Goal: Contribute content: Contribute content

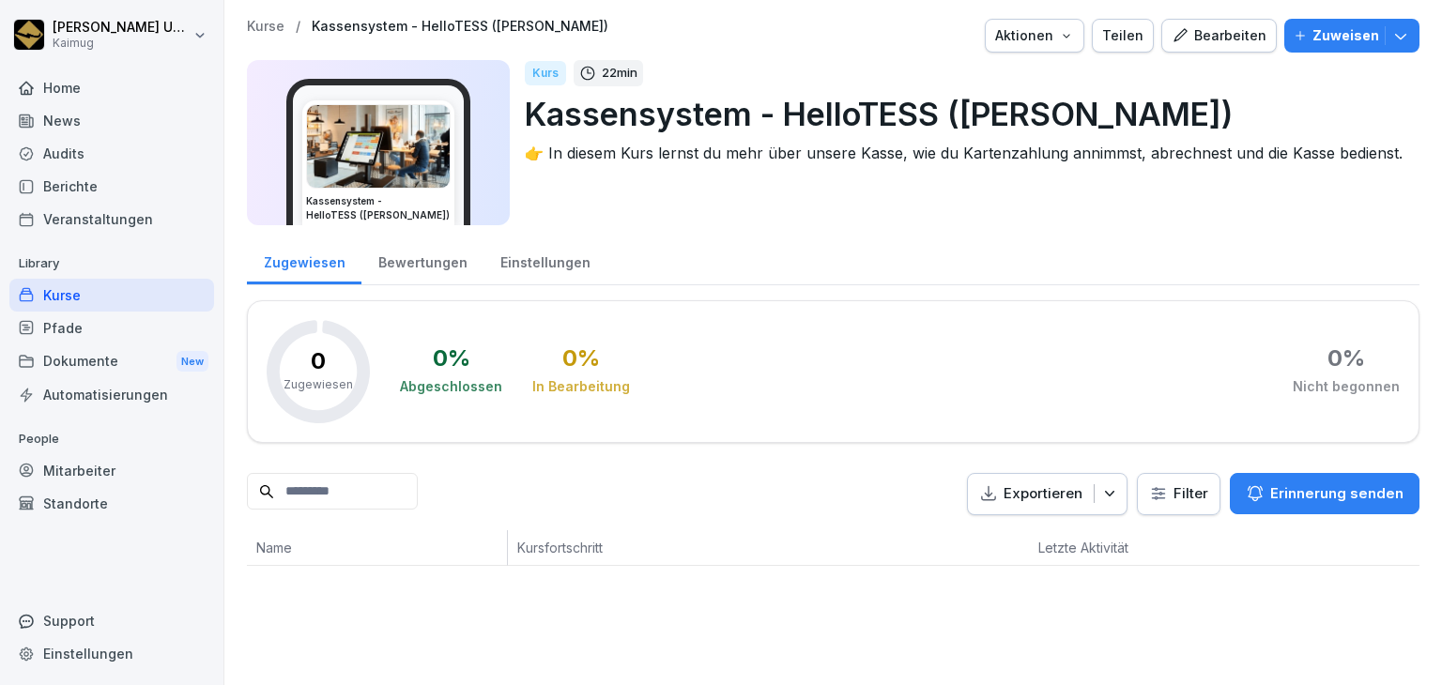
click at [269, 21] on p "Kurse" at bounding box center [266, 27] width 38 height 16
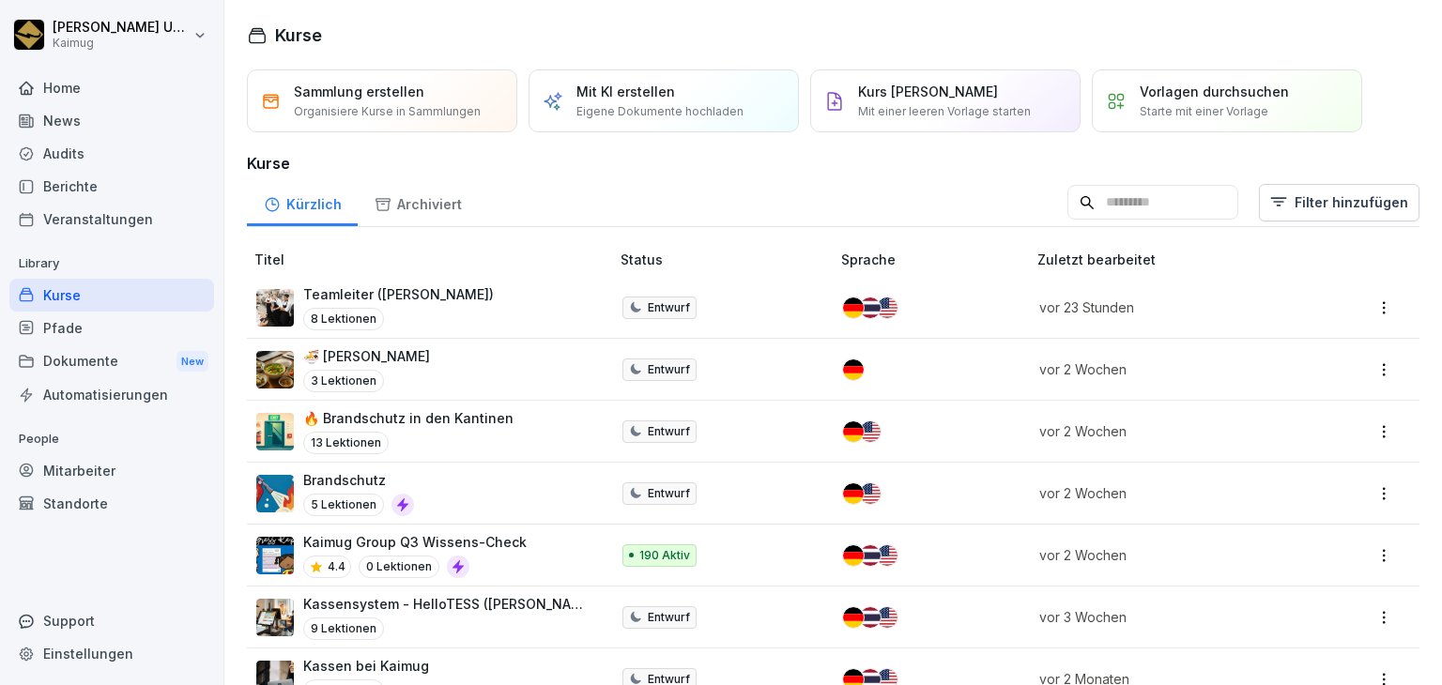
click at [457, 372] on div "🍜 [PERSON_NAME] 3 Lektionen" at bounding box center [423, 369] width 334 height 46
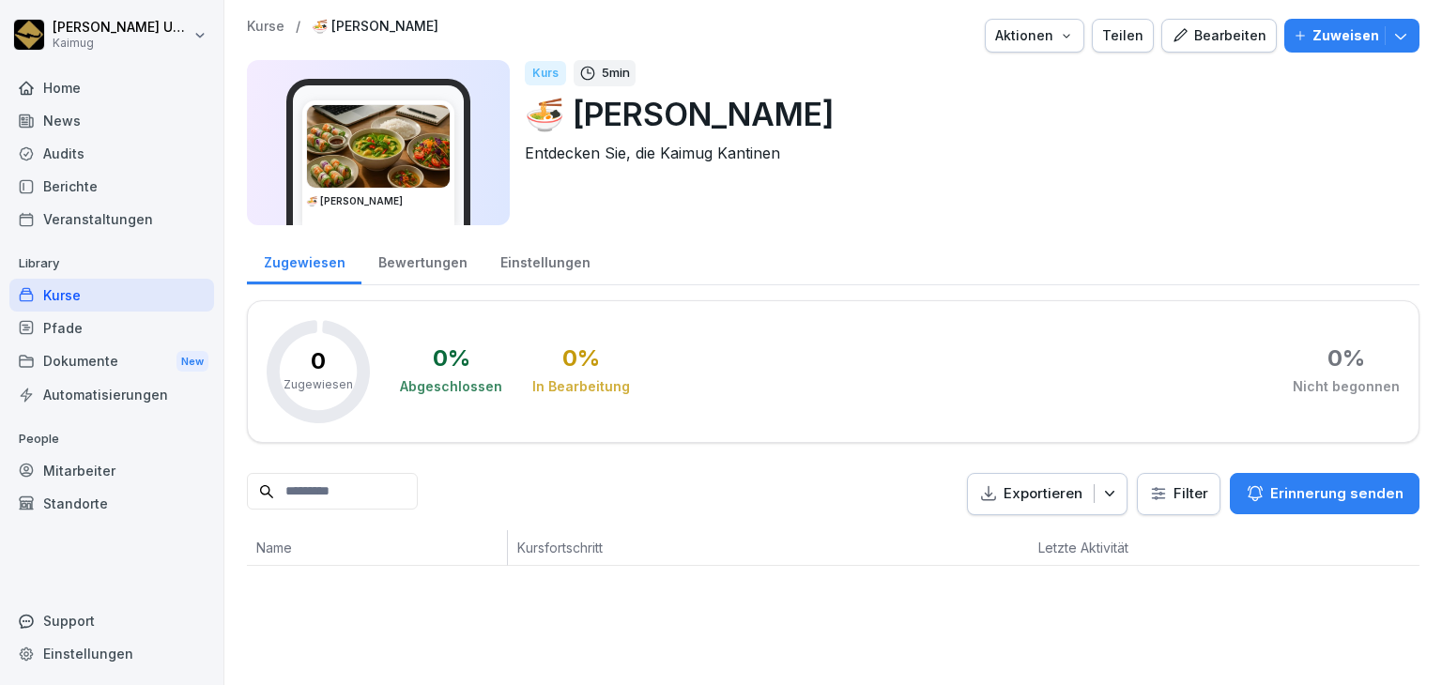
click at [1211, 43] on div "Bearbeiten" at bounding box center [1218, 35] width 95 height 21
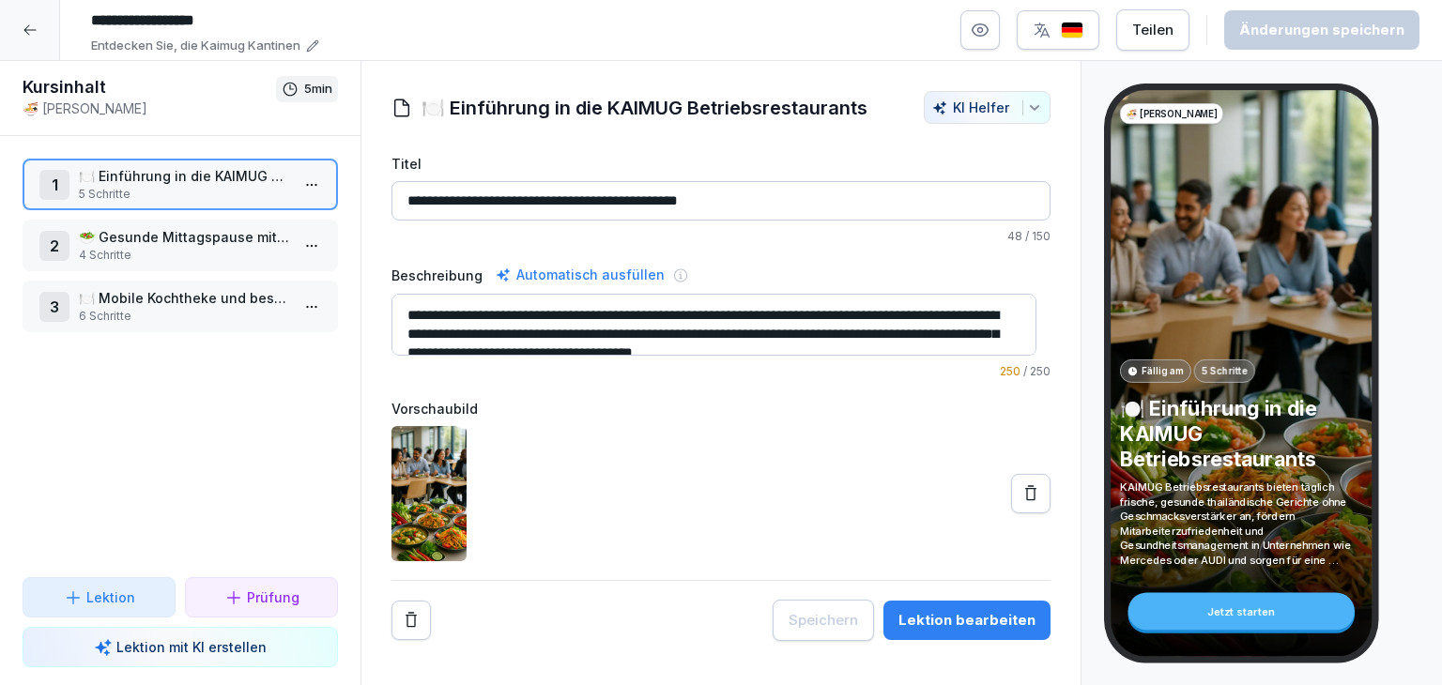
click at [288, 185] on html "**********" at bounding box center [721, 342] width 1442 height 685
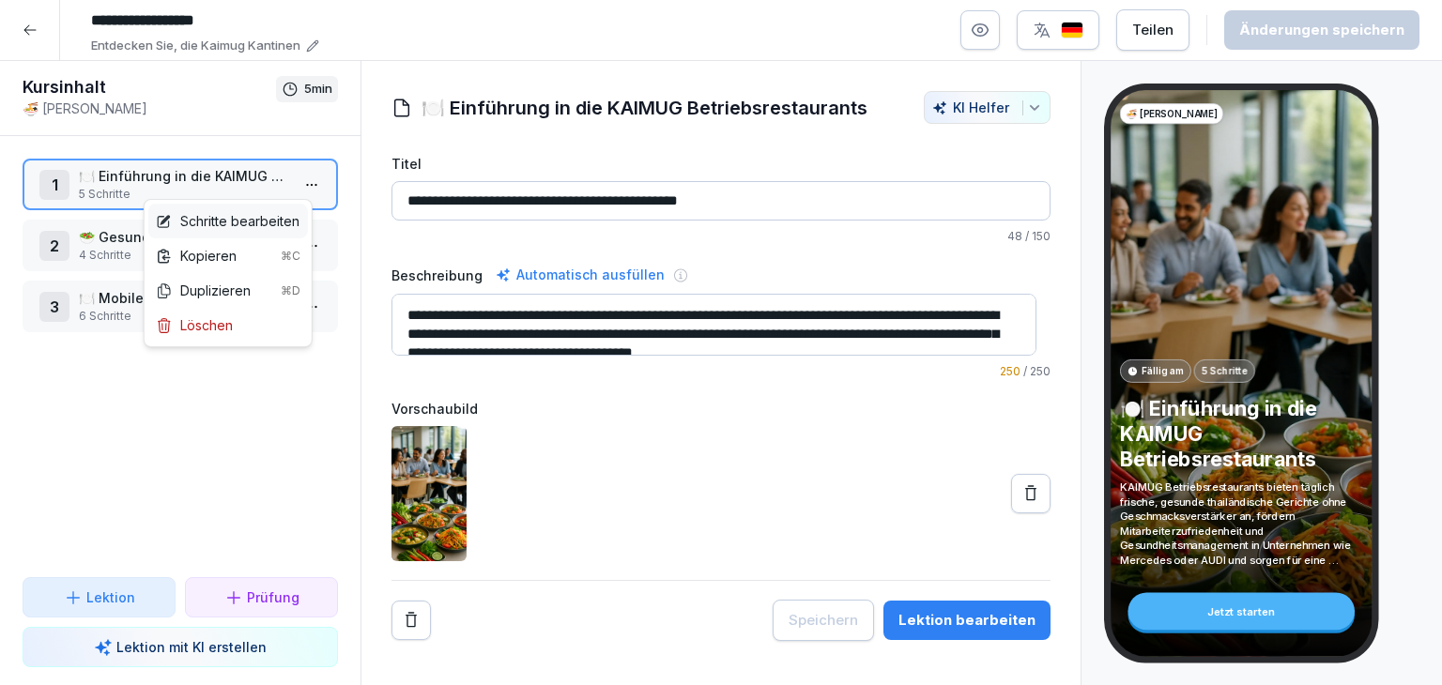
click at [269, 230] on div "Schritte bearbeiten" at bounding box center [228, 221] width 160 height 35
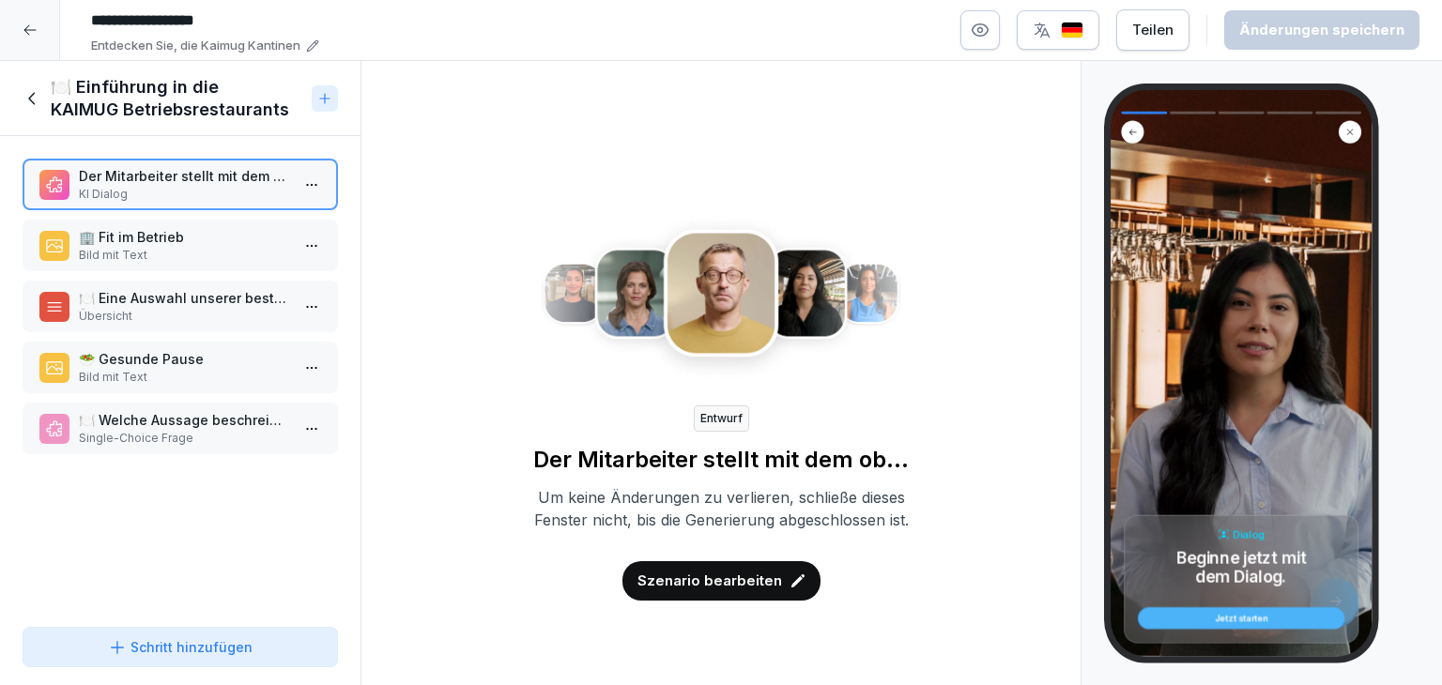
click at [204, 260] on p "Bild mit Text" at bounding box center [184, 255] width 210 height 17
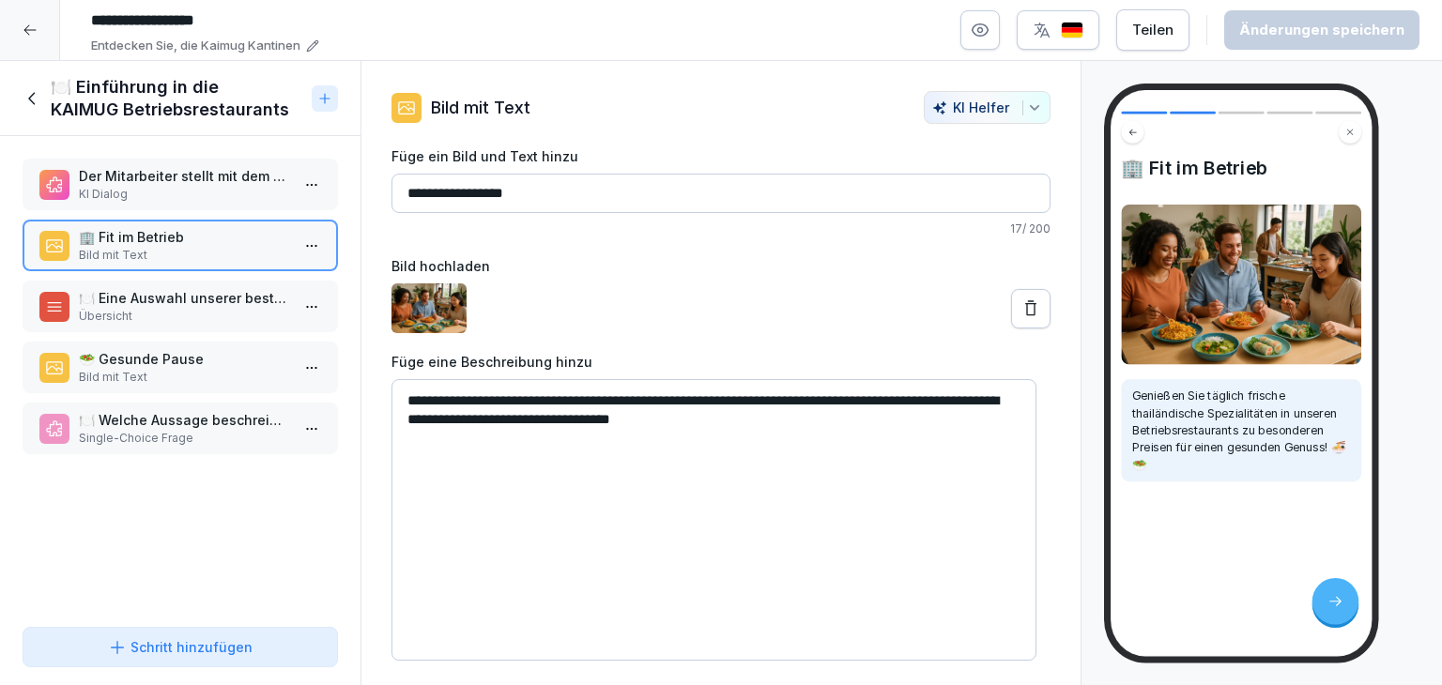
click at [196, 309] on p "Übersicht" at bounding box center [184, 316] width 210 height 17
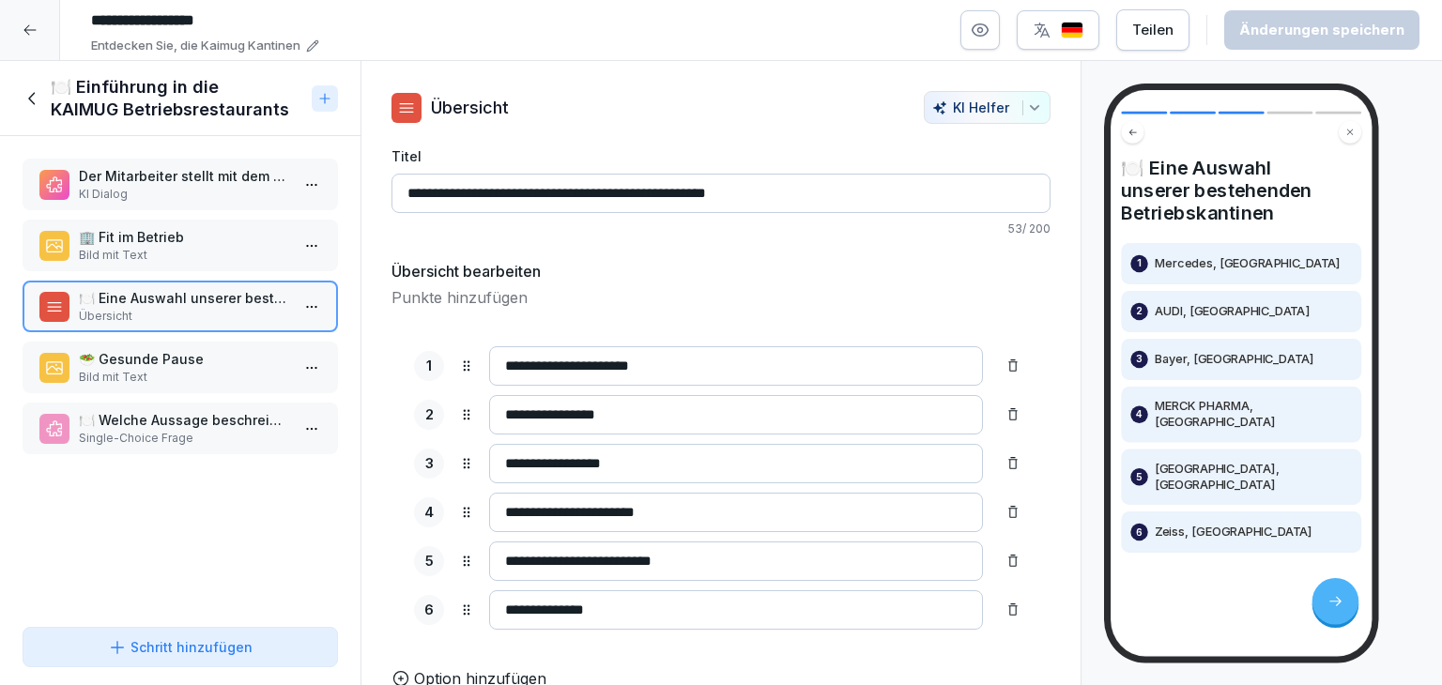
click at [218, 360] on p "🥗 Gesunde Pause" at bounding box center [184, 359] width 210 height 20
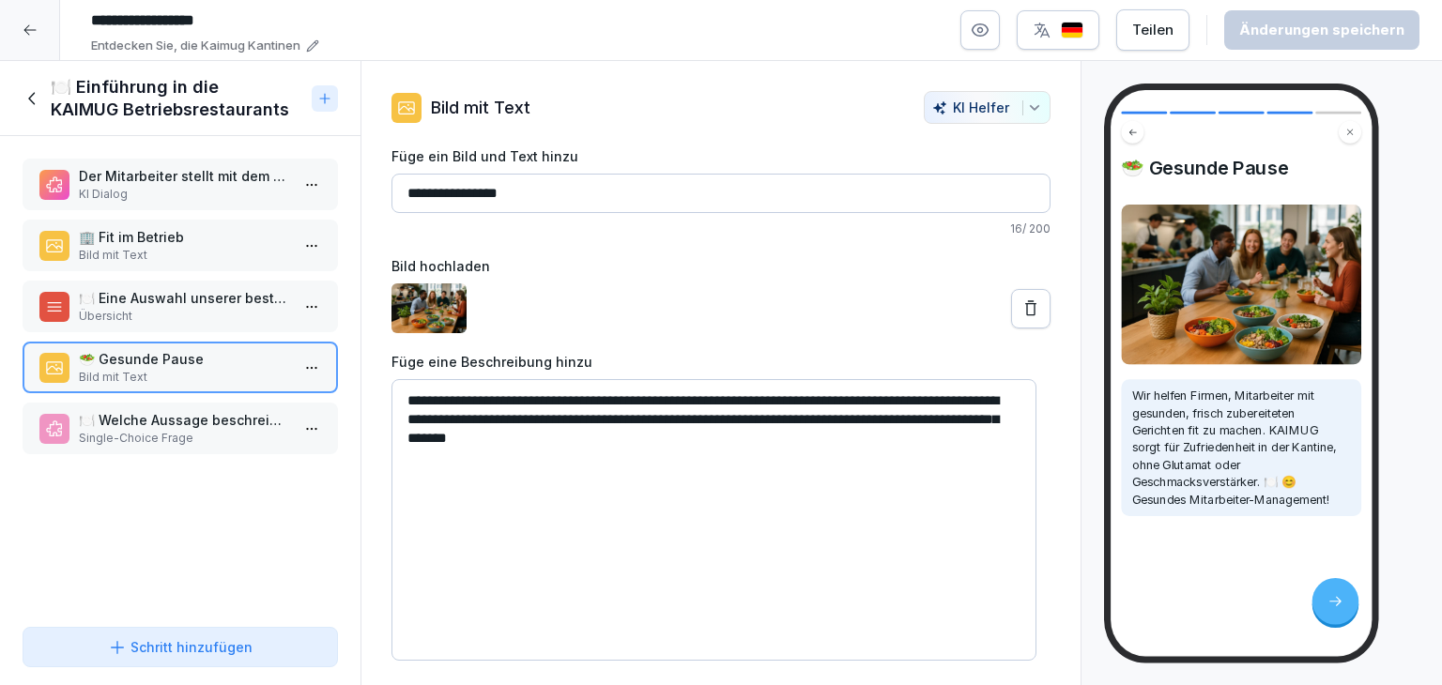
drag, startPoint x: 1195, startPoint y: 588, endPoint x: 1152, endPoint y: 578, distance: 44.4
click at [1195, 588] on div "🥗 Gesunde Pause Wir helfen Firmen, Mitarbeiter mit gesunden, frisch zubereitete…" at bounding box center [1240, 373] width 261 height 566
click at [241, 443] on div "🍽️ Welche Aussage beschreibt die KAIMUG Betriebsrestaurants am besten? Single-C…" at bounding box center [180, 429] width 315 height 52
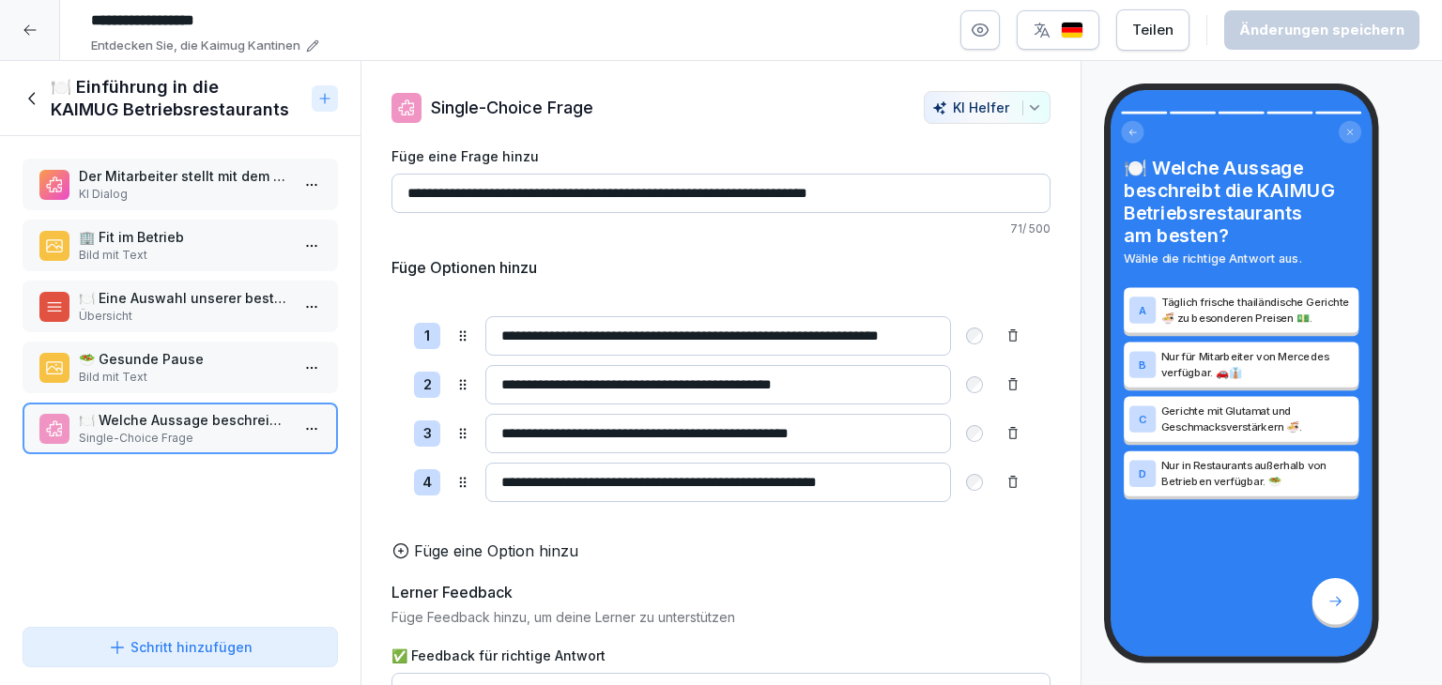
click at [27, 99] on icon at bounding box center [33, 98] width 21 height 21
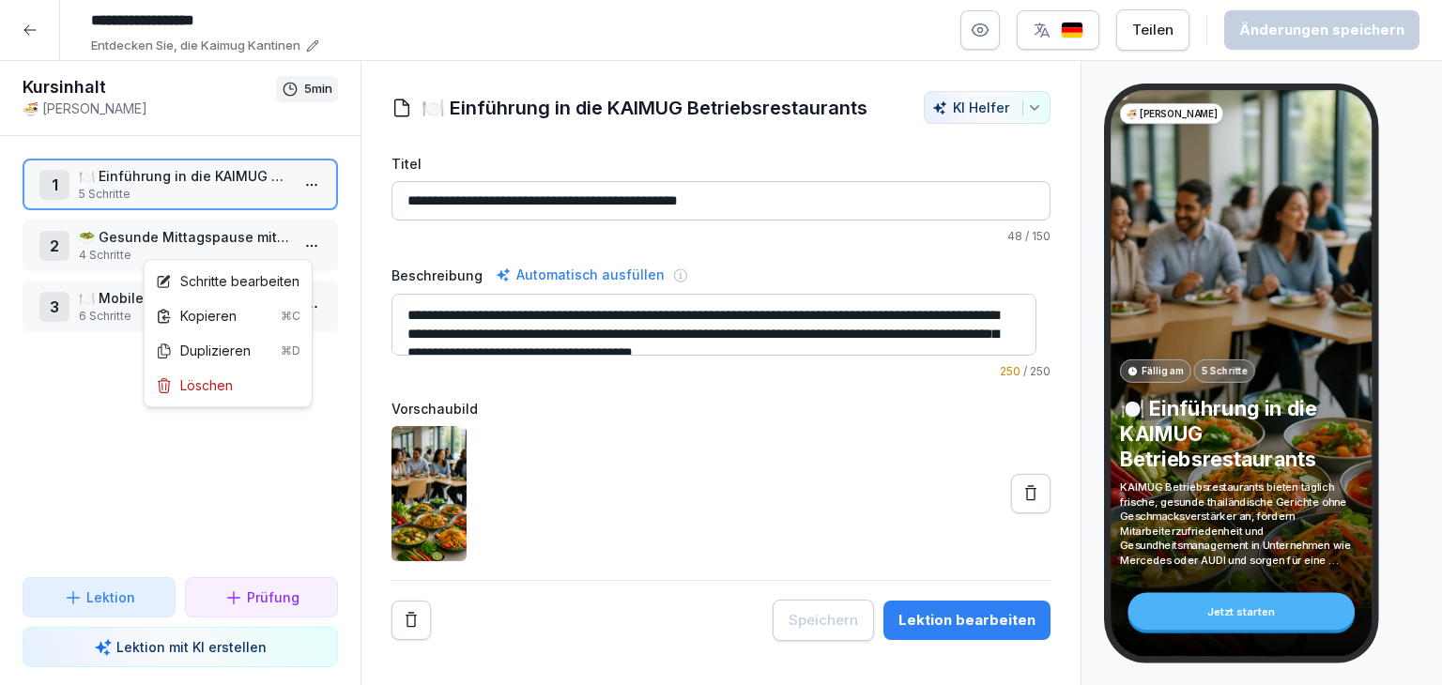
click at [304, 246] on html "**********" at bounding box center [721, 342] width 1442 height 685
click at [262, 285] on div "Schritte bearbeiten" at bounding box center [228, 281] width 144 height 20
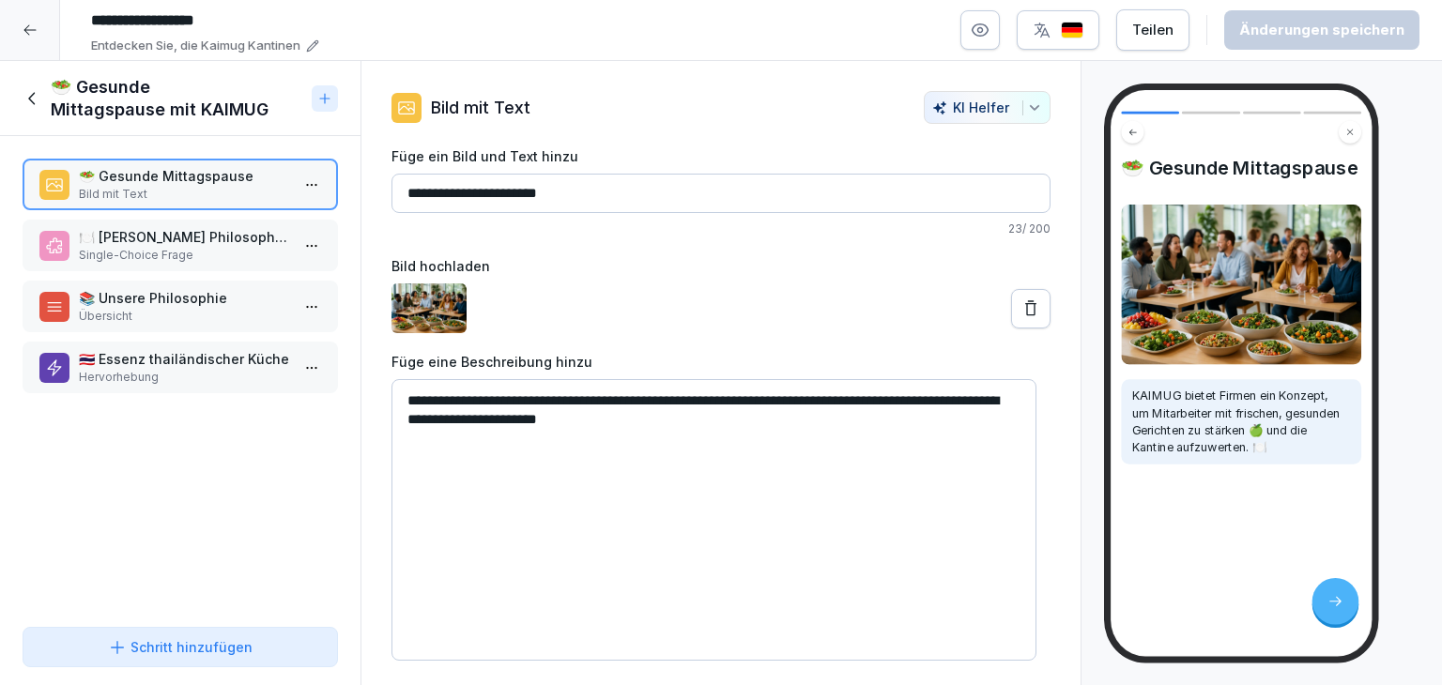
click at [191, 255] on p "Single-Choice Frage" at bounding box center [184, 255] width 210 height 17
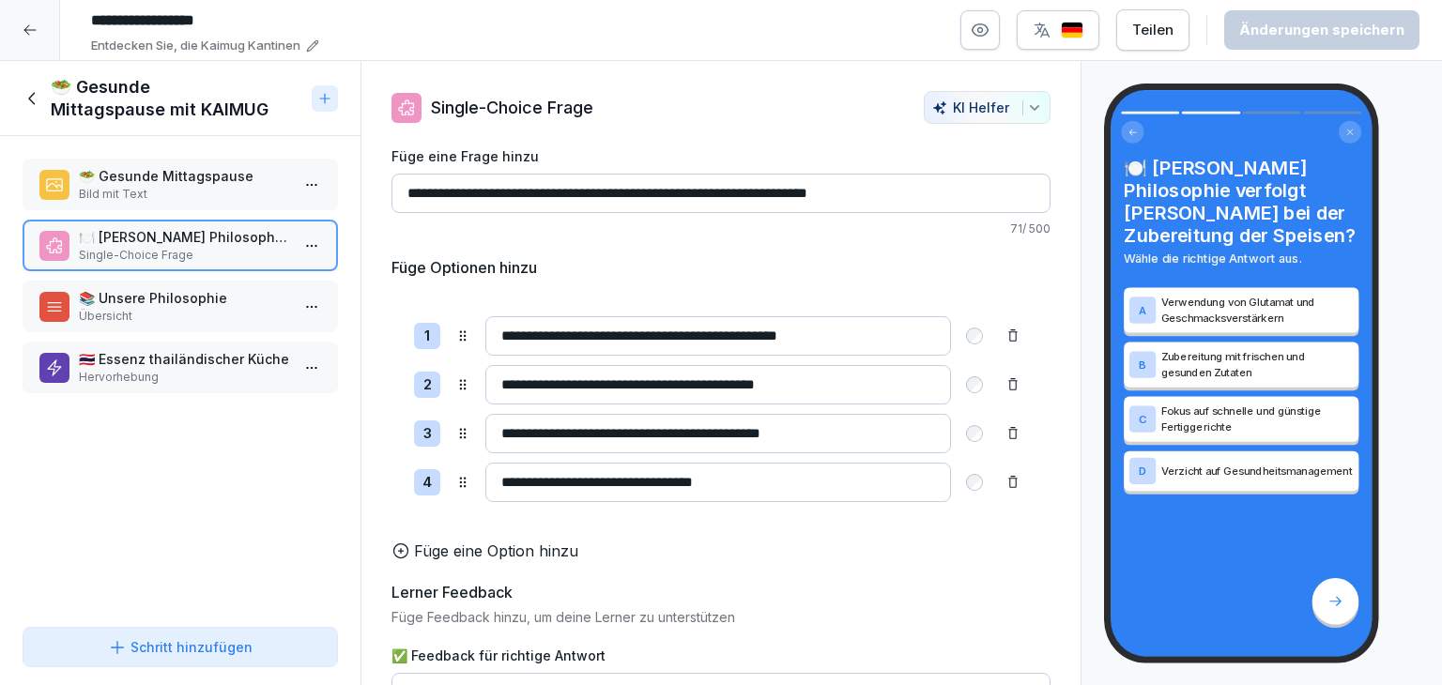
click at [190, 305] on p "📚 Unsere Philosophie" at bounding box center [184, 298] width 210 height 20
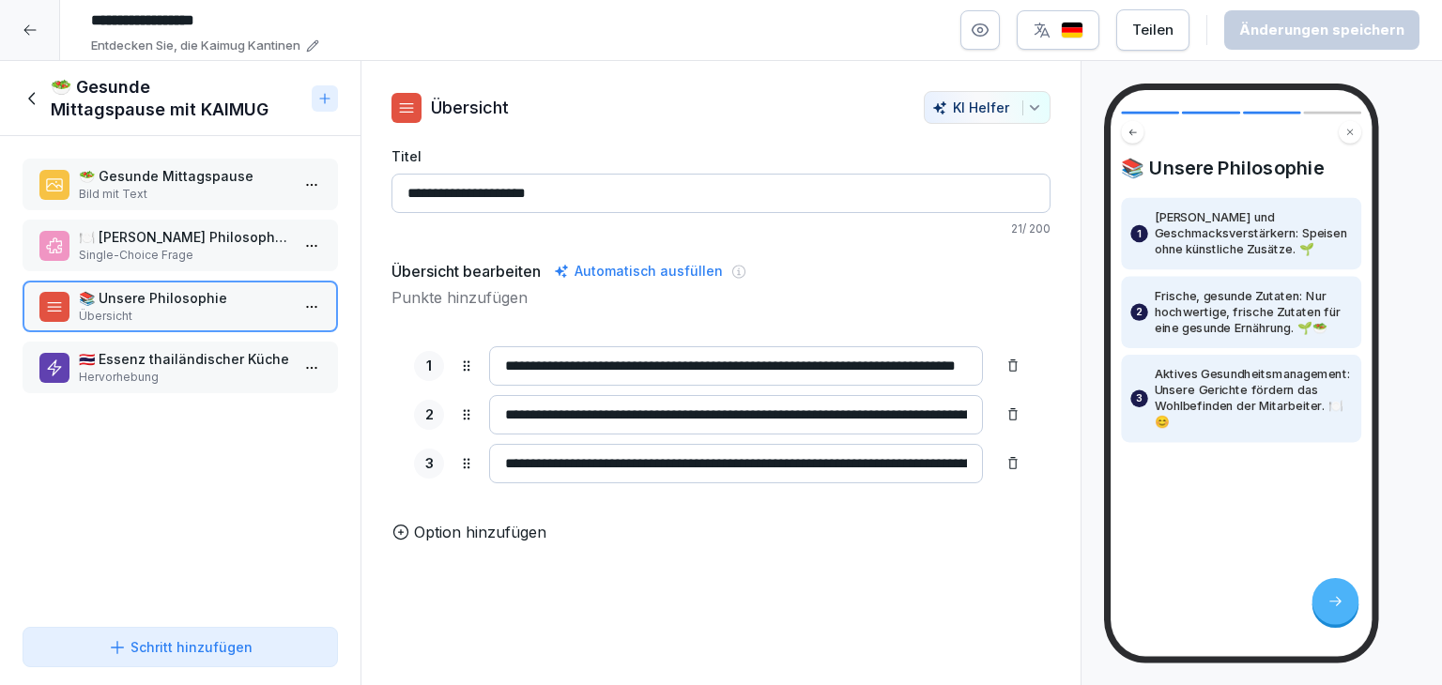
click at [1310, 185] on div "📚 Unsere Philosophie 1 Frei von Glutamat und Geschmacksverstärkern: Speisen ohn…" at bounding box center [1241, 300] width 240 height 286
click at [28, 88] on icon at bounding box center [33, 98] width 21 height 21
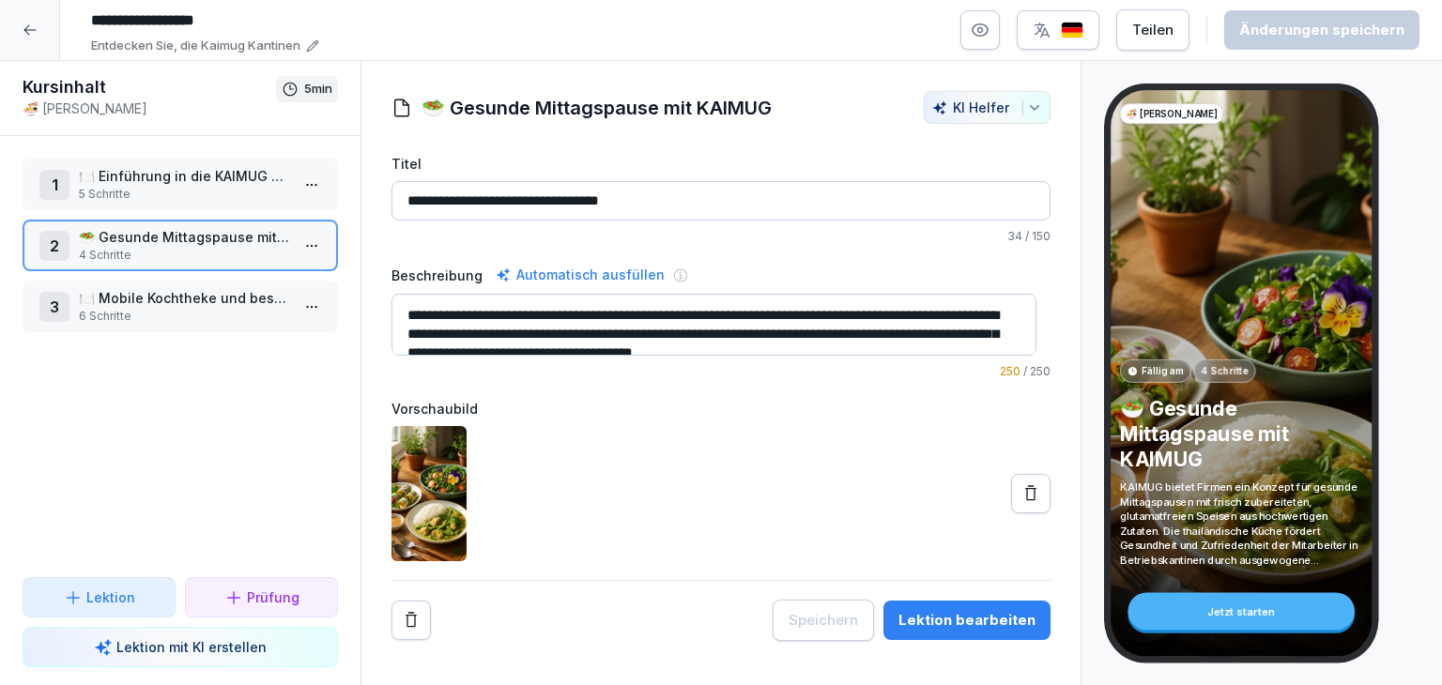
click at [1027, 108] on icon "button" at bounding box center [1034, 107] width 15 height 15
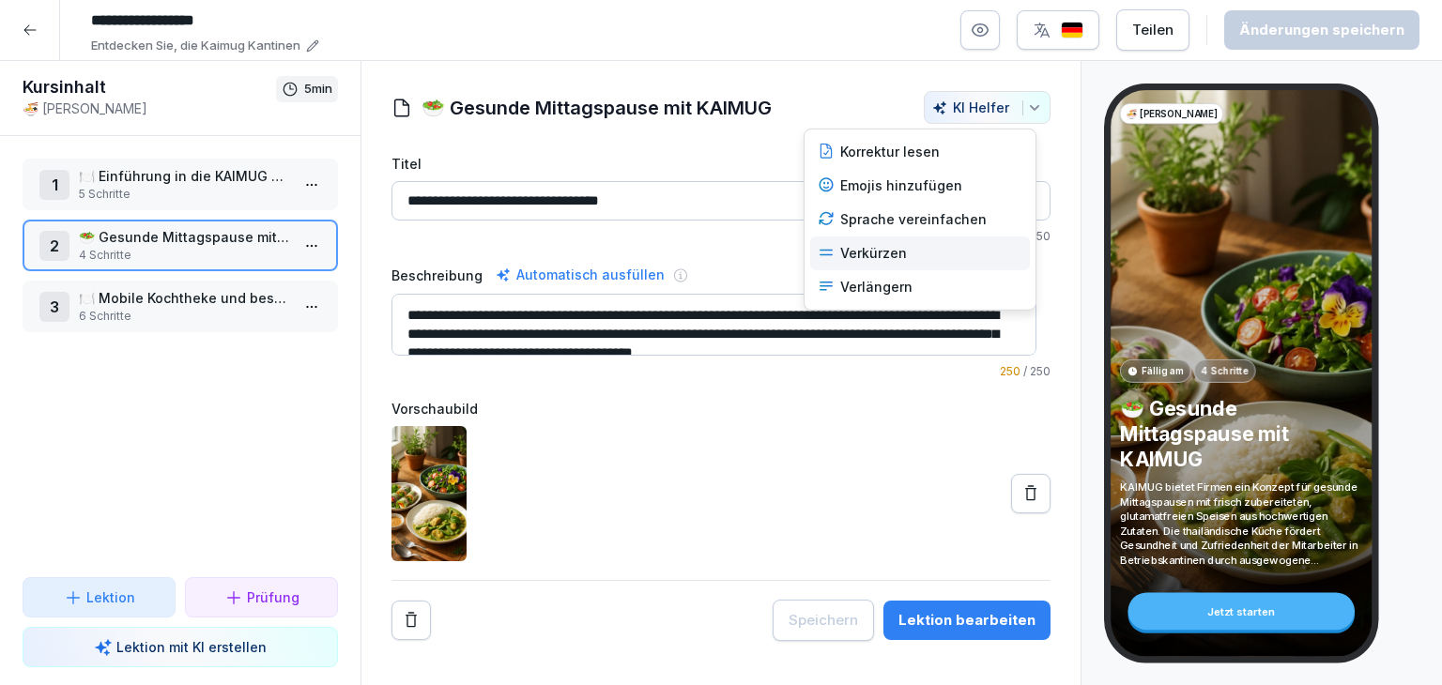
click at [955, 255] on div "Verkürzen" at bounding box center [920, 254] width 220 height 34
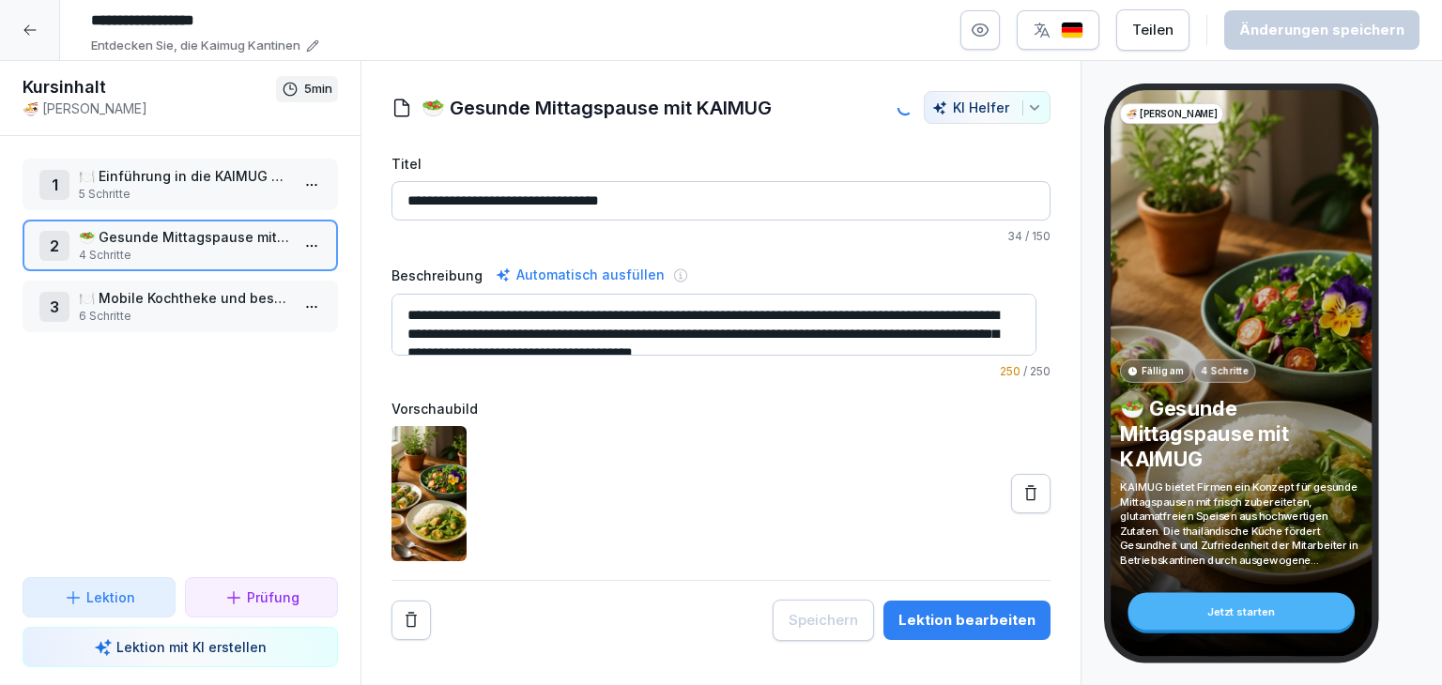
type textarea "**********"
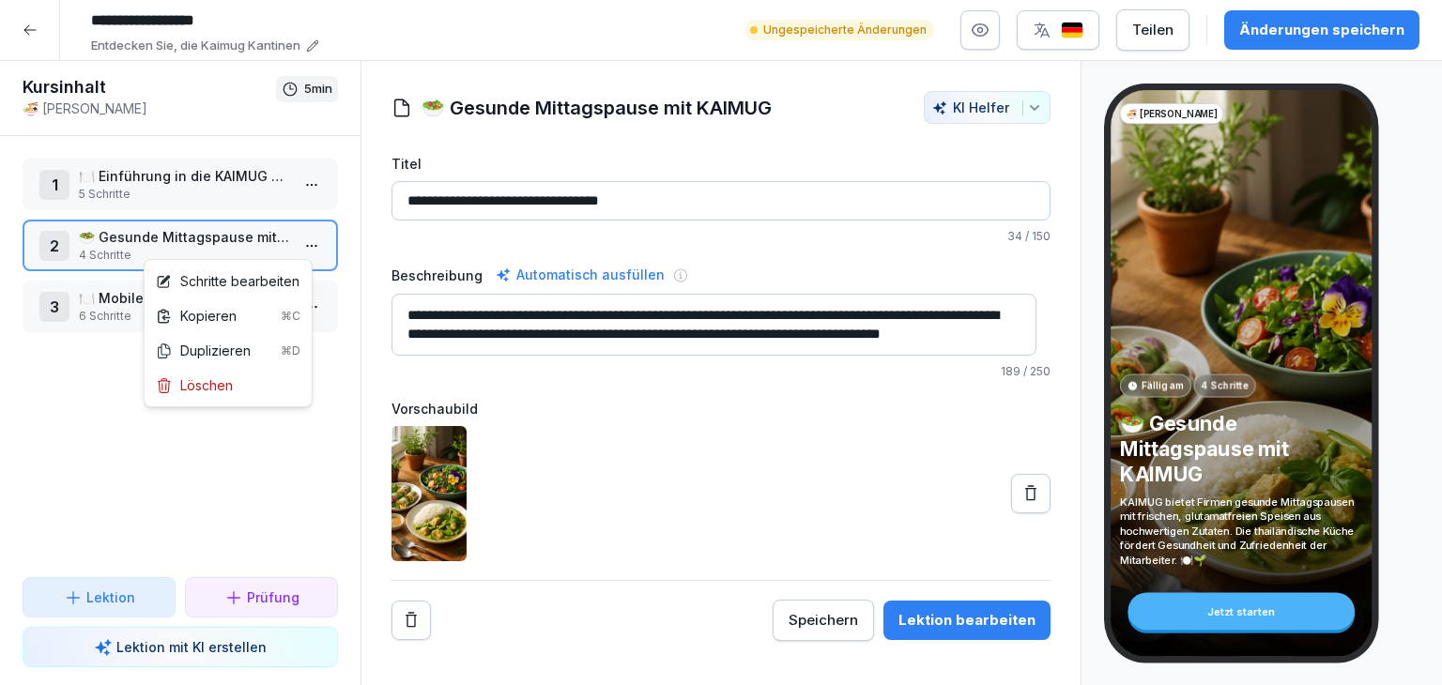
click at [301, 250] on html "**********" at bounding box center [721, 342] width 1442 height 685
click at [289, 283] on div "Schritte bearbeiten" at bounding box center [228, 281] width 144 height 20
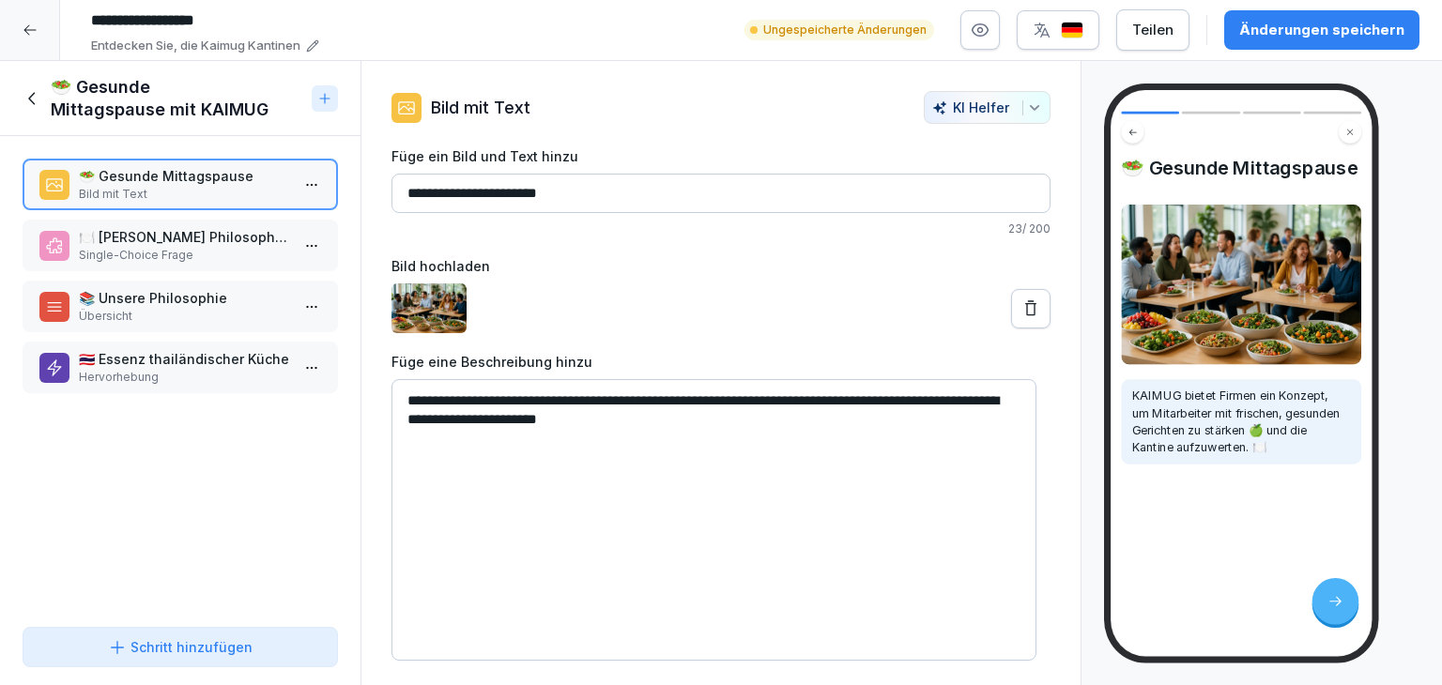
click at [258, 646] on div "Schritt hinzufügen" at bounding box center [179, 647] width 283 height 20
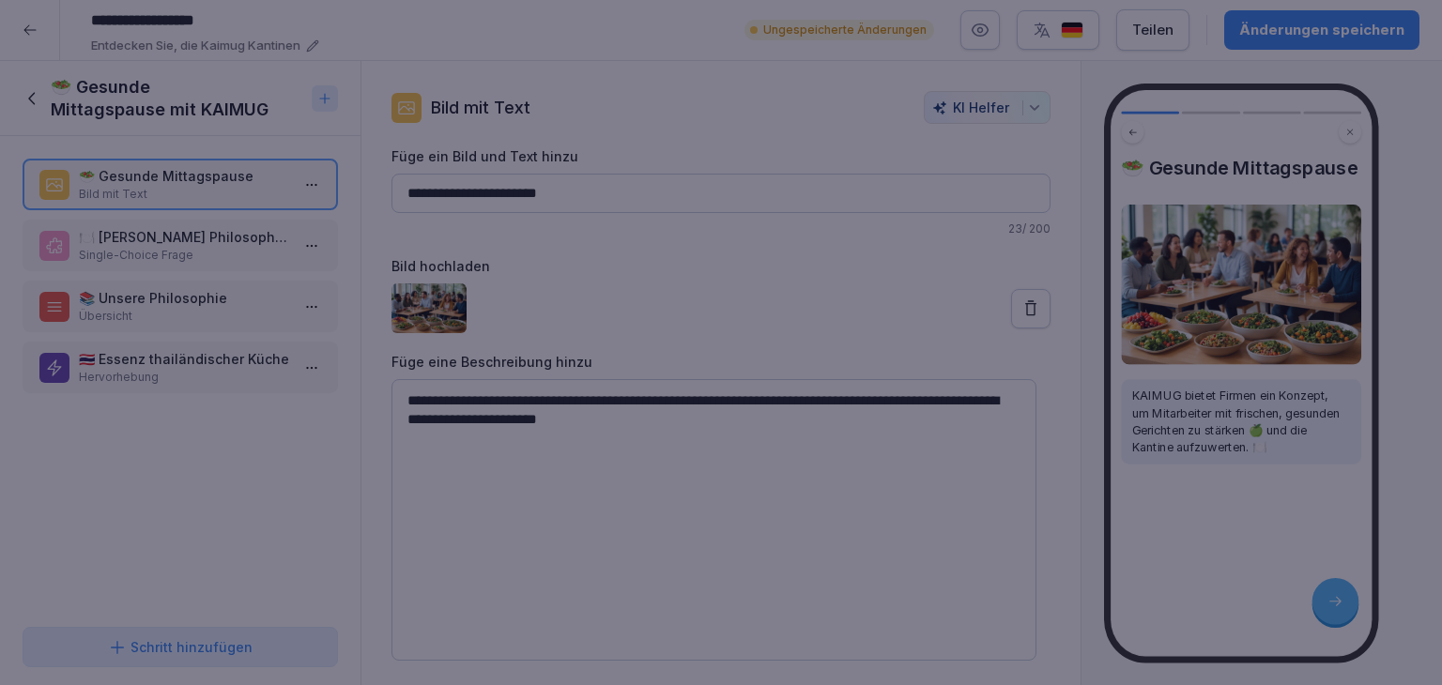
click at [972, 55] on div at bounding box center [721, 342] width 1442 height 685
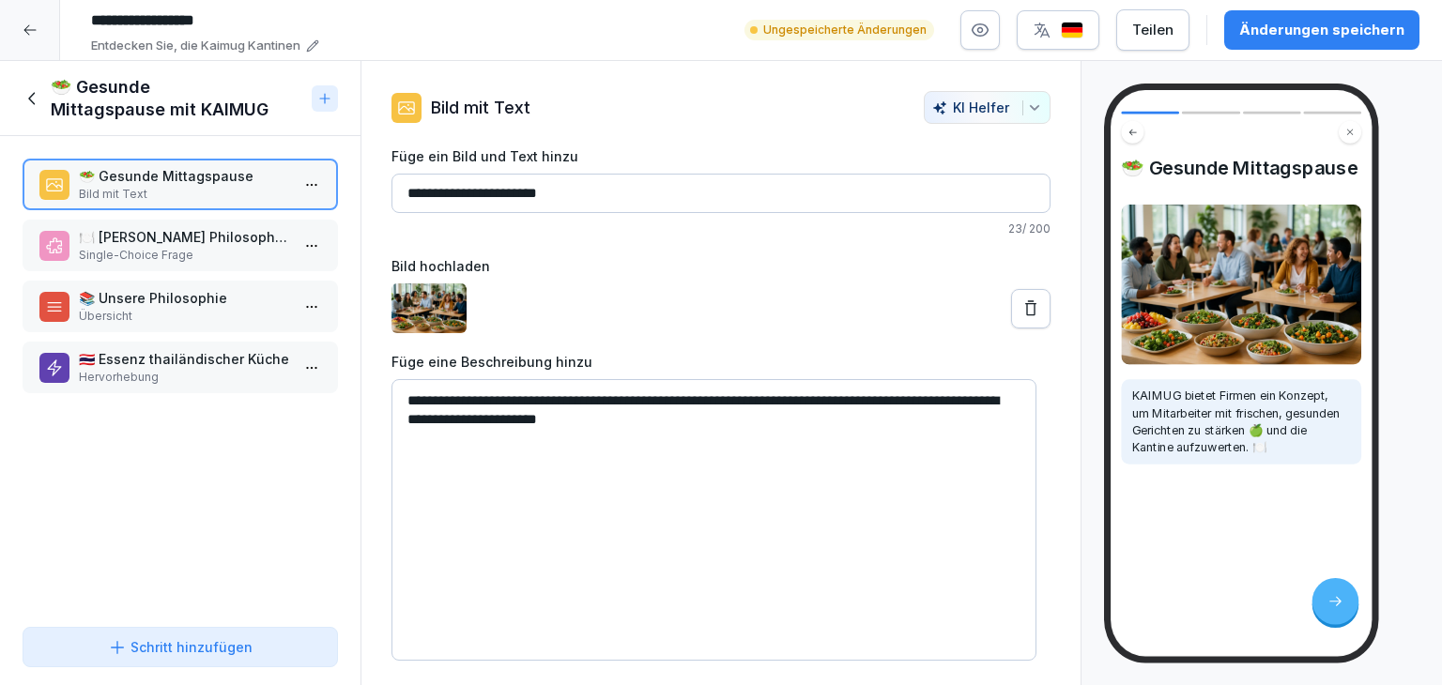
click at [748, 42] on div "**********" at bounding box center [751, 30] width 1337 height 51
drag, startPoint x: 680, startPoint y: 420, endPoint x: 396, endPoint y: 390, distance: 284.9
click at [396, 390] on textarea "**********" at bounding box center [713, 520] width 645 height 282
click at [203, 635] on button "Schritt hinzufügen" at bounding box center [180, 647] width 315 height 40
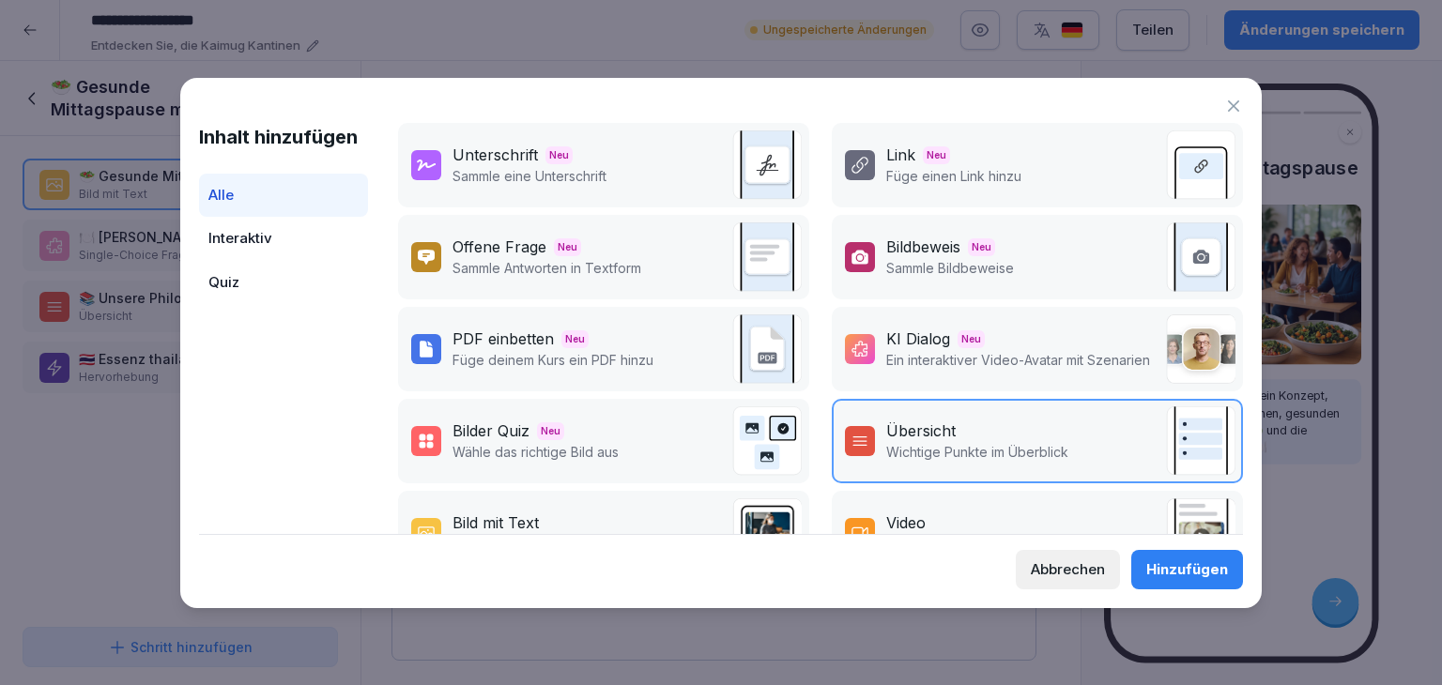
click at [984, 332] on div "KI Dialog Neu" at bounding box center [1018, 339] width 264 height 23
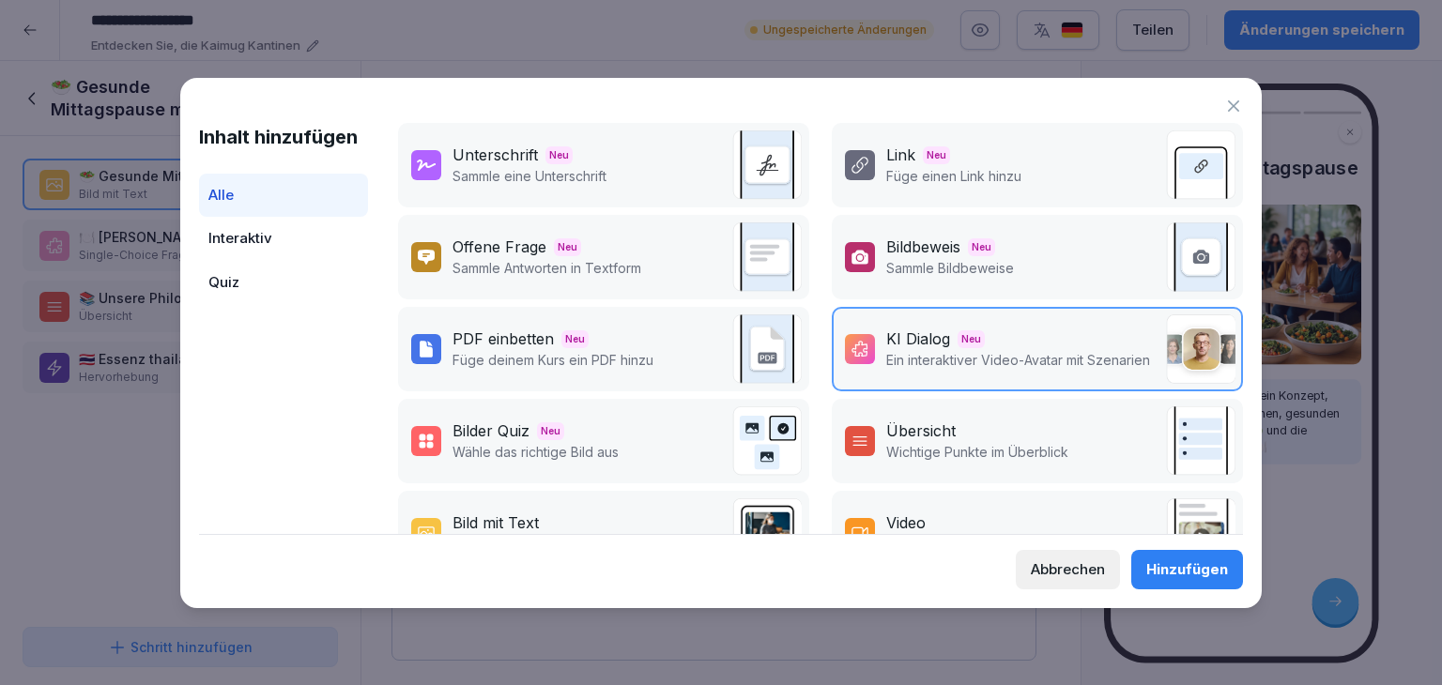
click at [1209, 564] on div "Hinzufügen" at bounding box center [1187, 569] width 82 height 21
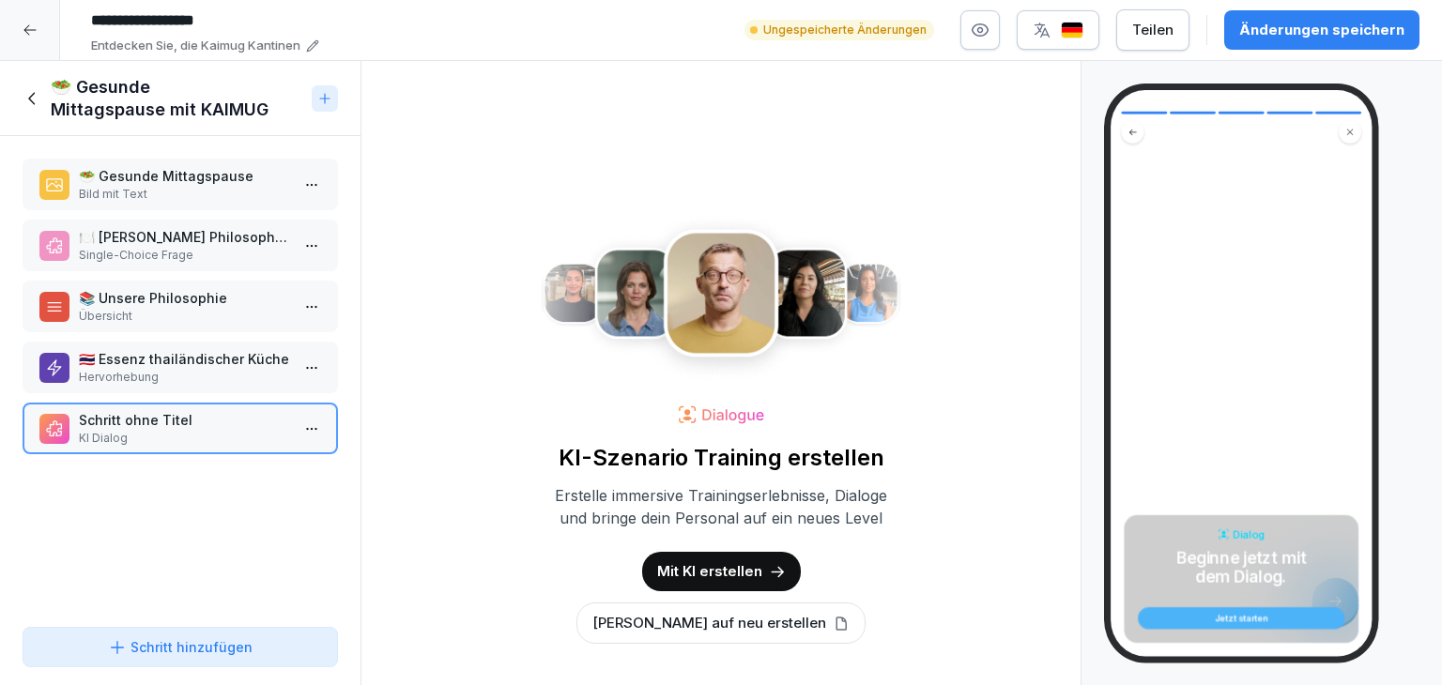
click at [731, 575] on p "Mit KI erstellen" at bounding box center [709, 571] width 105 height 21
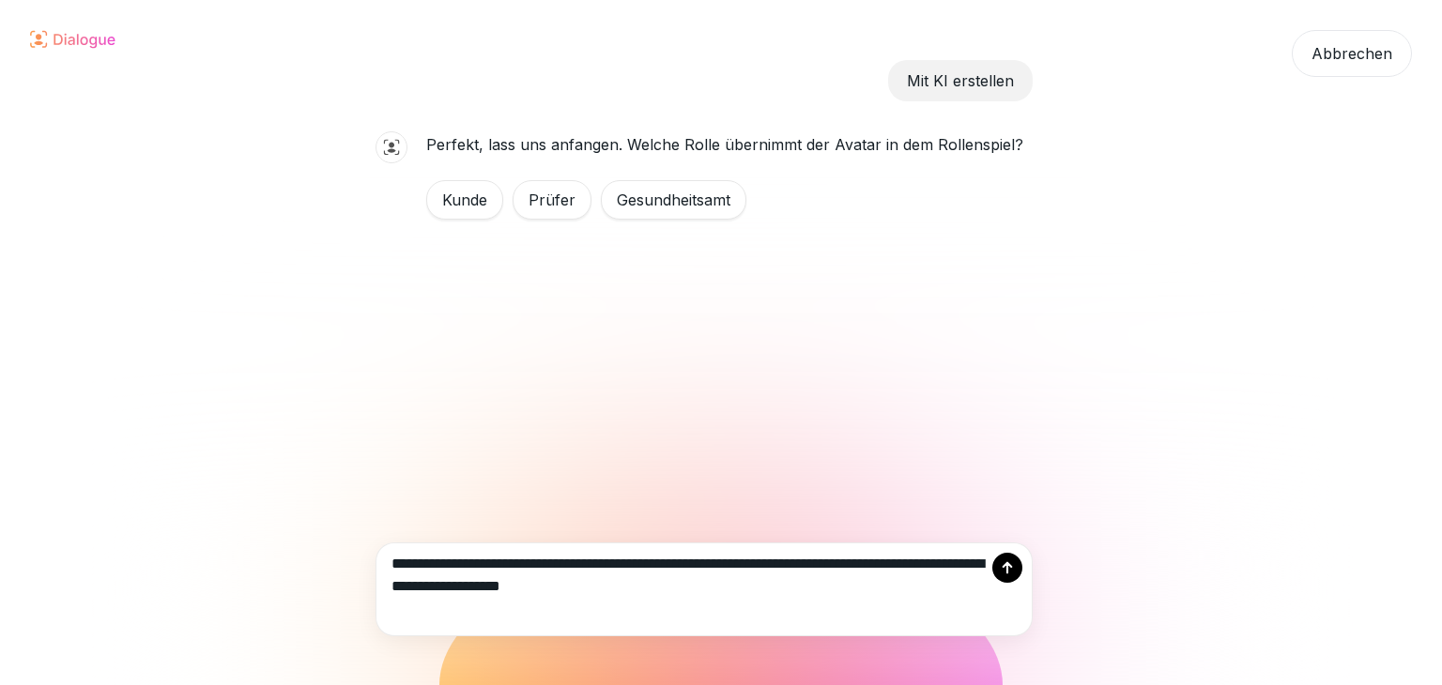
type textarea "**********"
click at [1012, 574] on icon at bounding box center [1007, 567] width 15 height 15
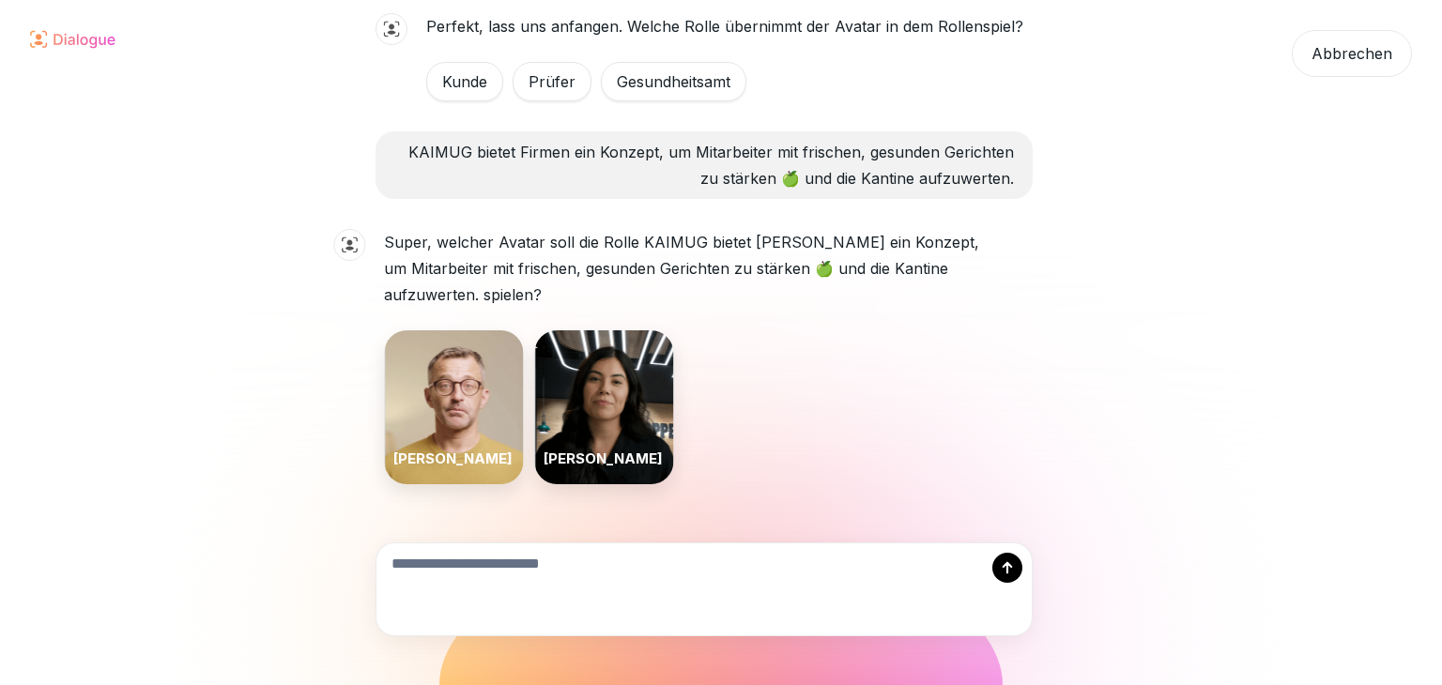
scroll to position [135, 0]
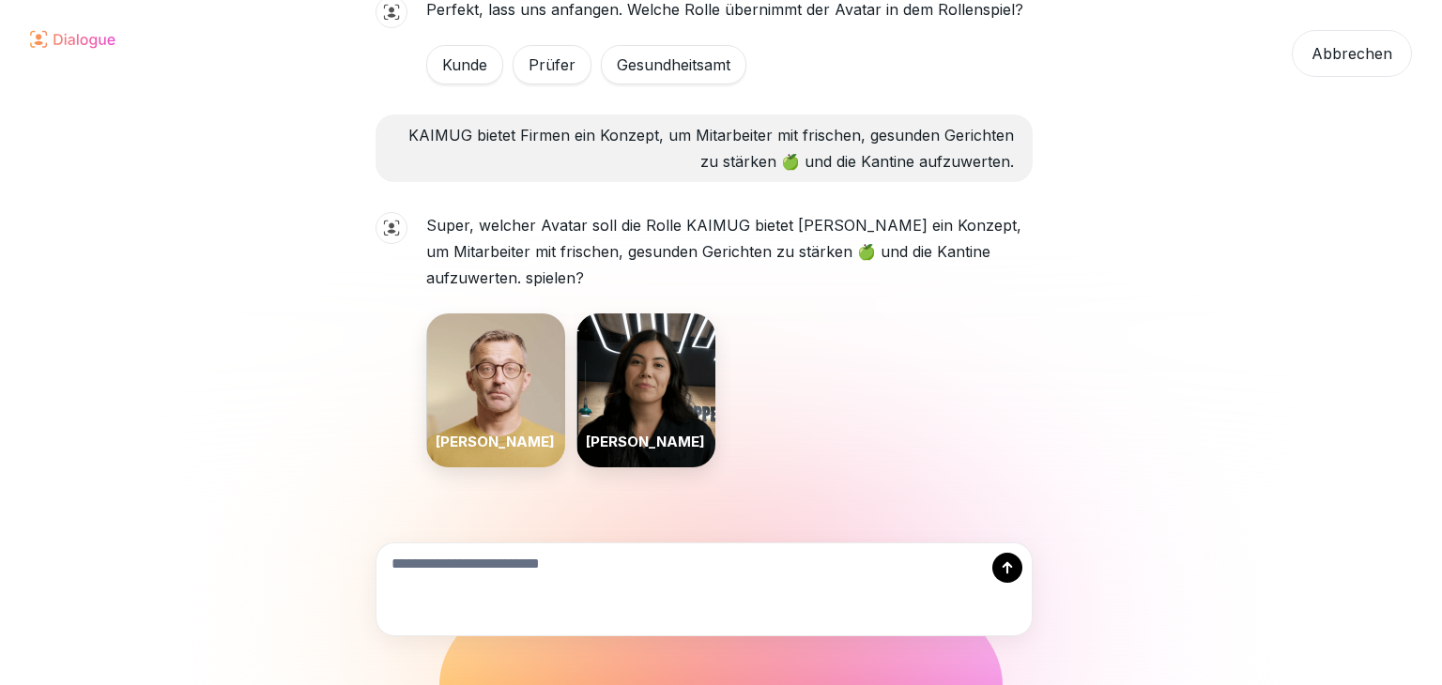
click at [479, 352] on div "Chris" at bounding box center [495, 390] width 139 height 154
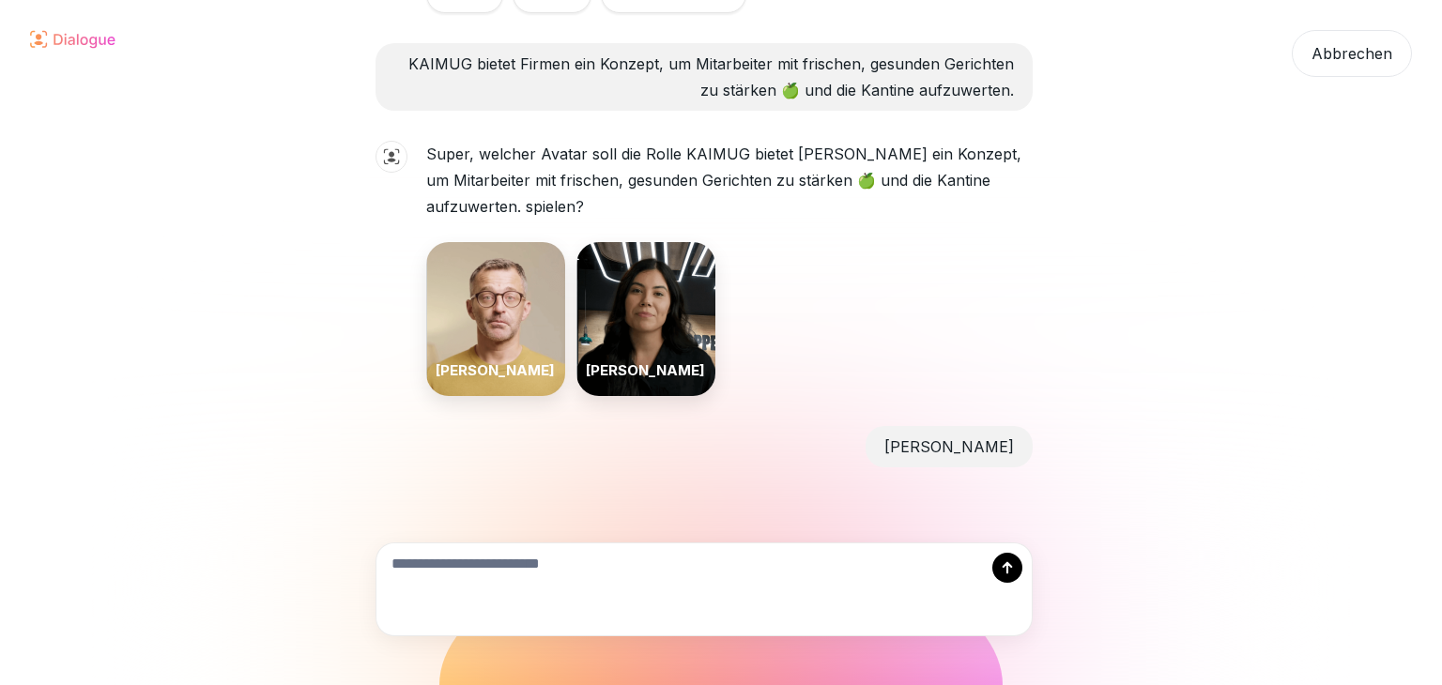
scroll to position [376, 0]
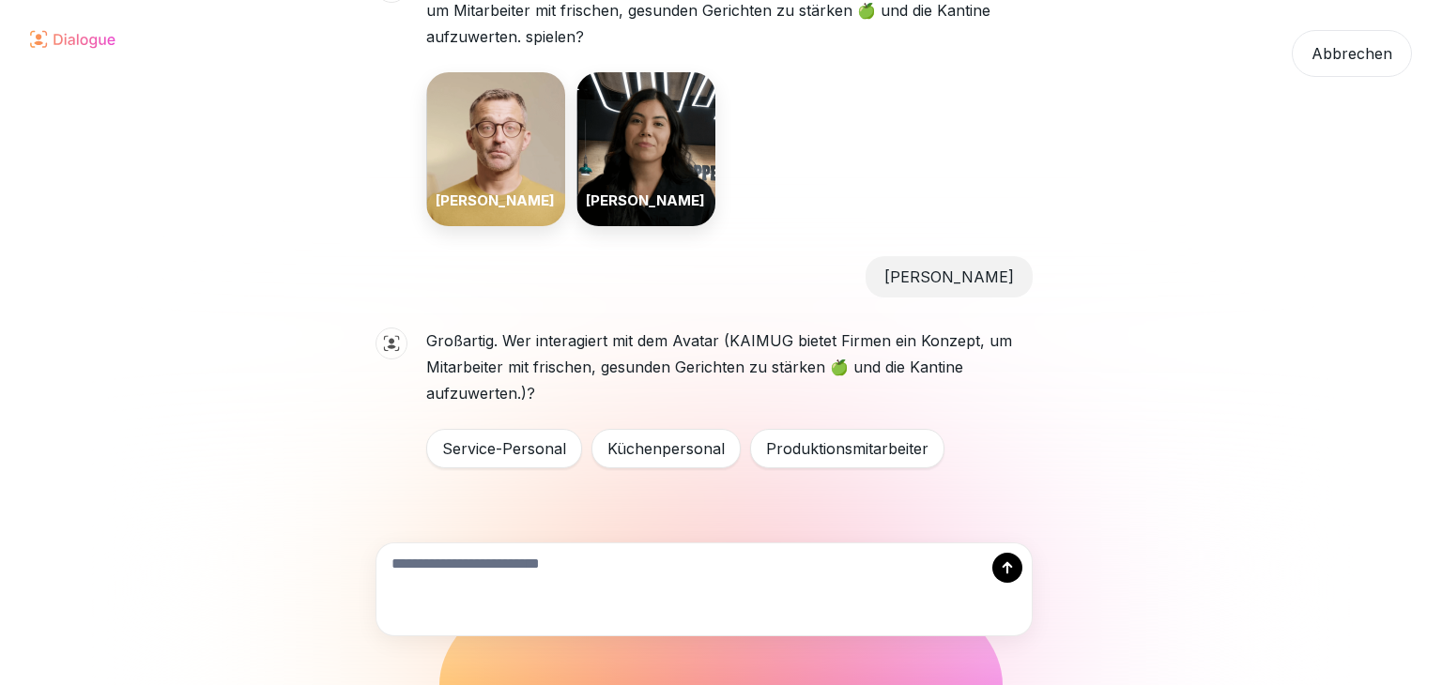
click at [639, 449] on div "Küchenpersonal" at bounding box center [665, 448] width 149 height 39
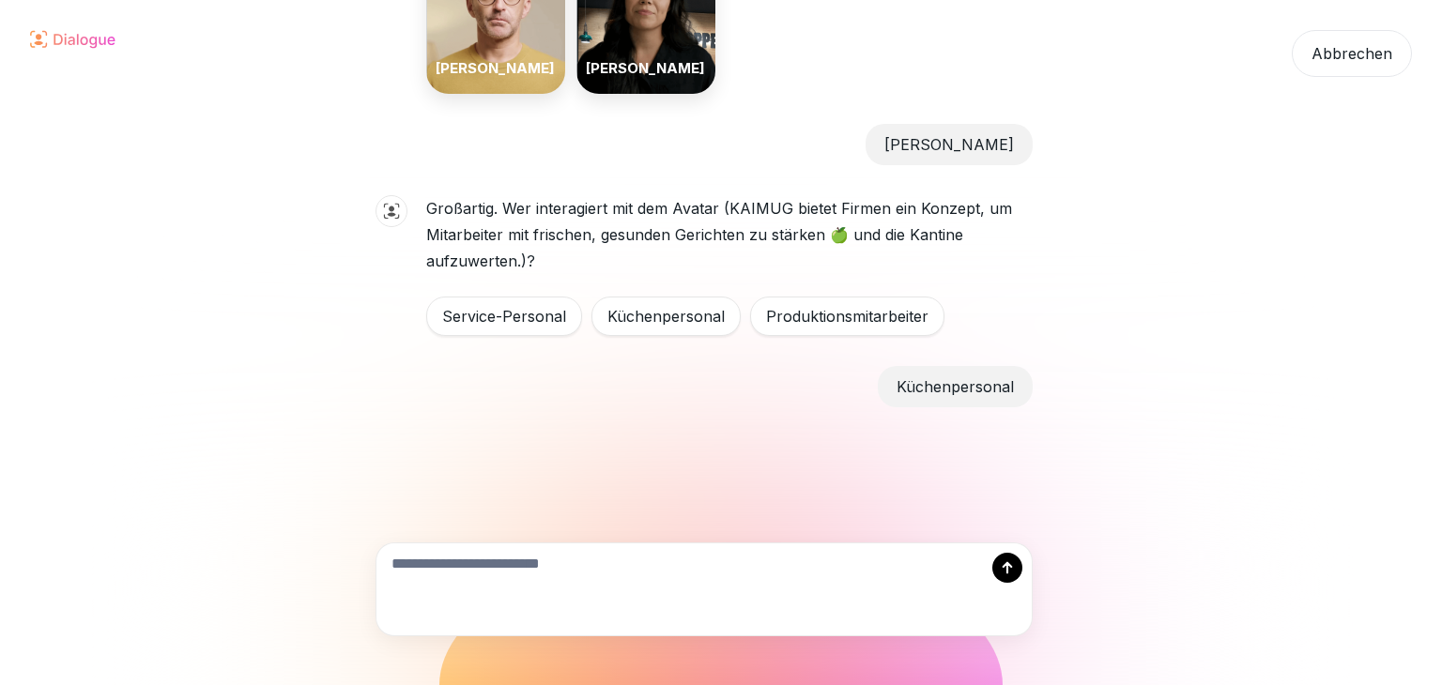
scroll to position [511, 0]
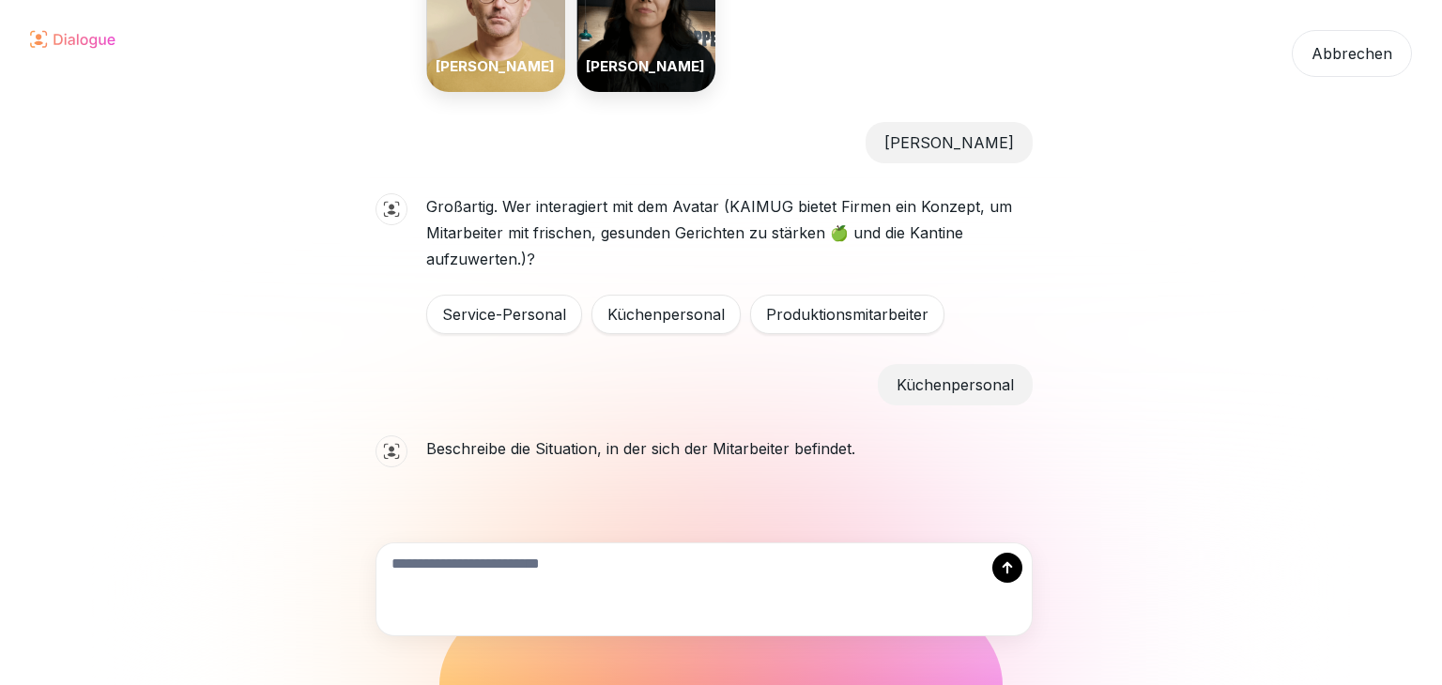
click at [556, 566] on textarea at bounding box center [703, 589] width 655 height 92
type textarea "**********"
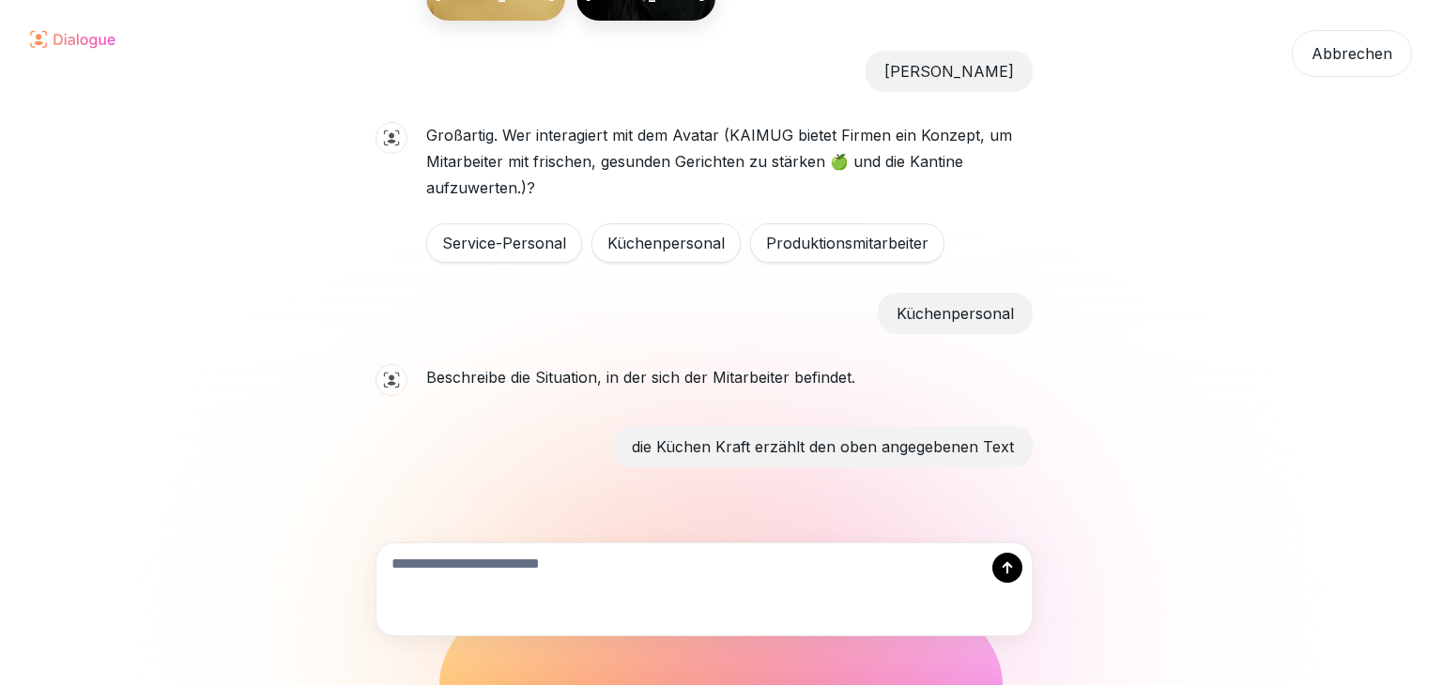
scroll to position [747, 0]
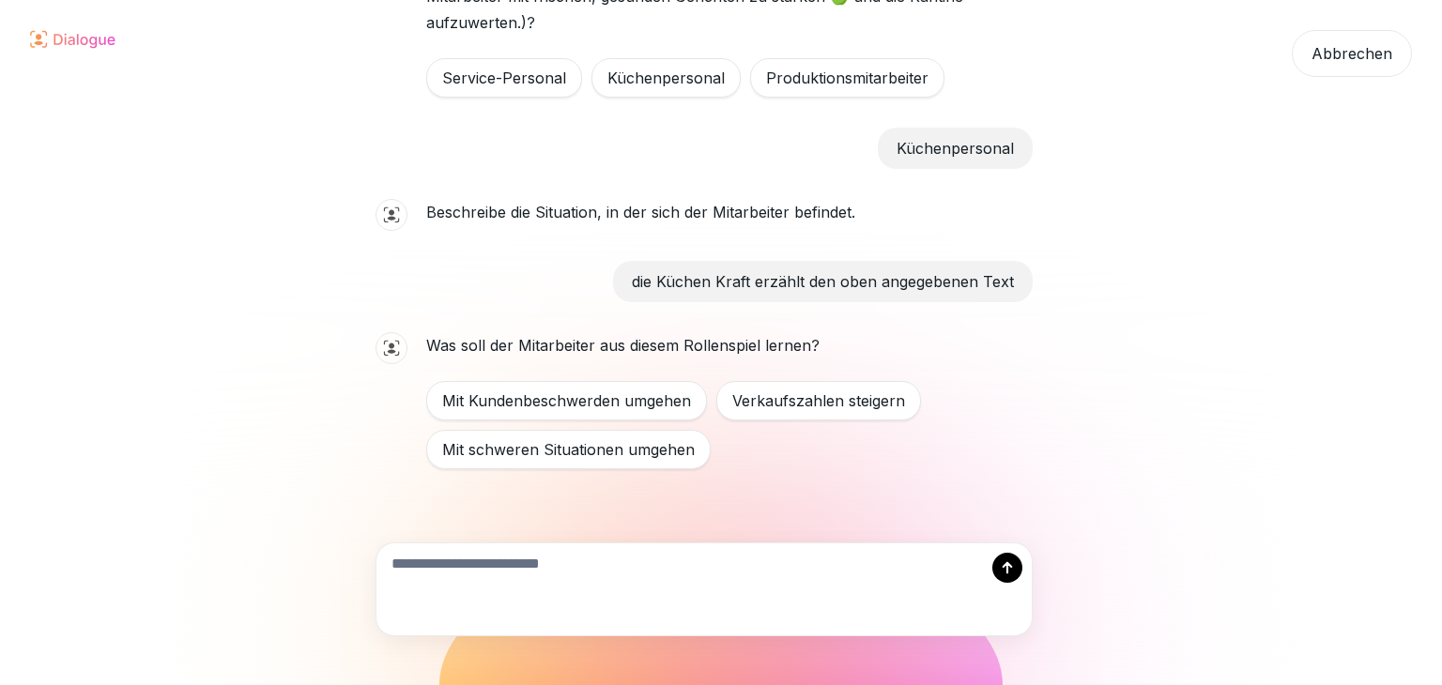
click at [835, 405] on div "Verkaufszahlen steigern" at bounding box center [818, 400] width 205 height 39
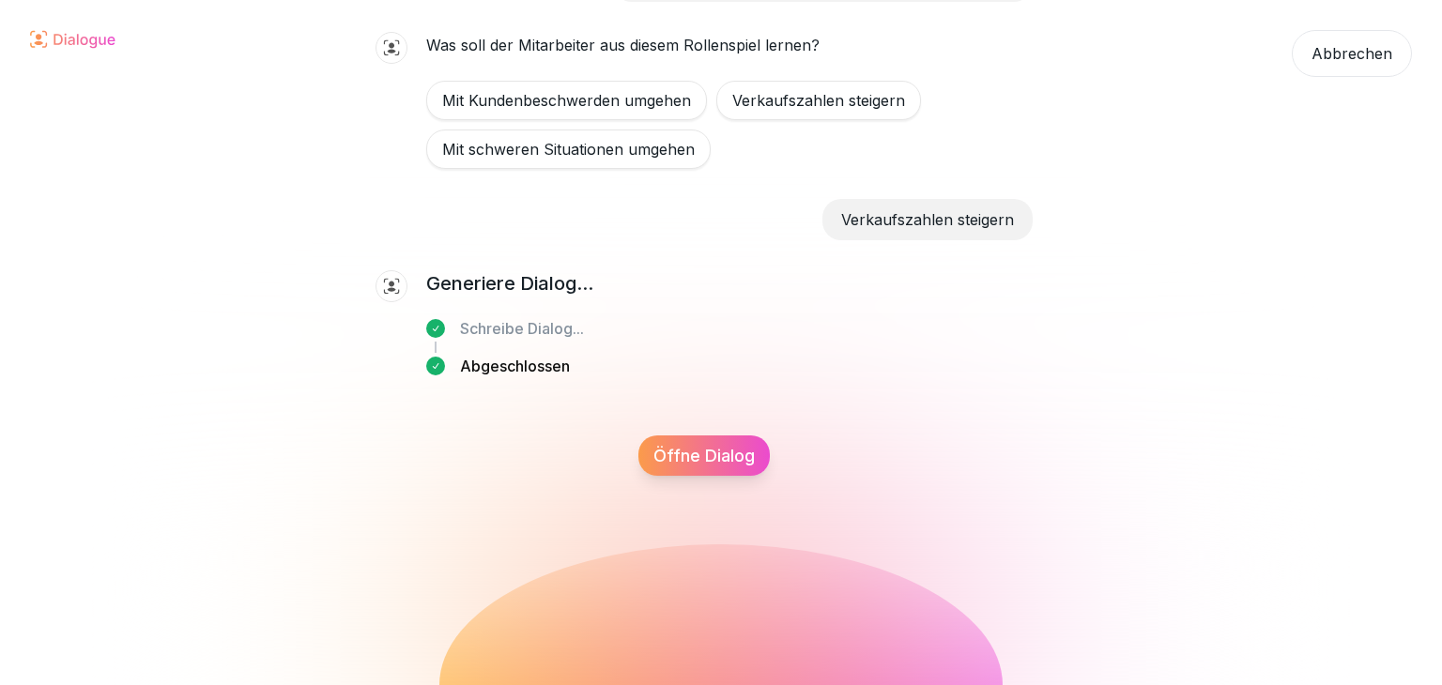
scroll to position [1055, 0]
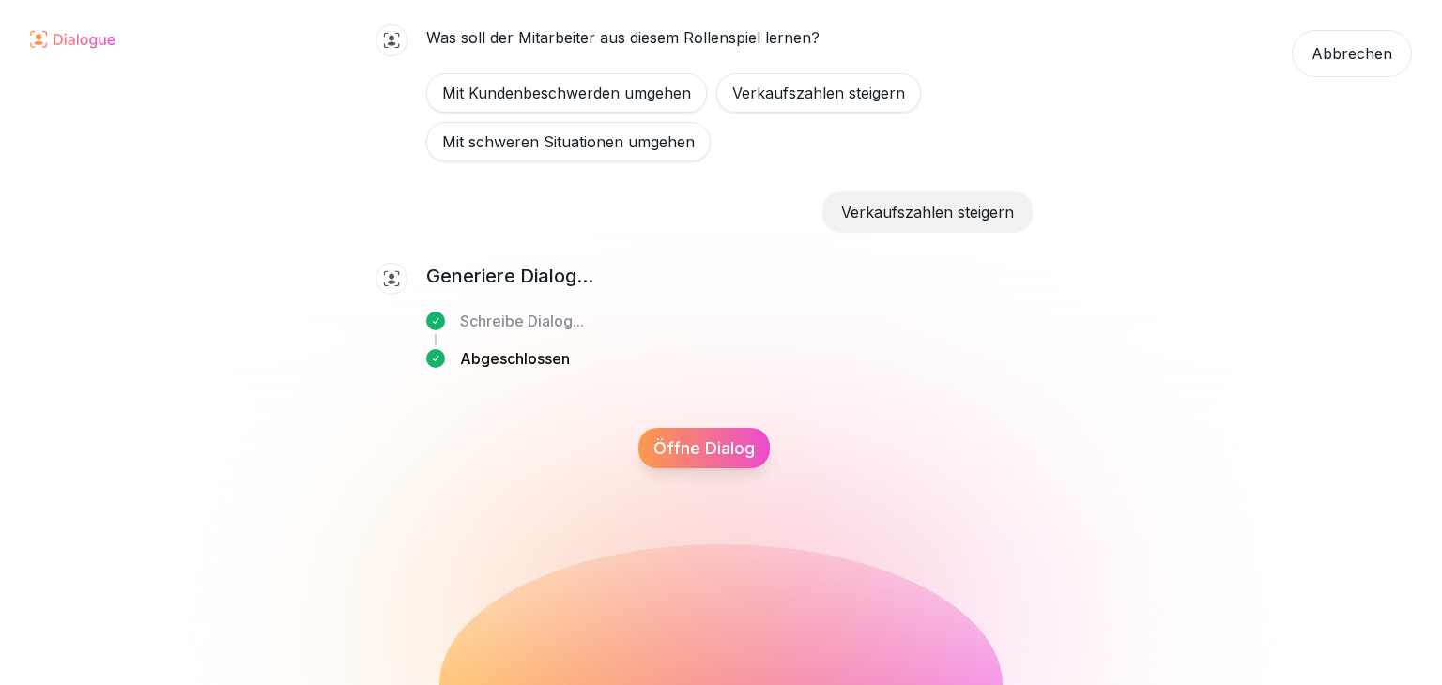
click at [1299, 474] on div "Mit KI erstellen Perfekt, lass uns anfangen. Welche Rolle übernimmt der Avatar …" at bounding box center [721, 342] width 1382 height 685
click at [728, 435] on div "Öffne Dialog" at bounding box center [703, 448] width 131 height 40
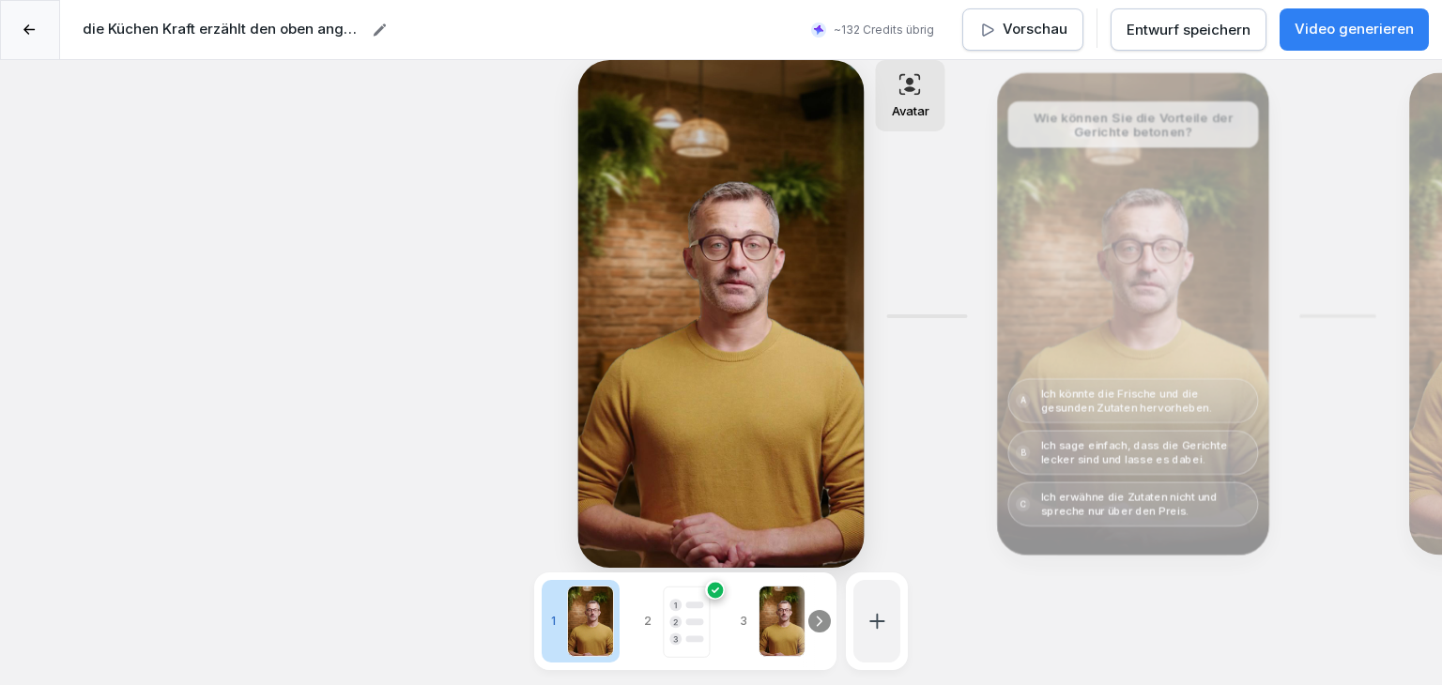
click at [689, 619] on rect at bounding box center [695, 622] width 18 height 7
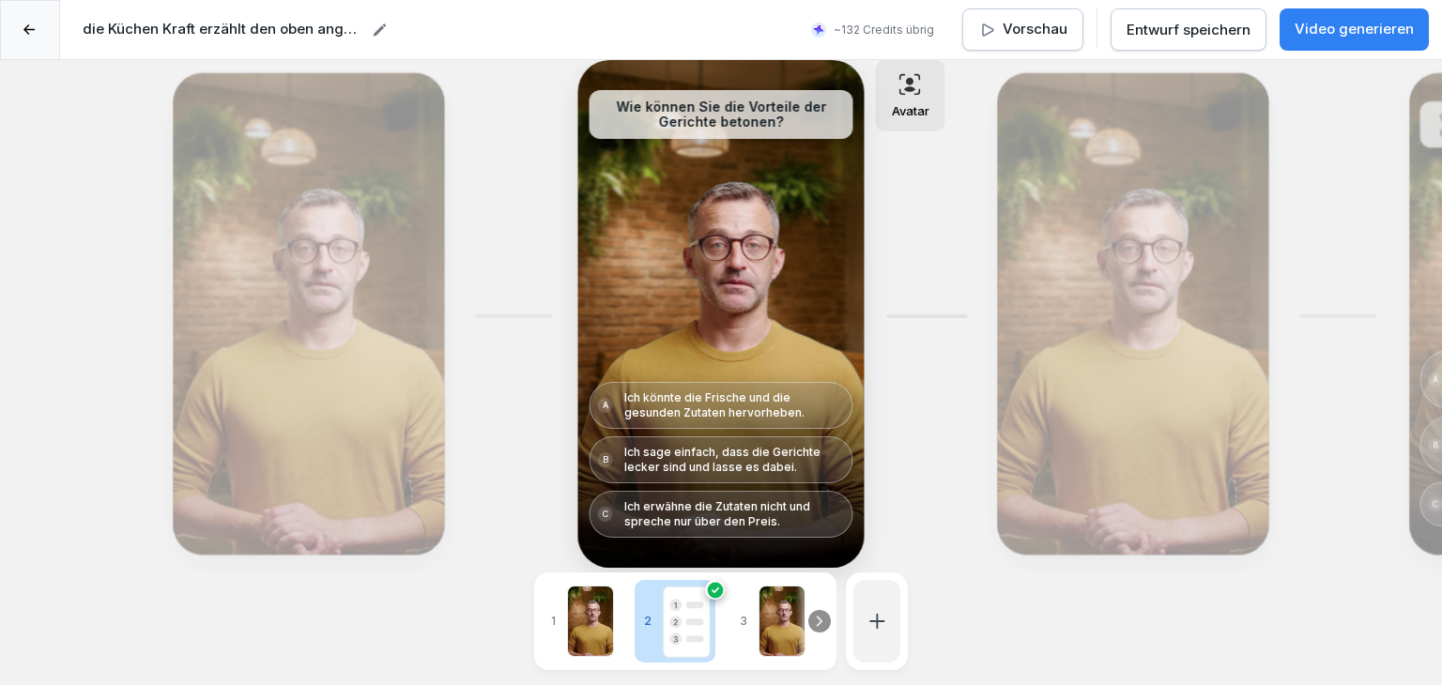
click at [602, 594] on div at bounding box center [590, 621] width 47 height 71
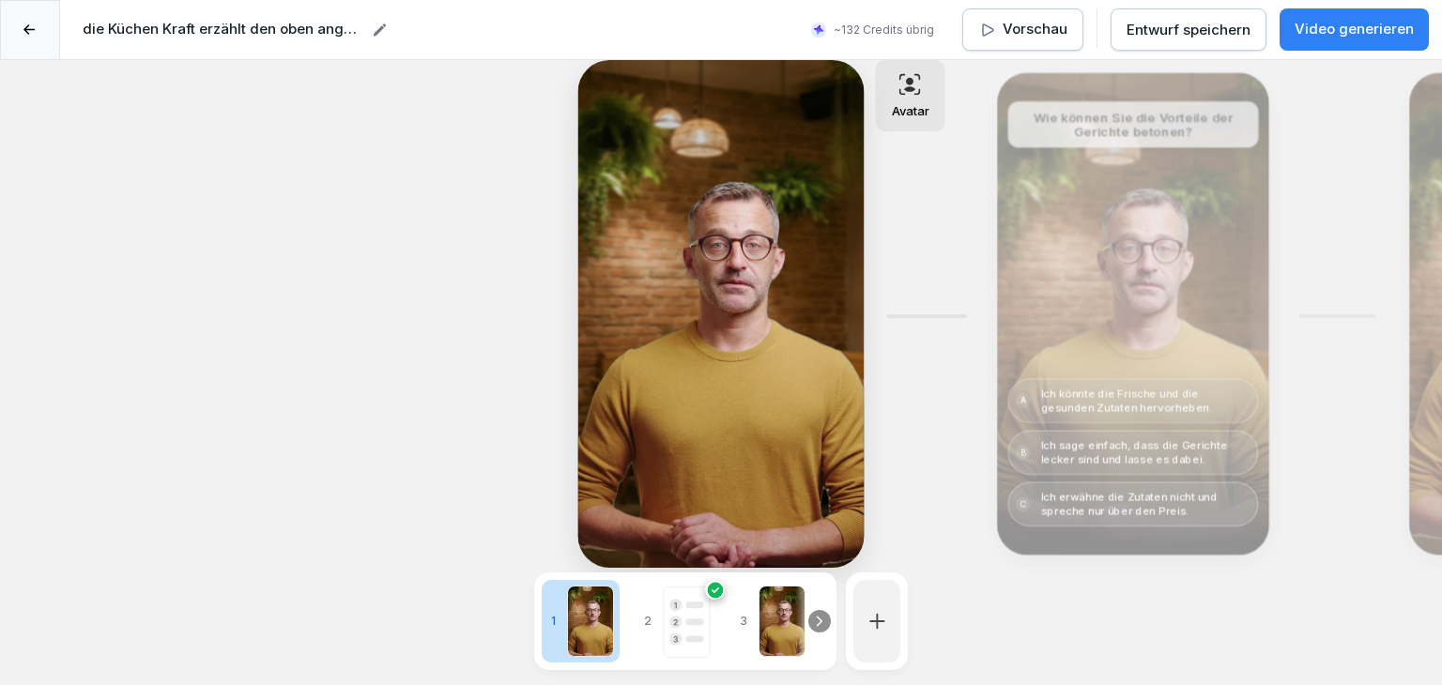
click at [686, 619] on rect at bounding box center [687, 622] width 46 height 70
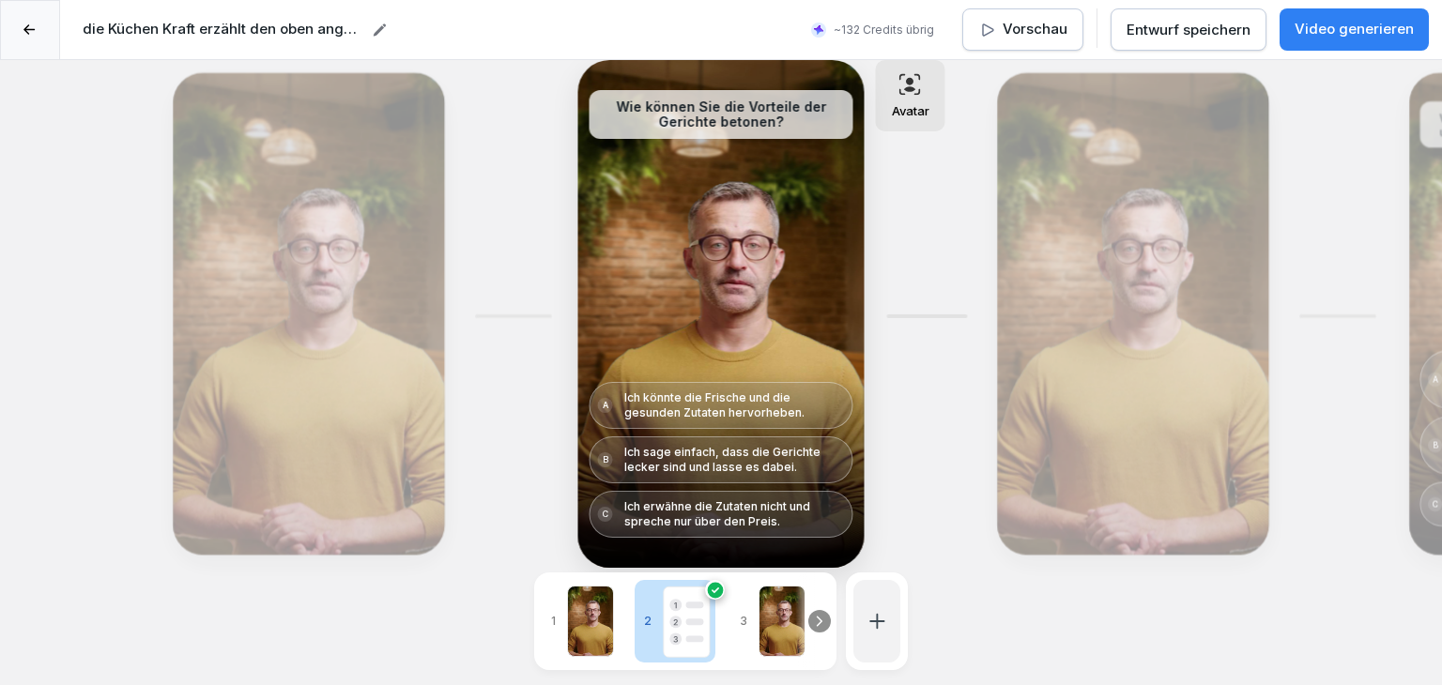
click at [383, 25] on icon at bounding box center [379, 30] width 15 height 15
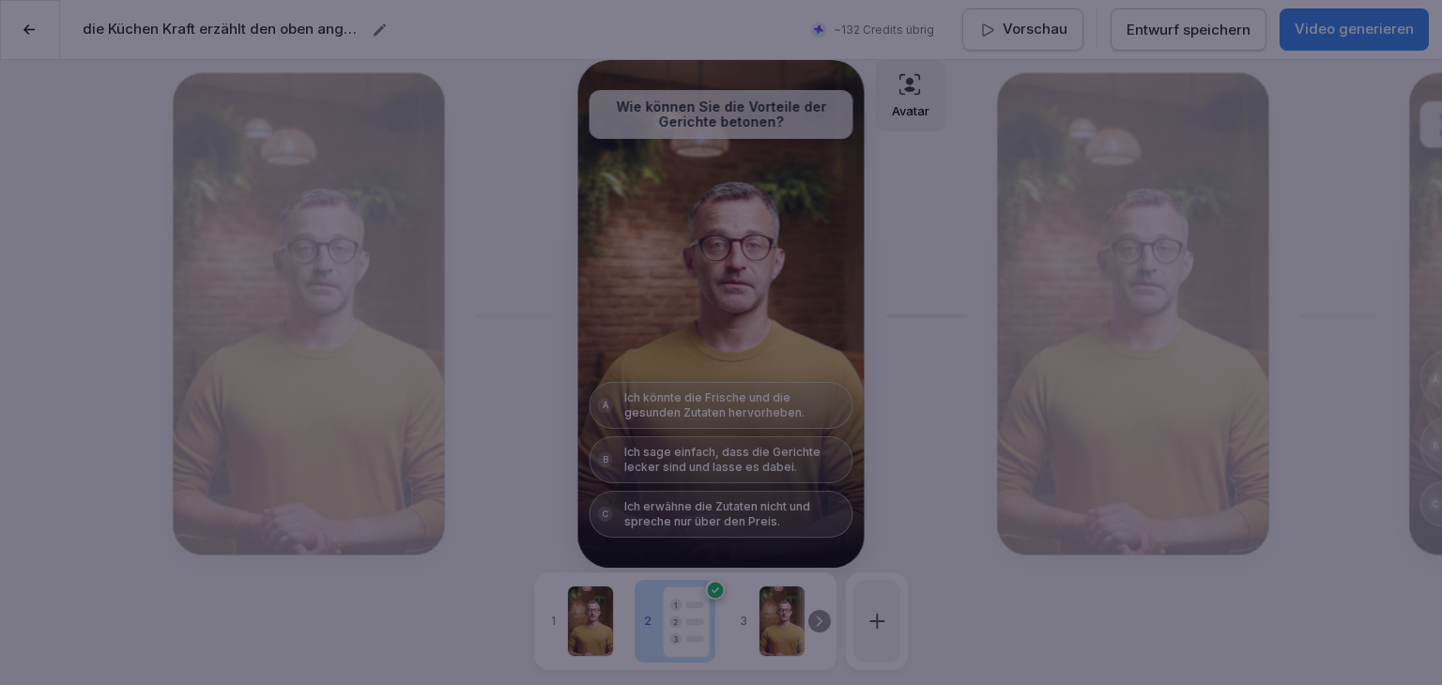
drag, startPoint x: 634, startPoint y: 151, endPoint x: 642, endPoint y: 180, distance: 30.0
click at [635, 153] on div at bounding box center [721, 342] width 1442 height 685
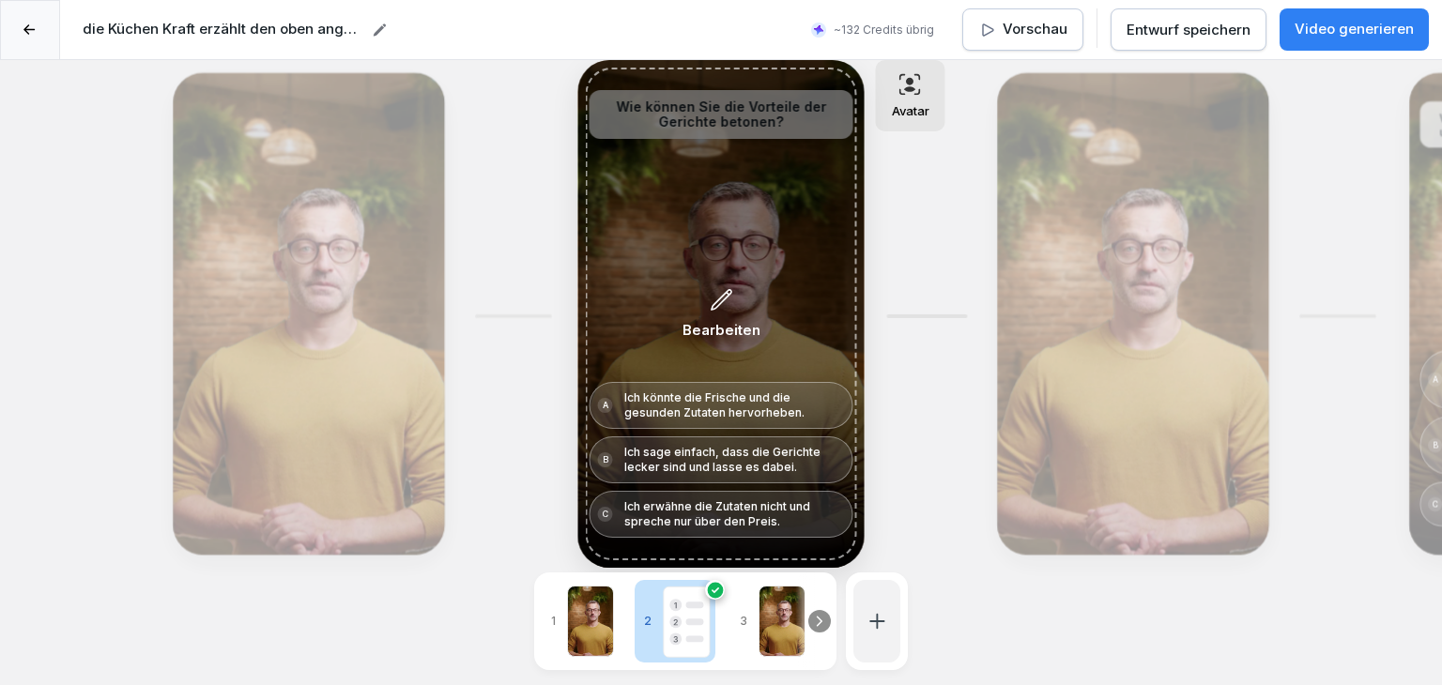
click at [778, 222] on div "Bearbeiten" at bounding box center [721, 314] width 271 height 493
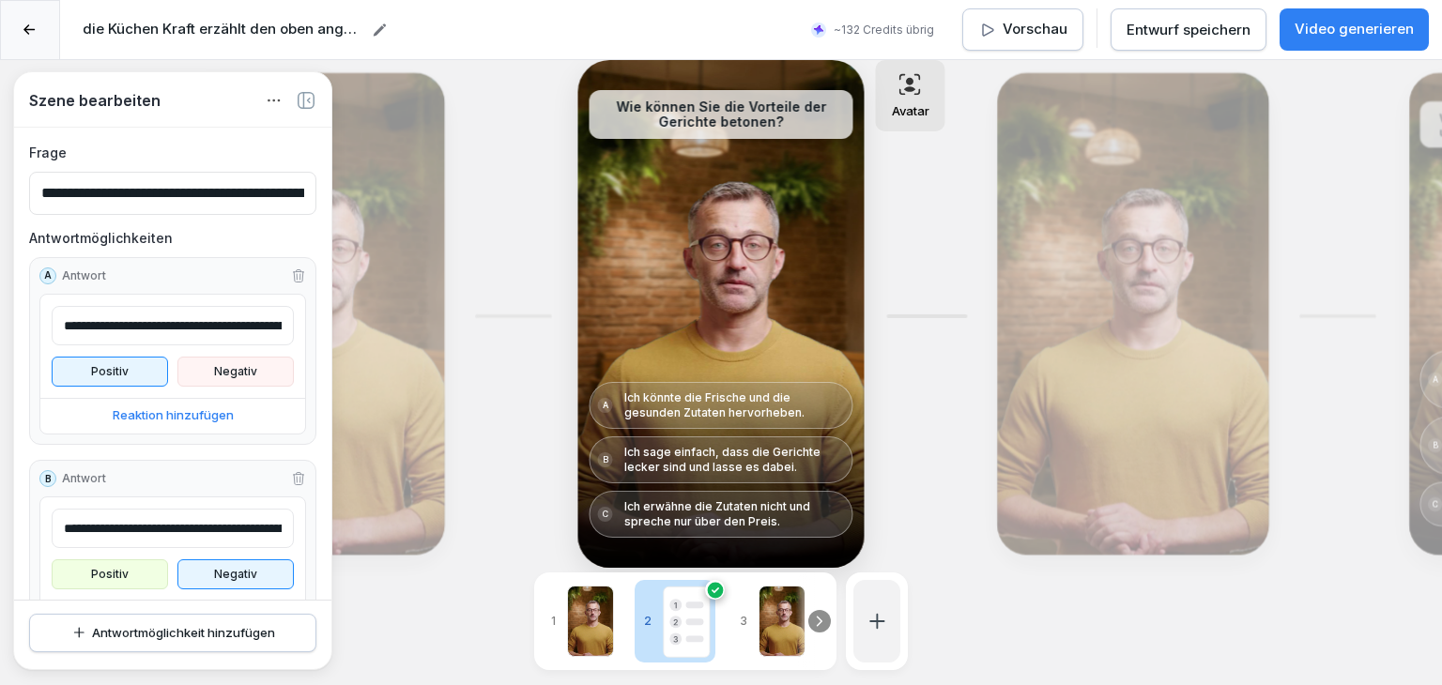
click at [278, 99] on icon "button" at bounding box center [274, 100] width 21 height 21
click at [274, 137] on div "Szene löschen" at bounding box center [274, 133] width 137 height 34
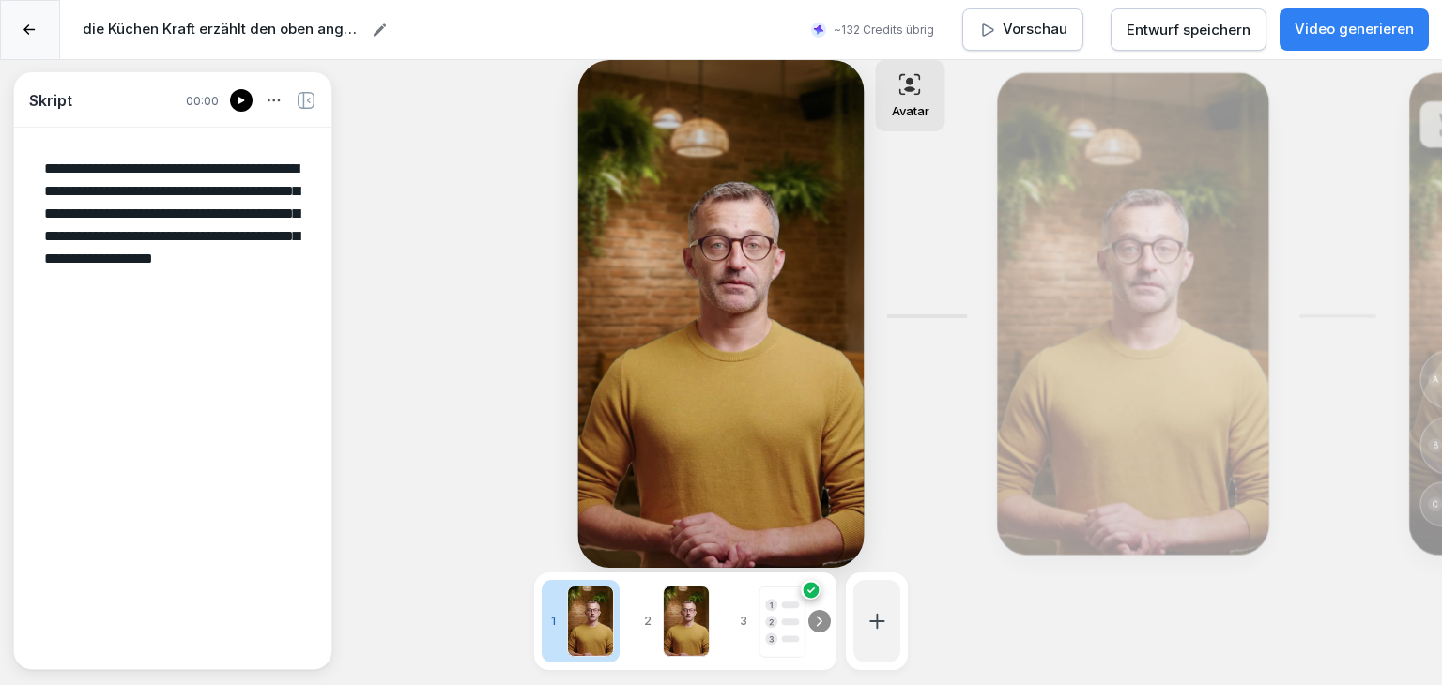
click at [1081, 228] on div "Bearbeiten" at bounding box center [1133, 314] width 258 height 468
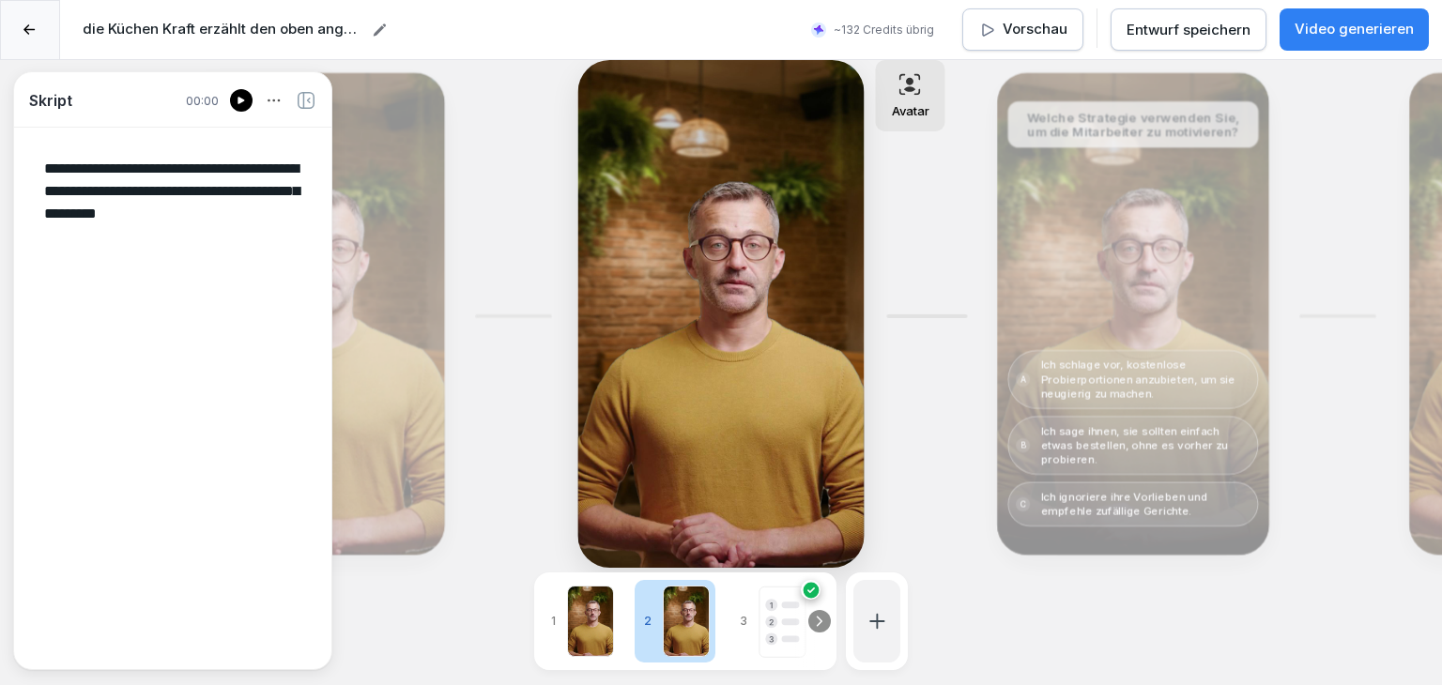
click at [274, 101] on icon at bounding box center [274, 100] width 21 height 21
click at [275, 136] on div "Szene löschen" at bounding box center [274, 132] width 137 height 34
type textarea "**********"
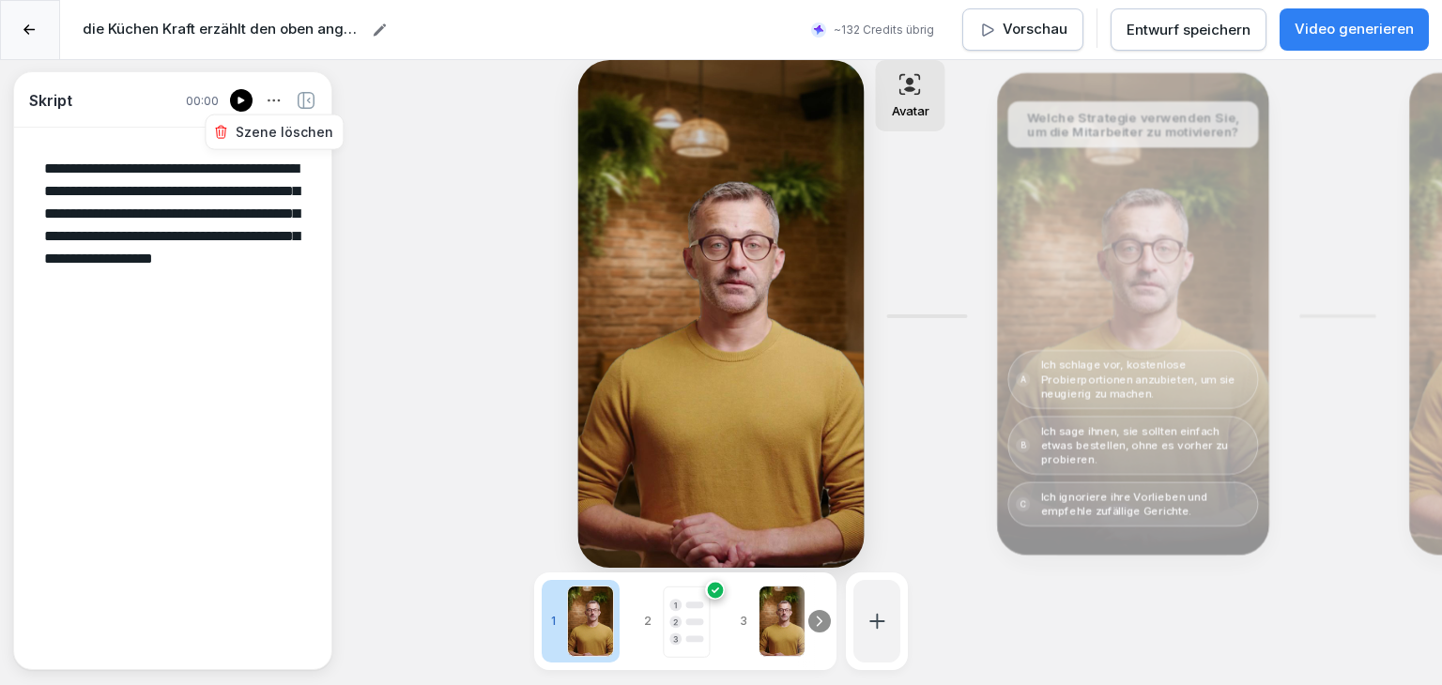
click at [1199, 234] on div "Bearbeiten" at bounding box center [1133, 314] width 258 height 468
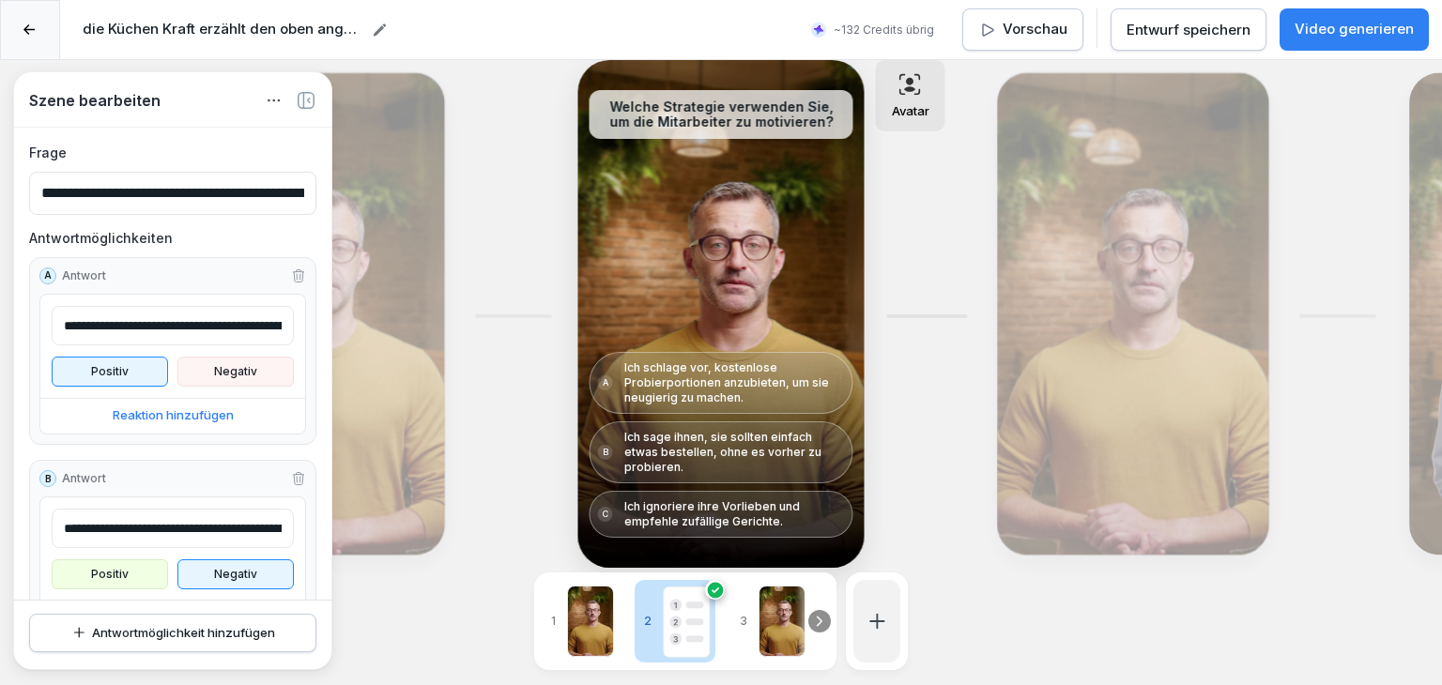
click at [271, 99] on icon "button" at bounding box center [274, 100] width 21 height 21
click at [284, 129] on div "Szene löschen" at bounding box center [274, 133] width 137 height 34
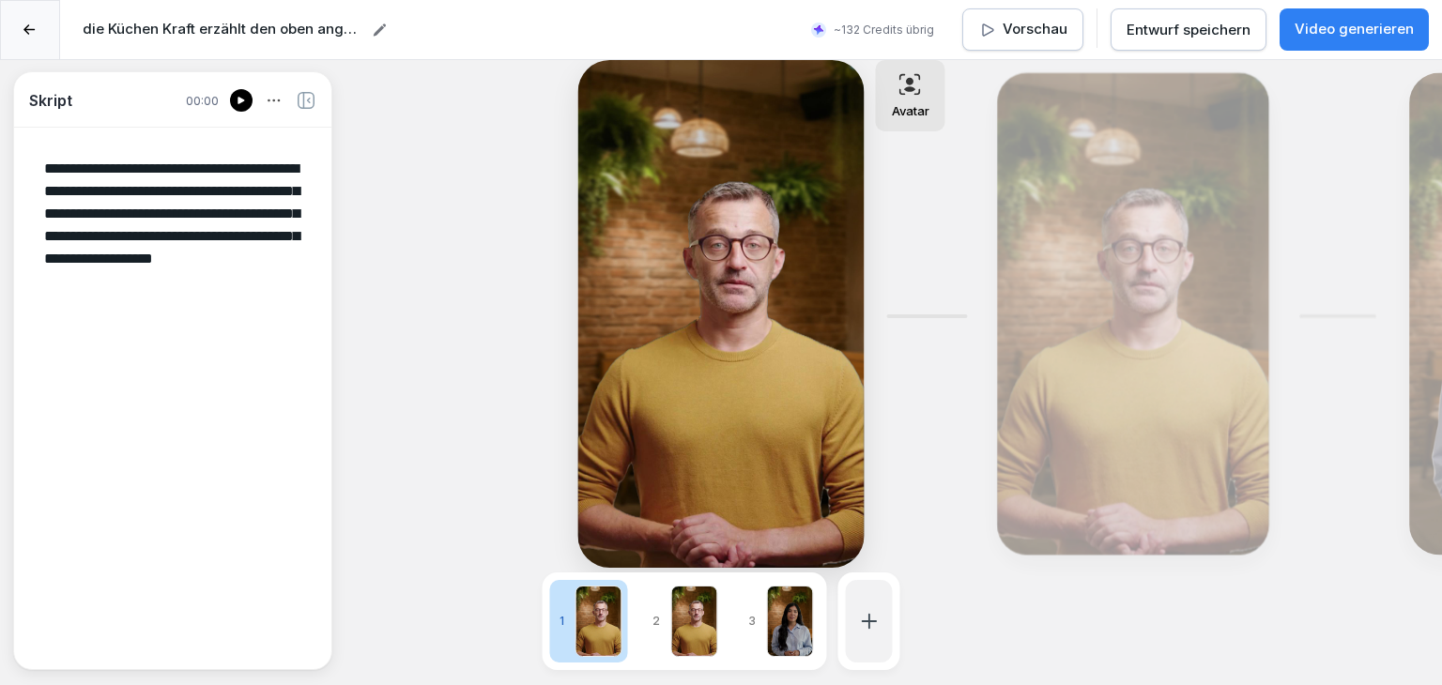
click at [1157, 227] on div "Bearbeiten" at bounding box center [1133, 314] width 258 height 468
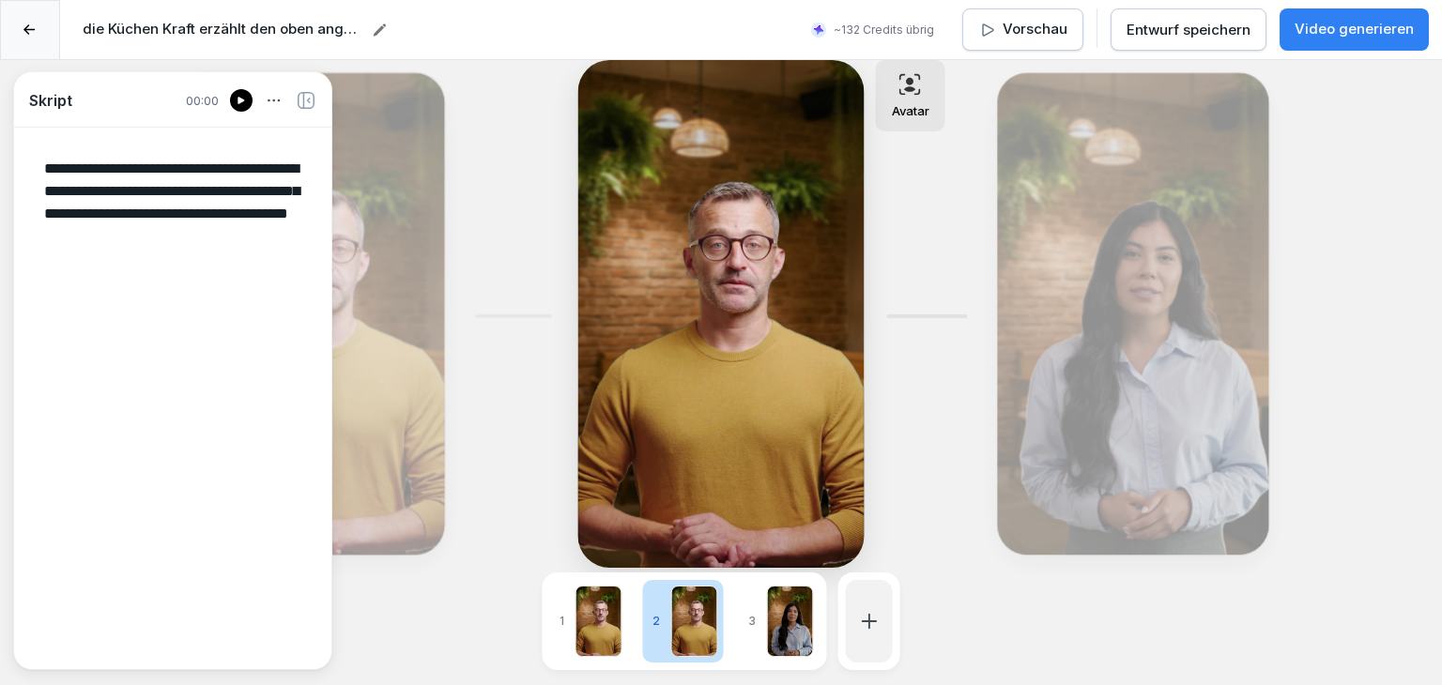
click at [271, 102] on icon at bounding box center [274, 100] width 21 height 21
click at [277, 131] on div "Szene löschen" at bounding box center [274, 132] width 137 height 34
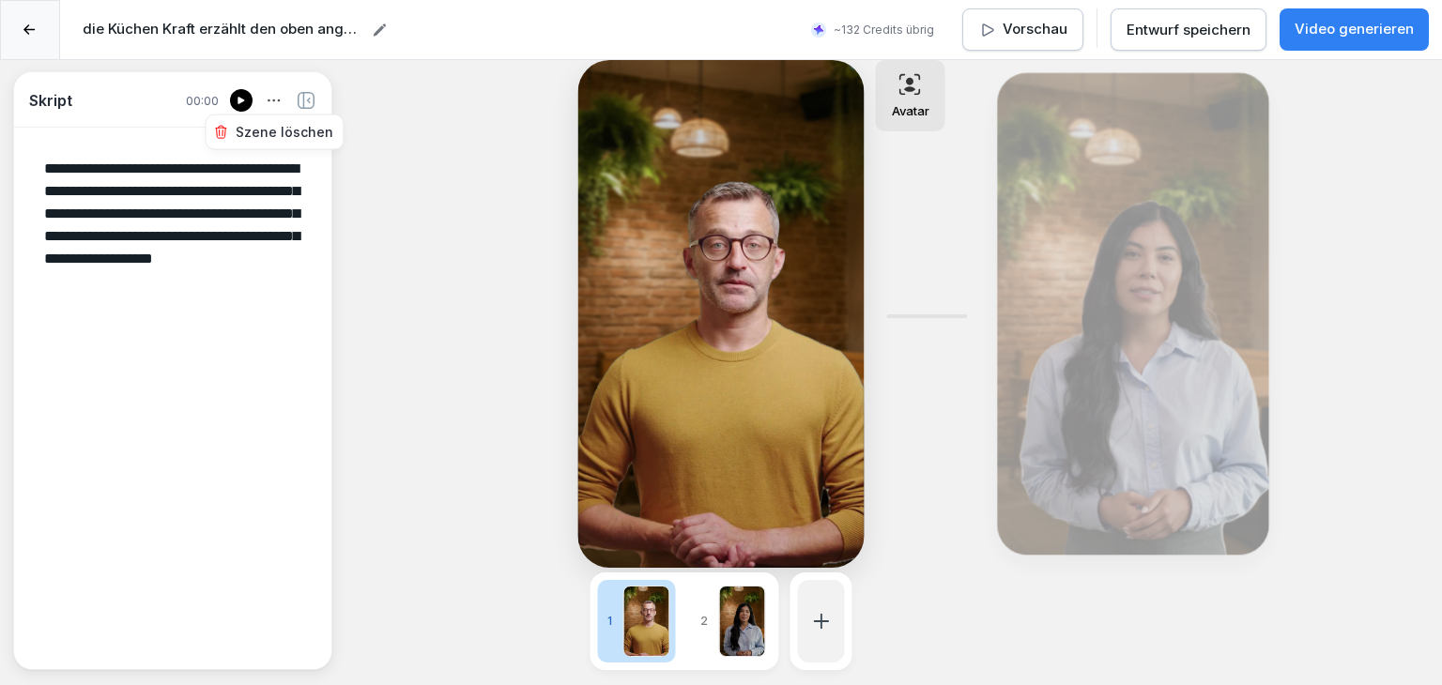
click at [1197, 256] on div "Bearbeiten" at bounding box center [1133, 314] width 258 height 468
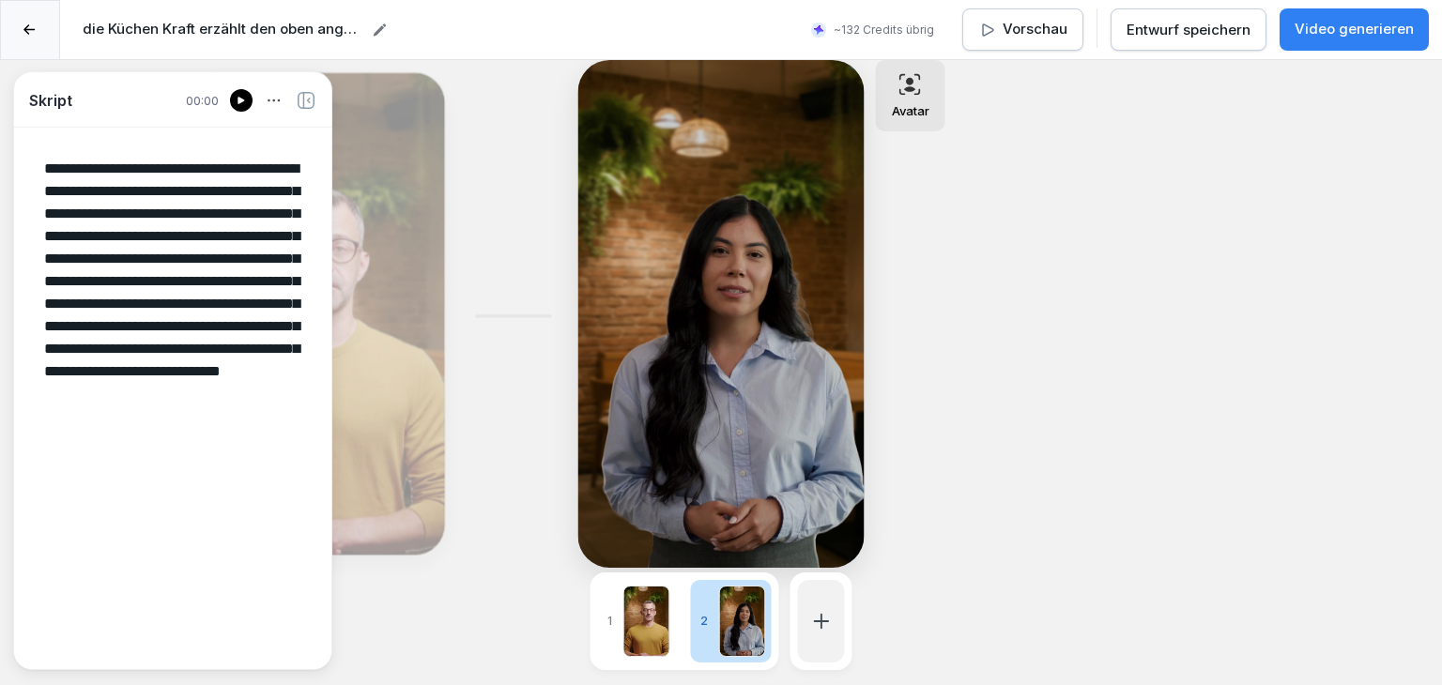
click at [267, 103] on icon at bounding box center [274, 100] width 21 height 21
click at [273, 128] on div "Szene löschen" at bounding box center [274, 132] width 137 height 34
type textarea "**********"
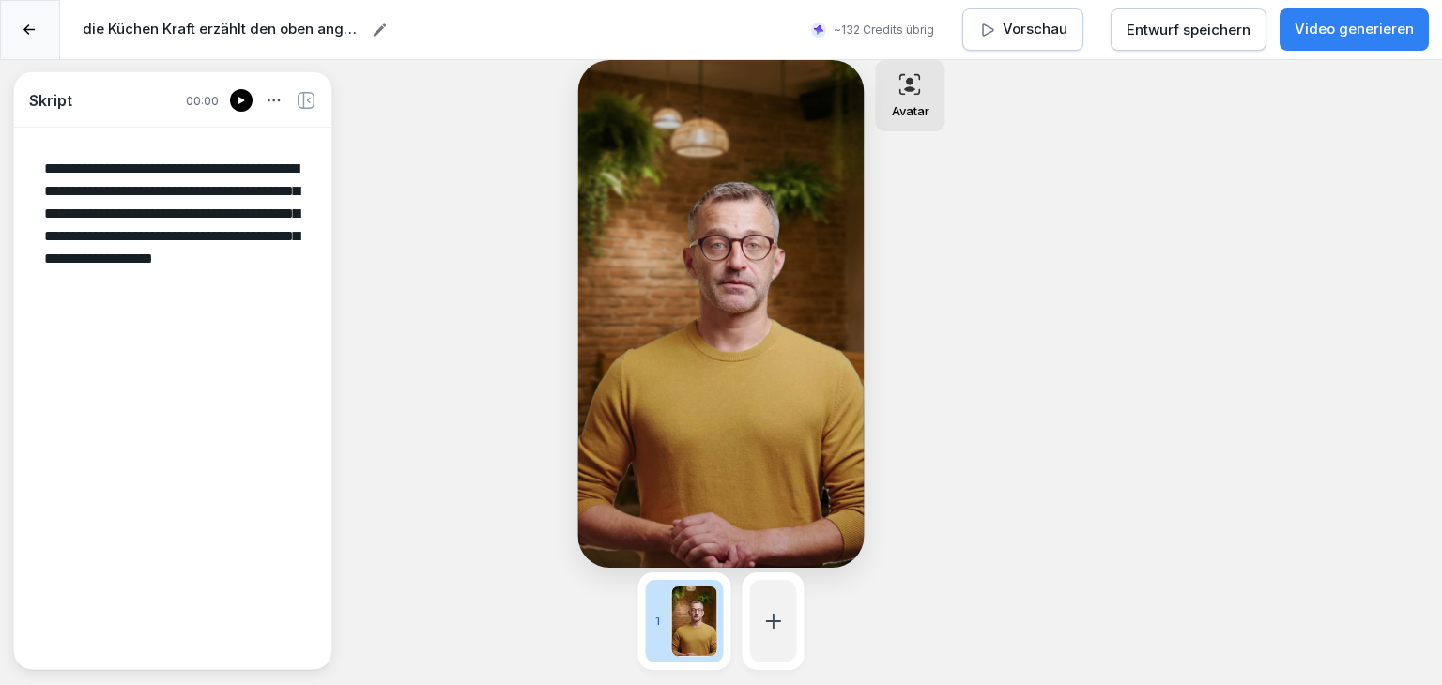
drag, startPoint x: 297, startPoint y: 283, endPoint x: 31, endPoint y: 145, distance: 299.3
click at [31, 145] on textarea "**********" at bounding box center [172, 398] width 287 height 510
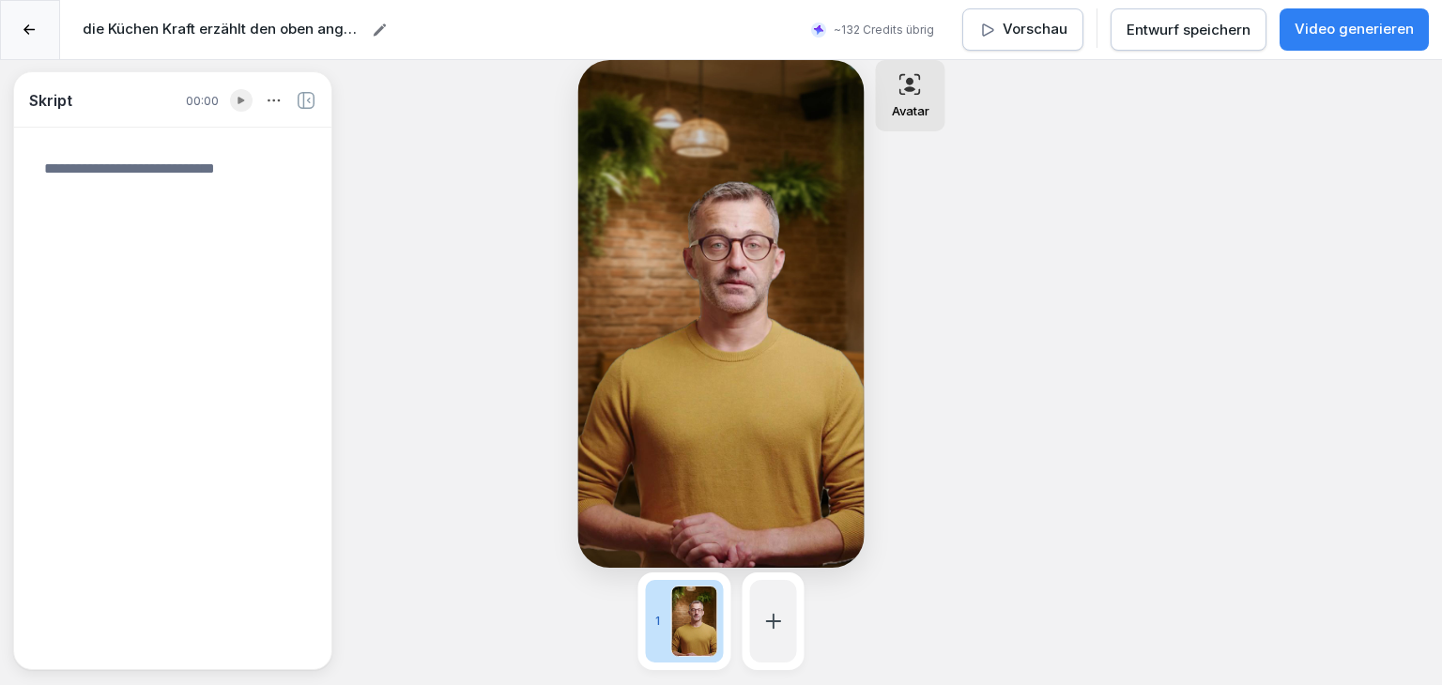
paste textarea "**********"
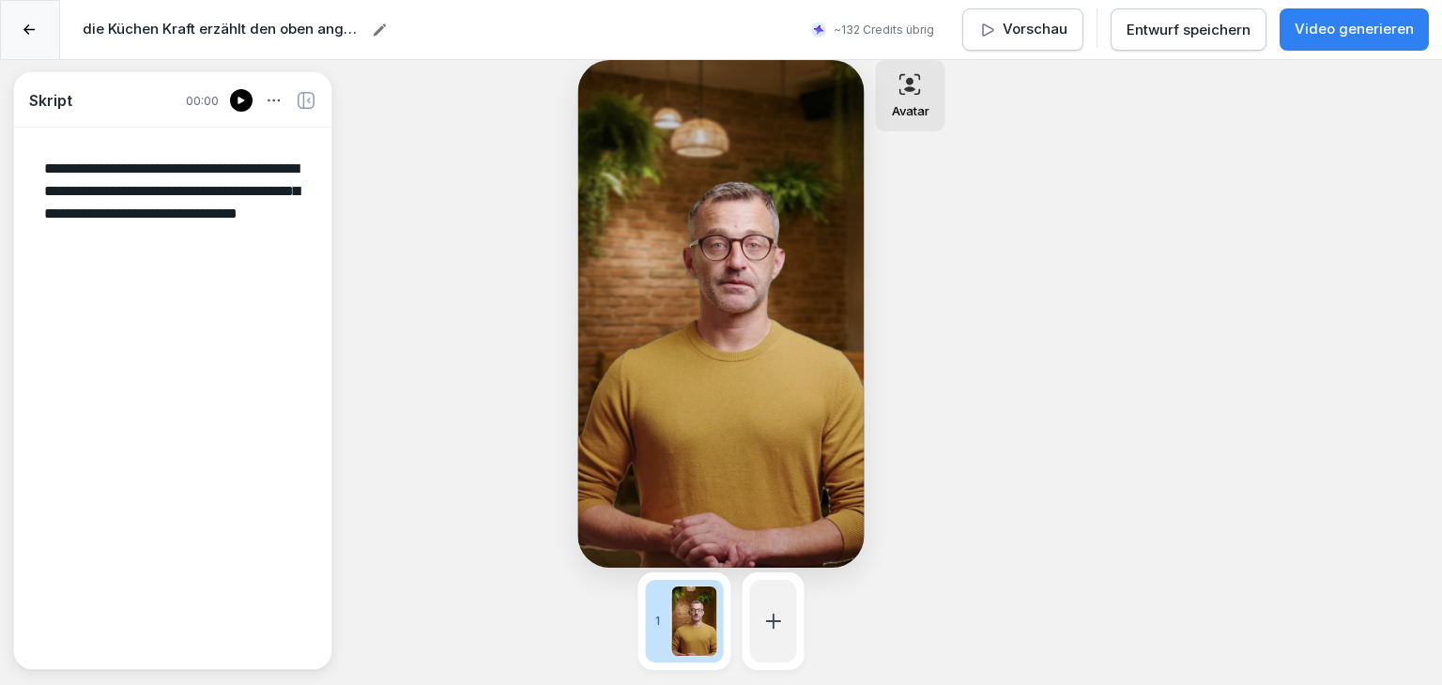
type textarea "**********"
click at [243, 101] on icon at bounding box center [241, 100] width 11 height 15
click at [245, 100] on div at bounding box center [241, 100] width 9 height 9
click at [928, 101] on div "Avatar" at bounding box center [910, 95] width 69 height 71
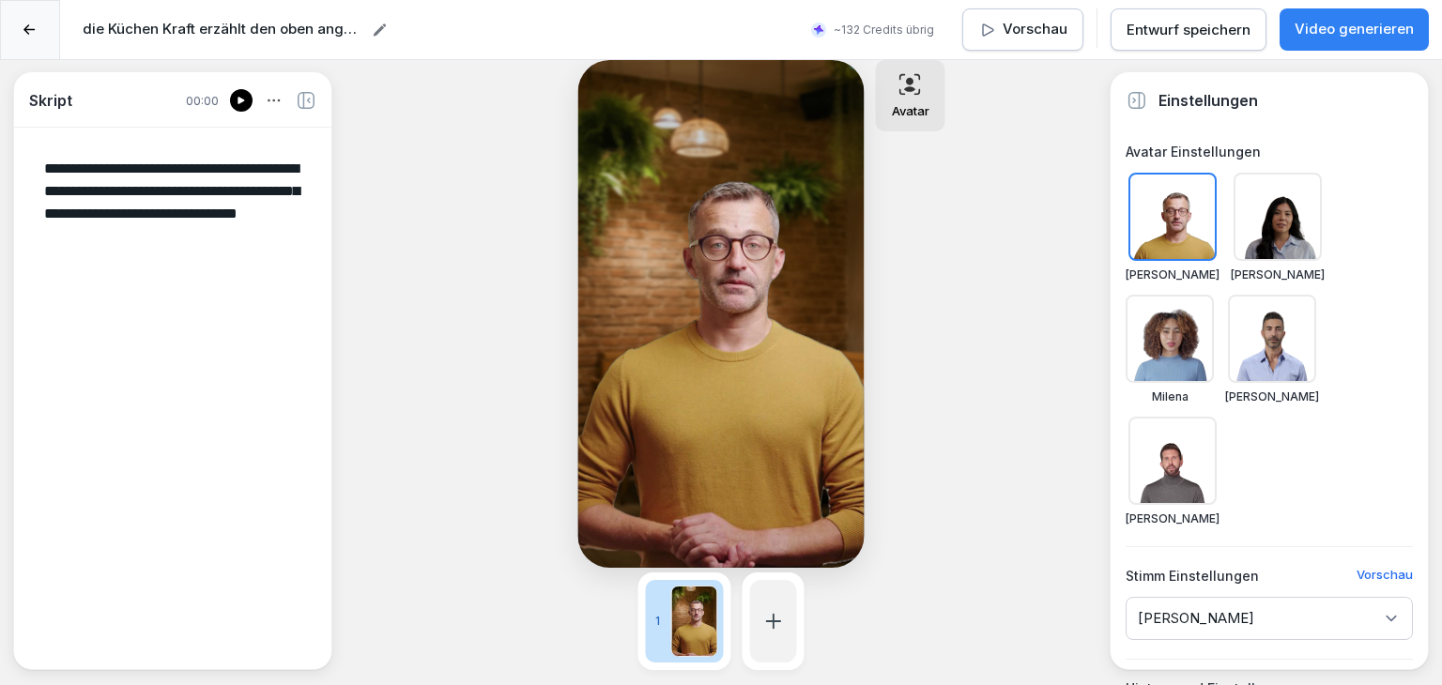
click at [1216, 417] on div at bounding box center [1172, 461] width 88 height 88
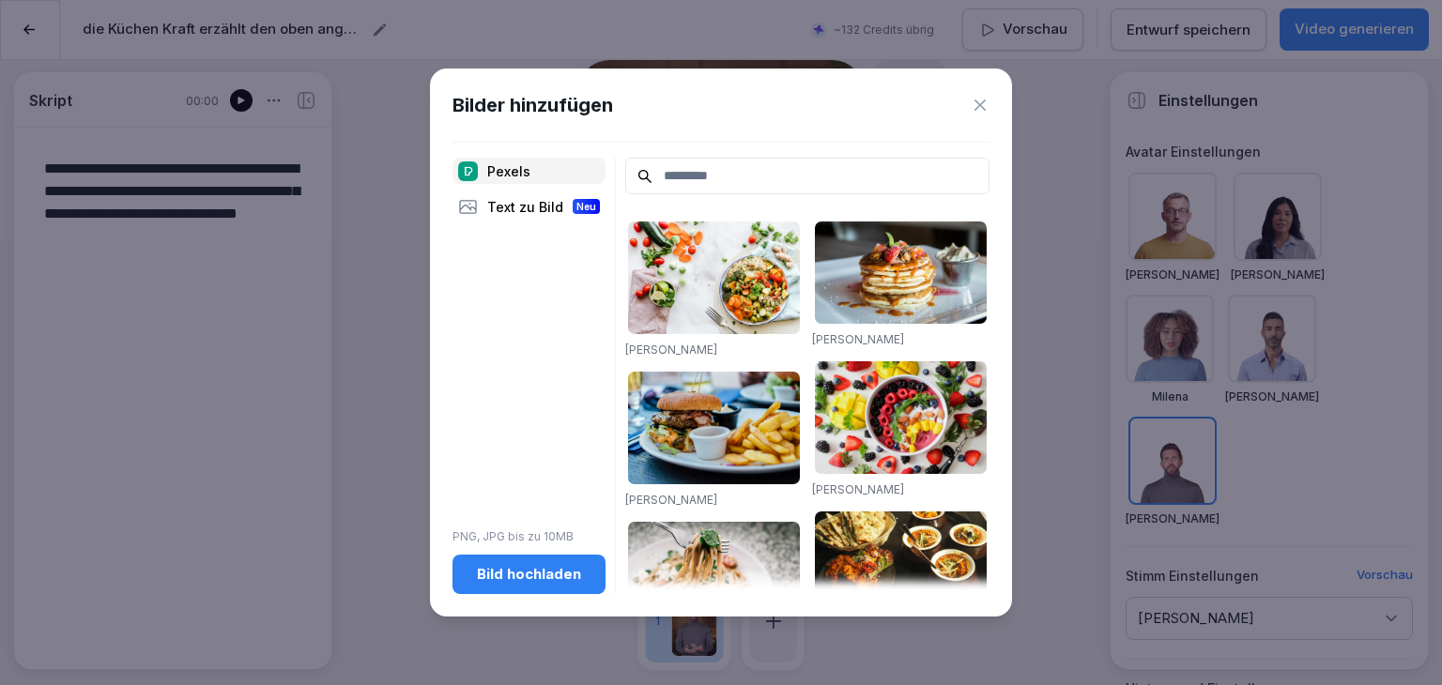
click at [528, 211] on div "Text zu Bild Neu" at bounding box center [528, 206] width 153 height 26
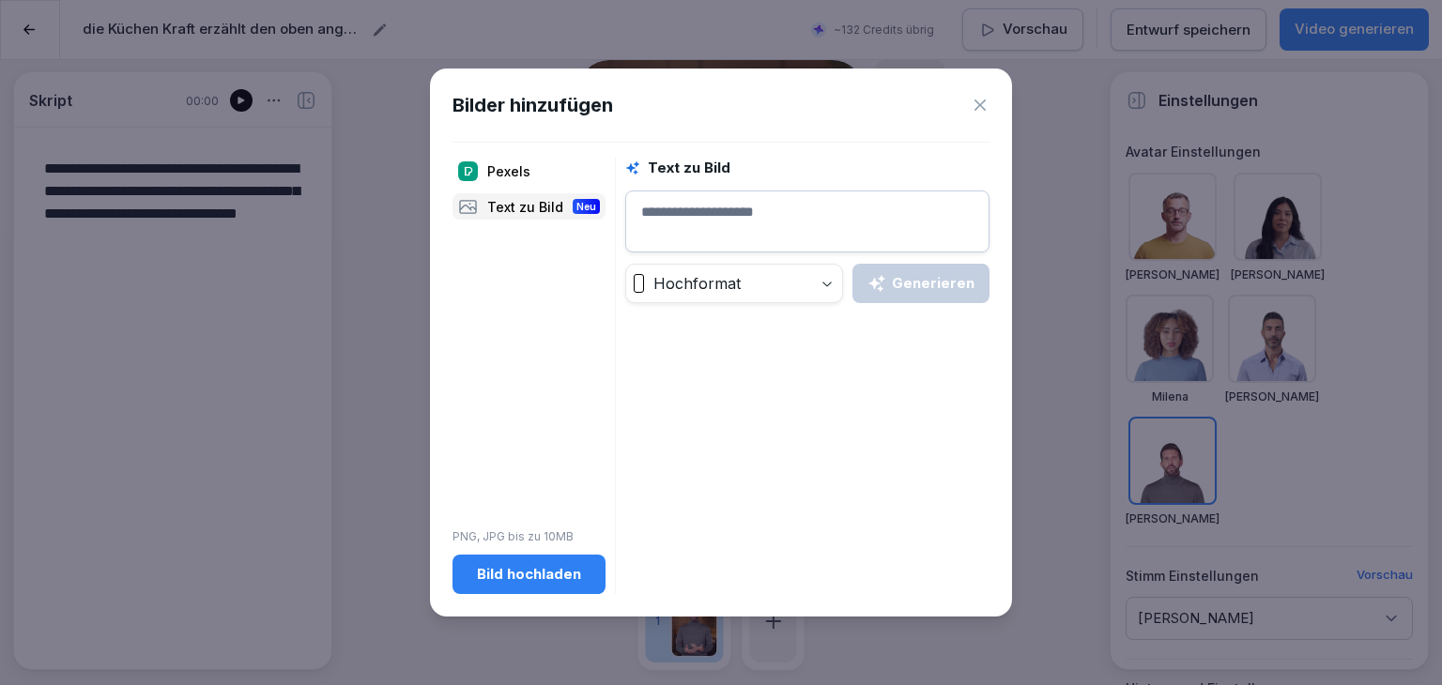
click at [726, 215] on textarea at bounding box center [807, 222] width 364 height 62
click at [914, 294] on button "Generieren" at bounding box center [920, 283] width 137 height 39
click at [914, 294] on div "Hochformat Generieren" at bounding box center [807, 283] width 364 height 39
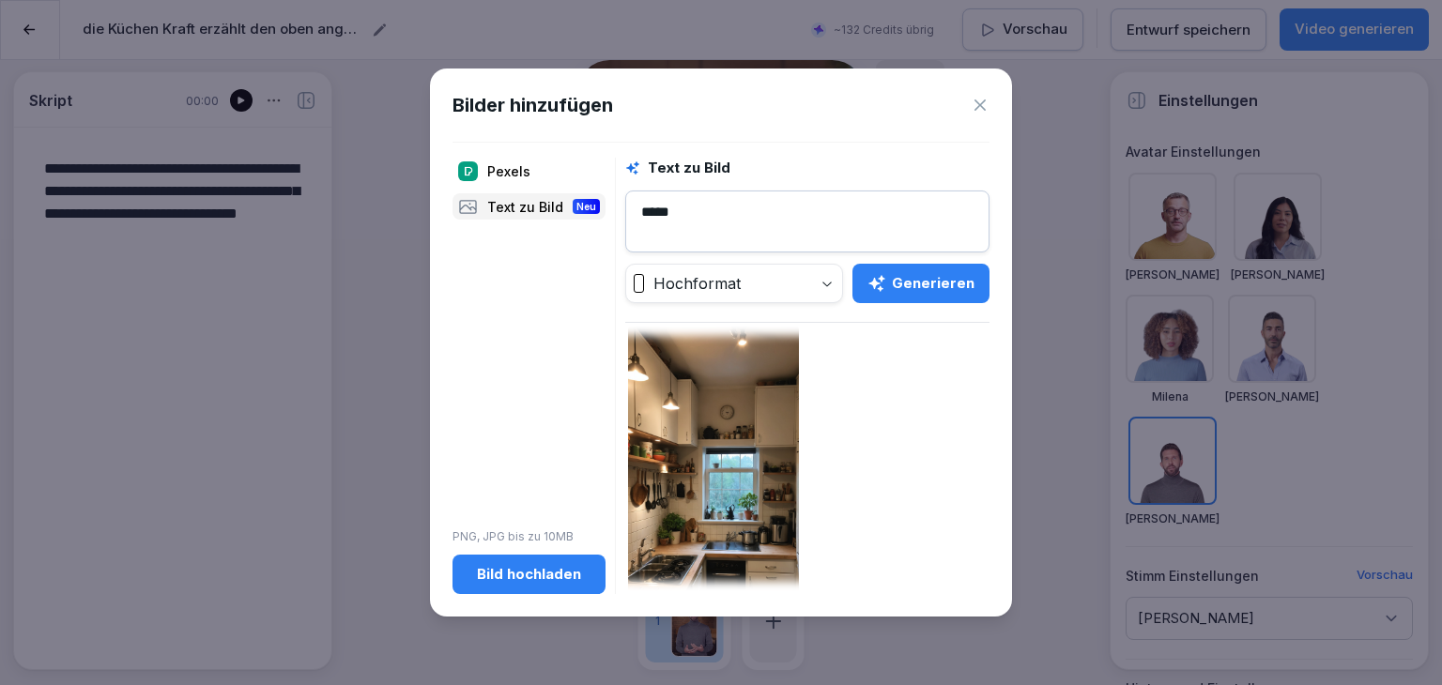
scroll to position [391, 0]
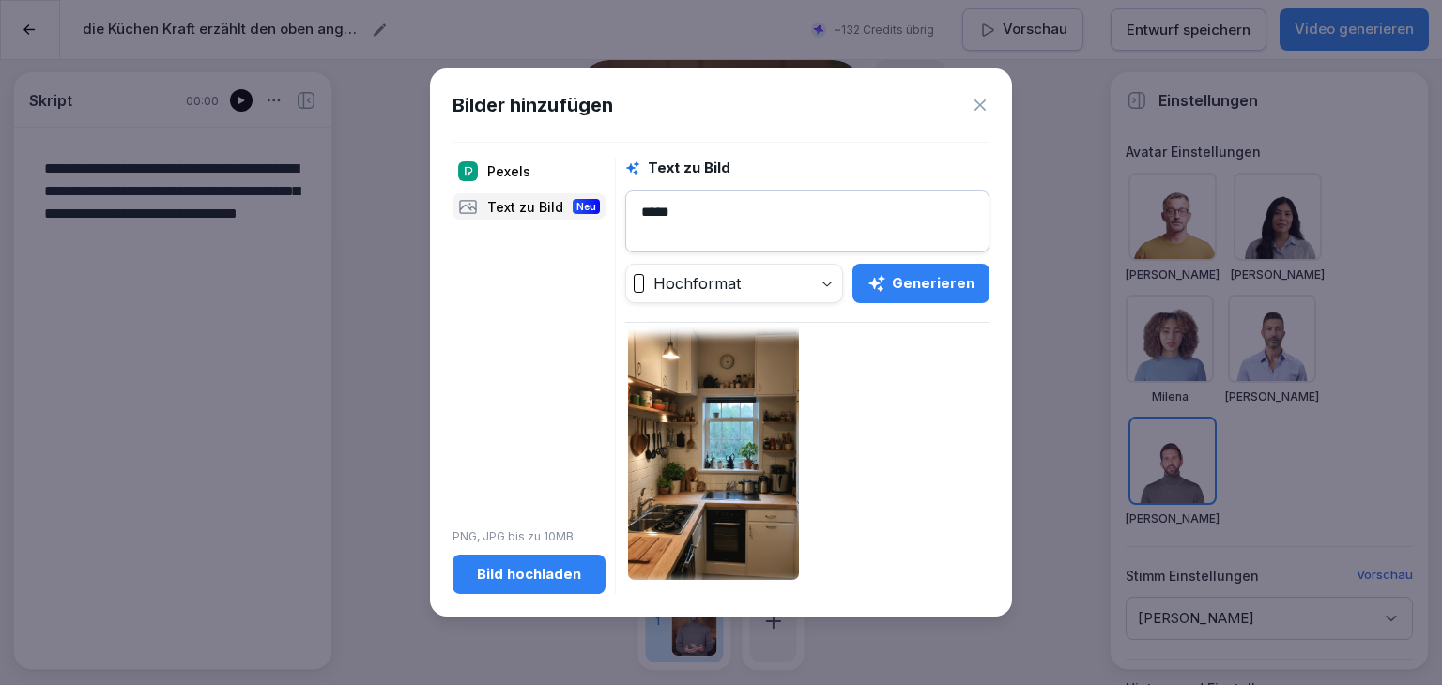
click at [634, 217] on textarea "*****" at bounding box center [807, 222] width 364 height 62
click at [707, 213] on textarea "*****" at bounding box center [807, 222] width 364 height 62
type textarea "*"
click at [900, 264] on button "Generieren" at bounding box center [920, 283] width 137 height 39
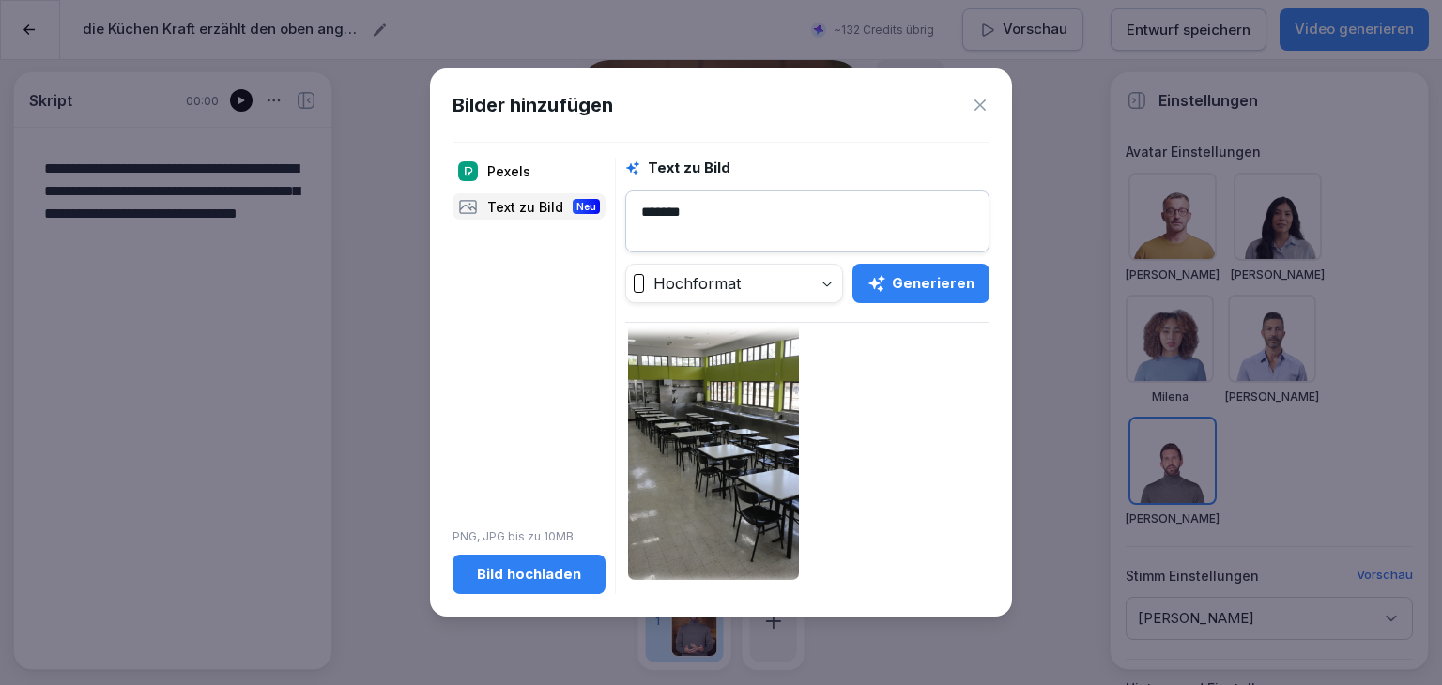
click at [704, 219] on textarea "*******" at bounding box center [807, 222] width 364 height 62
type textarea "**********"
click at [965, 291] on div "Generieren" at bounding box center [920, 283] width 107 height 21
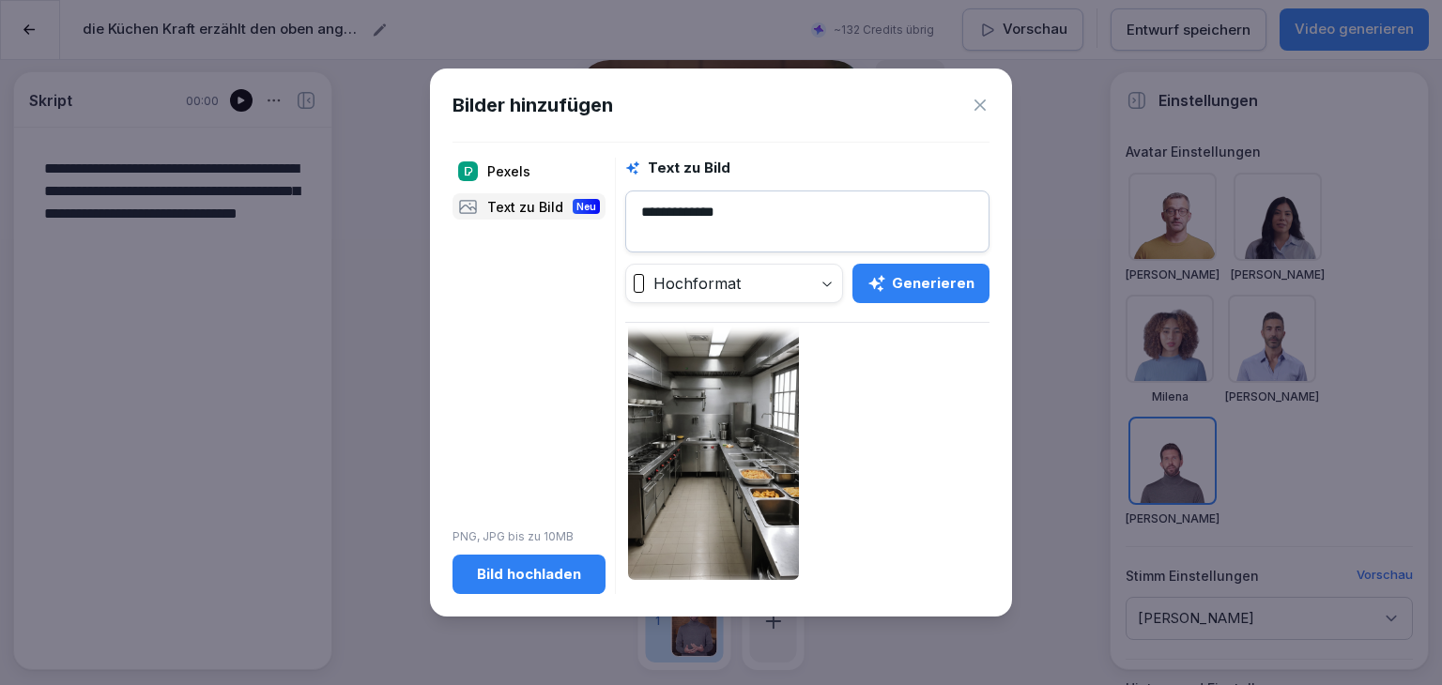
click at [702, 465] on img at bounding box center [713, 426] width 171 height 308
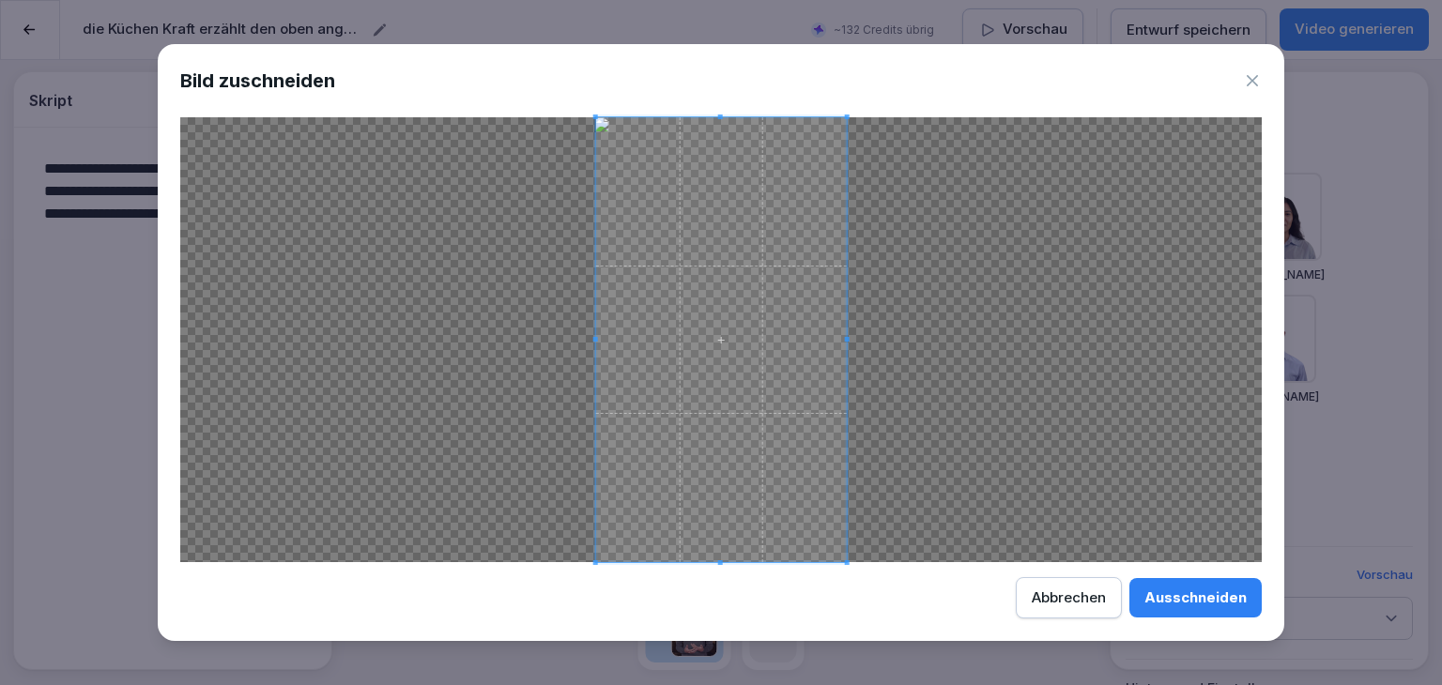
click at [1233, 591] on div "Ausschneiden" at bounding box center [1195, 598] width 102 height 21
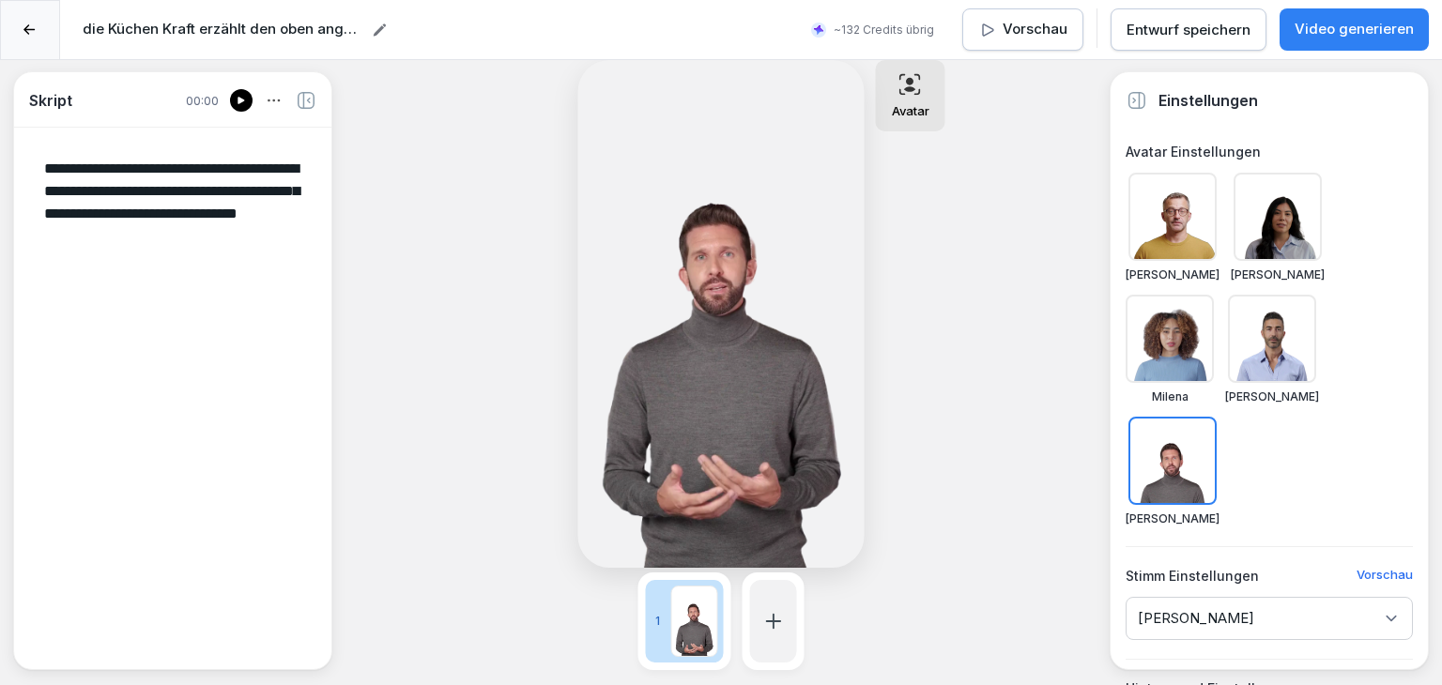
click at [1184, 249] on div at bounding box center [1172, 217] width 88 height 88
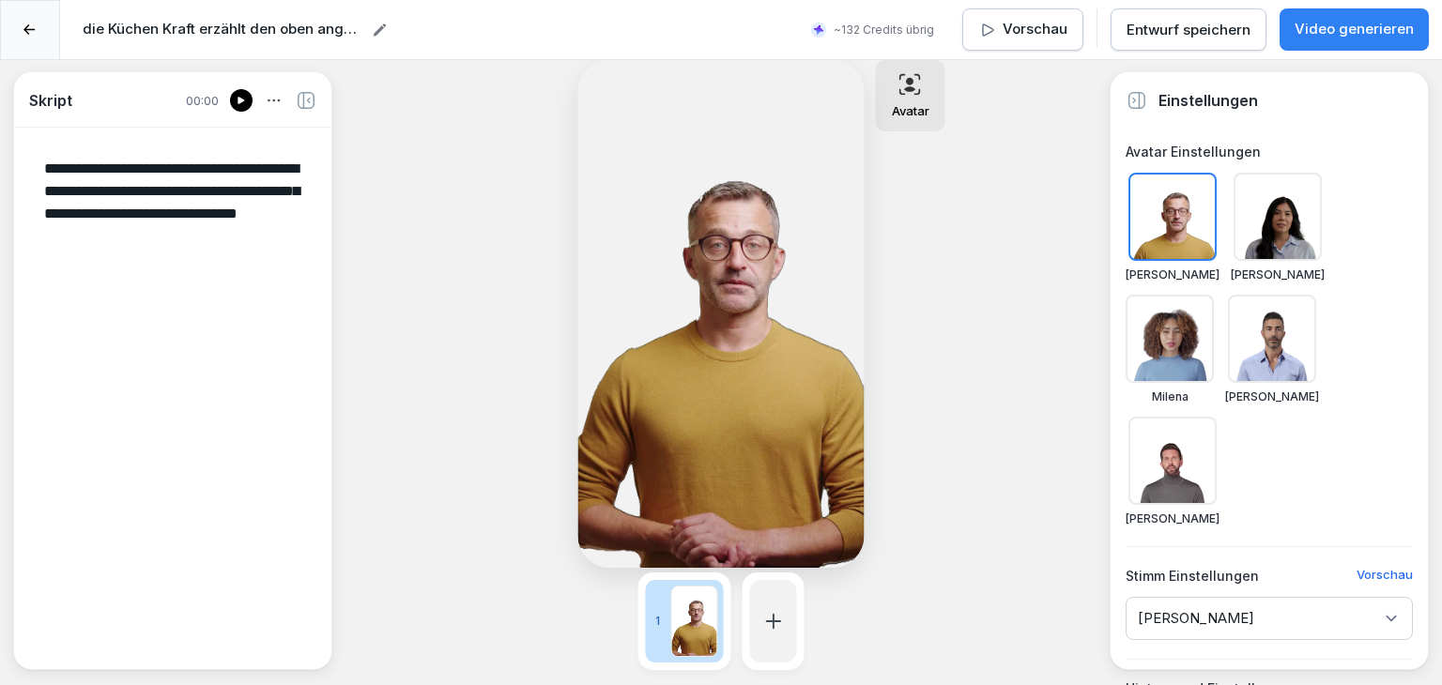
click at [1335, 27] on p "Video generieren" at bounding box center [1353, 30] width 119 height 22
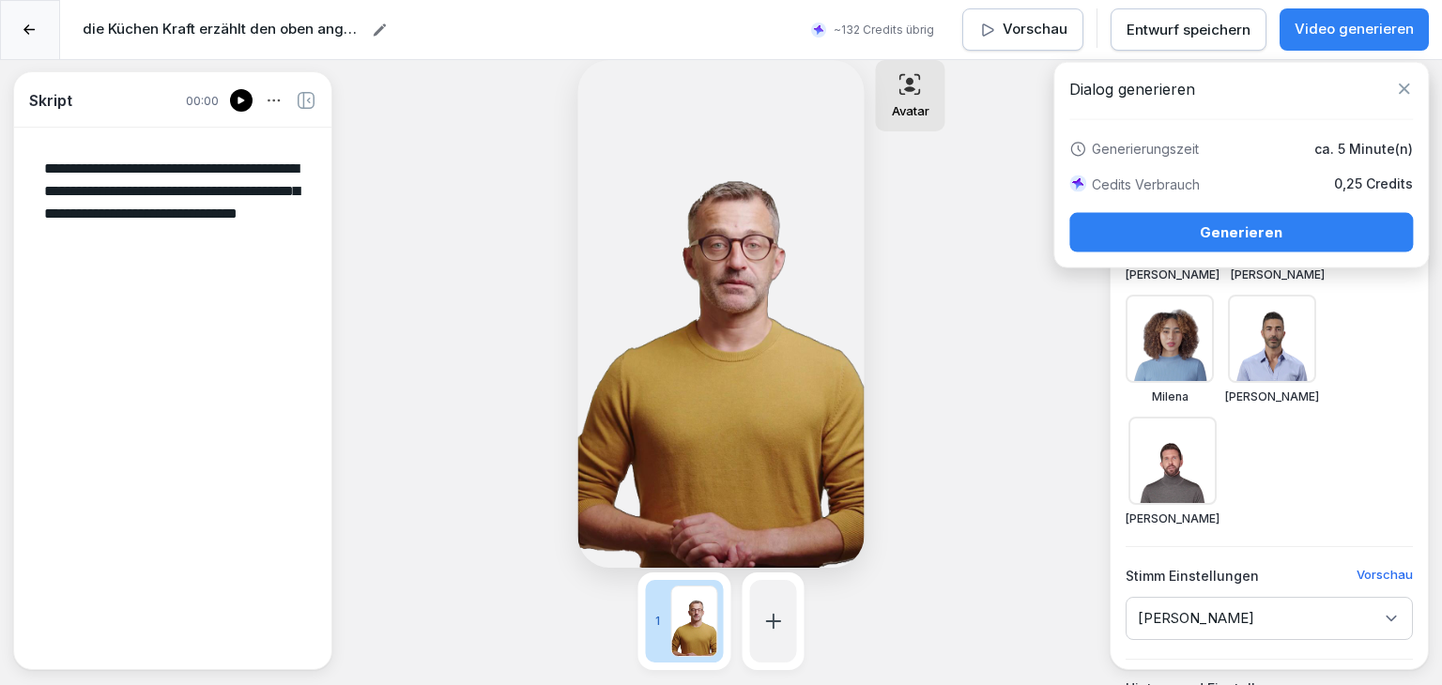
click at [1274, 235] on div "Generieren" at bounding box center [1240, 232] width 313 height 21
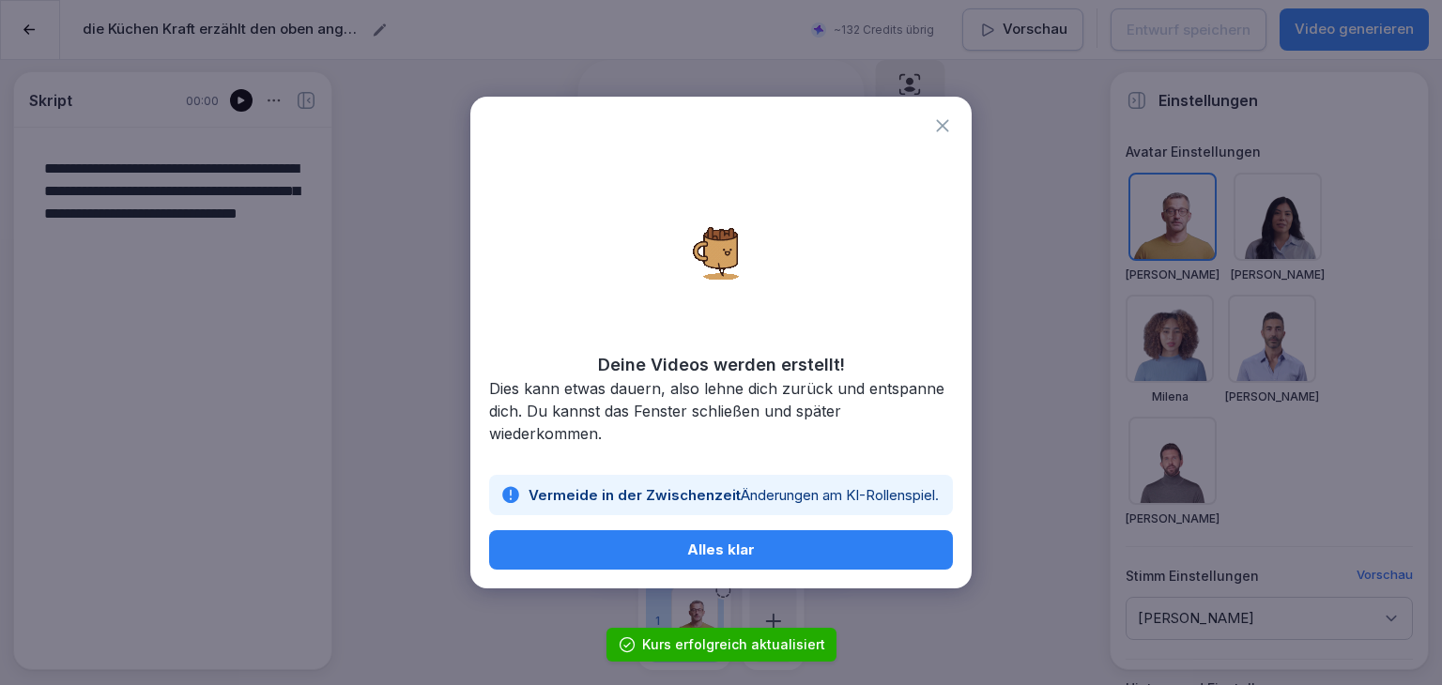
click at [826, 556] on div "Alles klar" at bounding box center [721, 550] width 434 height 21
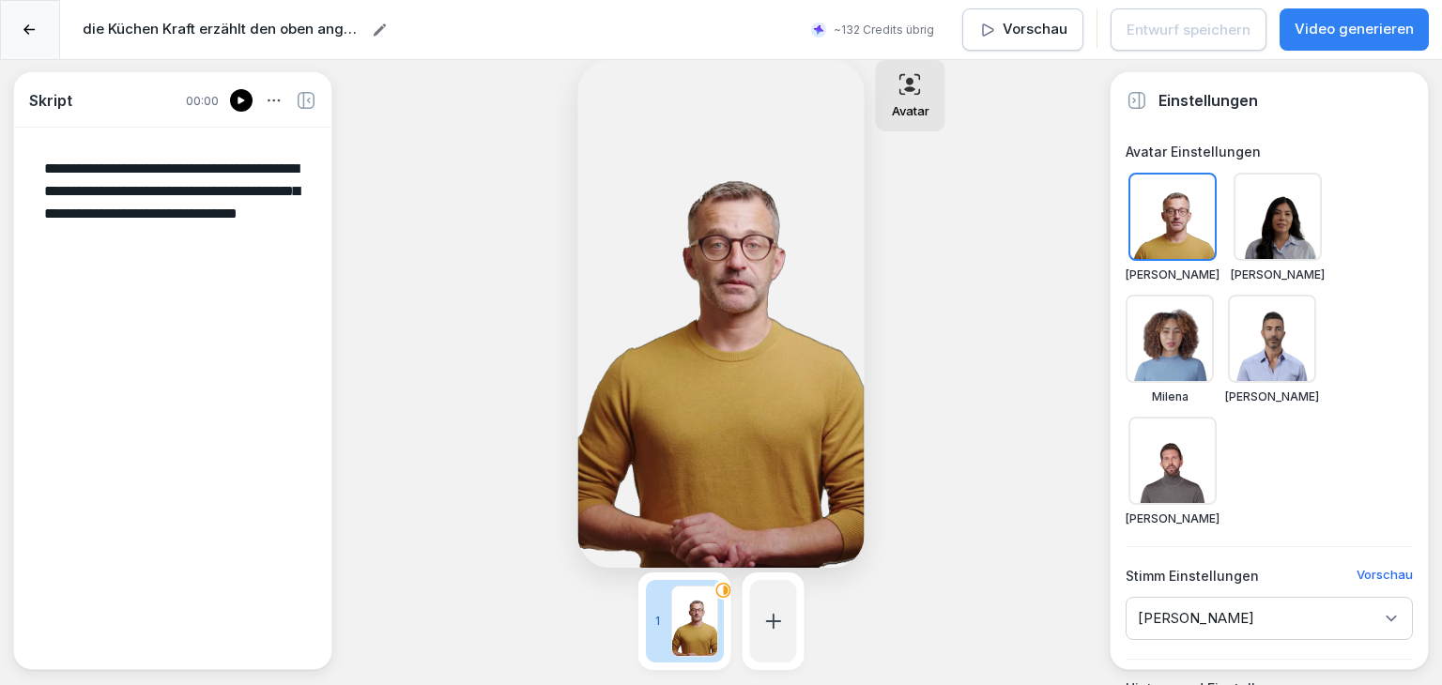
click at [1216, 566] on h6 "Stimm Einstellungen" at bounding box center [1191, 576] width 133 height 20
click at [1325, 38] on p "Video generieren" at bounding box center [1353, 30] width 119 height 22
click at [42, 28] on div at bounding box center [30, 30] width 60 height 60
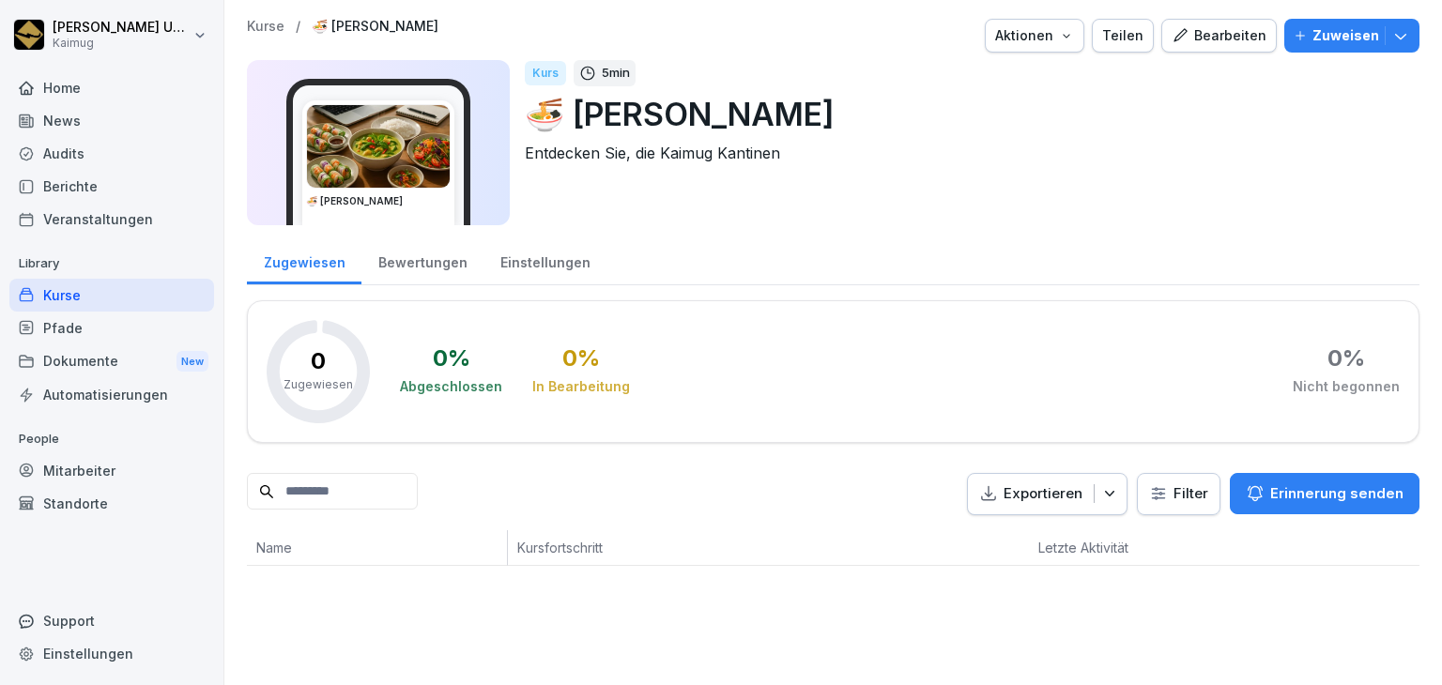
click at [1170, 46] on button "Bearbeiten" at bounding box center [1218, 36] width 115 height 34
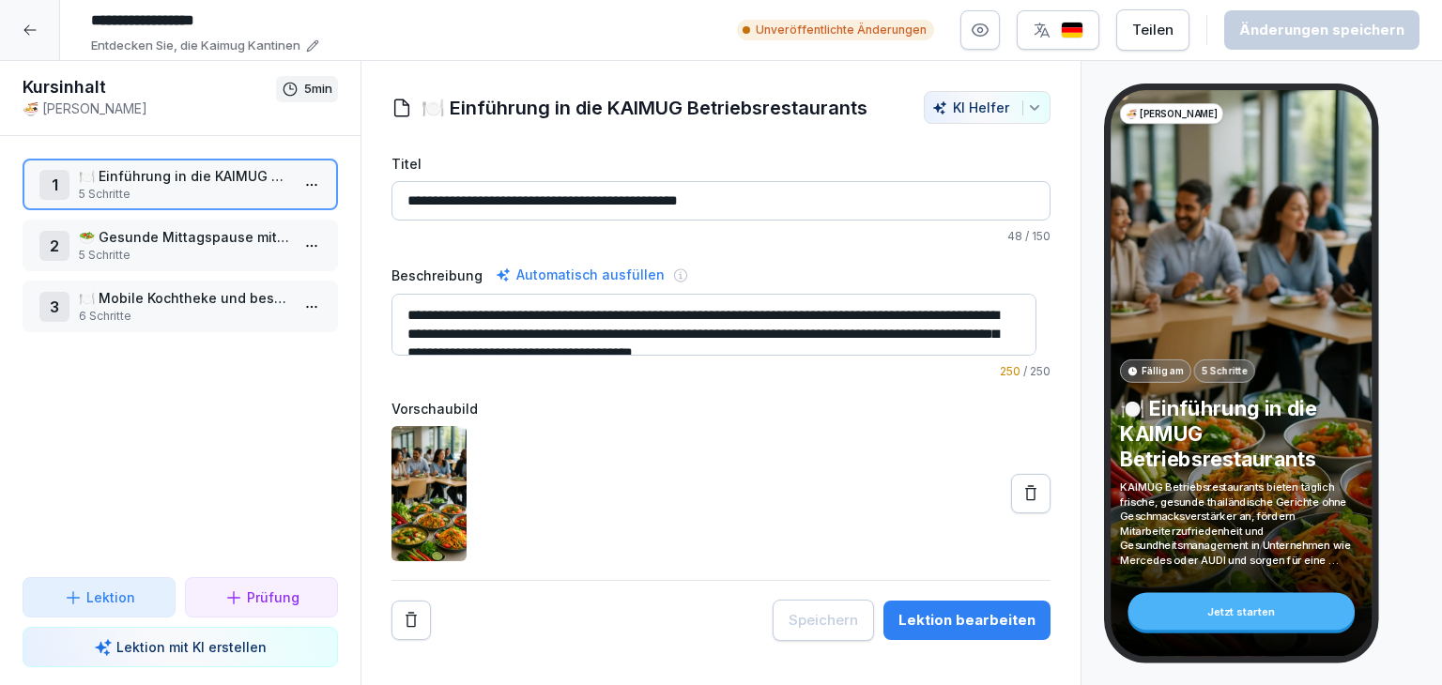
click at [296, 231] on html "**********" at bounding box center [721, 342] width 1442 height 685
click at [282, 282] on div "Schritte bearbeiten" at bounding box center [228, 281] width 144 height 20
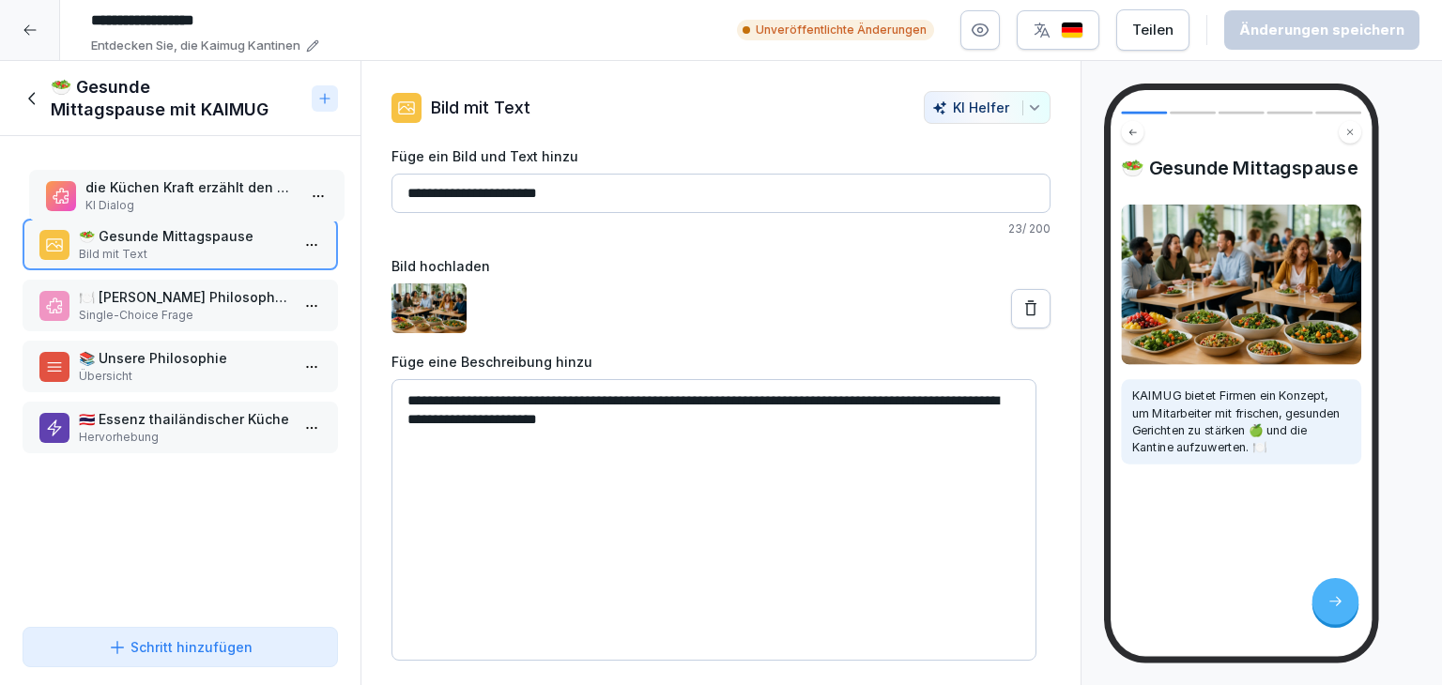
drag, startPoint x: 274, startPoint y: 428, endPoint x: 281, endPoint y: 195, distance: 232.9
click at [281, 197] on p "KI Dialog" at bounding box center [190, 205] width 210 height 17
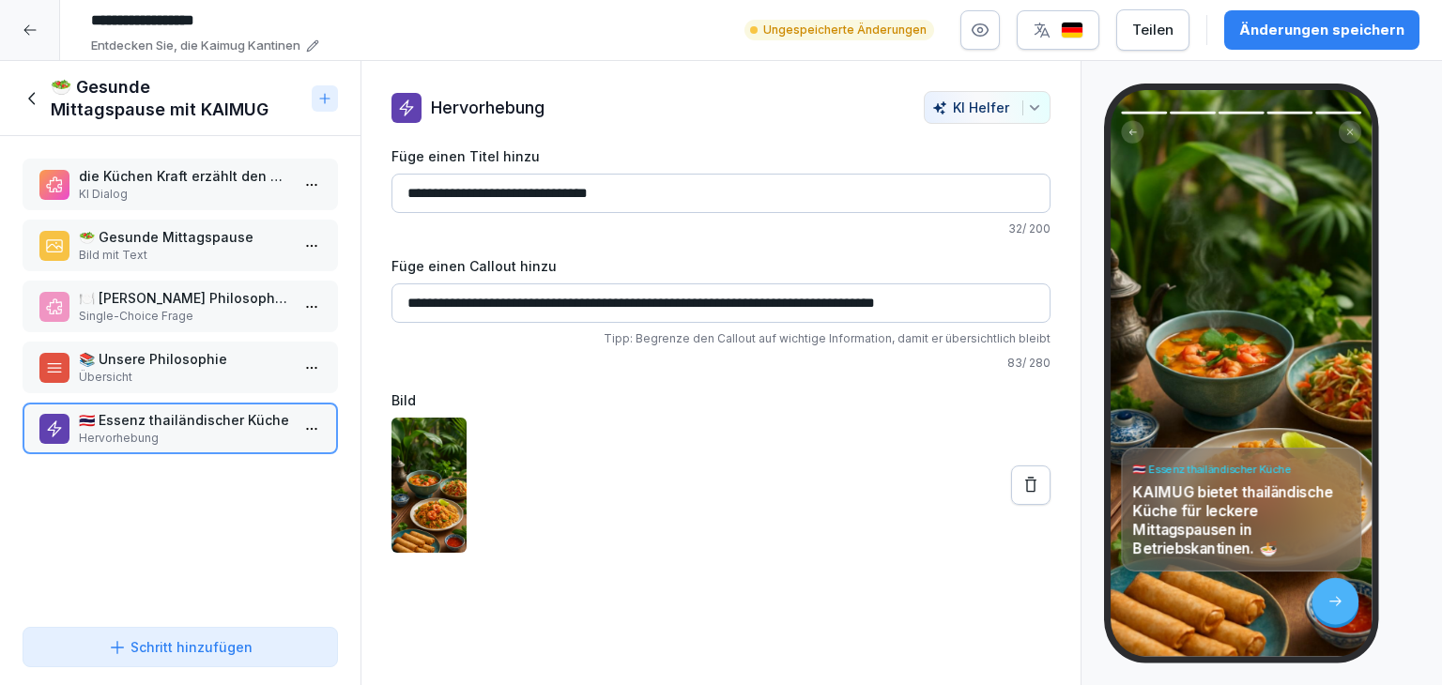
click at [211, 273] on div "die Küchen Kraft erzählt den oben angegebenen Text KI Dialog 🥗 Gesunde Mittagsp…" at bounding box center [180, 377] width 360 height 483
click at [206, 251] on p "Bild mit Text" at bounding box center [184, 255] width 210 height 17
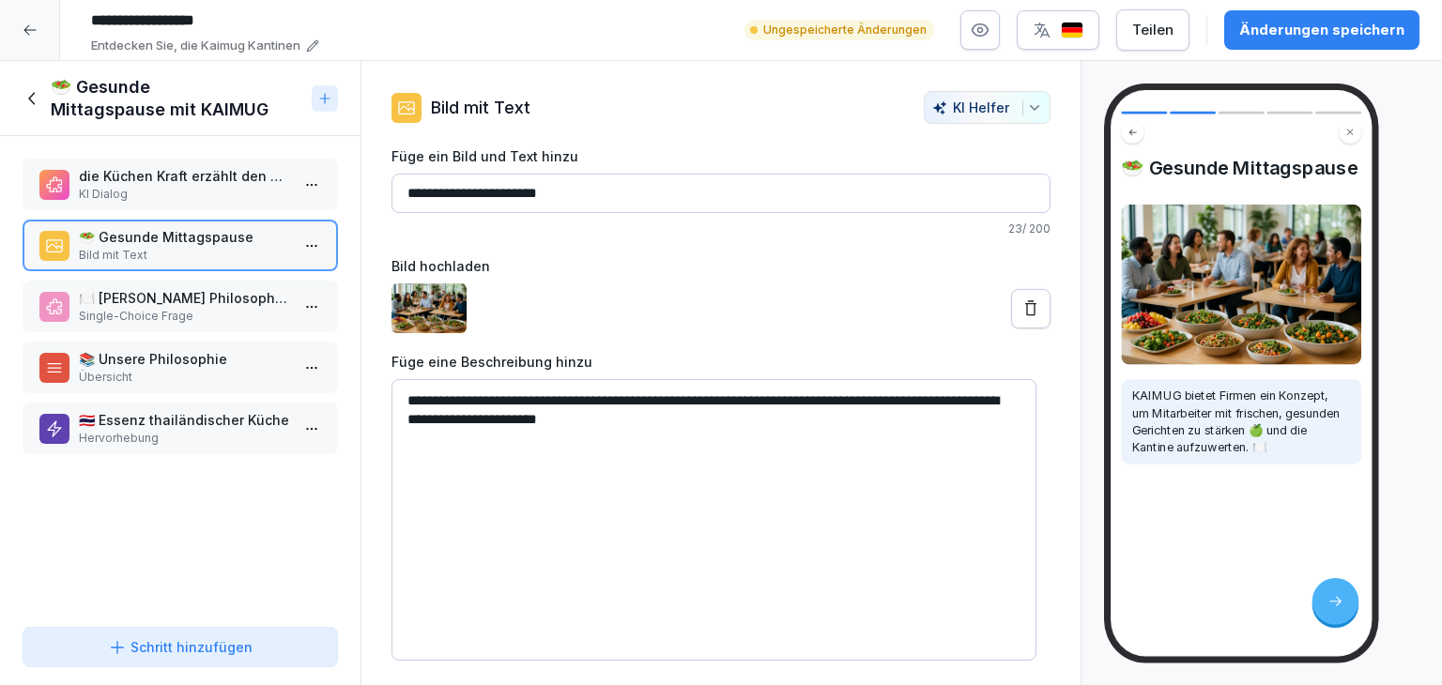
click at [202, 419] on p "🇹🇭 Essenz thailändischer Küche" at bounding box center [184, 420] width 210 height 20
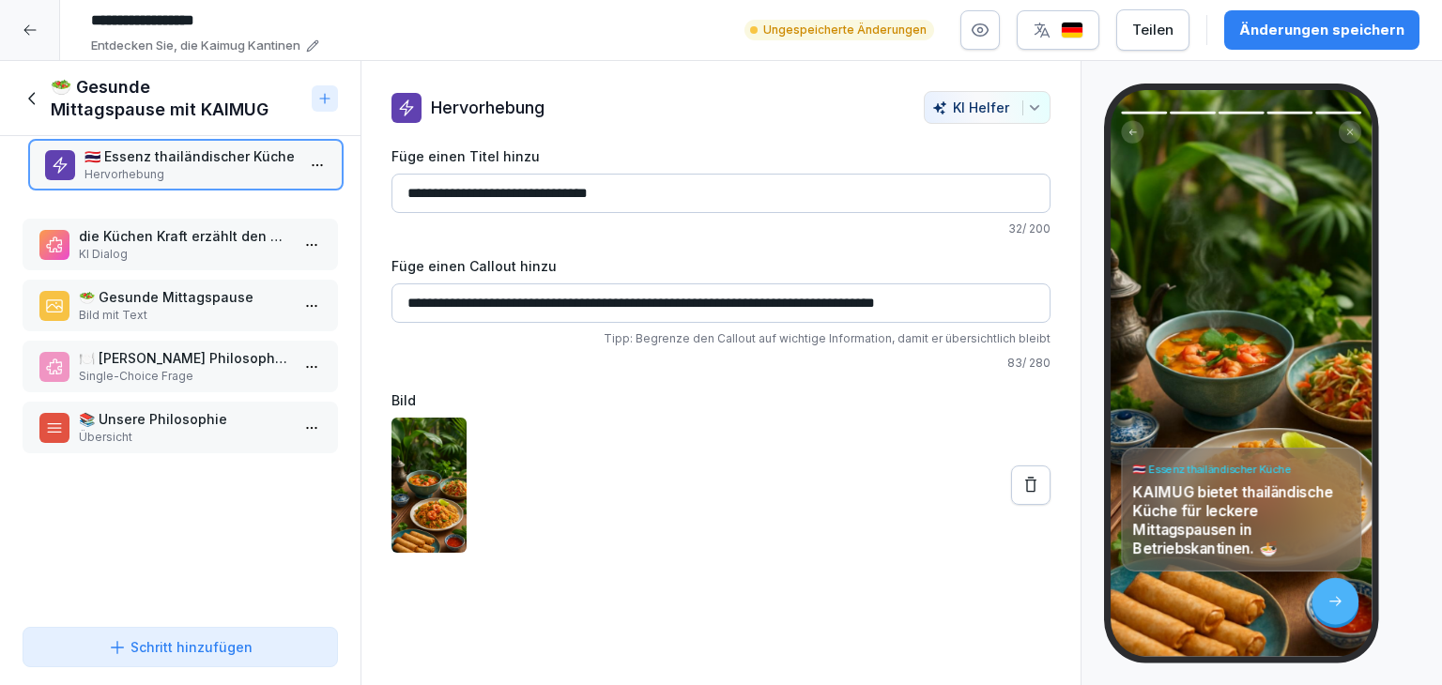
drag, startPoint x: 199, startPoint y: 429, endPoint x: 203, endPoint y: 154, distance: 275.0
click at [206, 139] on div "🇹🇭 Essenz thailändischer Küche Hervorhebung" at bounding box center [185, 165] width 315 height 52
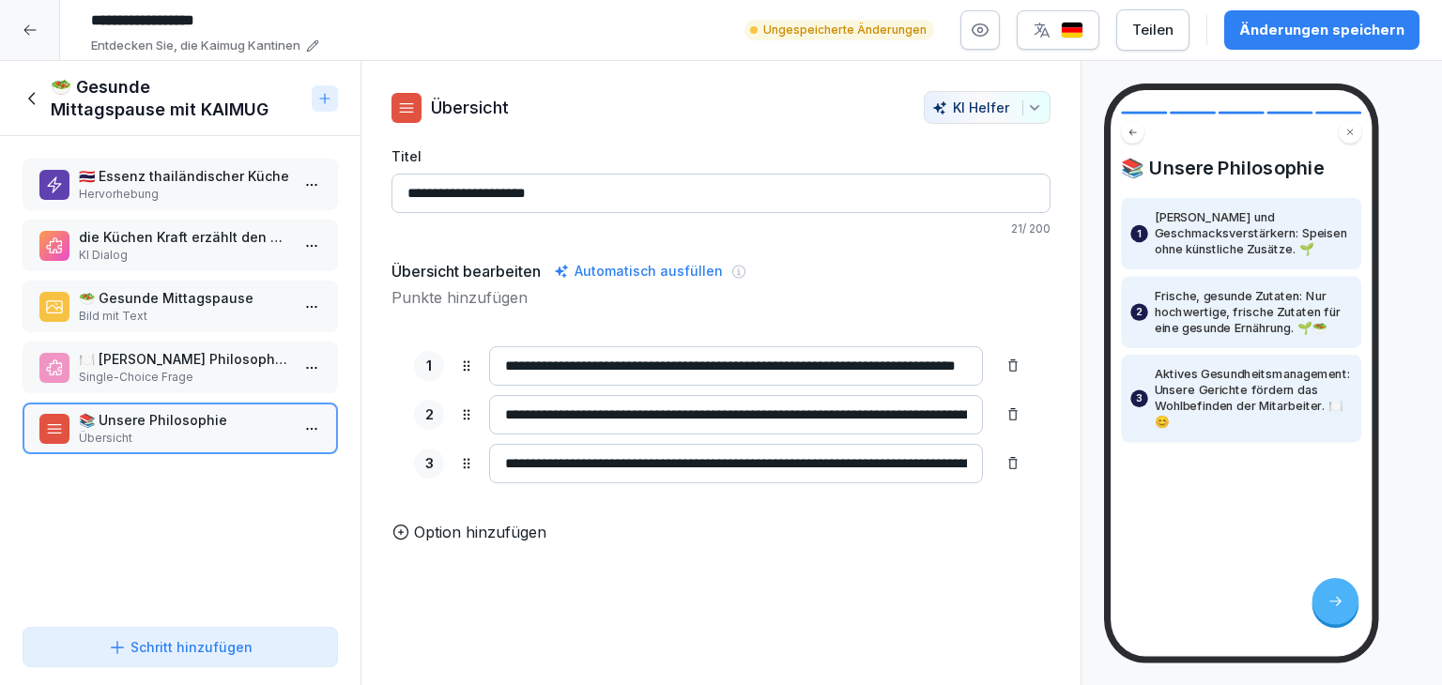
click at [205, 189] on p "Hervorhebung" at bounding box center [184, 194] width 210 height 17
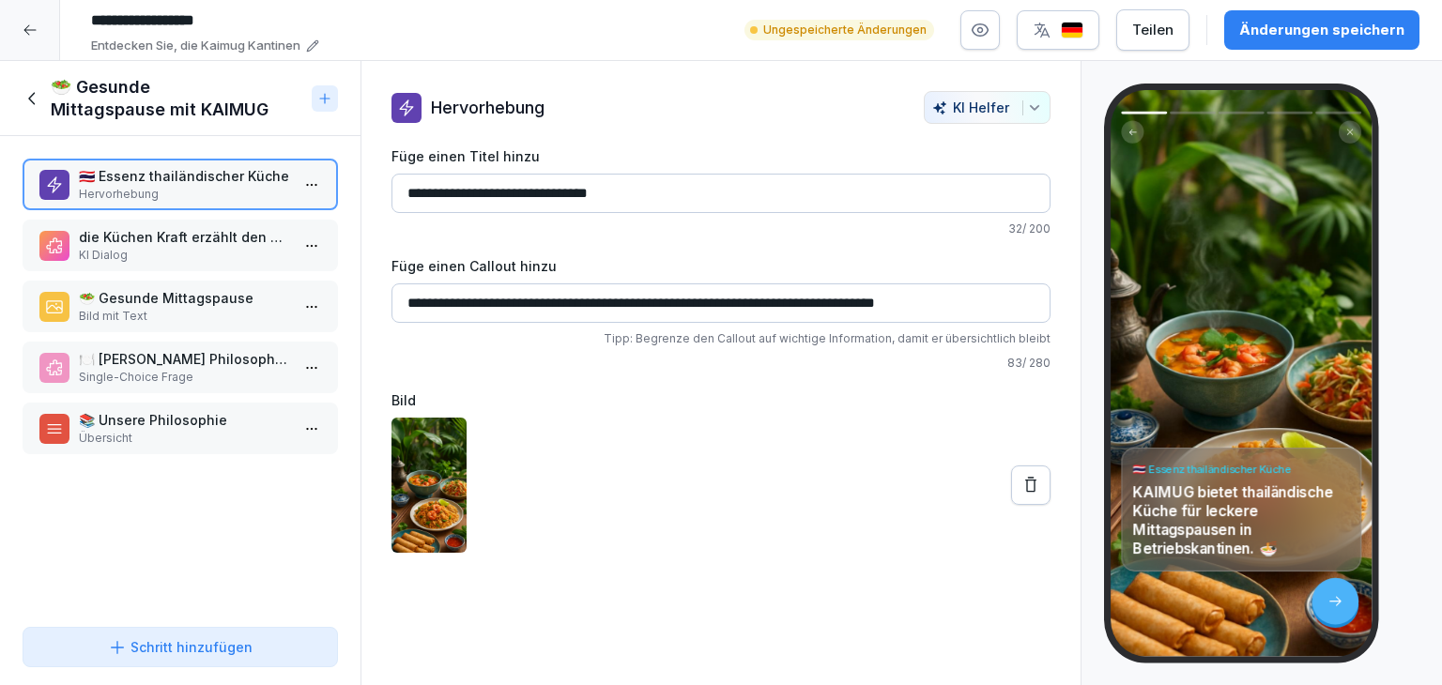
click at [206, 234] on p "die Küchen Kraft erzählt den oben angegebenen Text" at bounding box center [184, 237] width 210 height 20
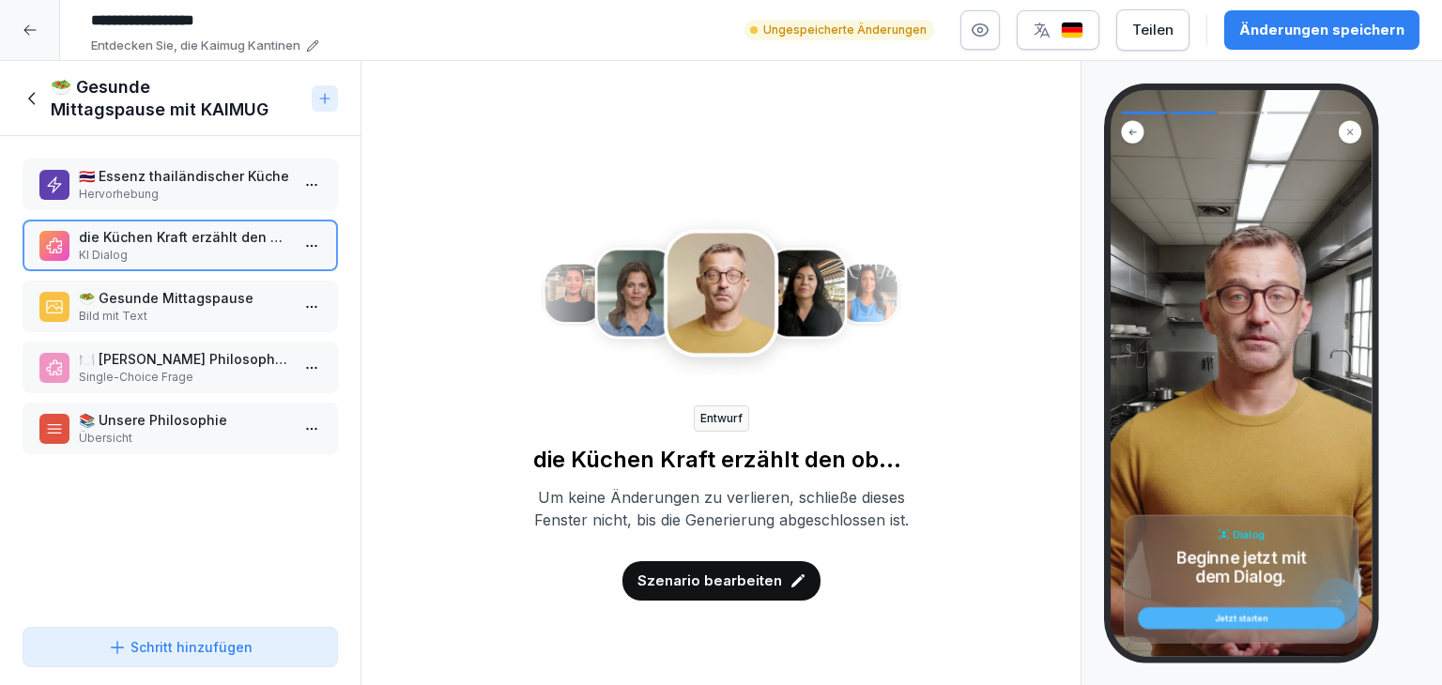
click at [989, 31] on icon "button" at bounding box center [979, 30] width 19 height 19
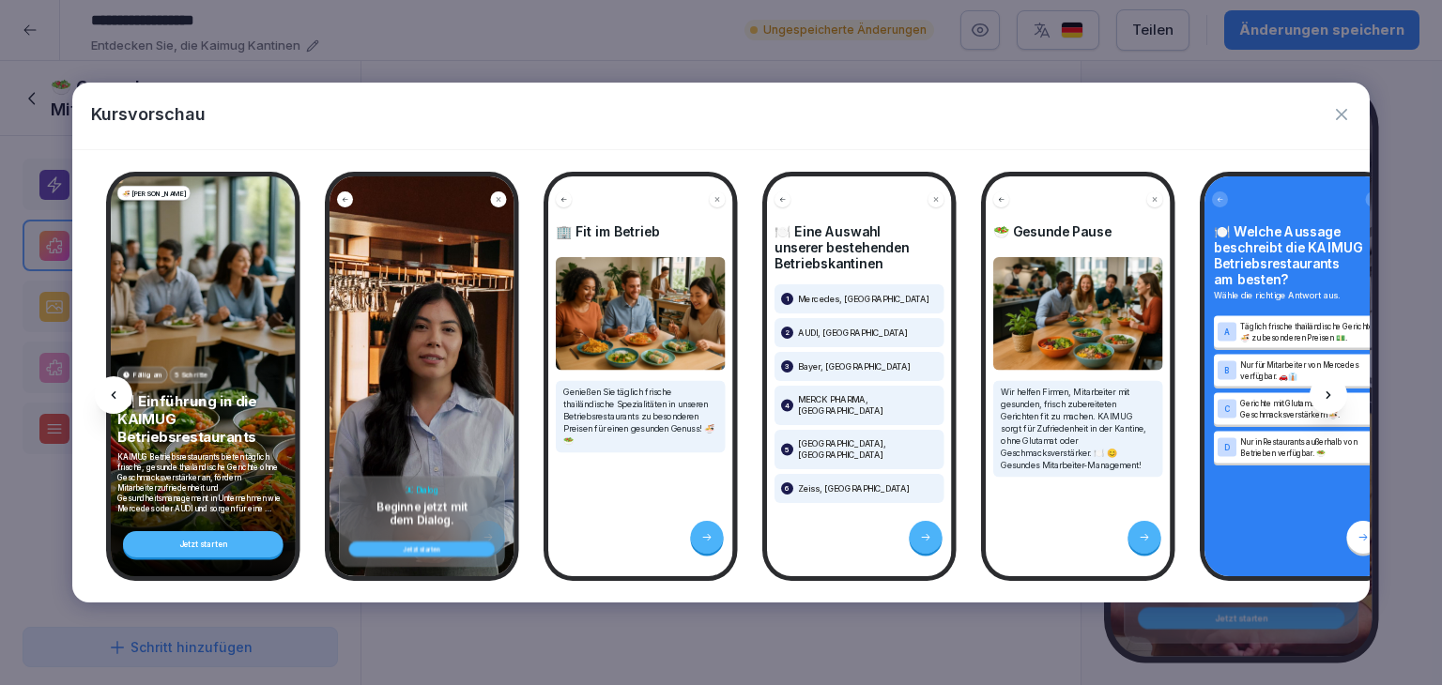
click at [1338, 389] on div at bounding box center [1328, 395] width 38 height 38
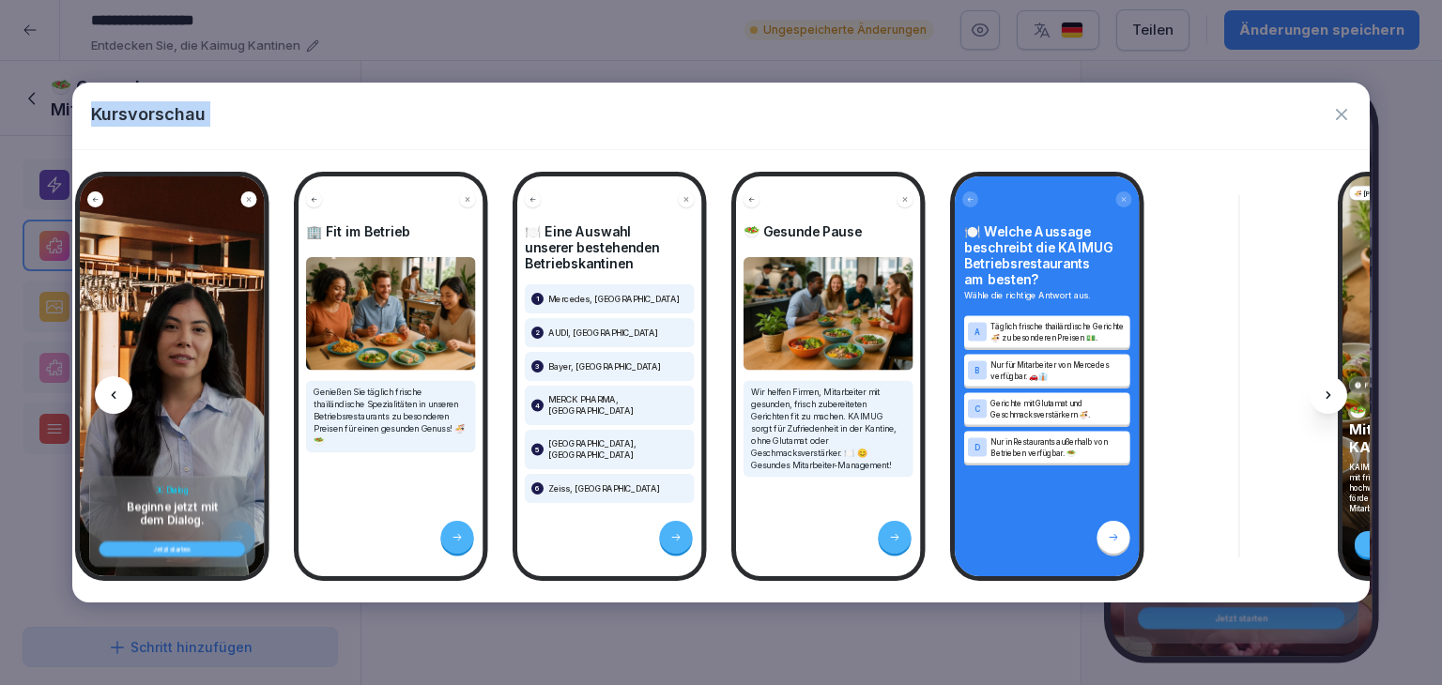
click at [1338, 389] on div at bounding box center [1328, 395] width 38 height 38
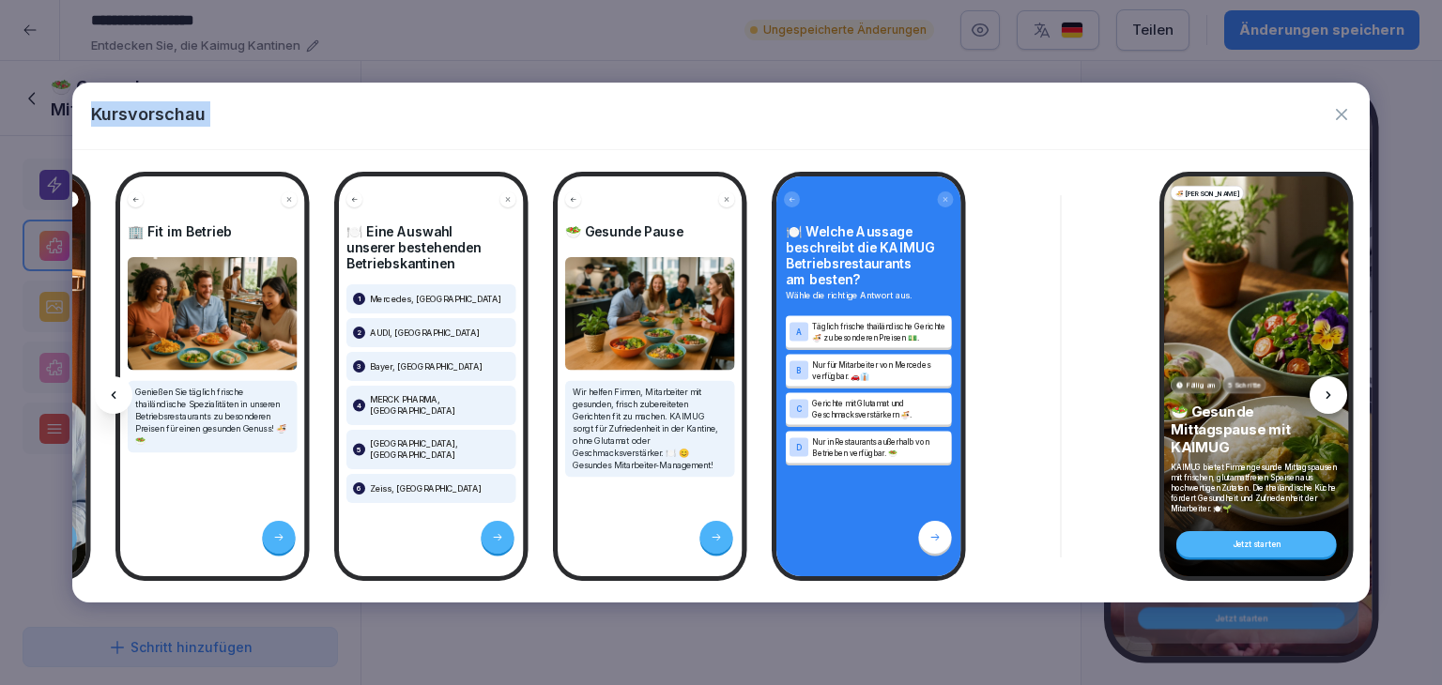
click at [1338, 389] on div at bounding box center [1328, 395] width 38 height 38
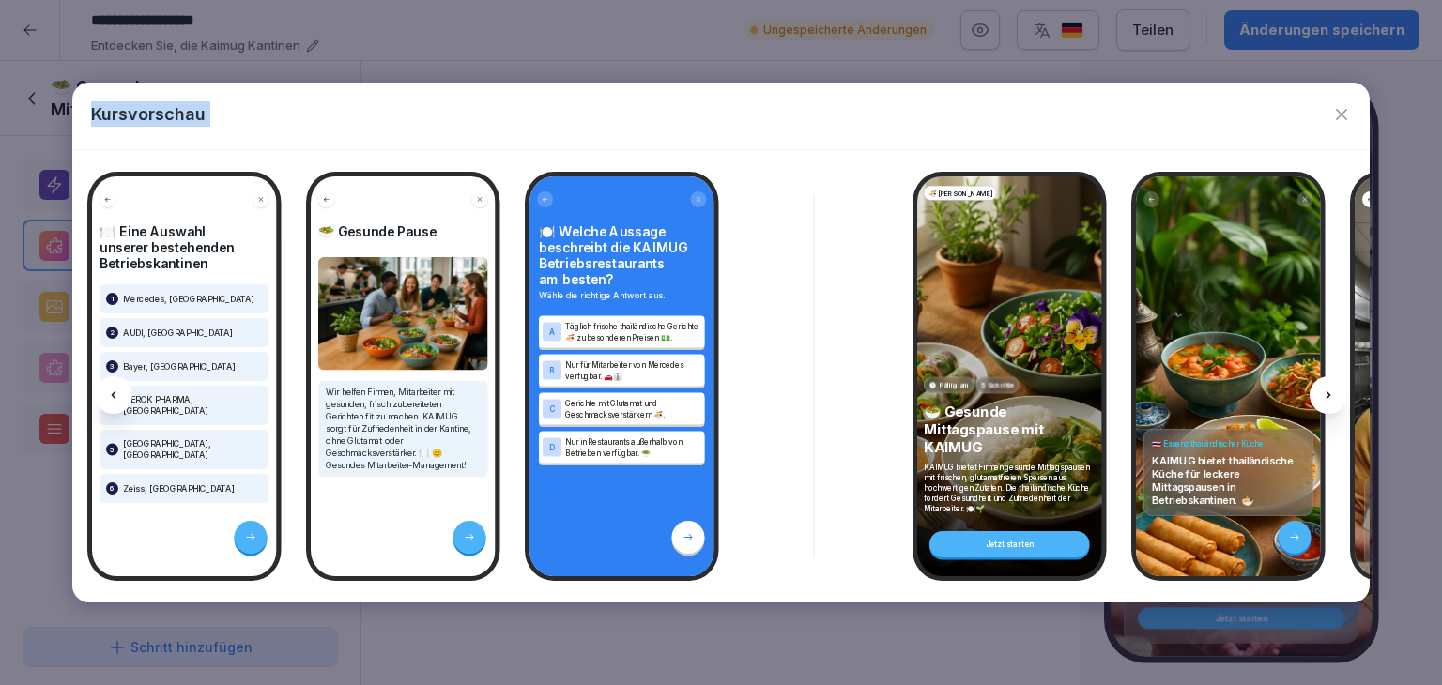
click at [1338, 389] on div at bounding box center [1328, 395] width 38 height 38
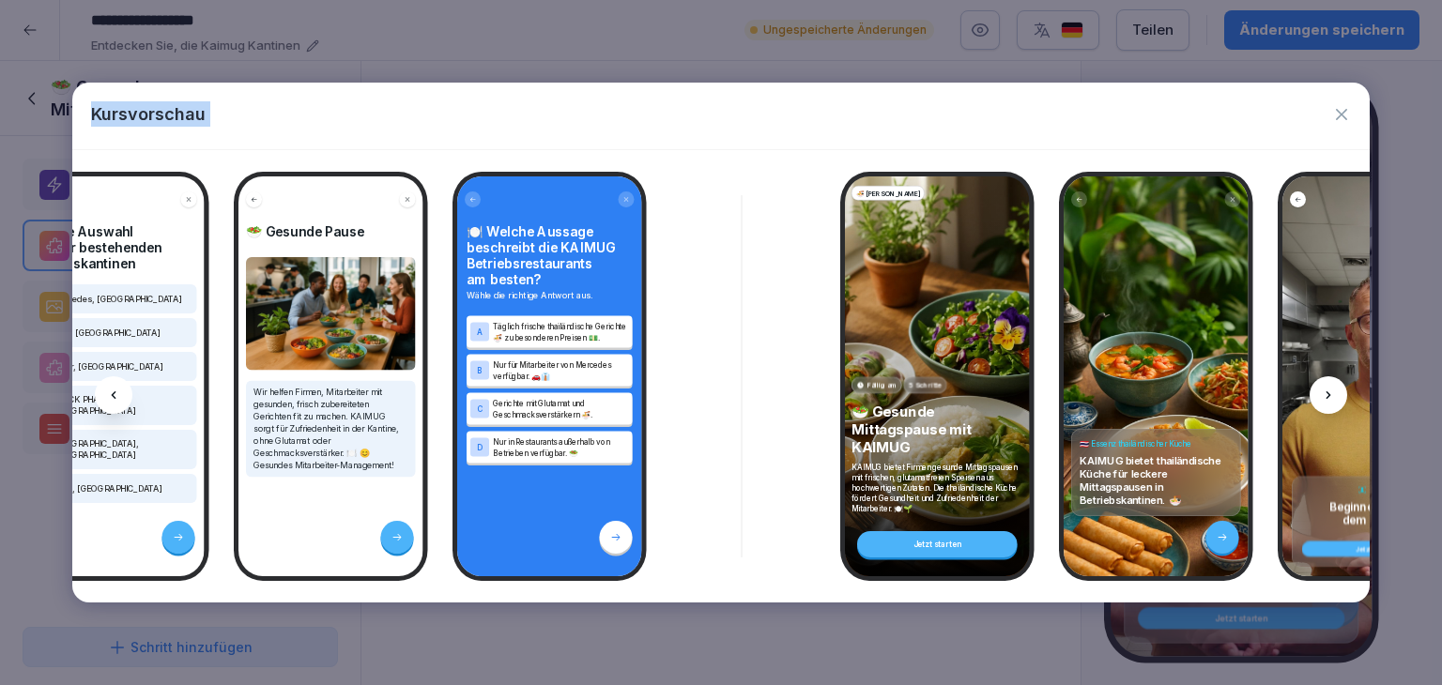
click at [1338, 389] on div at bounding box center [1328, 395] width 38 height 38
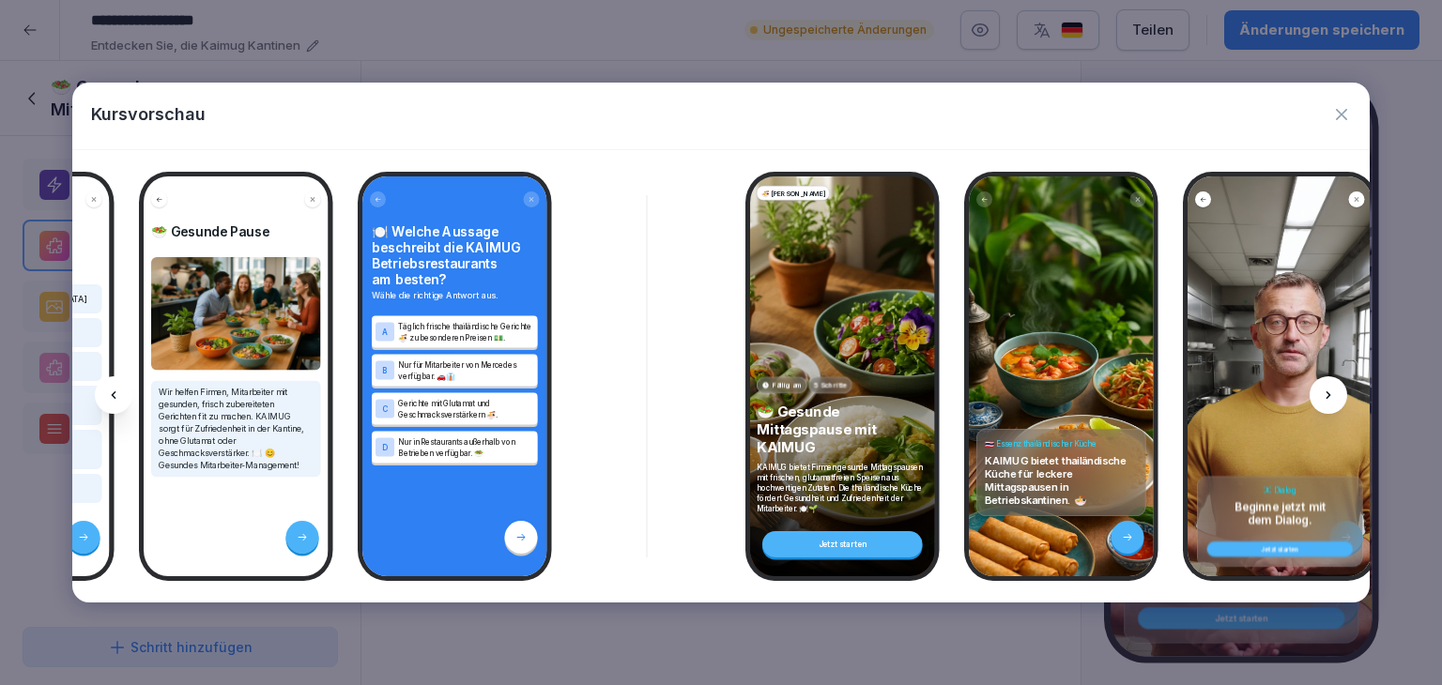
click at [1338, 389] on div at bounding box center [1328, 395] width 38 height 38
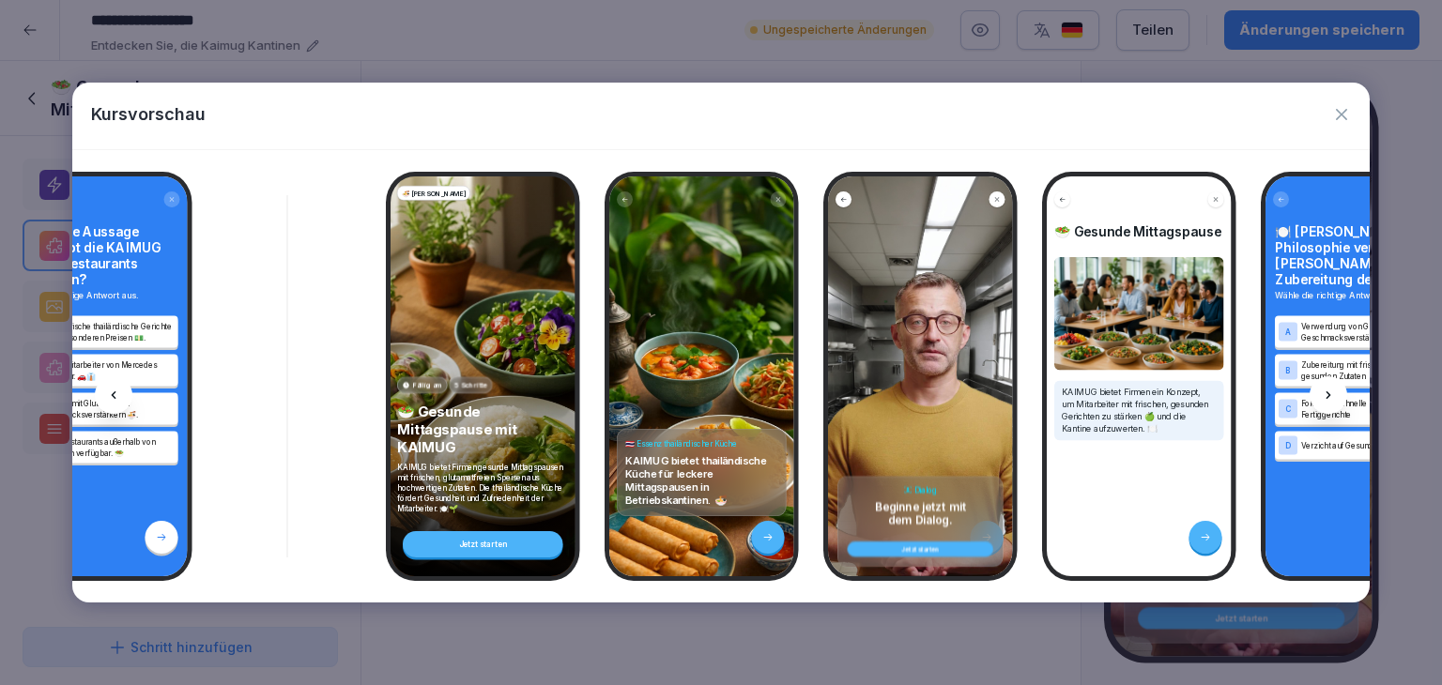
click at [1338, 389] on div at bounding box center [1328, 395] width 38 height 38
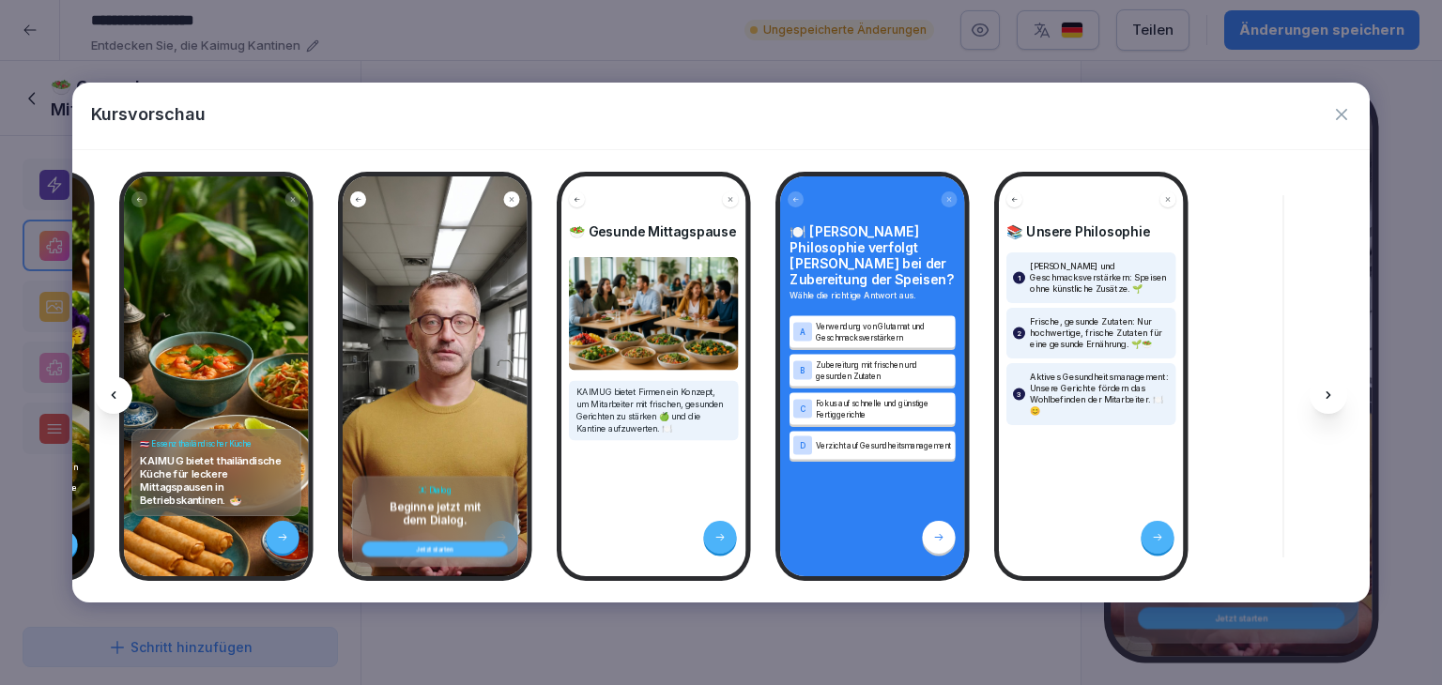
scroll to position [0, 1714]
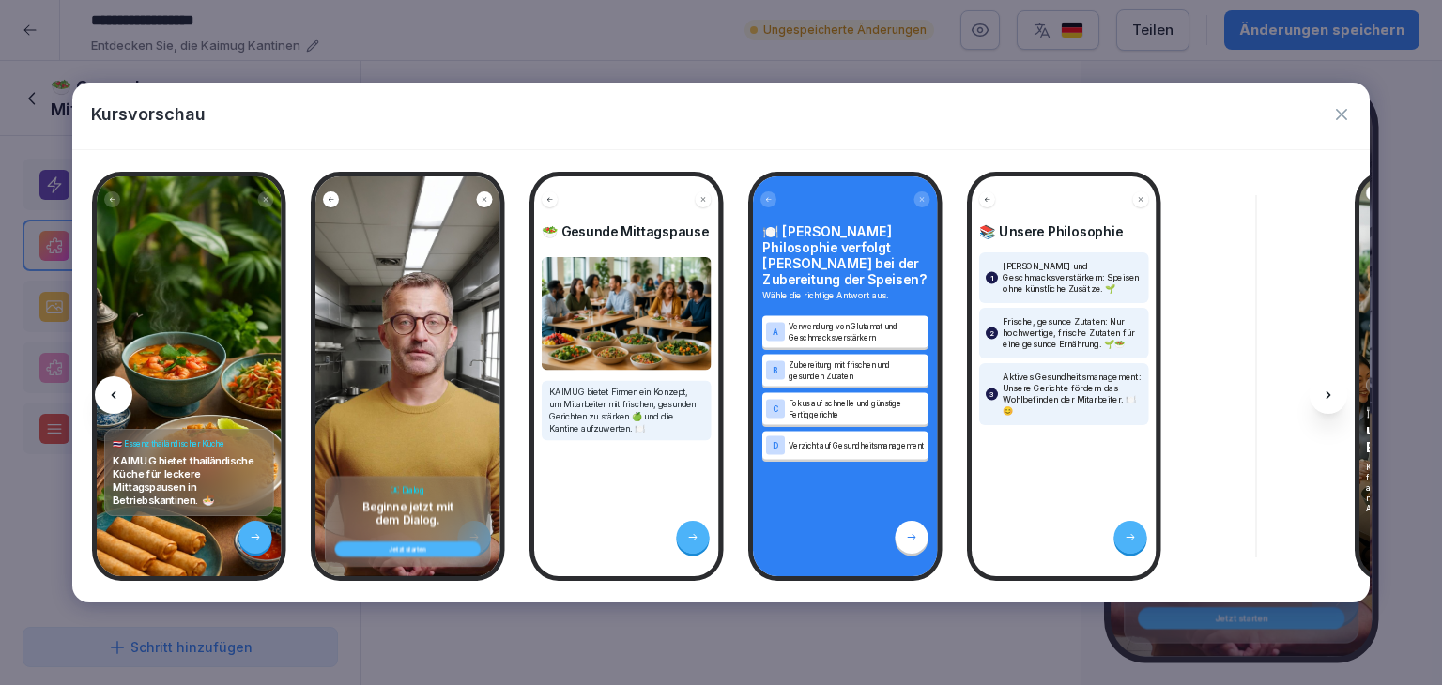
click at [389, 486] on div "Dialog Beginne jetzt mit dem Dialog." at bounding box center [407, 506] width 146 height 40
click at [394, 542] on button "Jetzt starten" at bounding box center [407, 550] width 146 height 16
click at [407, 546] on div "Jetzt starten" at bounding box center [407, 549] width 131 height 7
click at [416, 546] on button "Jetzt starten" at bounding box center [407, 550] width 146 height 16
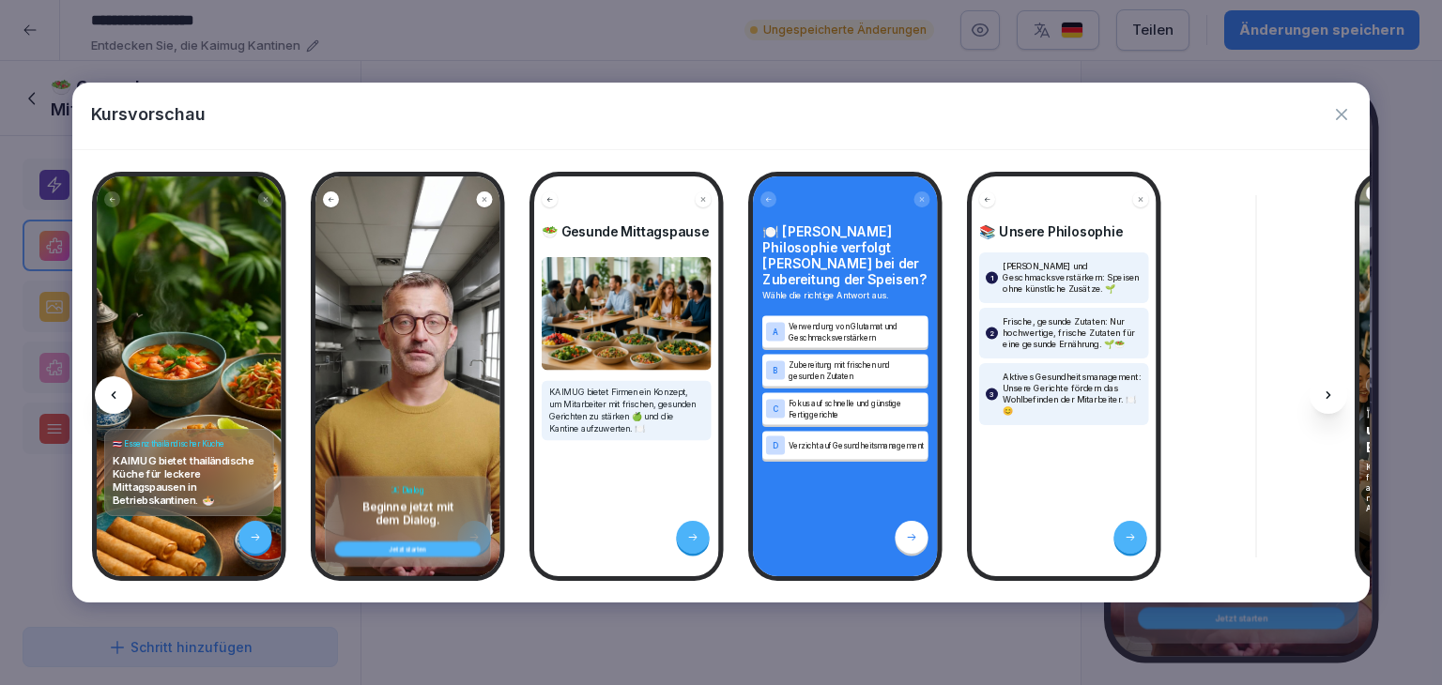
click at [1328, 395] on icon at bounding box center [1328, 395] width 15 height 15
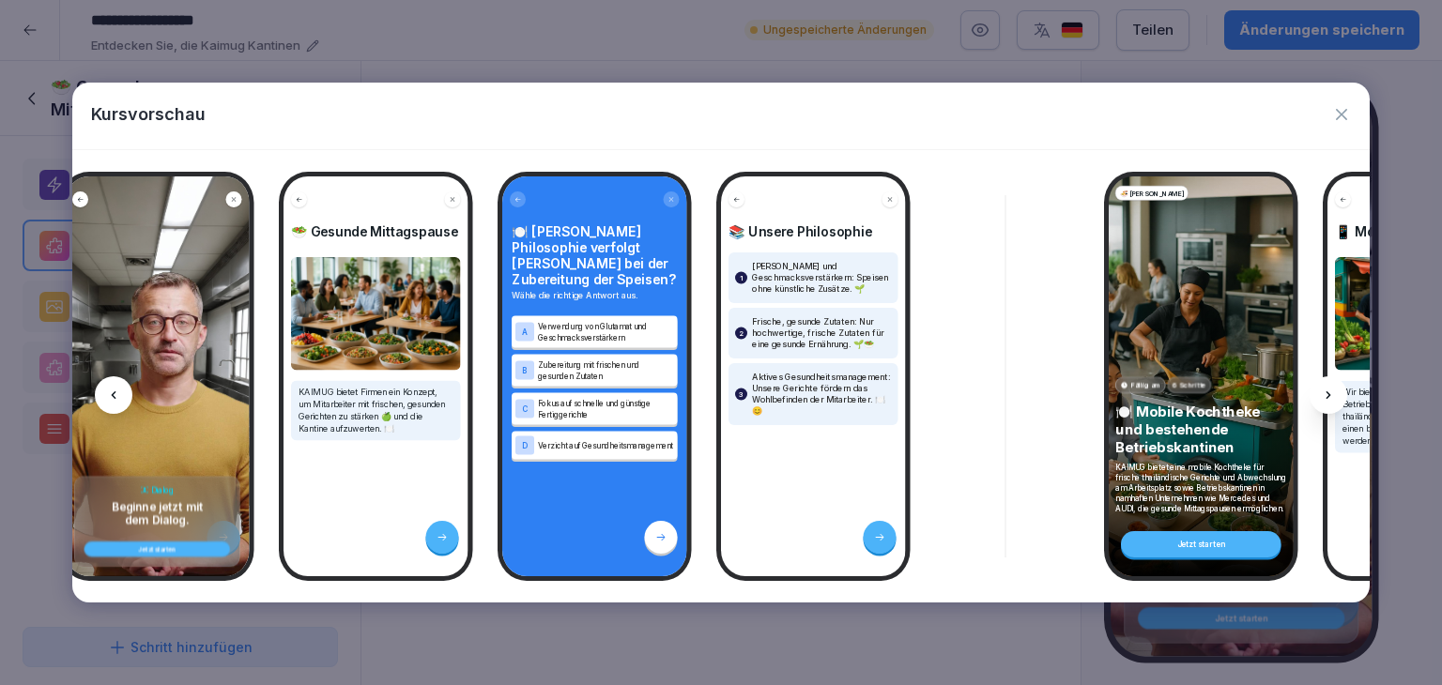
click at [1325, 395] on icon at bounding box center [1328, 395] width 15 height 15
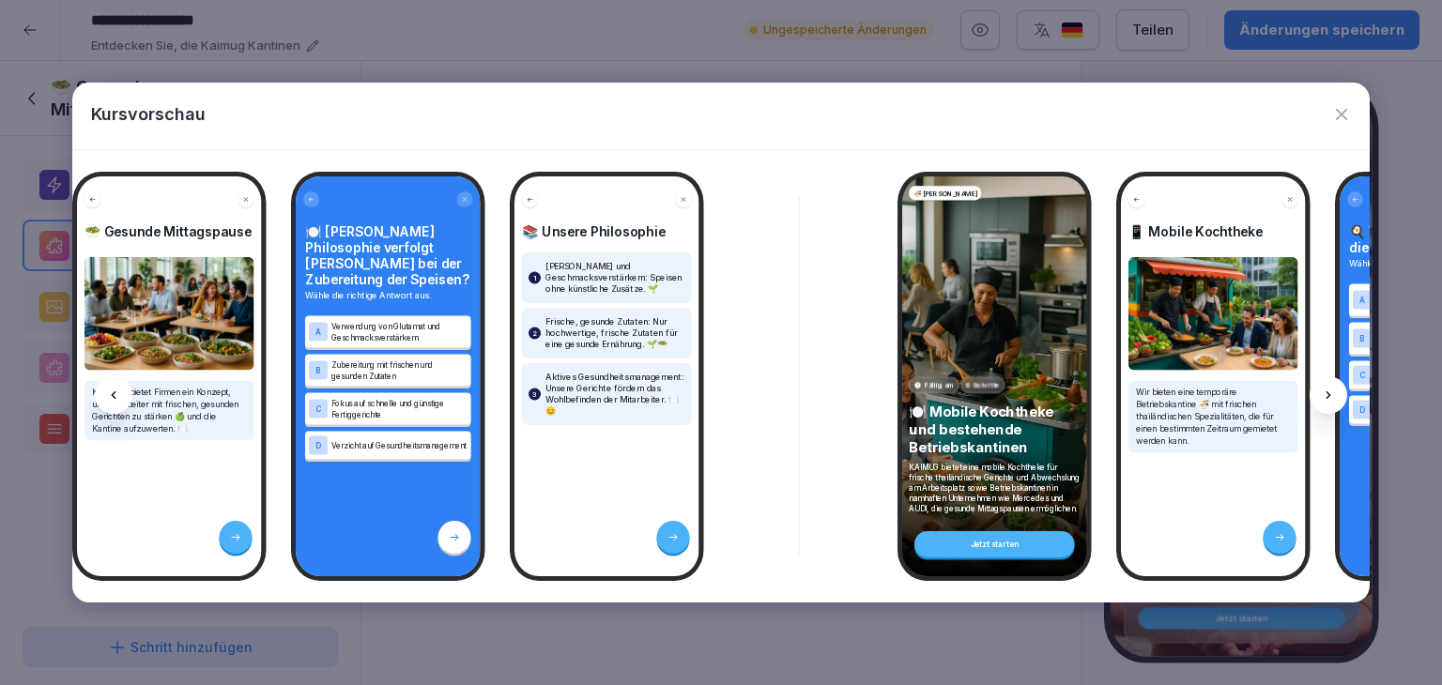
scroll to position [0, 2215]
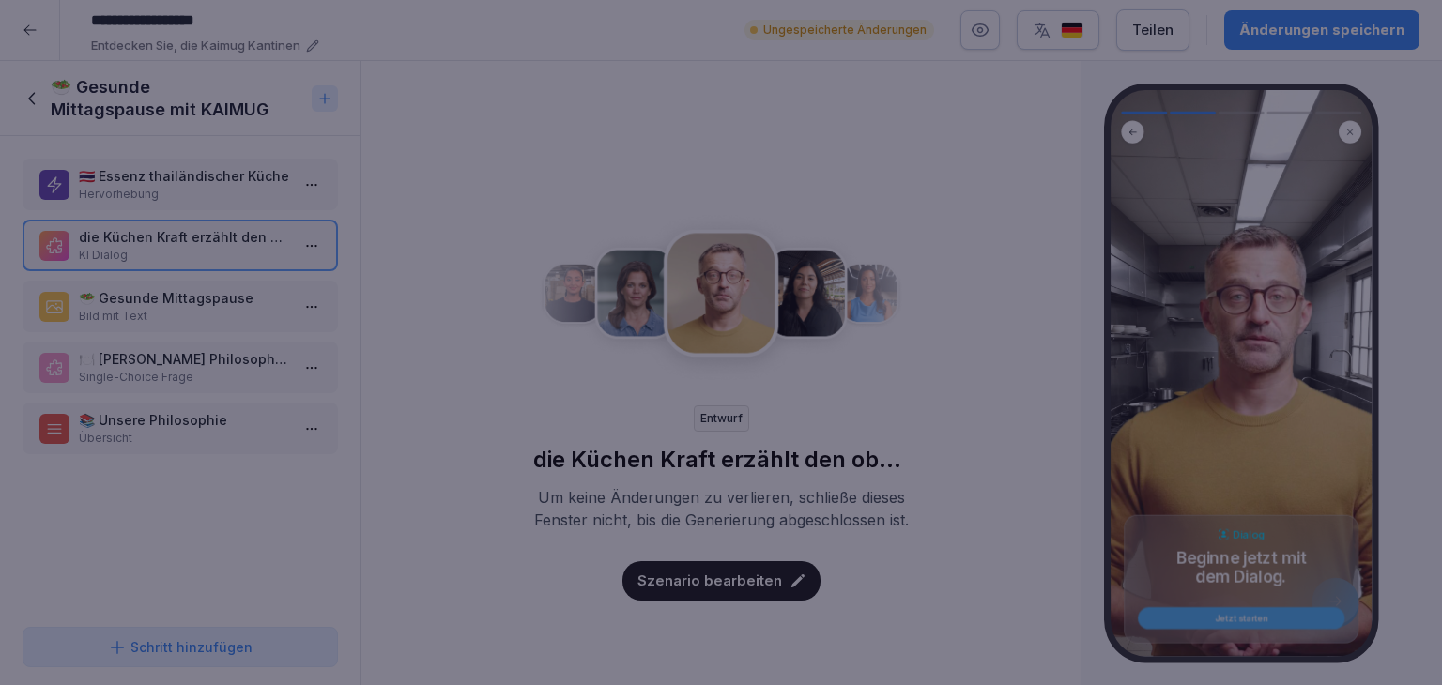
click at [1094, 33] on div at bounding box center [721, 342] width 1442 height 685
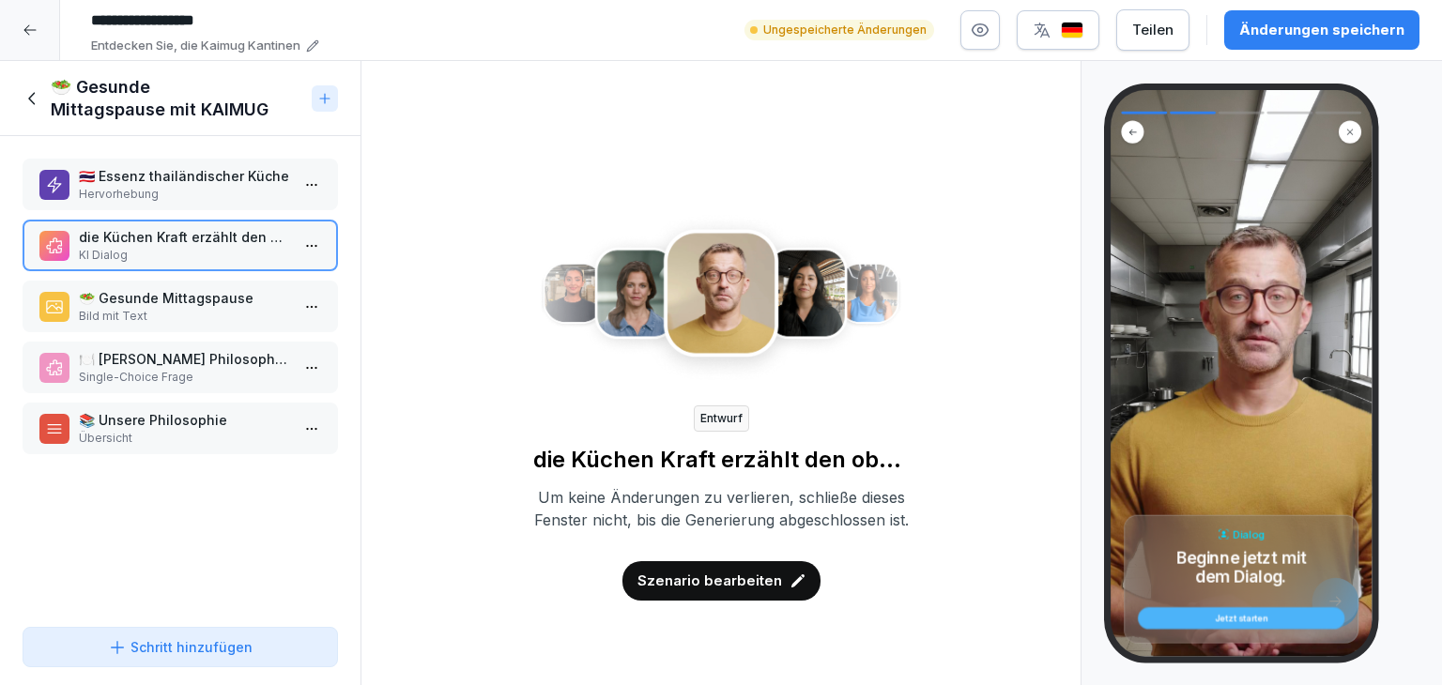
click at [234, 302] on p "🥗 Gesunde Mittagspause" at bounding box center [184, 298] width 210 height 20
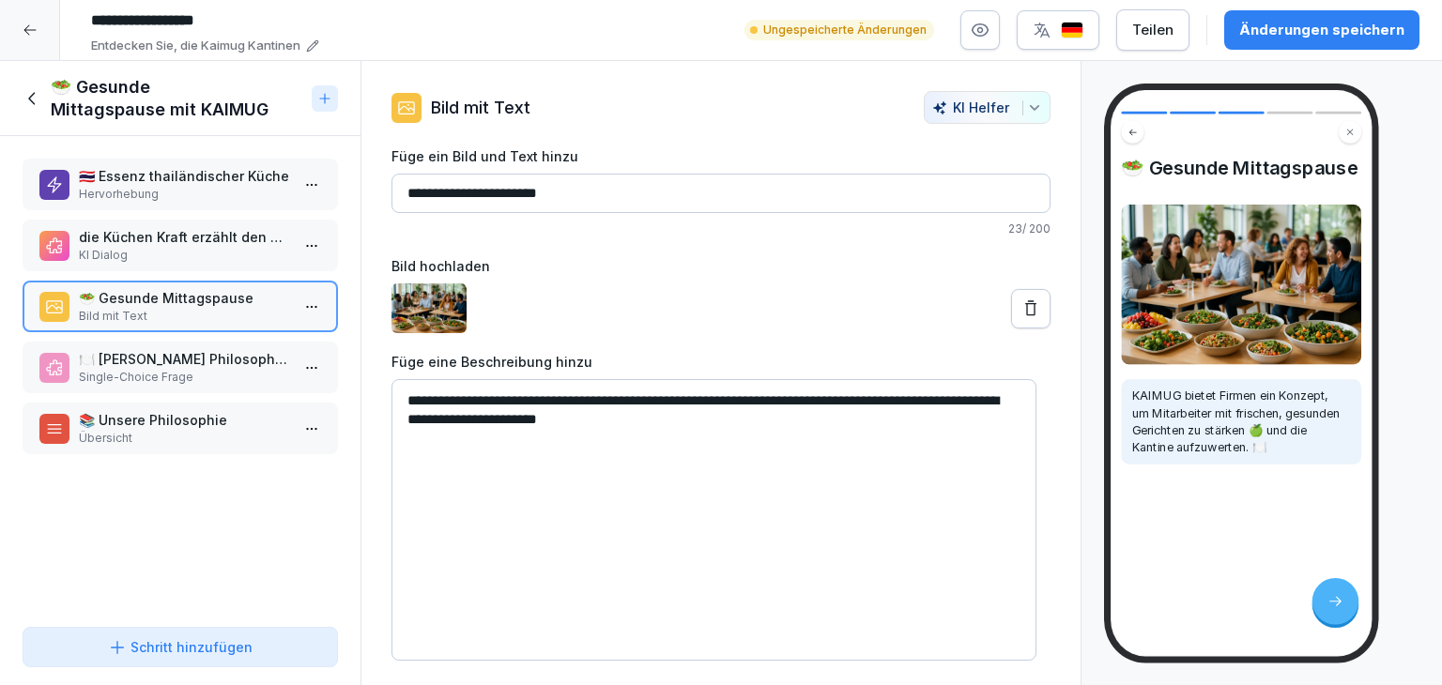
click at [233, 360] on p "🍽️ [PERSON_NAME] Philosophie verfolgt [PERSON_NAME] bei der Zubereitung der Spe…" at bounding box center [184, 359] width 210 height 20
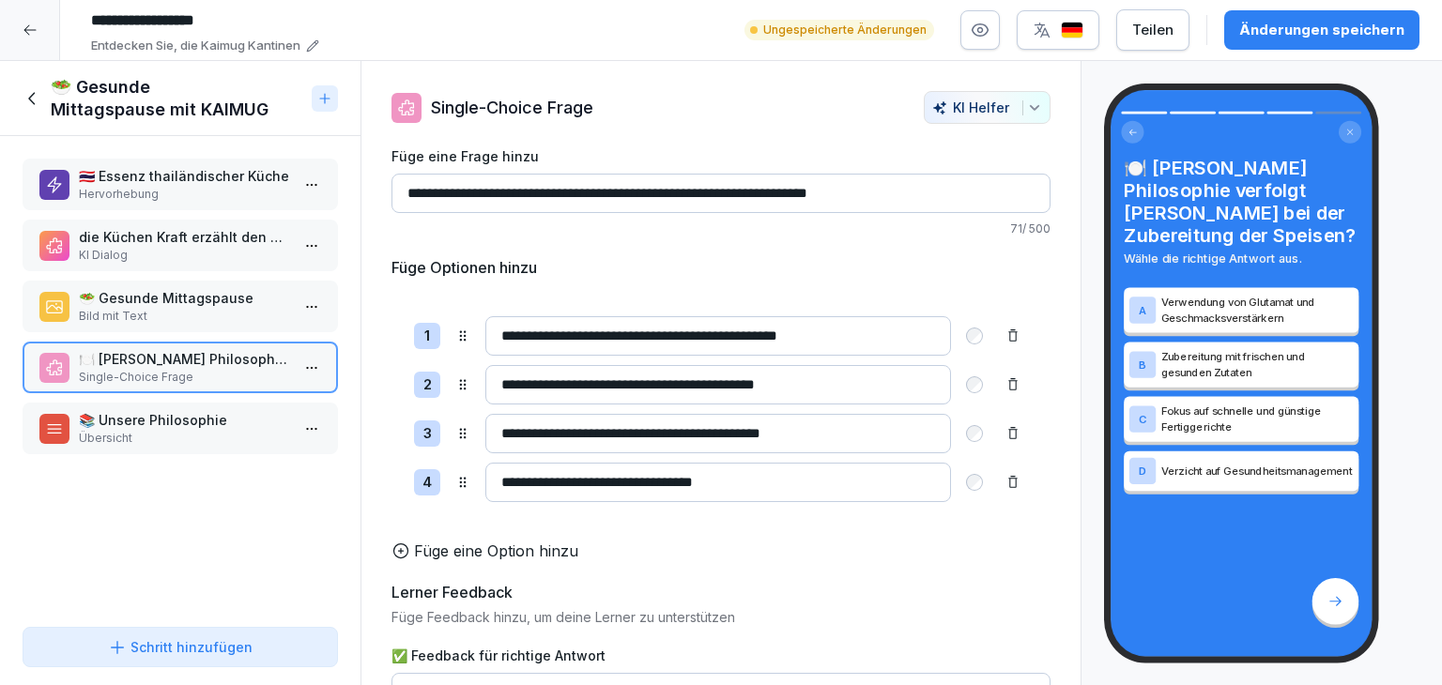
click at [213, 425] on p "📚 Unsere Philosophie" at bounding box center [184, 420] width 210 height 20
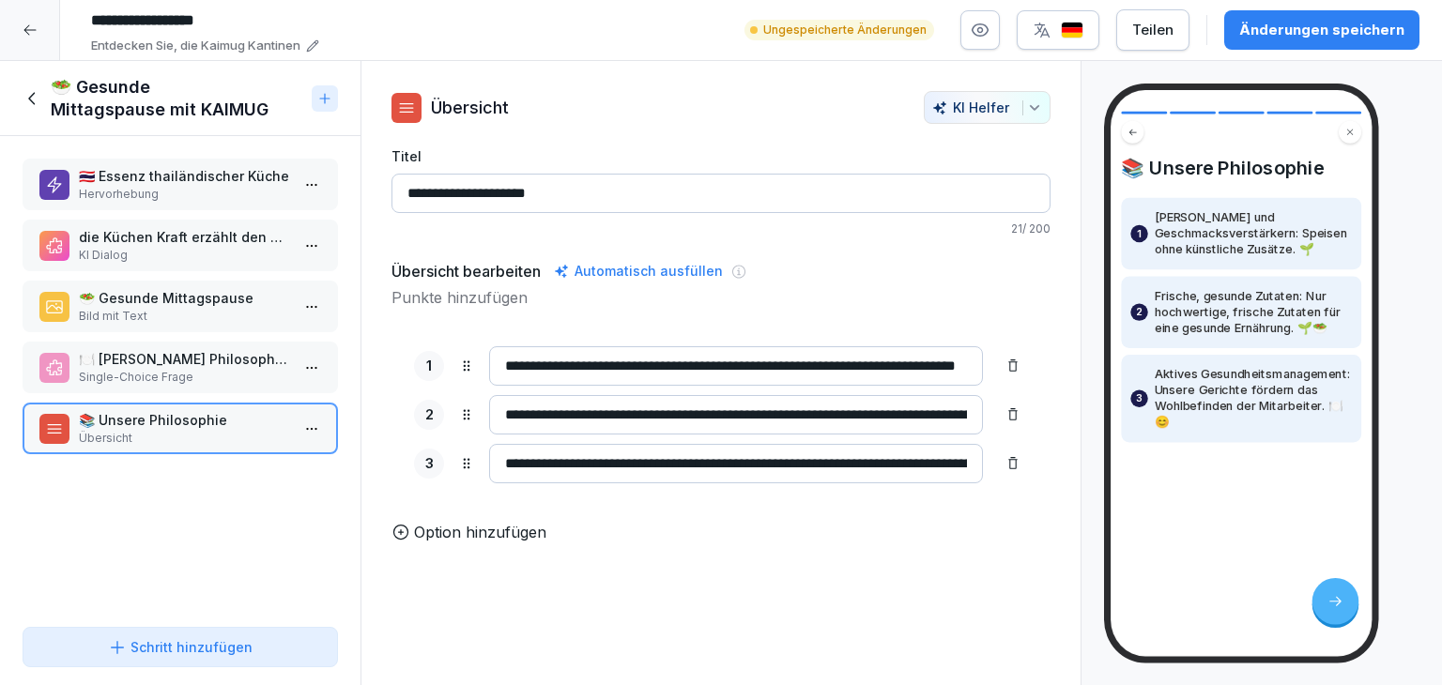
click at [1318, 34] on div "Änderungen speichern" at bounding box center [1321, 30] width 165 height 21
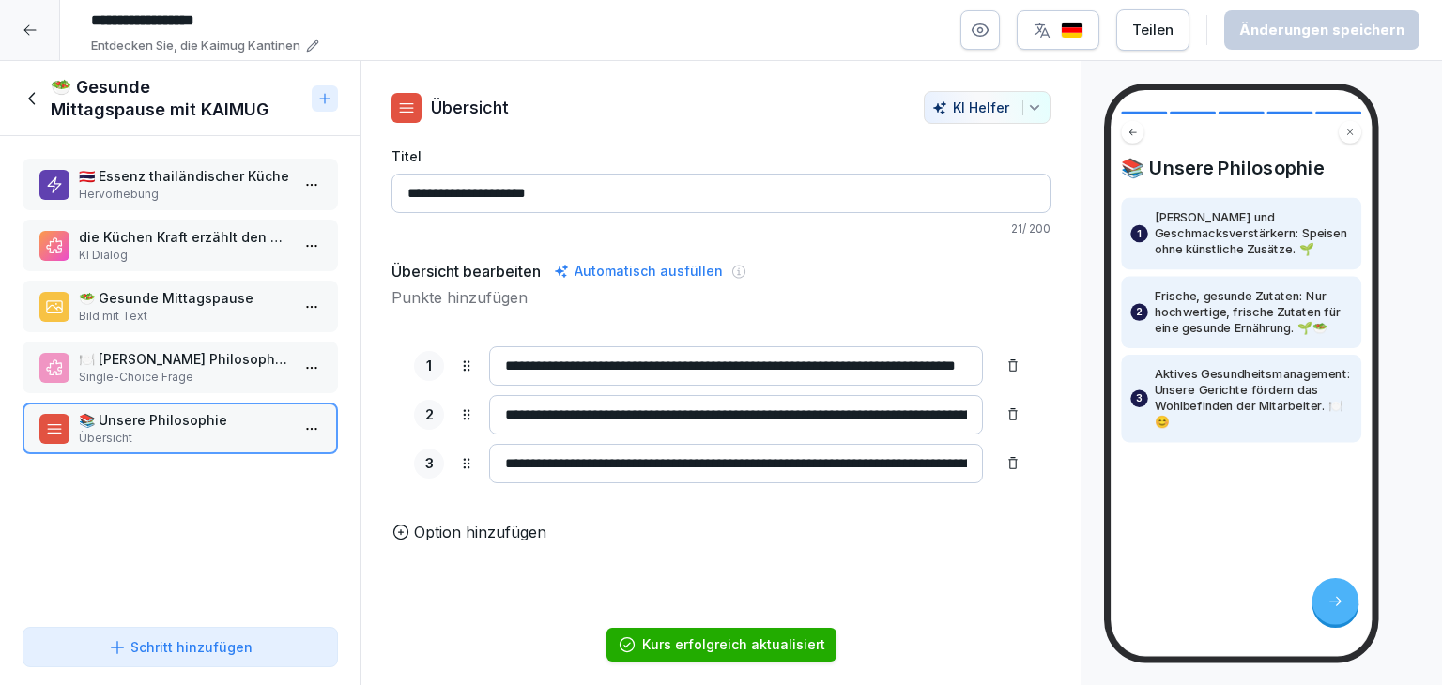
click at [33, 88] on icon at bounding box center [33, 98] width 21 height 21
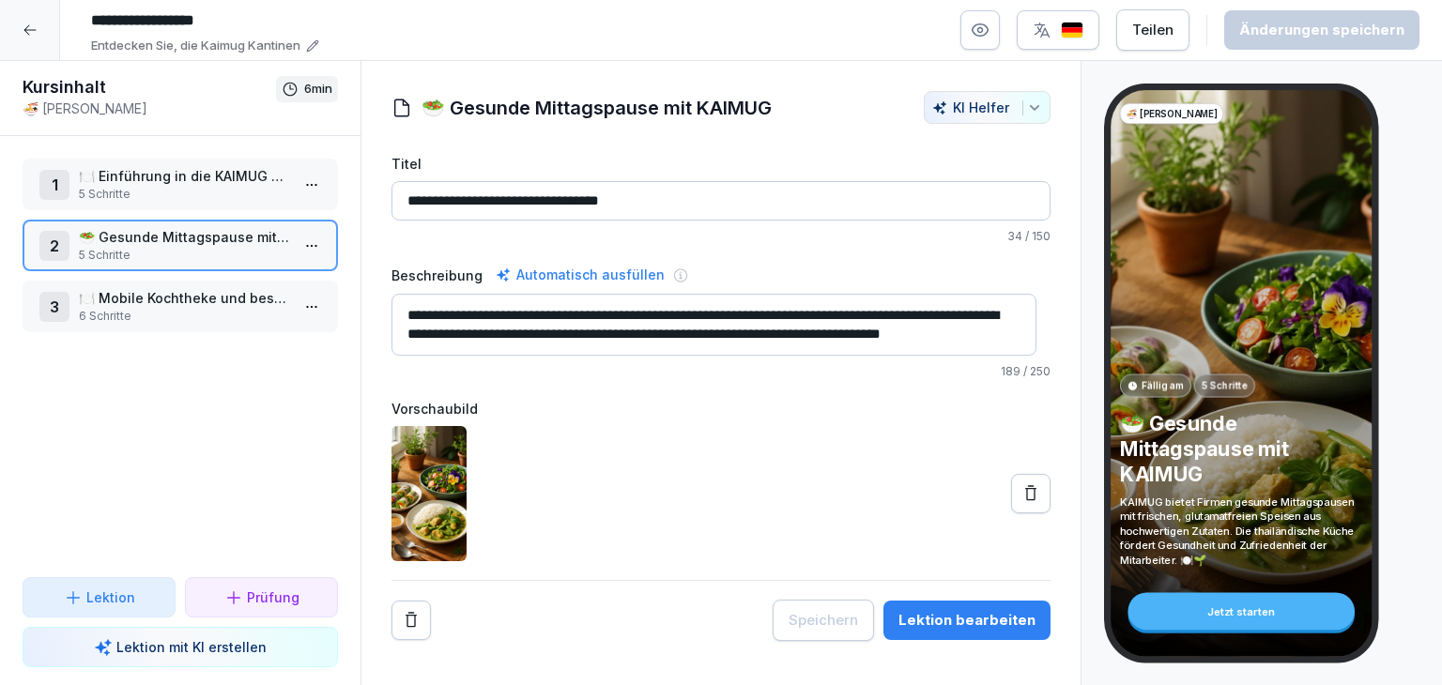
click at [285, 315] on html "**********" at bounding box center [721, 342] width 1442 height 685
click at [267, 344] on div "Schritte bearbeiten" at bounding box center [228, 341] width 144 height 20
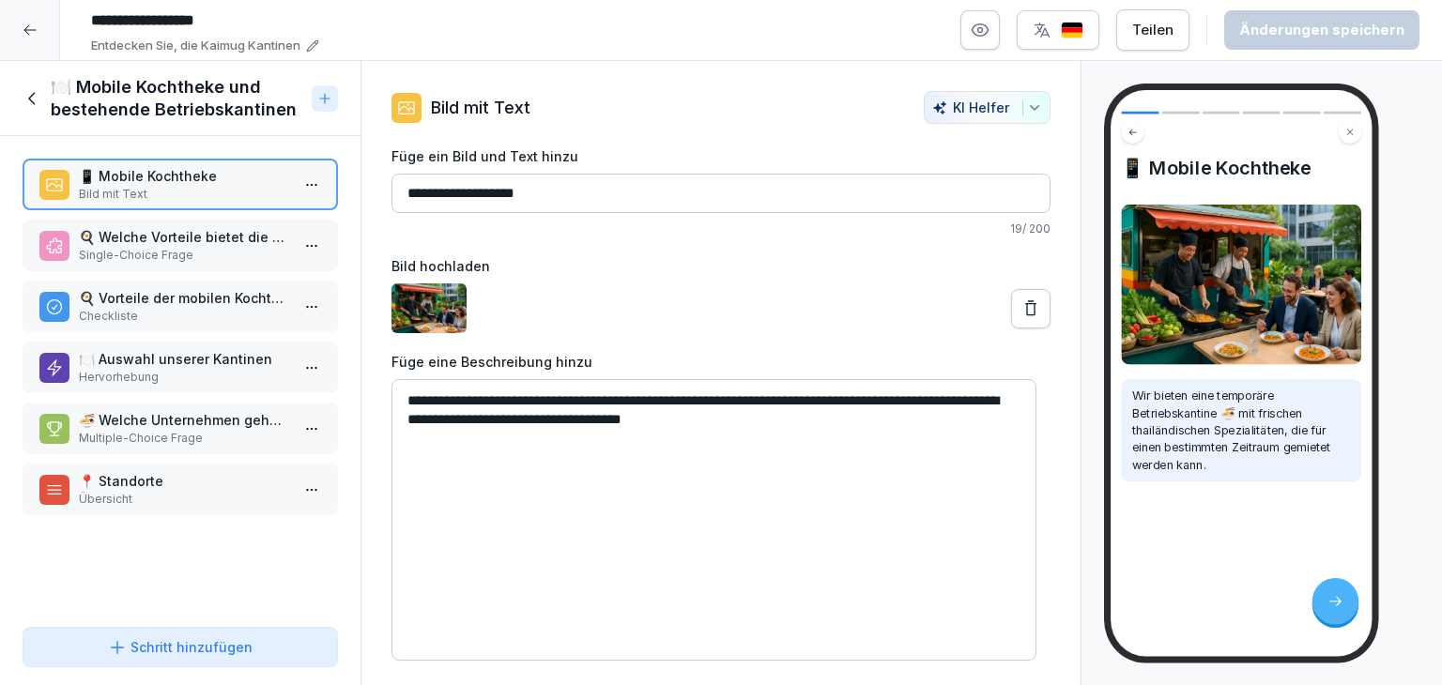
click at [1029, 109] on button "KI Helfer" at bounding box center [987, 107] width 127 height 33
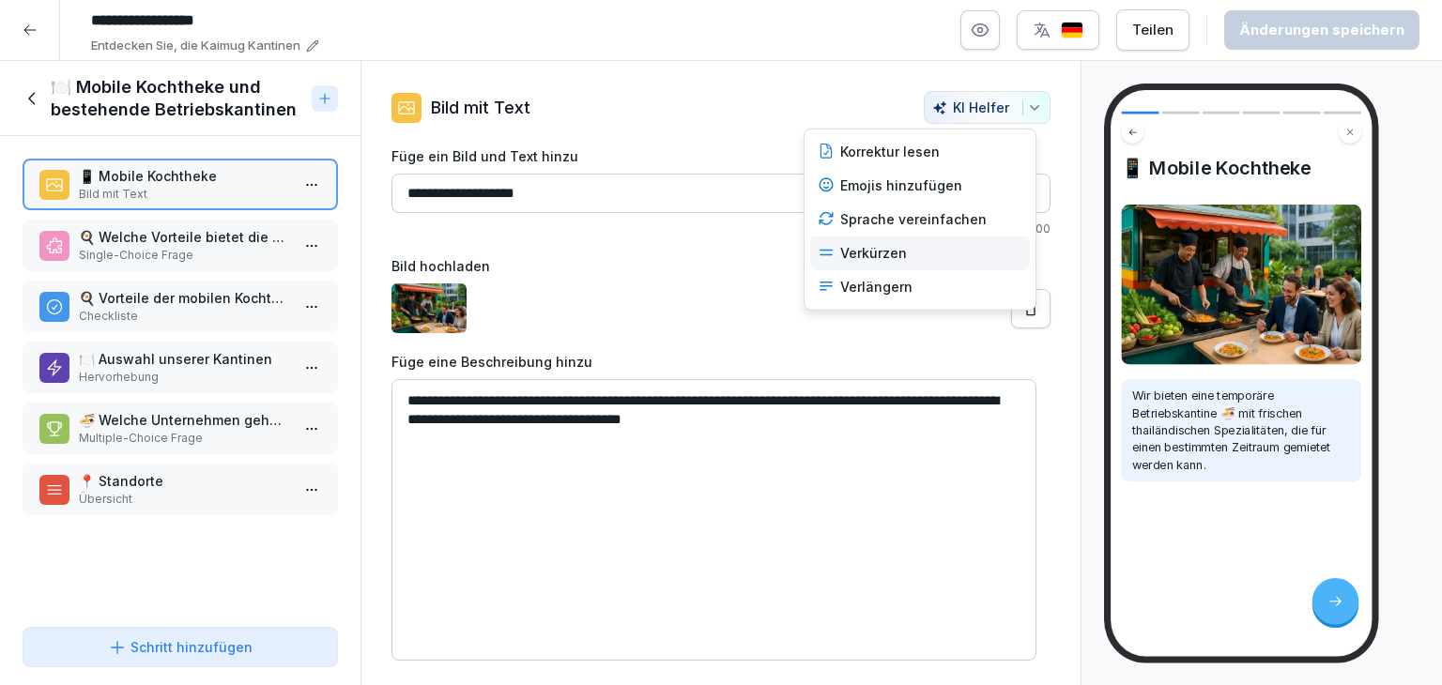
click at [899, 250] on div "Verkürzen" at bounding box center [920, 254] width 220 height 34
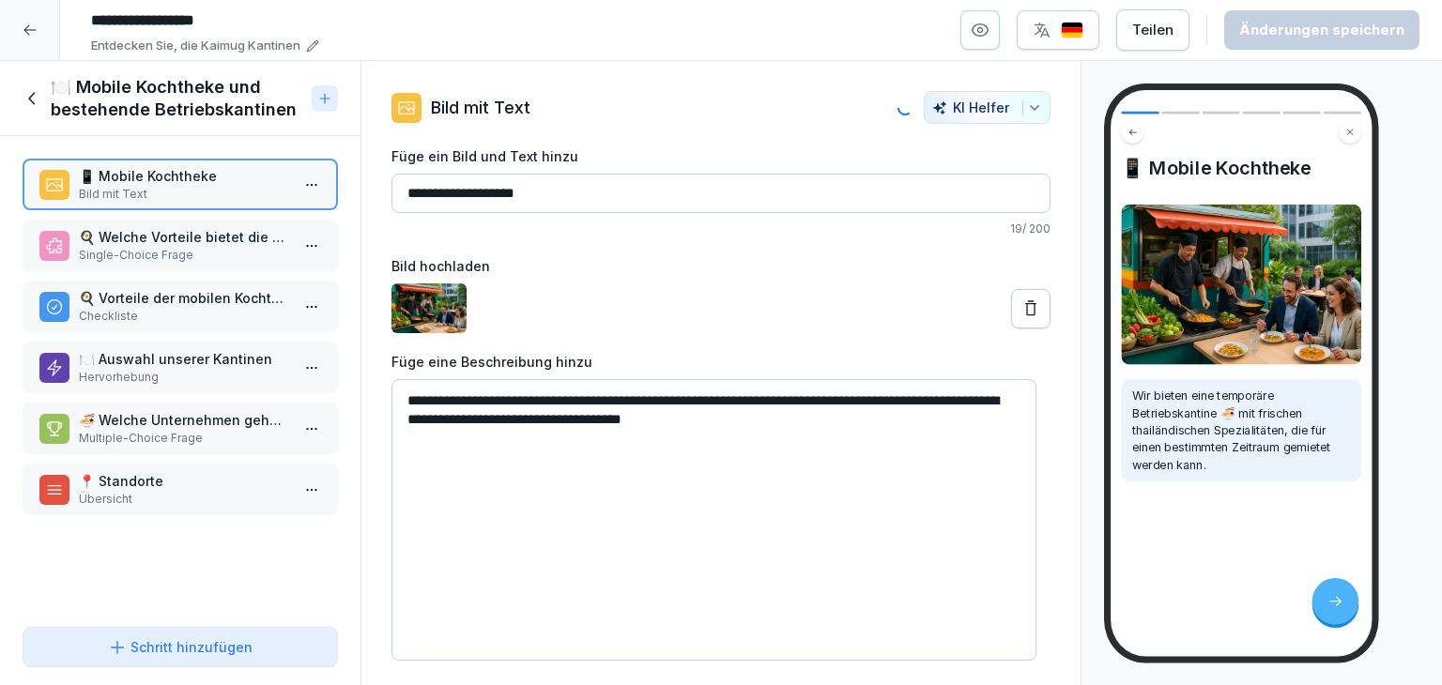
type textarea "**********"
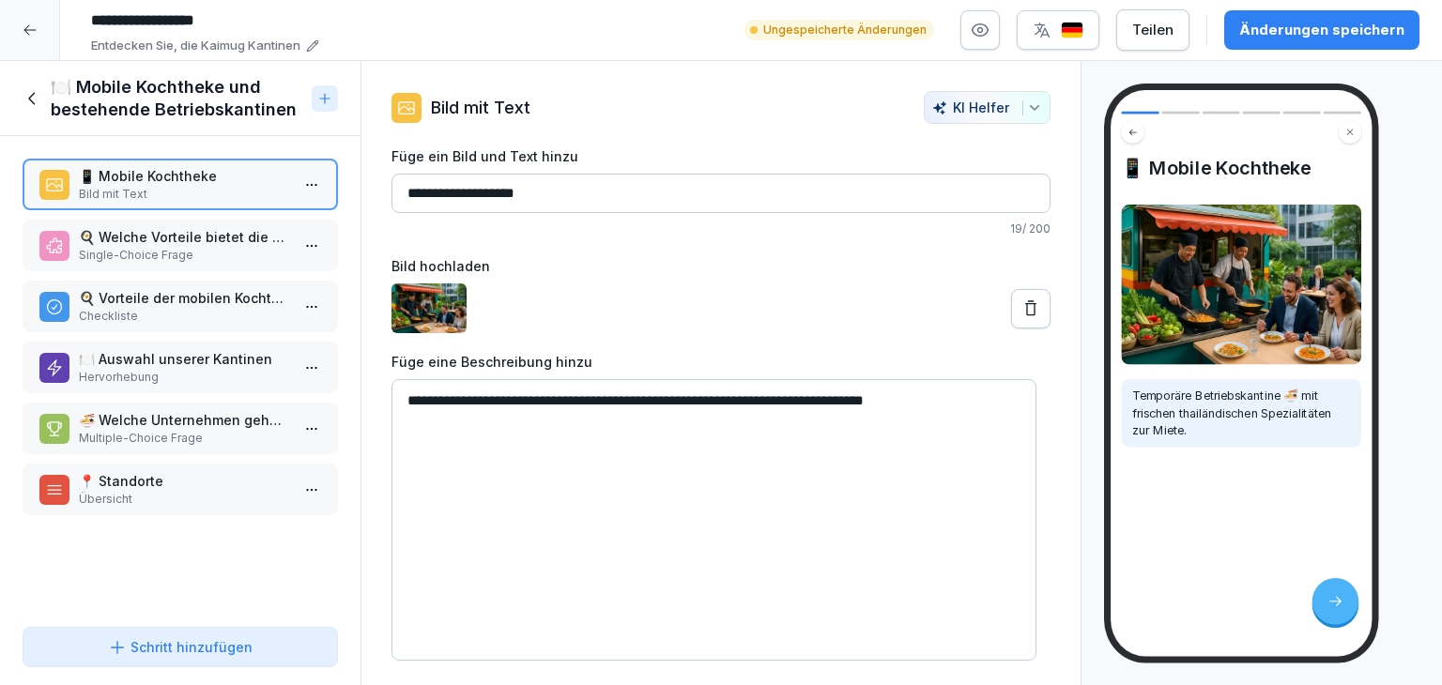
click at [1268, 35] on div "Änderungen speichern" at bounding box center [1321, 30] width 165 height 21
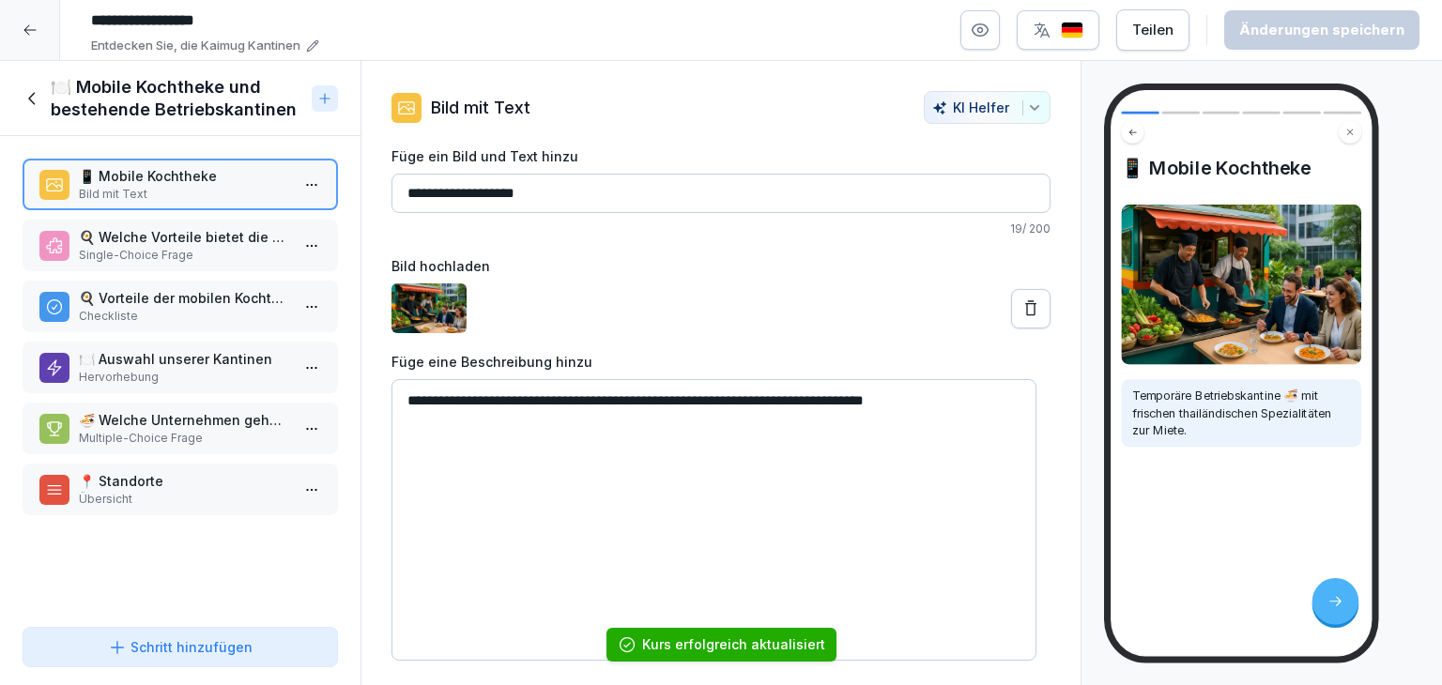
click at [191, 237] on p "🍳 Welche Vorteile bietet die mobile Kochtheke?" at bounding box center [184, 237] width 210 height 20
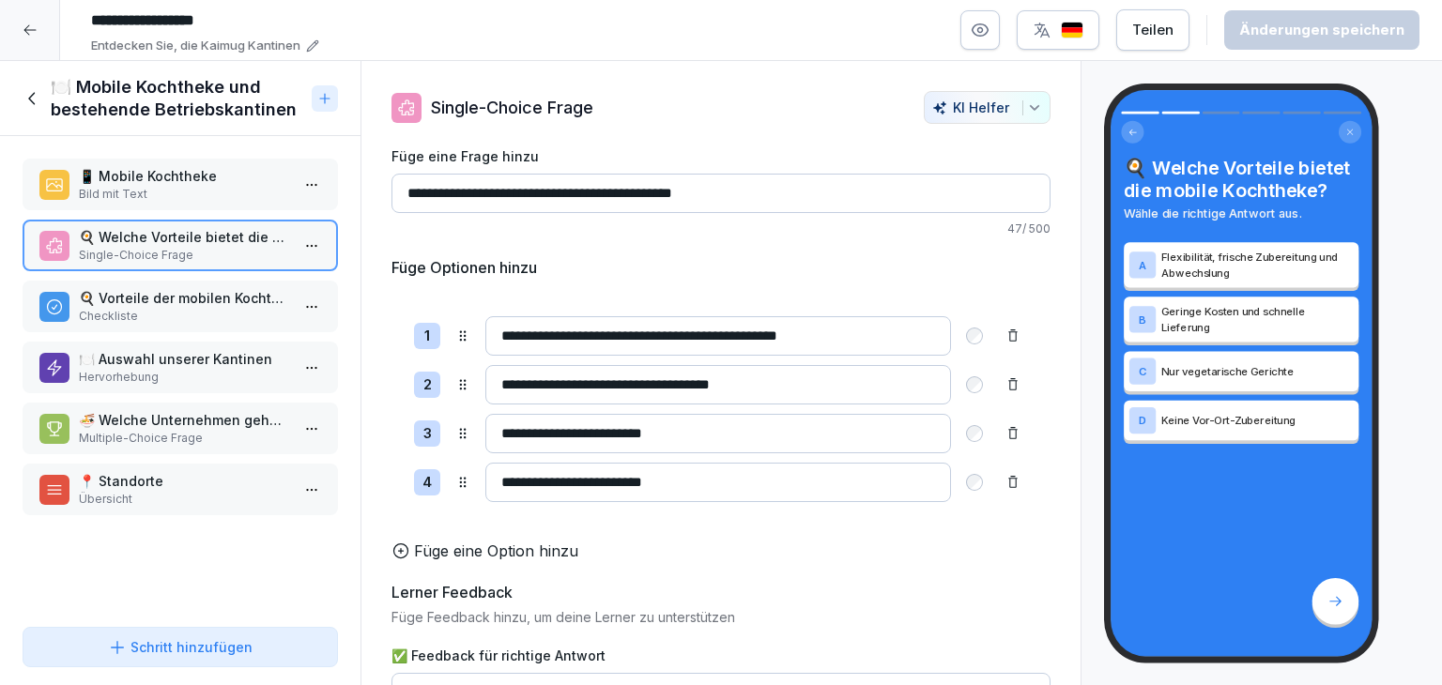
click at [210, 309] on p "Checkliste" at bounding box center [184, 316] width 210 height 17
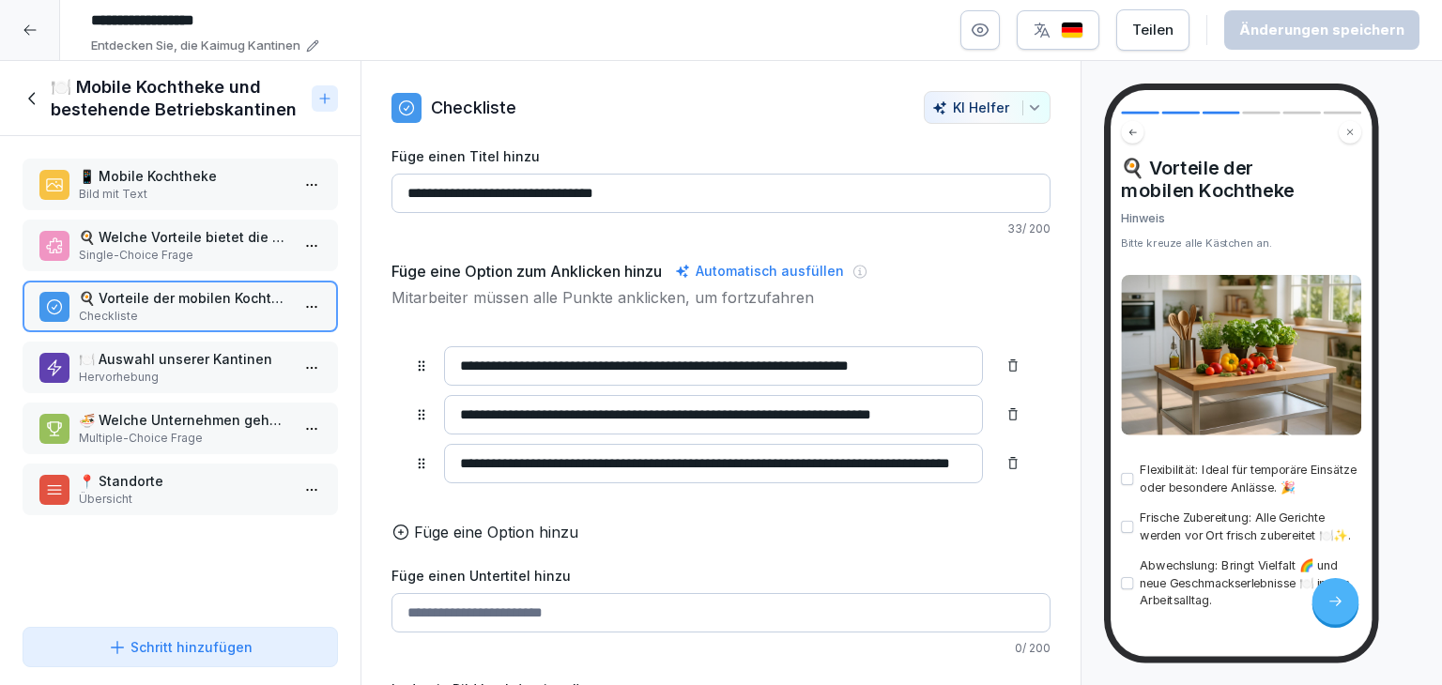
click at [221, 369] on p "Hervorhebung" at bounding box center [184, 377] width 210 height 17
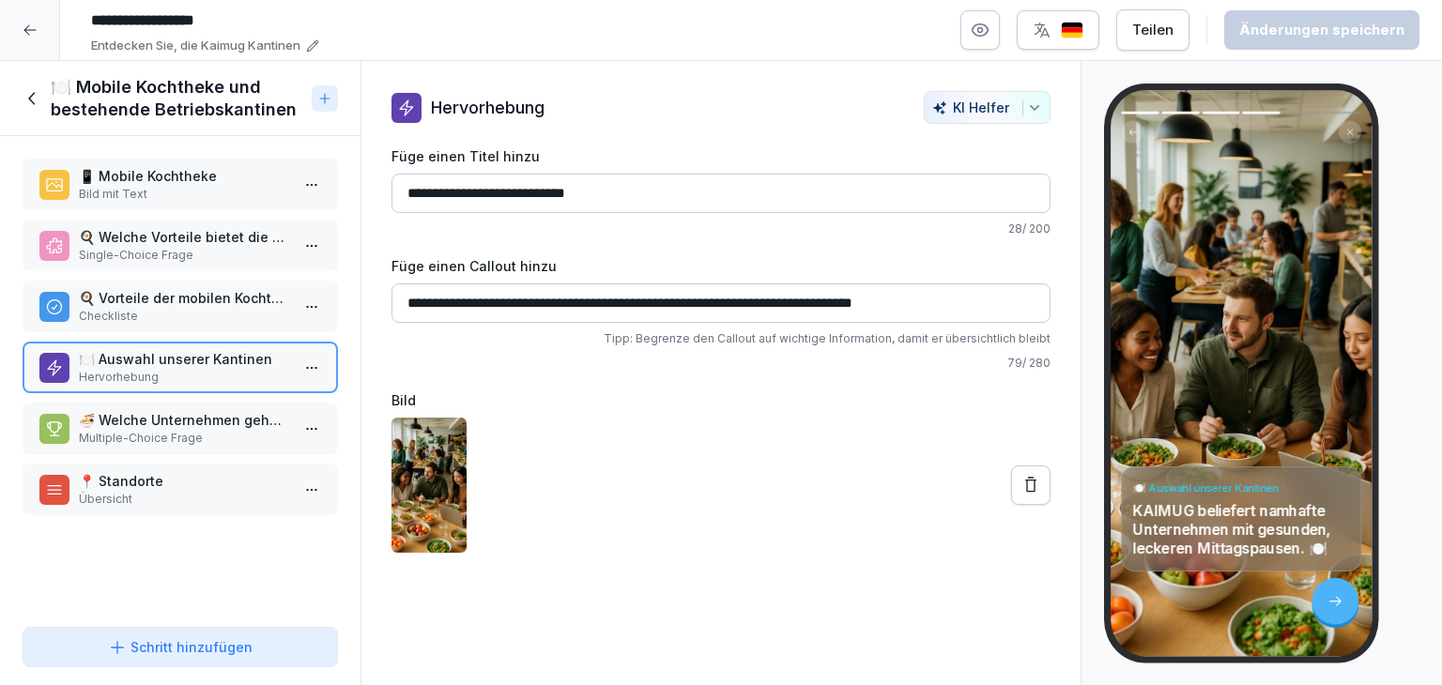
click at [229, 430] on p "Multiple-Choice Frage" at bounding box center [184, 438] width 210 height 17
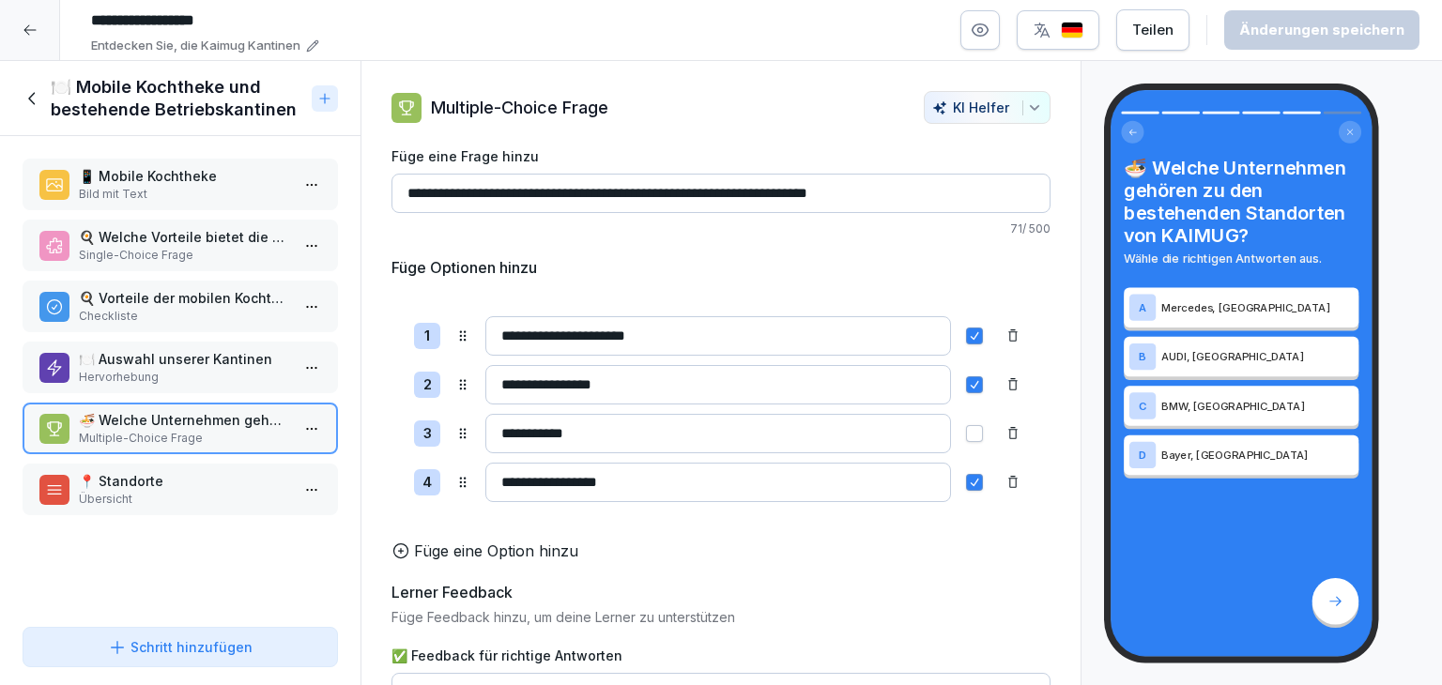
click at [204, 493] on p "Übersicht" at bounding box center [184, 499] width 210 height 17
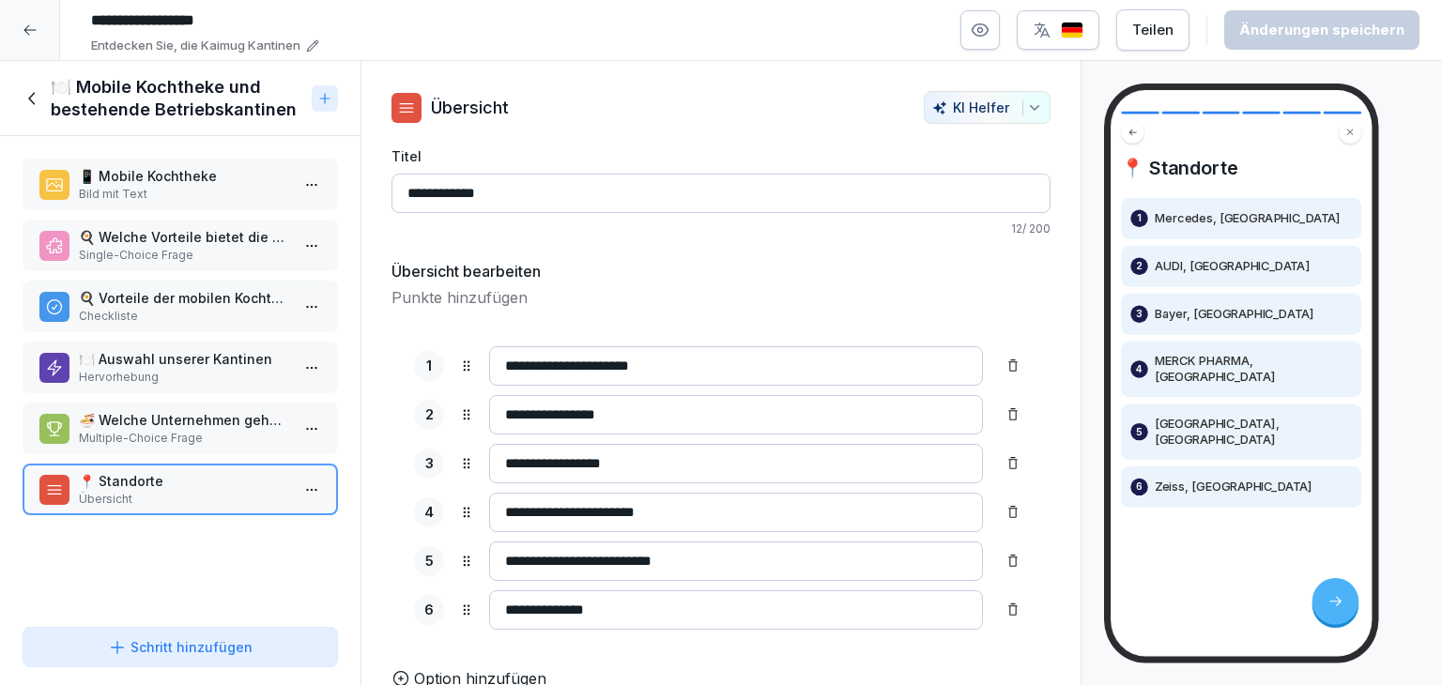
click at [24, 99] on icon at bounding box center [33, 98] width 21 height 21
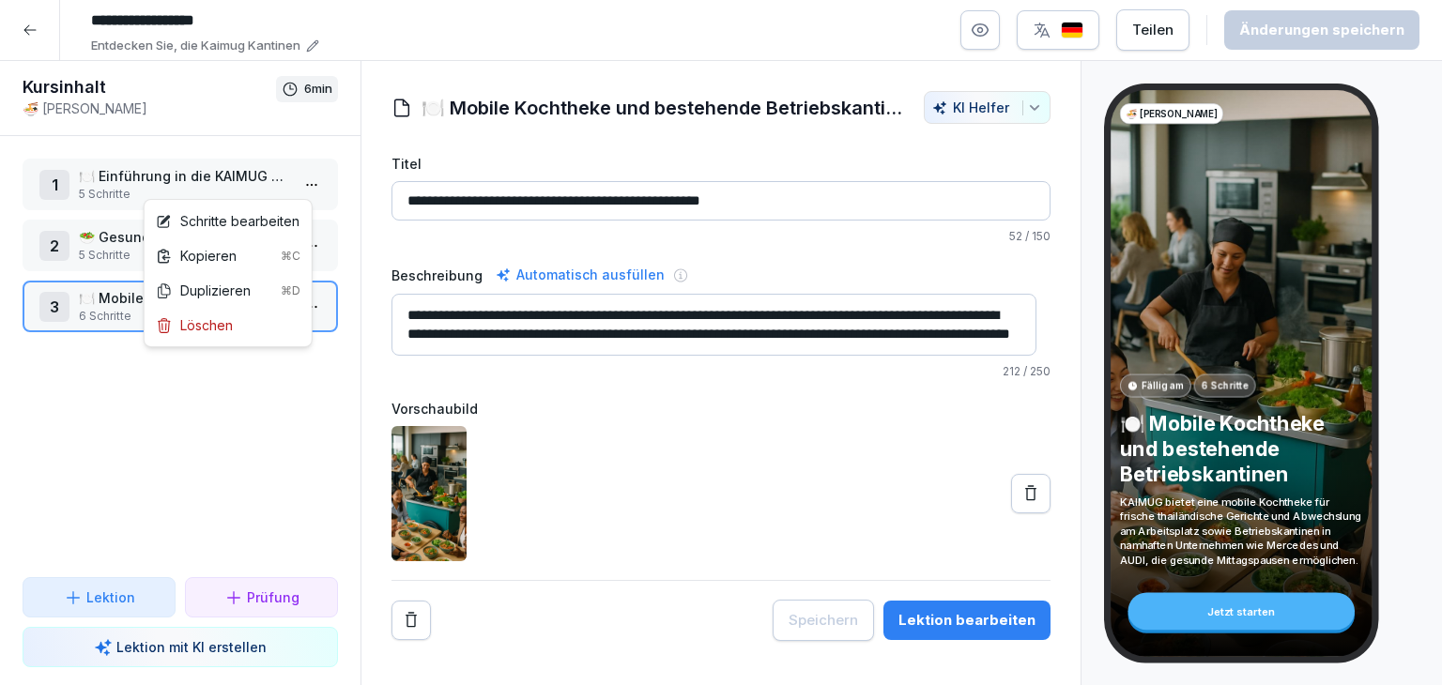
click at [287, 192] on html "**********" at bounding box center [721, 342] width 1442 height 685
click at [253, 217] on div "Schritte bearbeiten" at bounding box center [228, 221] width 144 height 20
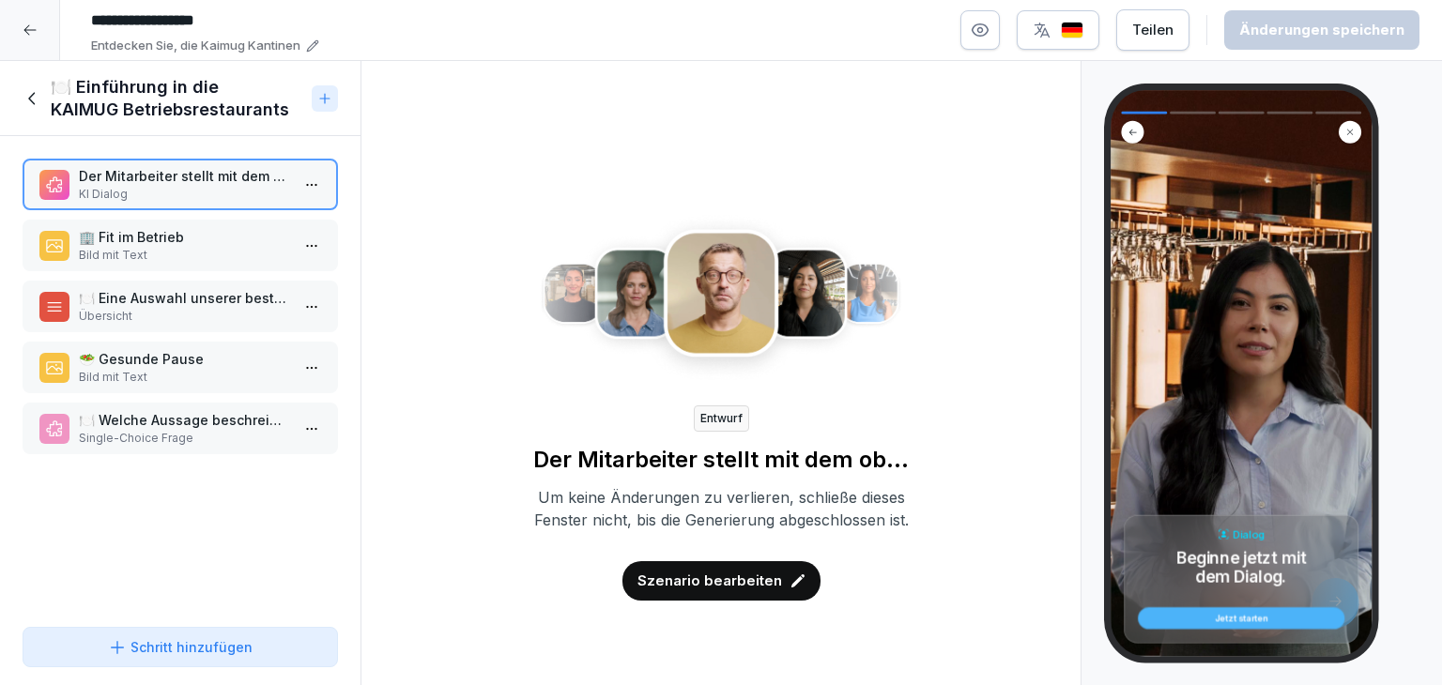
click at [989, 33] on icon "button" at bounding box center [979, 30] width 19 height 19
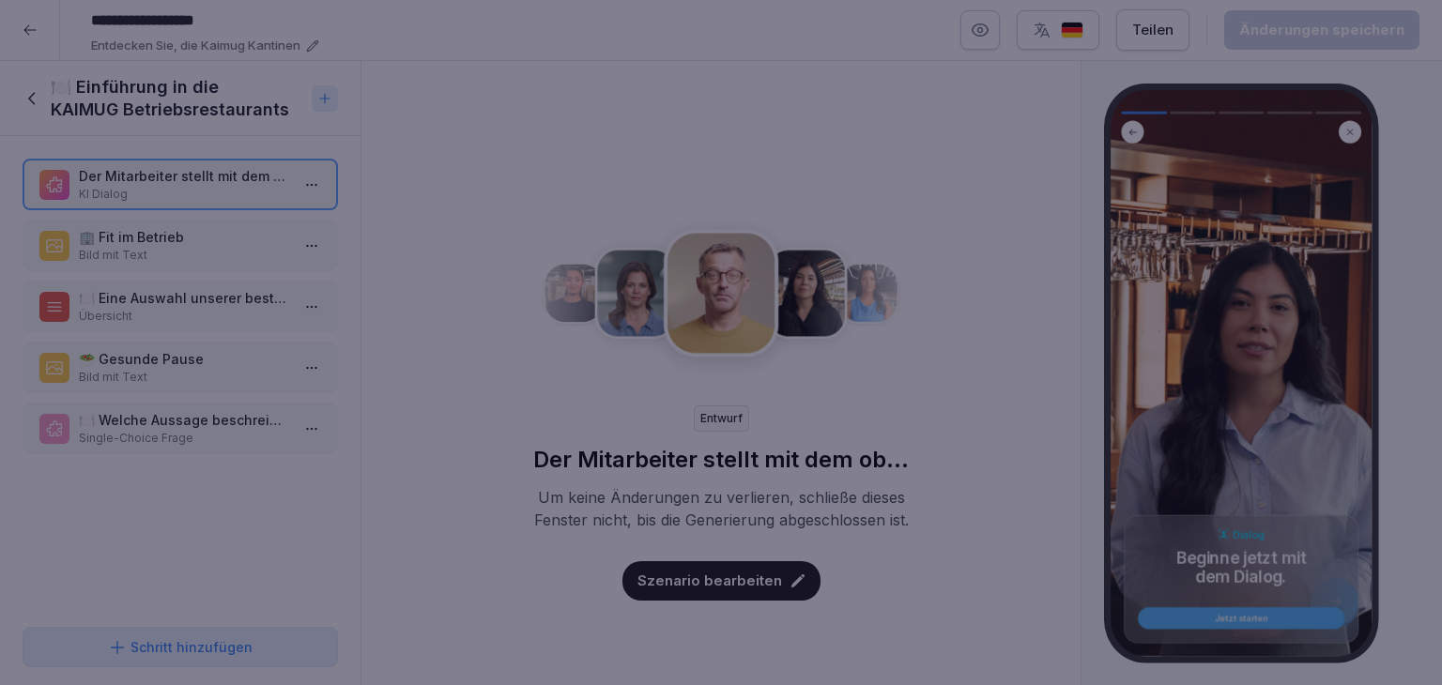
click at [841, 64] on div at bounding box center [721, 342] width 1442 height 685
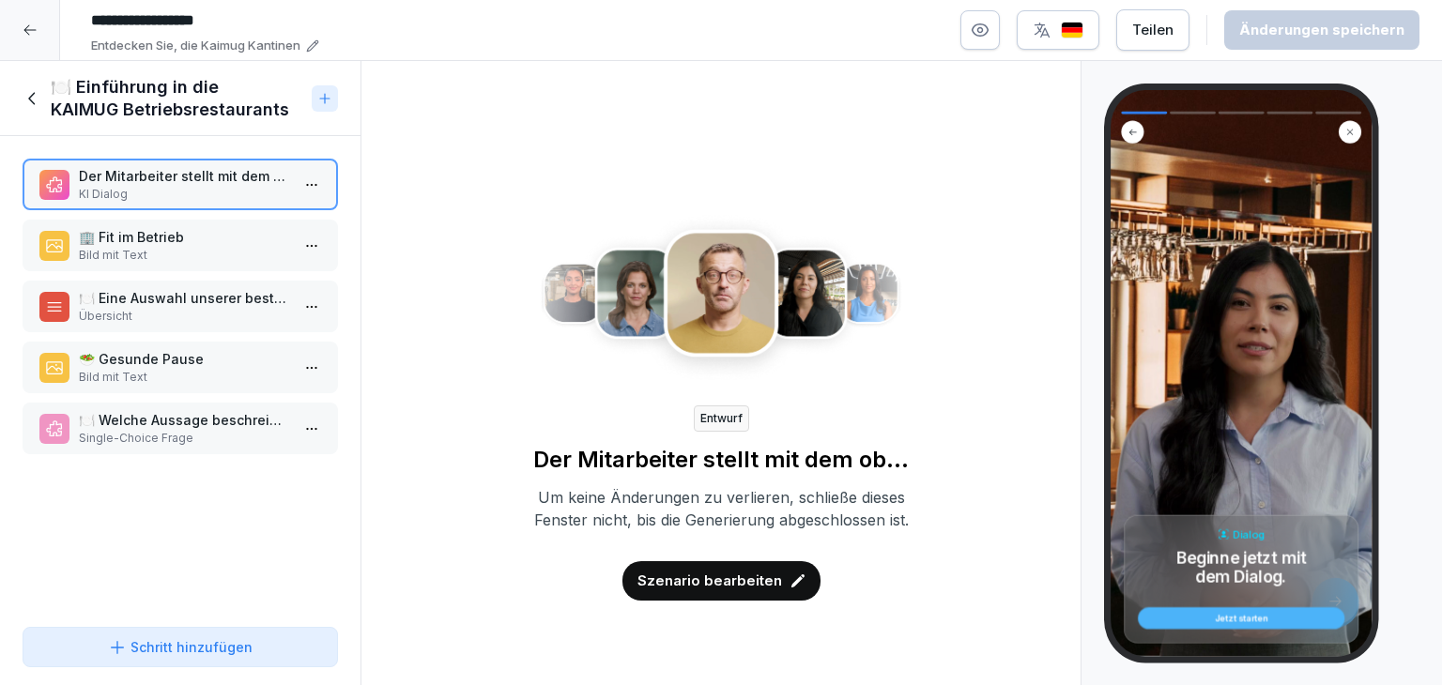
click at [28, 100] on icon at bounding box center [33, 98] width 21 height 21
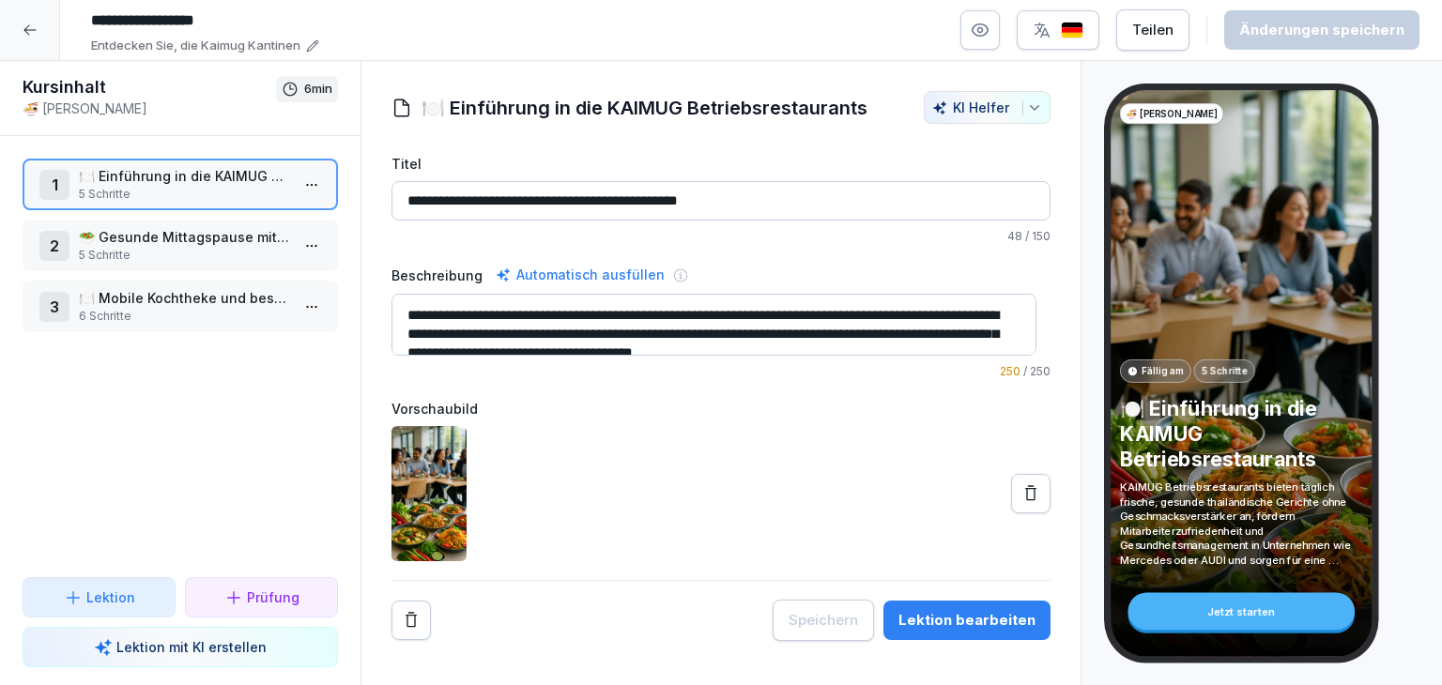
click at [286, 194] on html "**********" at bounding box center [721, 342] width 1442 height 685
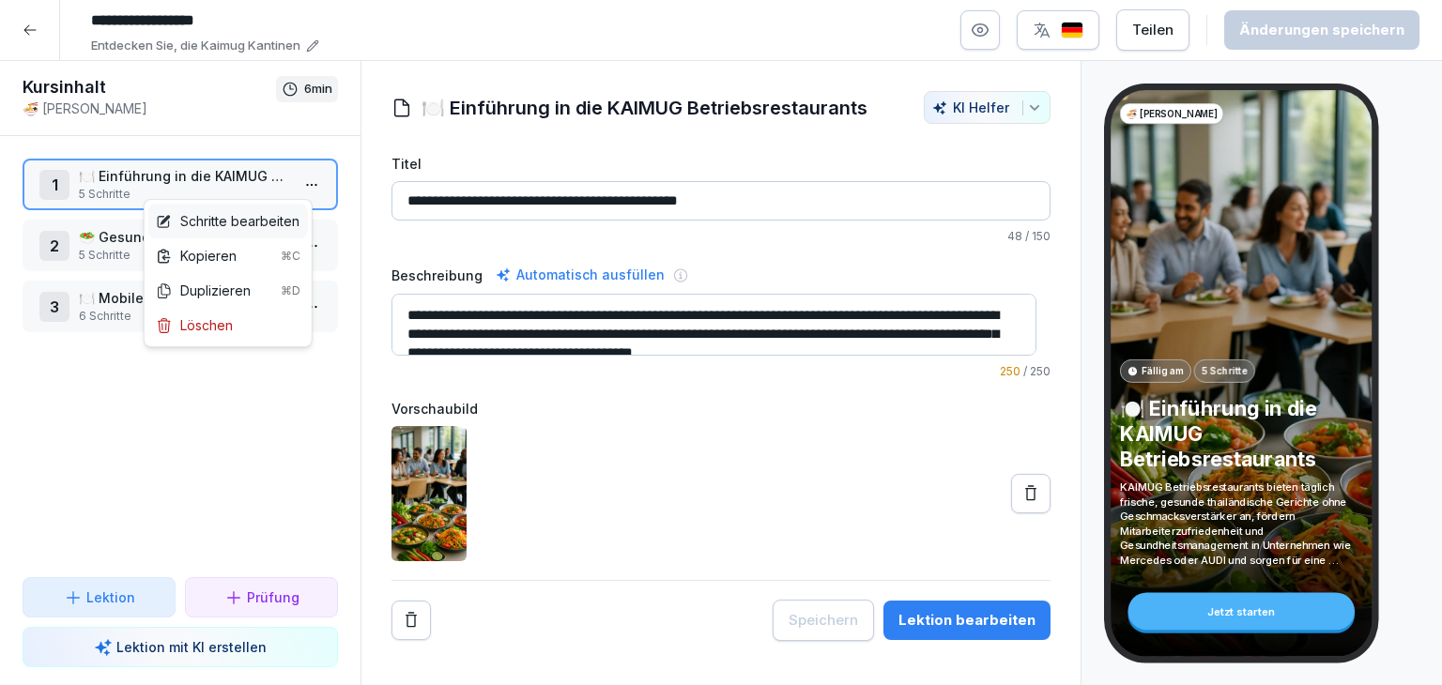
click at [295, 216] on div "Schritte bearbeiten" at bounding box center [228, 221] width 144 height 20
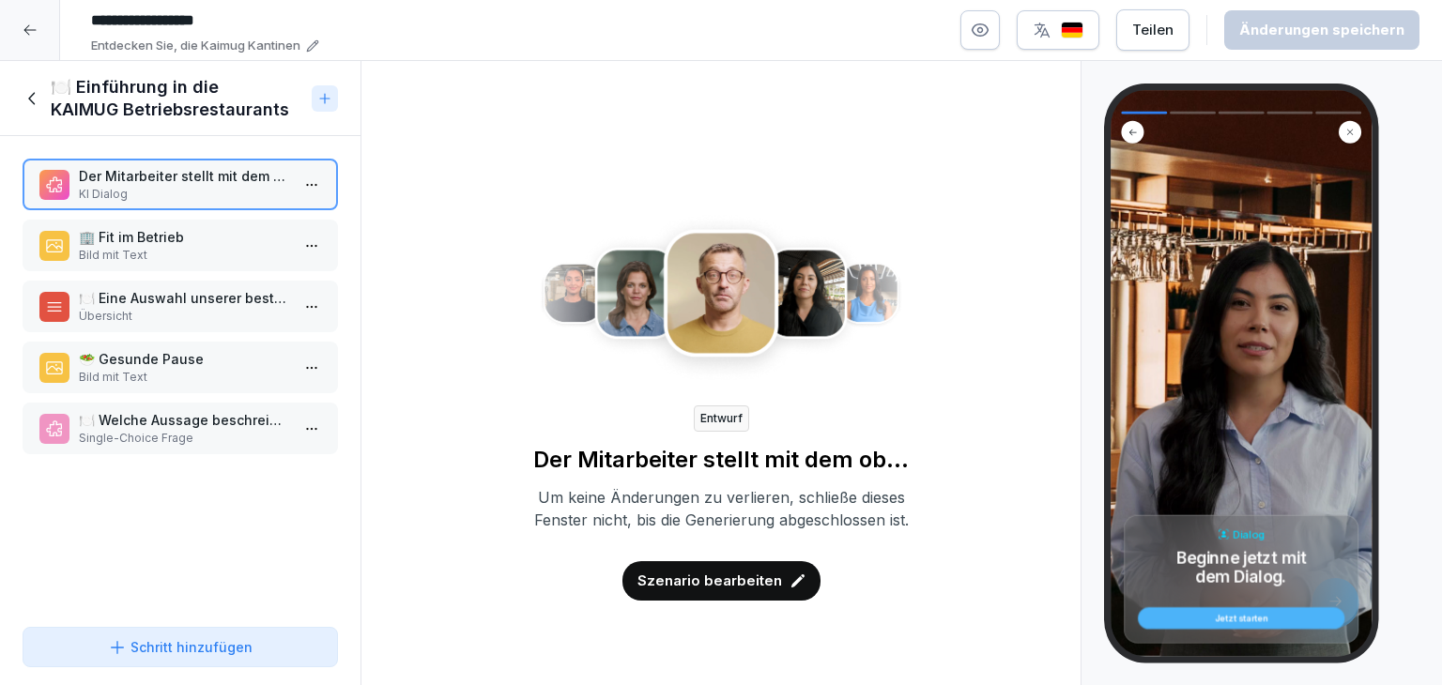
click at [174, 234] on p "🏢 Fit im Betrieb" at bounding box center [184, 237] width 210 height 20
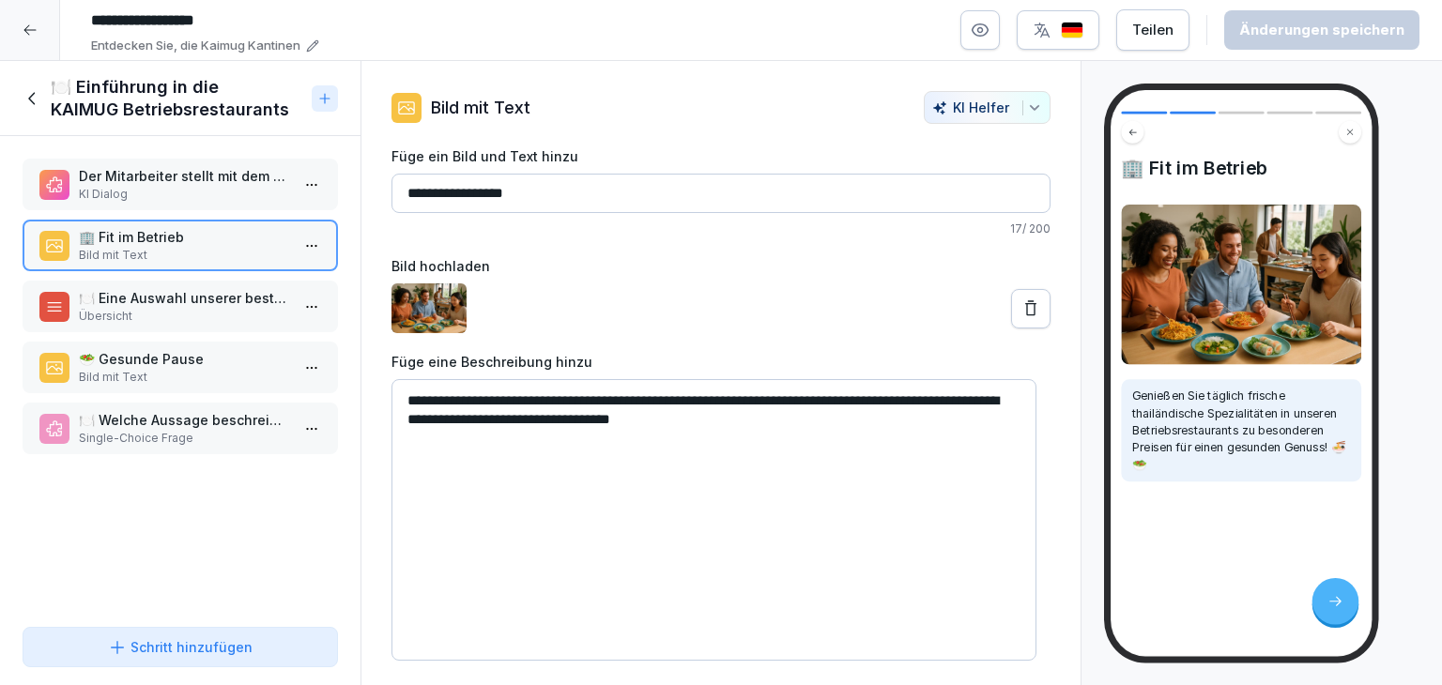
click at [192, 302] on p "🍽️ Eine Auswahl unserer bestehenden Betriebskantinen" at bounding box center [184, 298] width 210 height 20
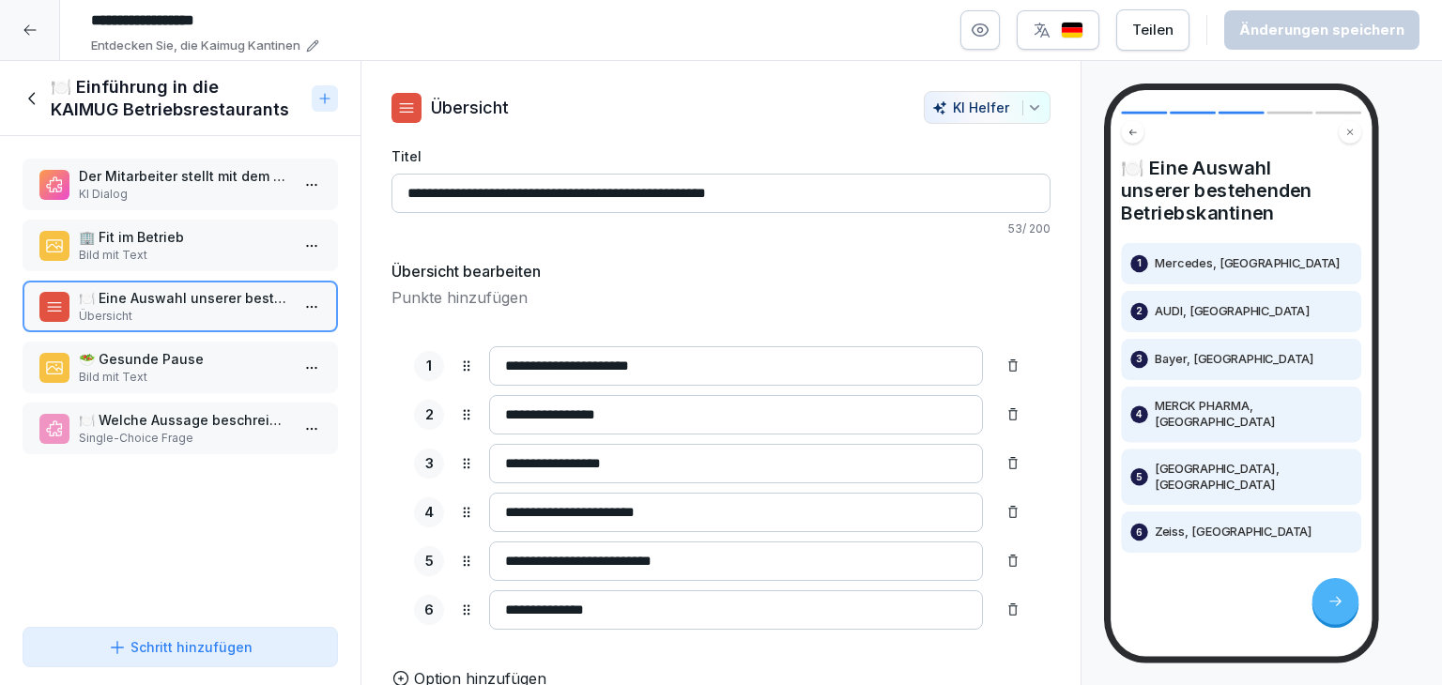
click at [190, 370] on p "Bild mit Text" at bounding box center [184, 377] width 210 height 17
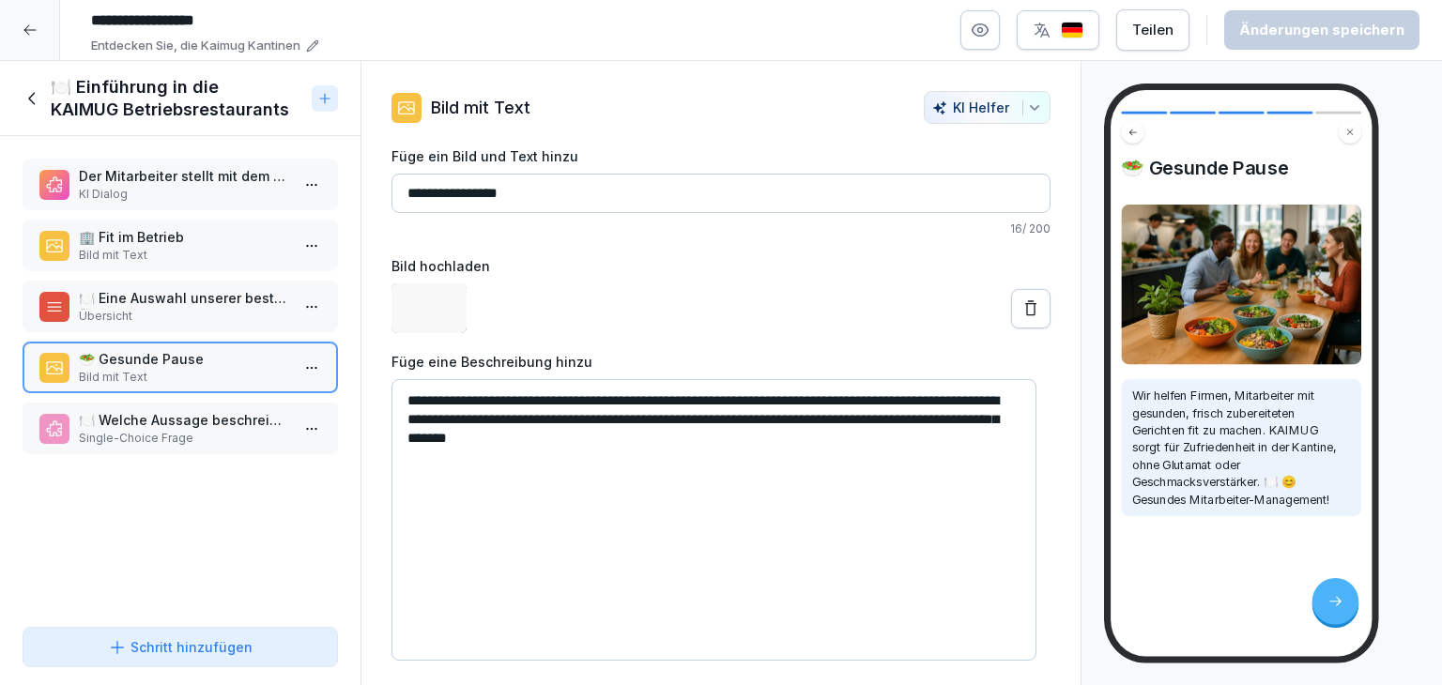
click at [188, 433] on p "Single-Choice Frage" at bounding box center [184, 438] width 210 height 17
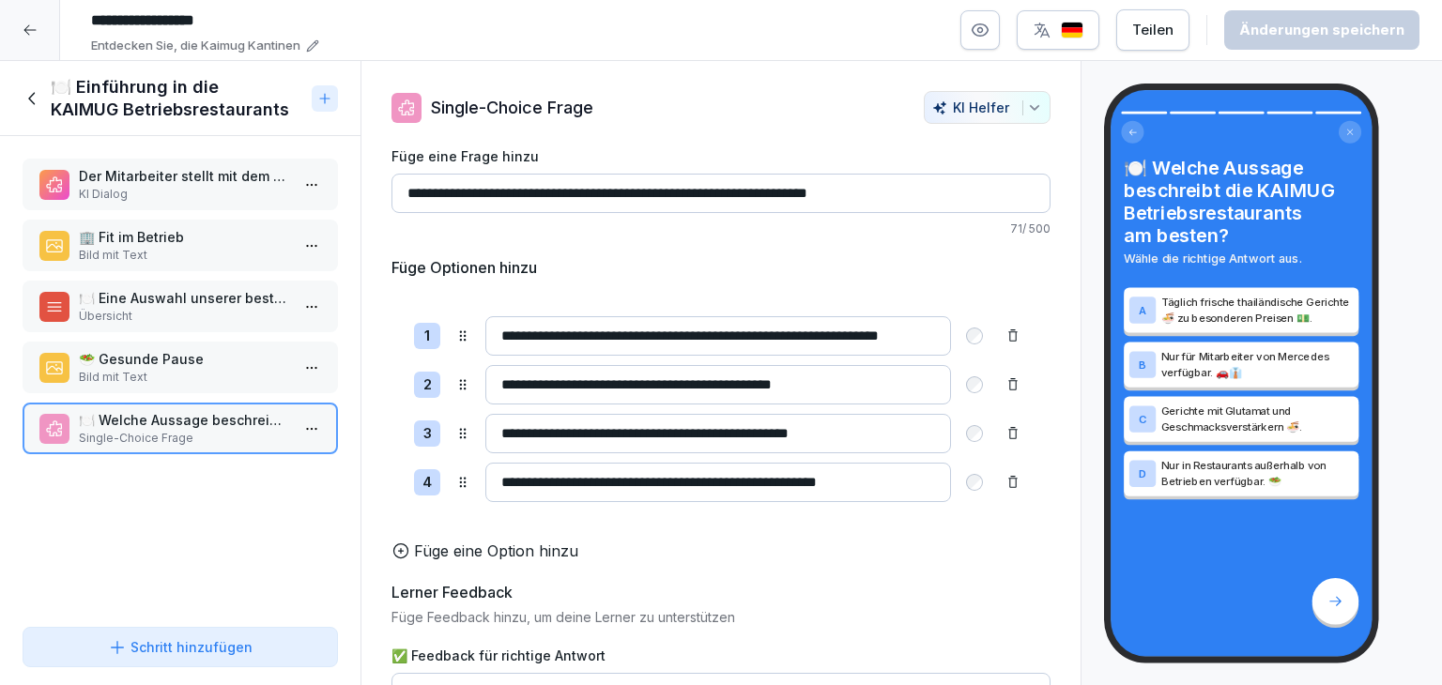
click at [187, 370] on p "Bild mit Text" at bounding box center [184, 377] width 210 height 17
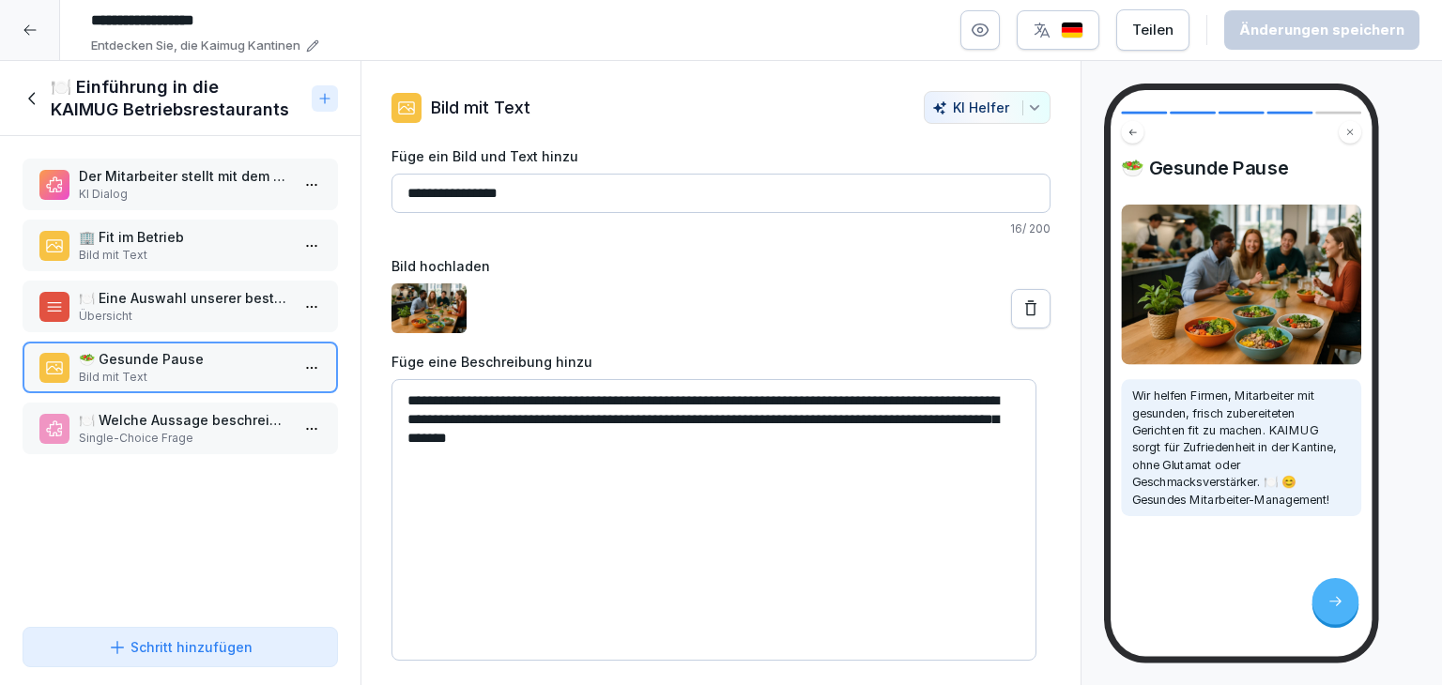
click at [1027, 100] on icon "button" at bounding box center [1034, 107] width 15 height 15
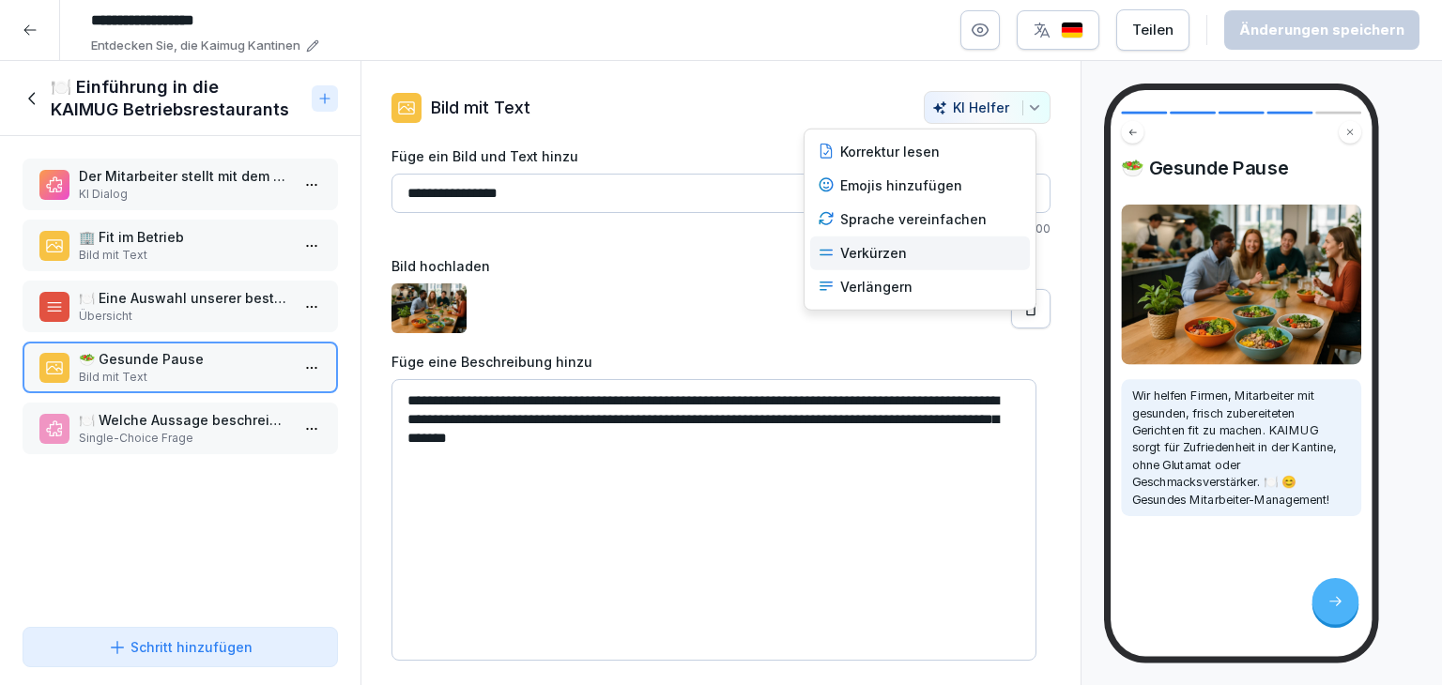
click at [954, 256] on div "Verkürzen" at bounding box center [920, 254] width 220 height 34
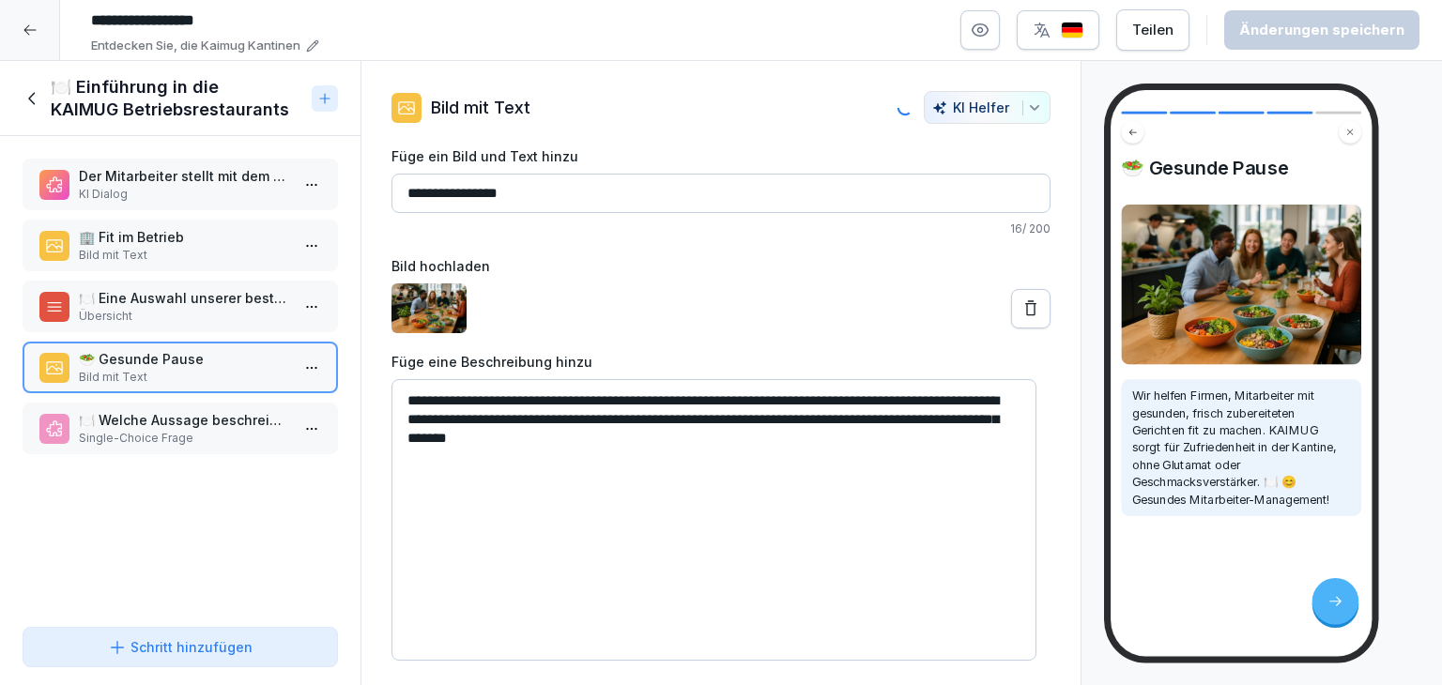
type textarea "**********"
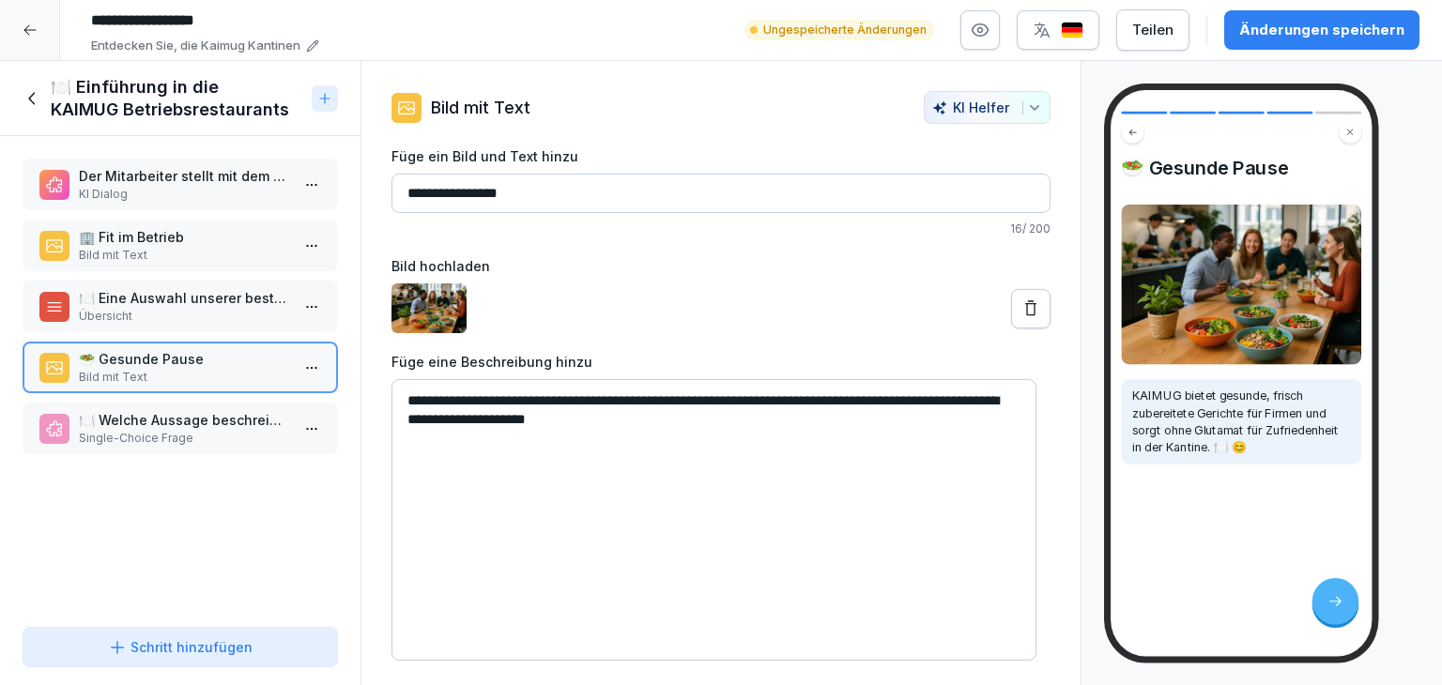
click at [1311, 35] on div "Änderungen speichern" at bounding box center [1321, 30] width 165 height 21
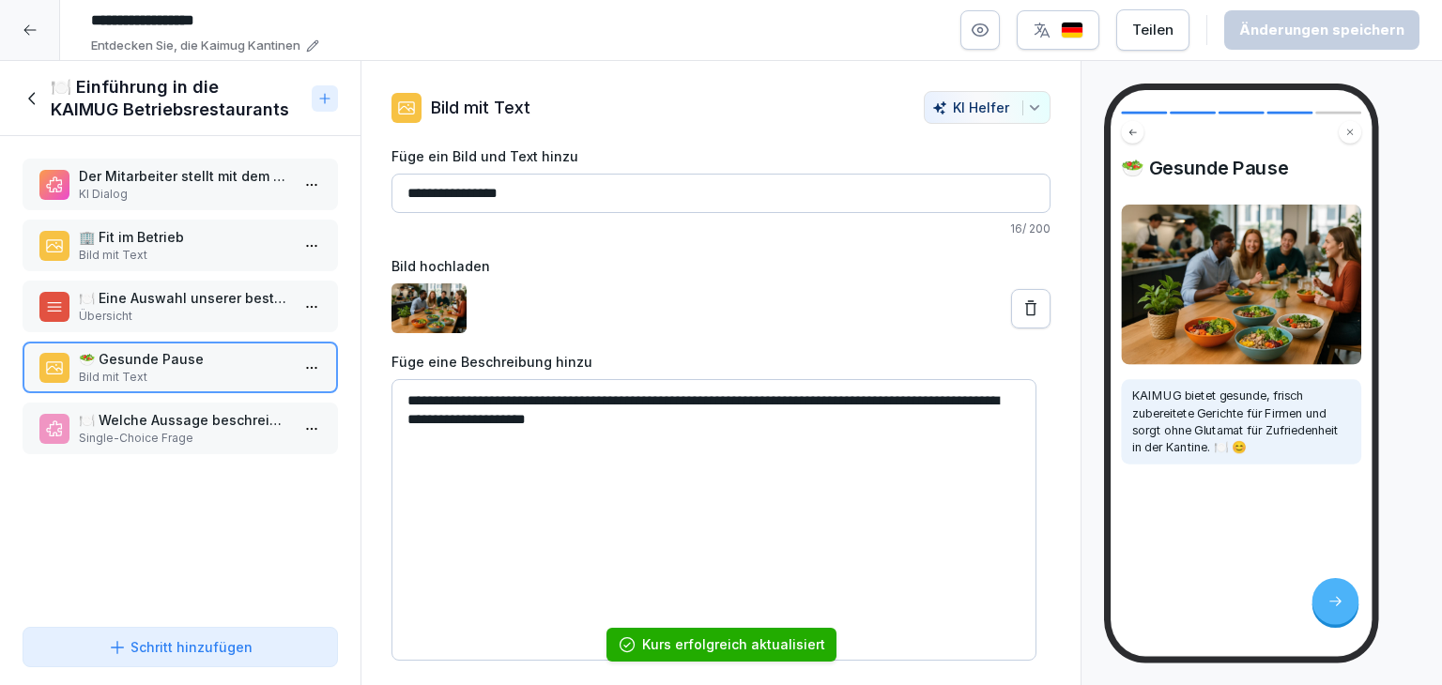
click at [26, 99] on icon at bounding box center [33, 98] width 21 height 21
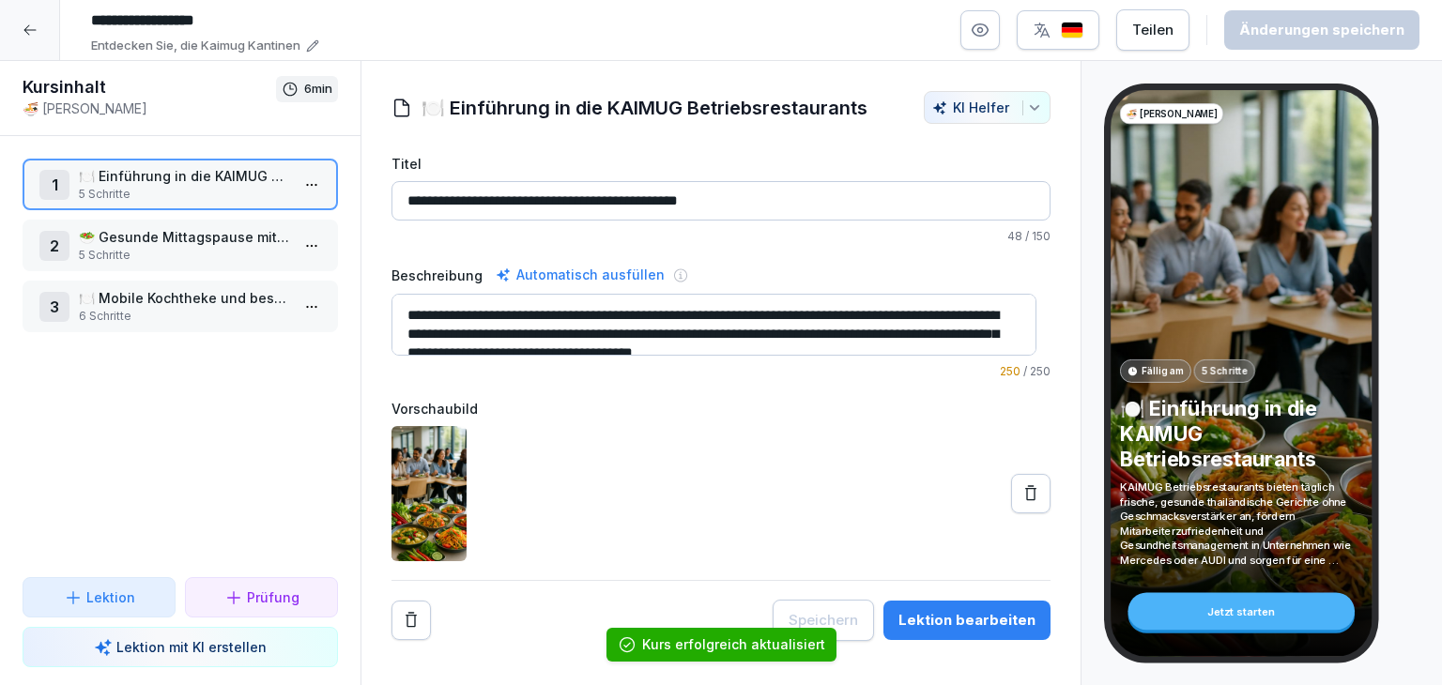
click at [1022, 109] on div "button" at bounding box center [1032, 107] width 20 height 15
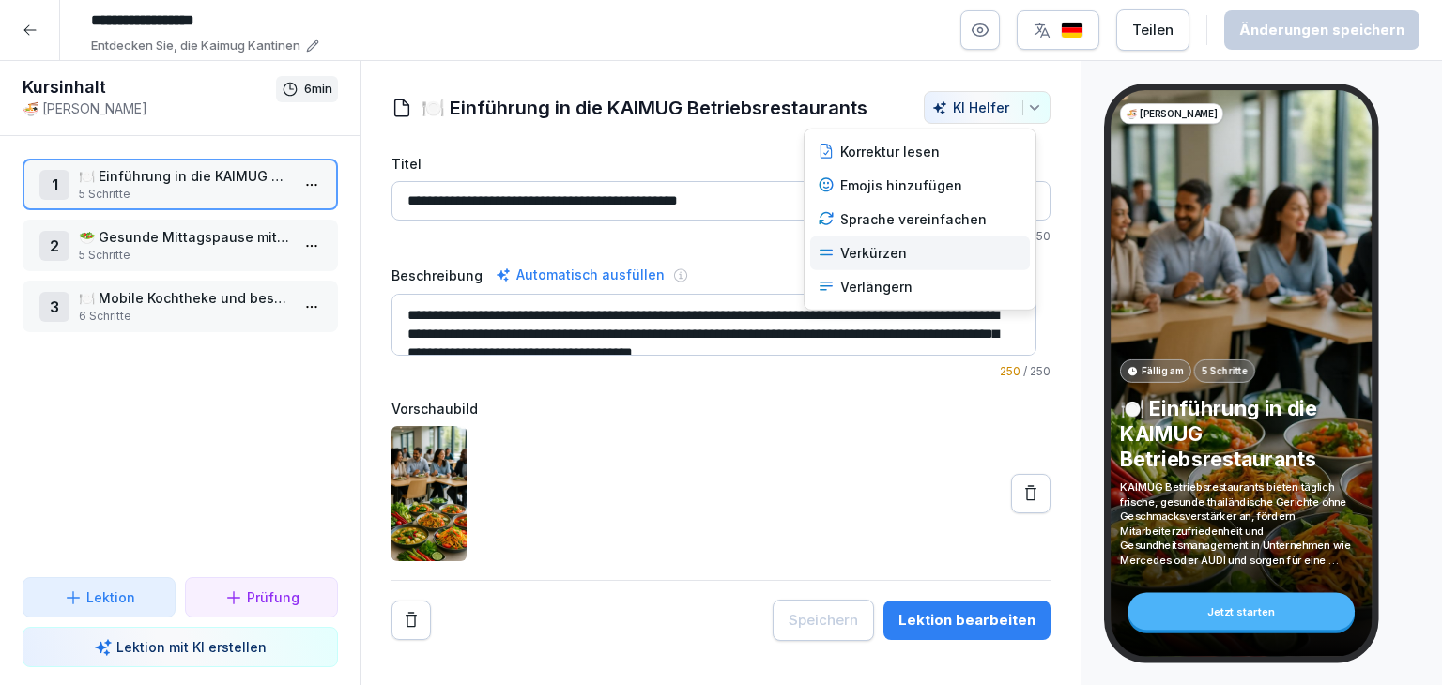
click at [904, 258] on div "Verkürzen" at bounding box center [920, 254] width 220 height 34
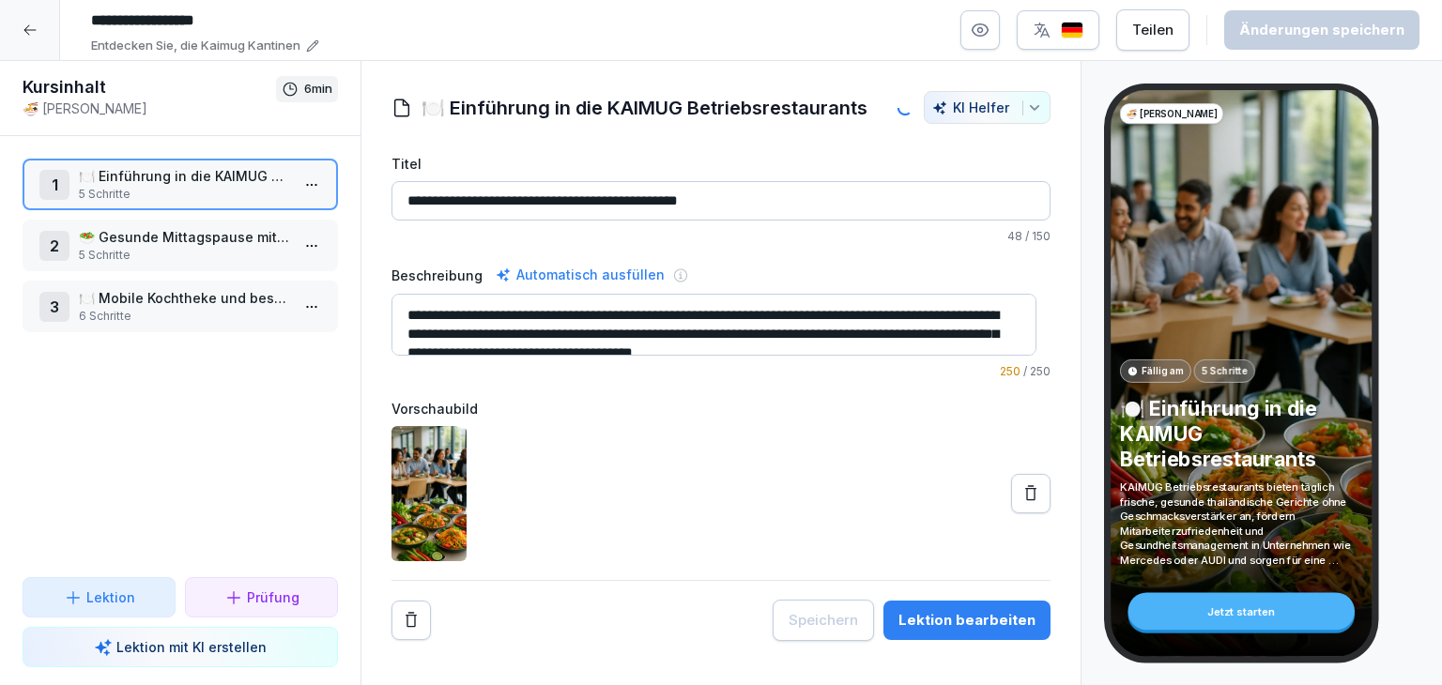
type input "**********"
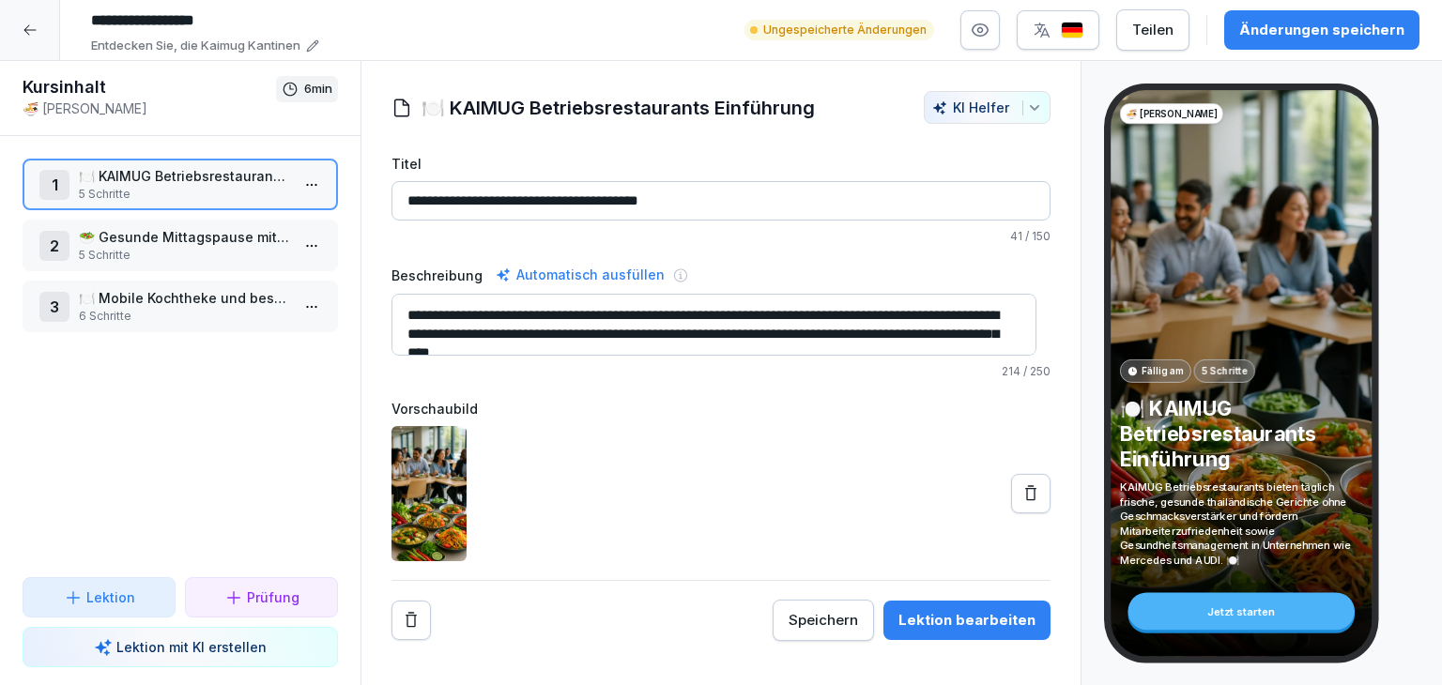
click at [1027, 110] on icon "button" at bounding box center [1034, 107] width 15 height 15
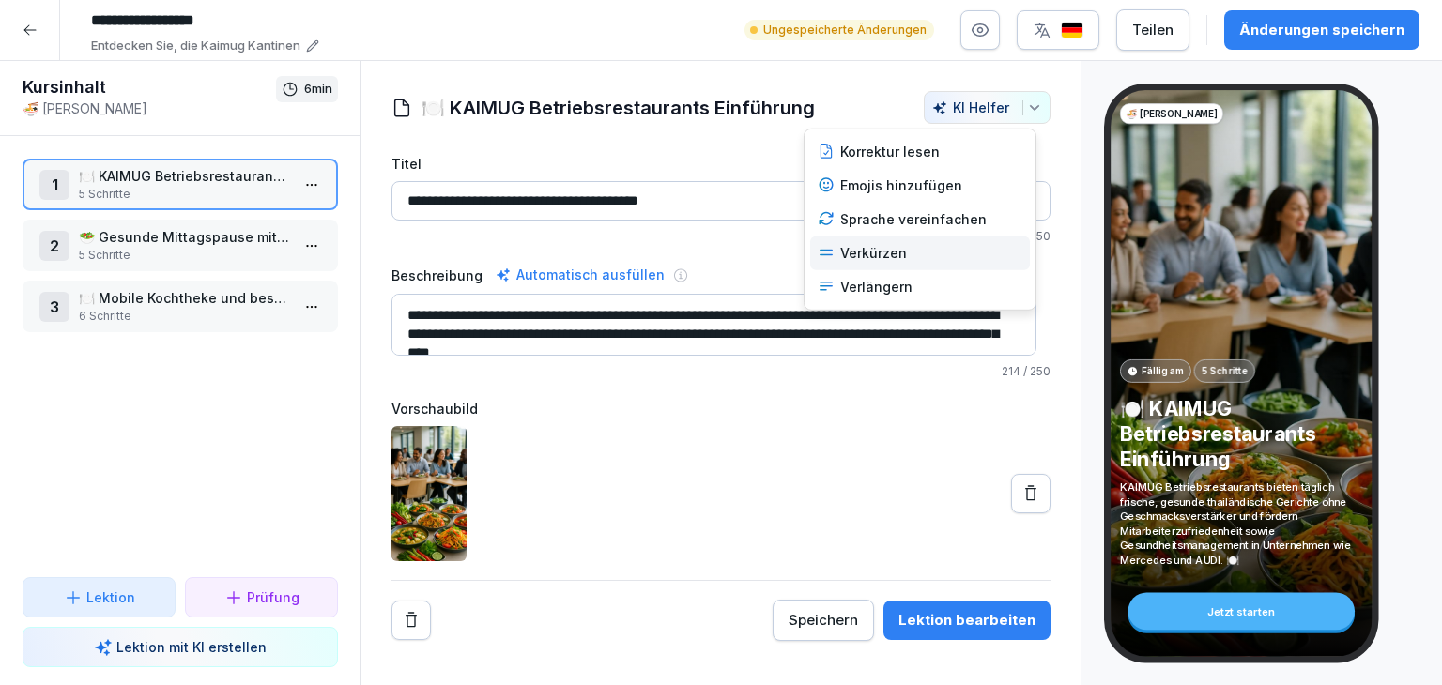
click at [913, 250] on div "Verkürzen" at bounding box center [920, 254] width 220 height 34
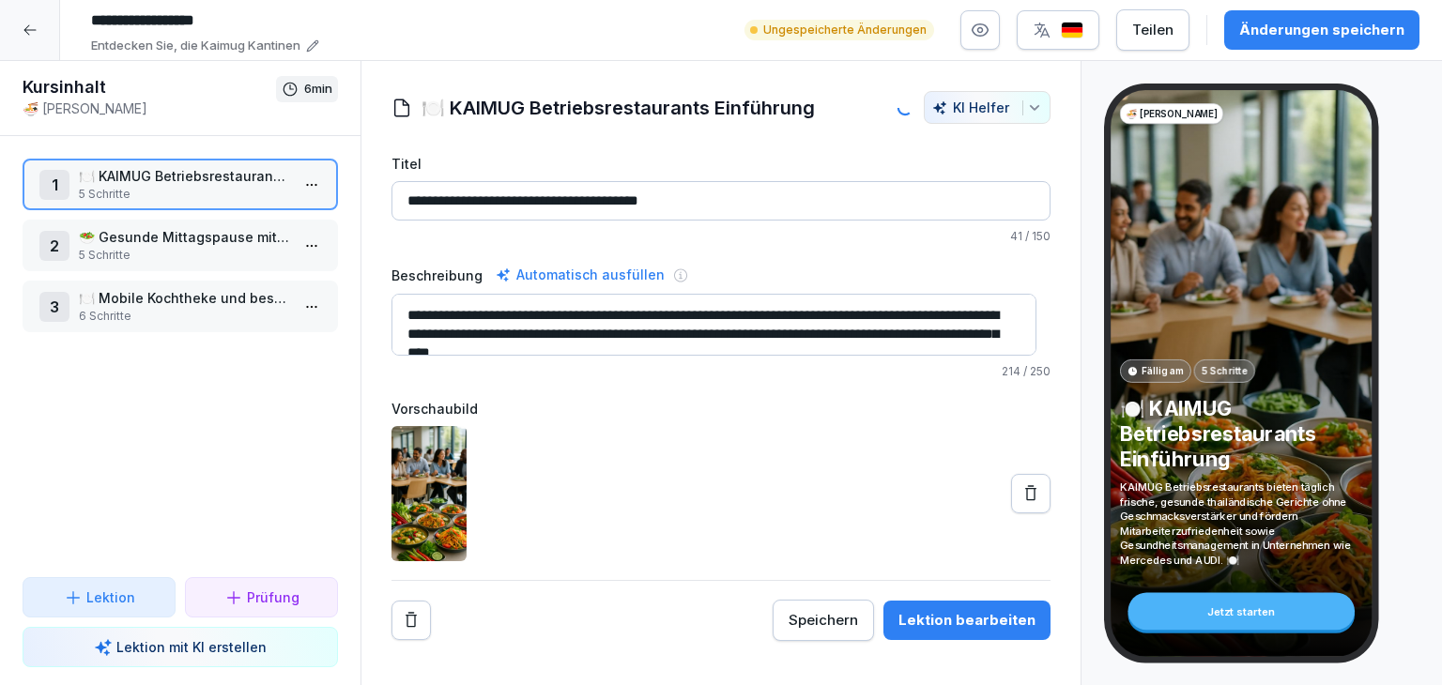
type textarea "**********"
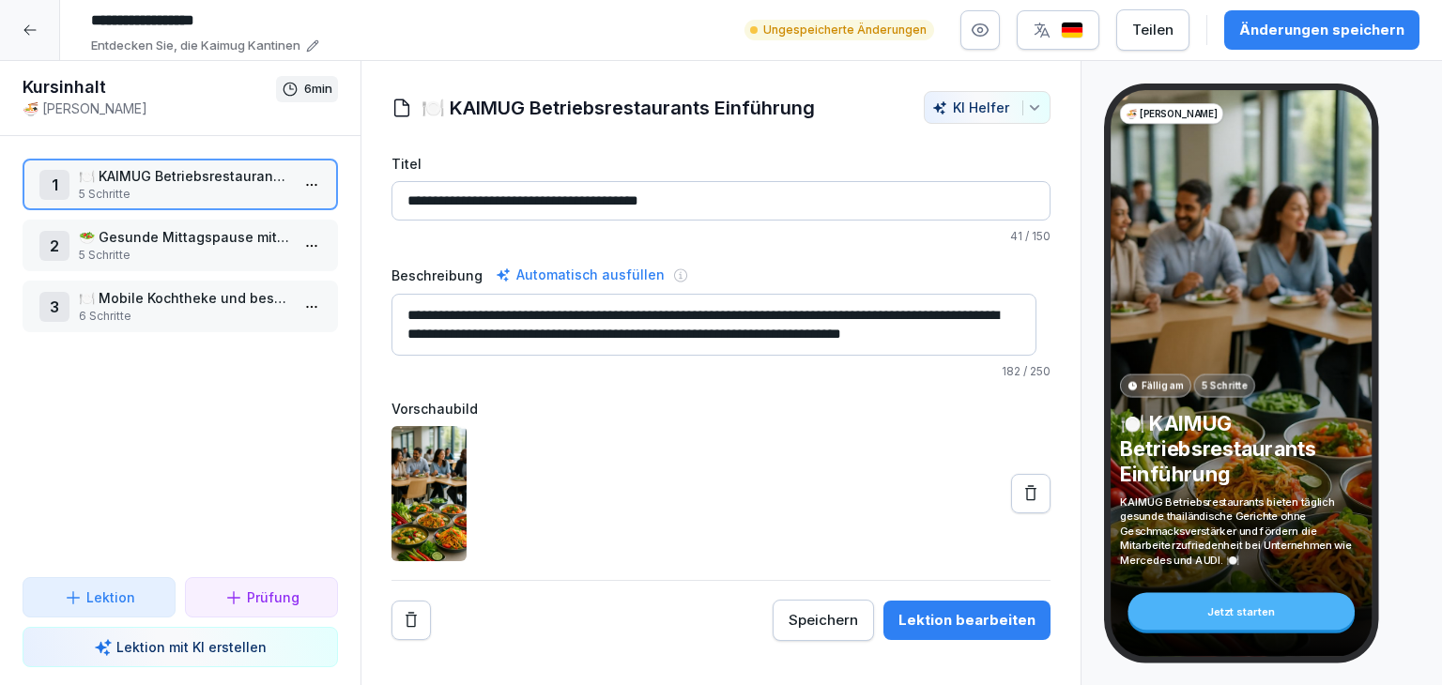
click at [1030, 107] on icon "button" at bounding box center [1034, 107] width 8 height 5
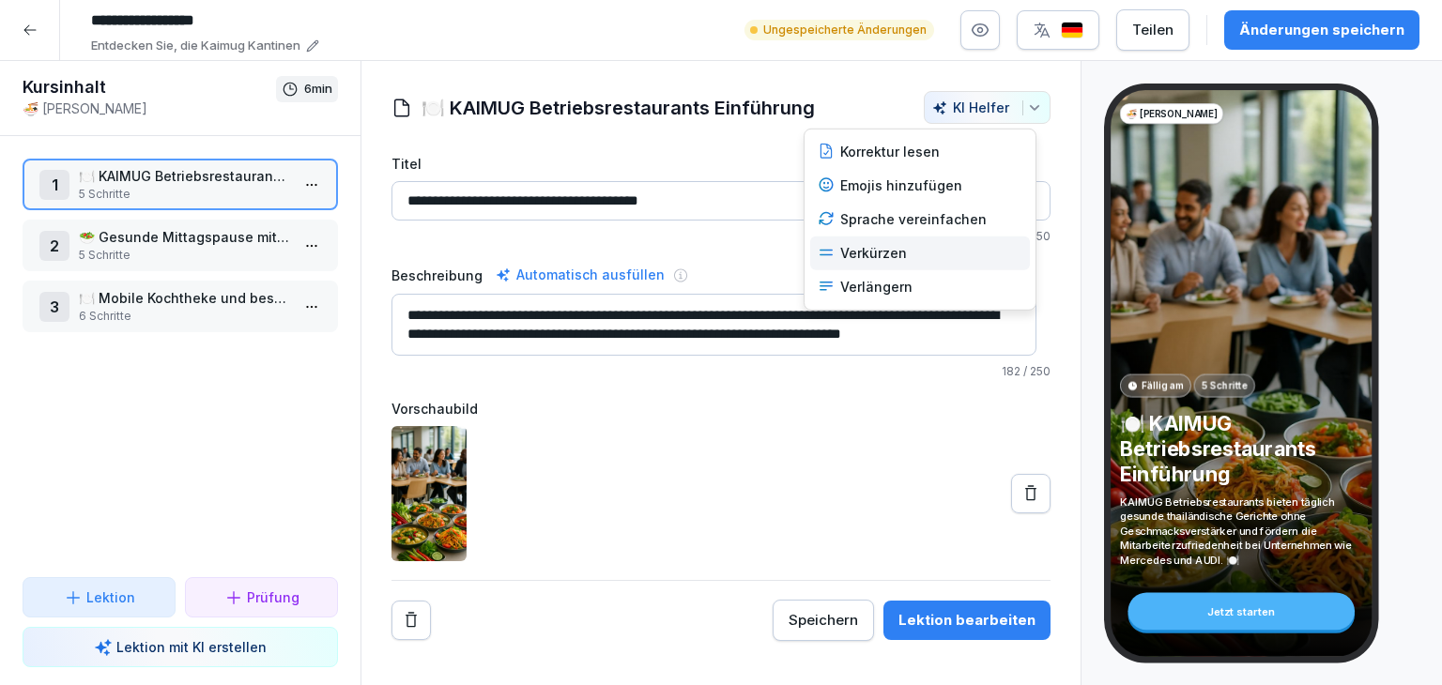
click at [932, 249] on div "Verkürzen" at bounding box center [920, 254] width 220 height 34
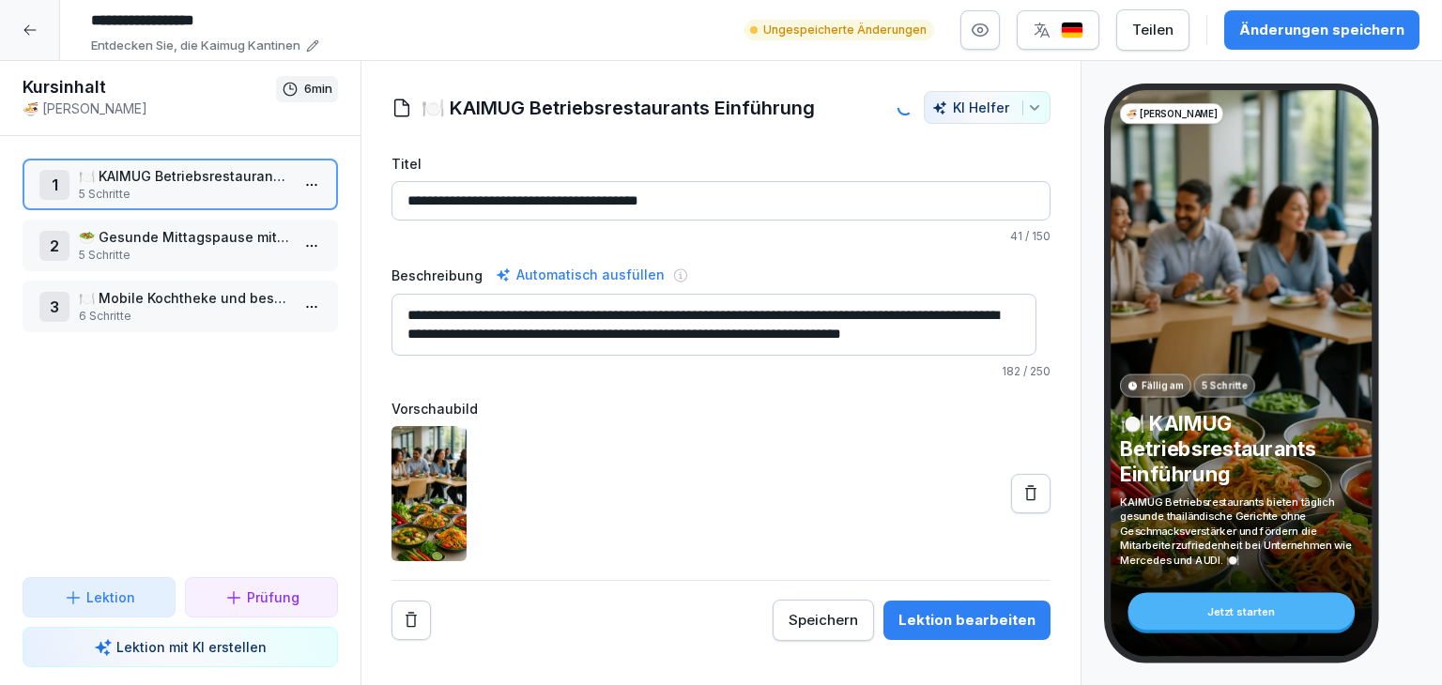
type input "**********"
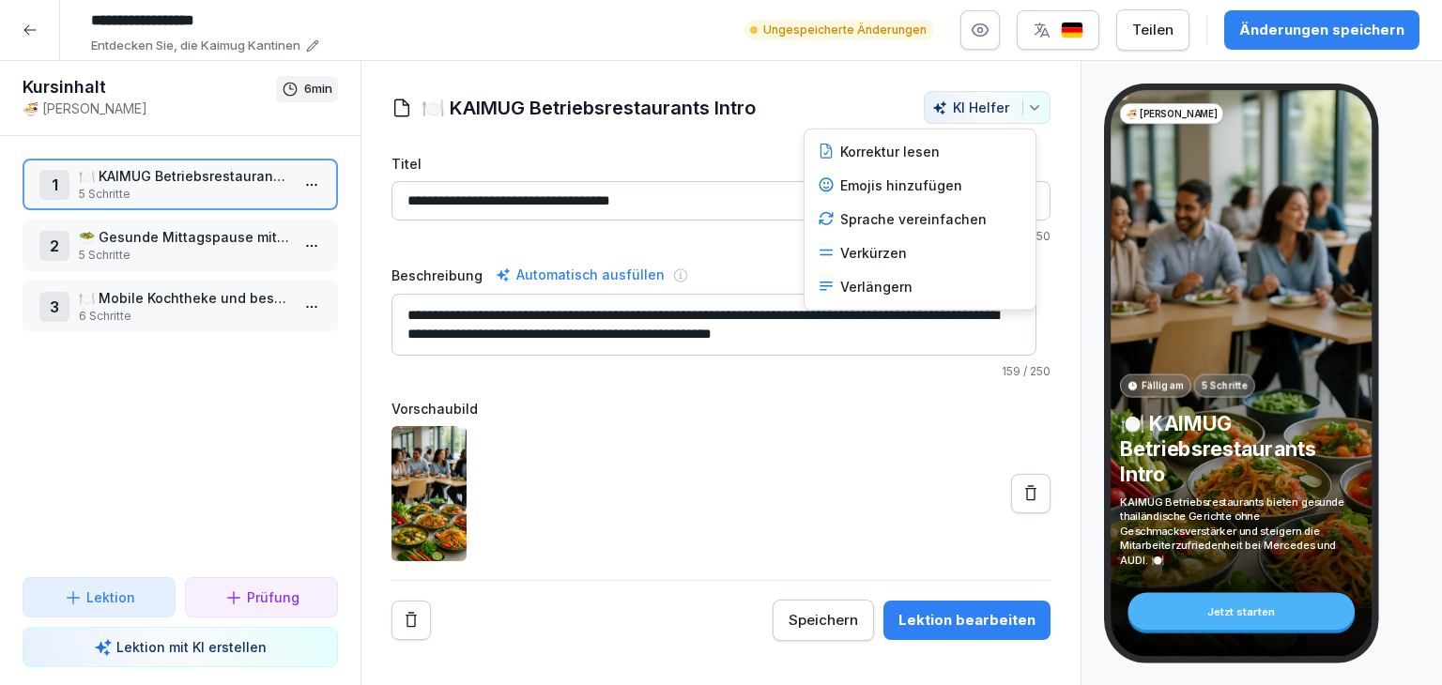
click at [1001, 107] on div "KI Helfer" at bounding box center [987, 107] width 110 height 16
click at [946, 256] on div "Verkürzen" at bounding box center [920, 254] width 220 height 34
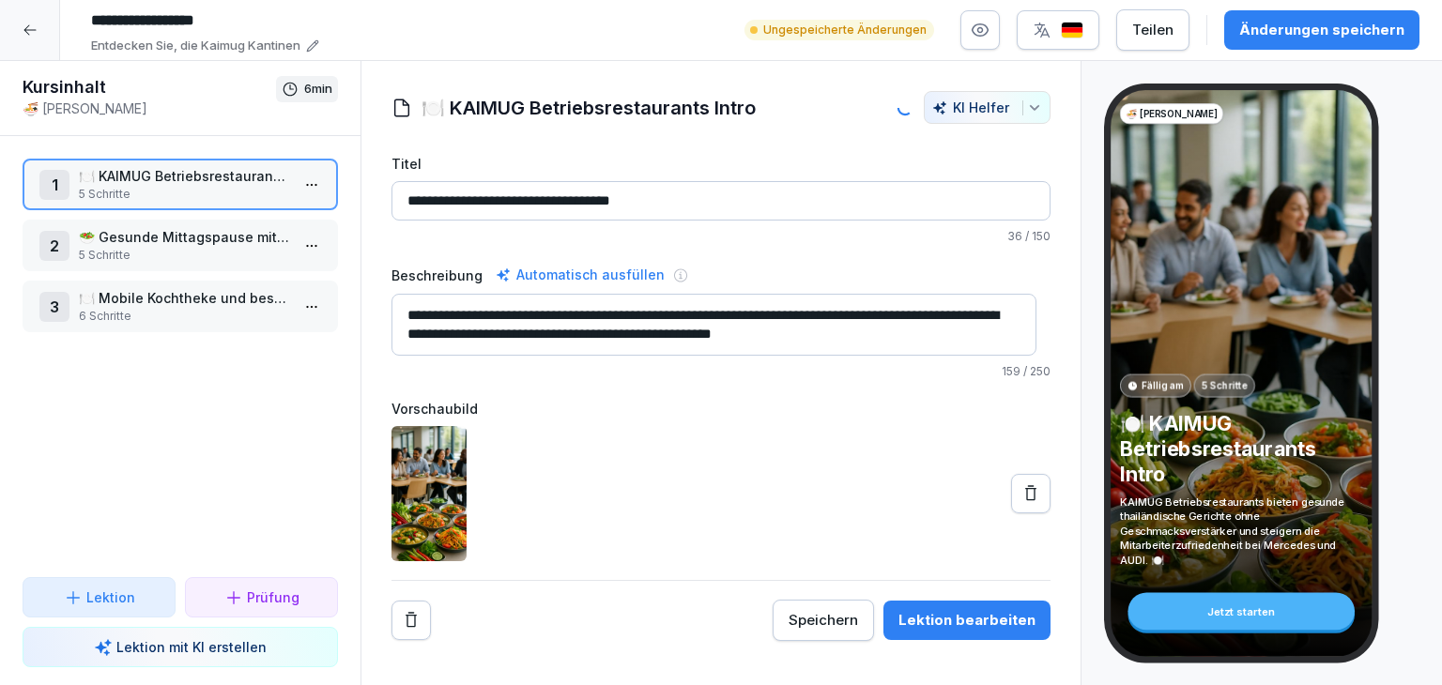
type textarea "**********"
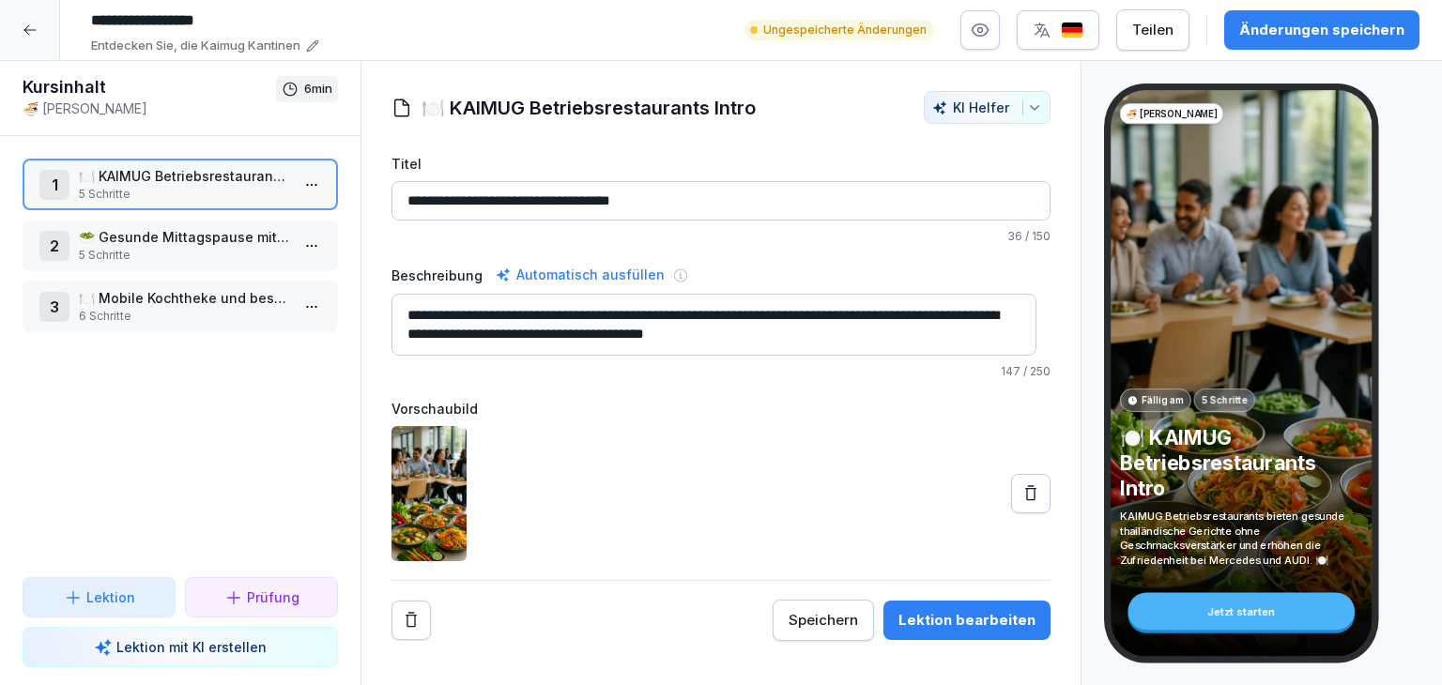
click at [1389, 38] on div "Änderungen speichern" at bounding box center [1321, 30] width 165 height 21
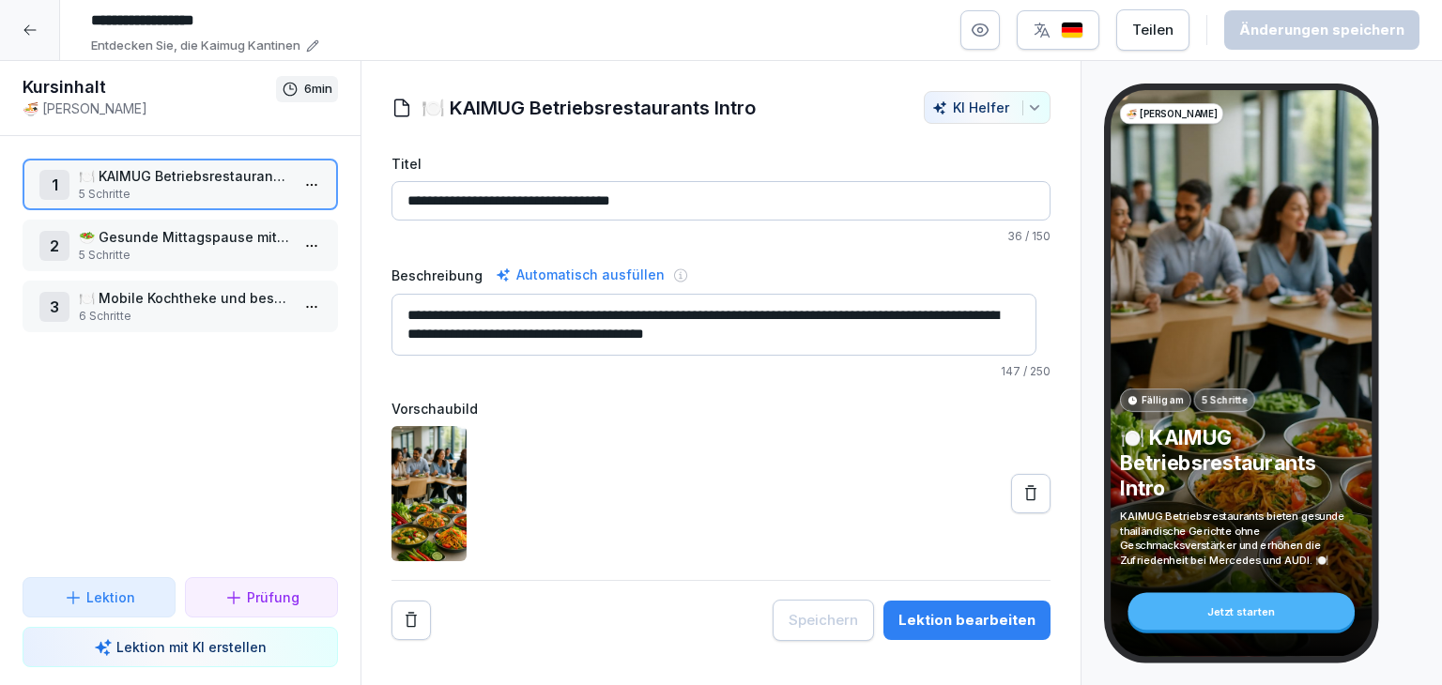
click at [669, 192] on input "**********" at bounding box center [720, 200] width 659 height 39
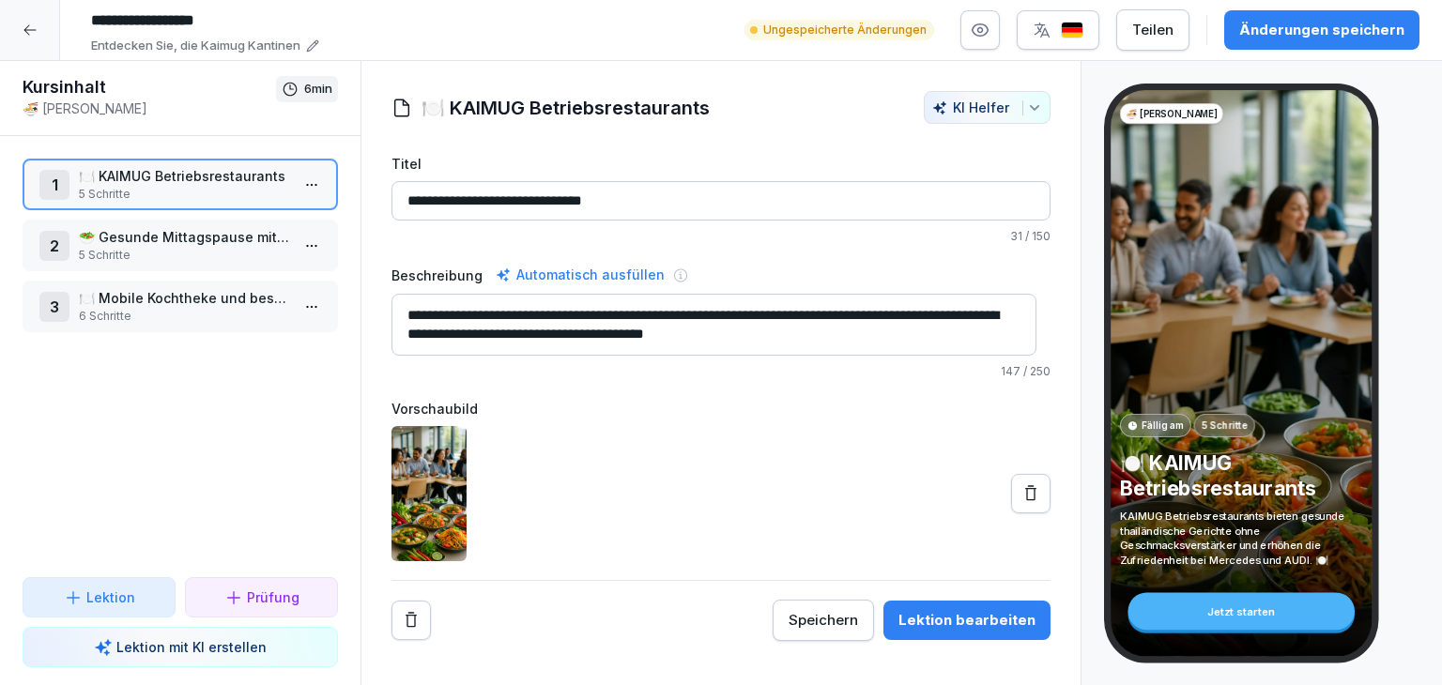
type input "**********"
click at [1310, 27] on div "Änderungen speichern" at bounding box center [1321, 30] width 165 height 21
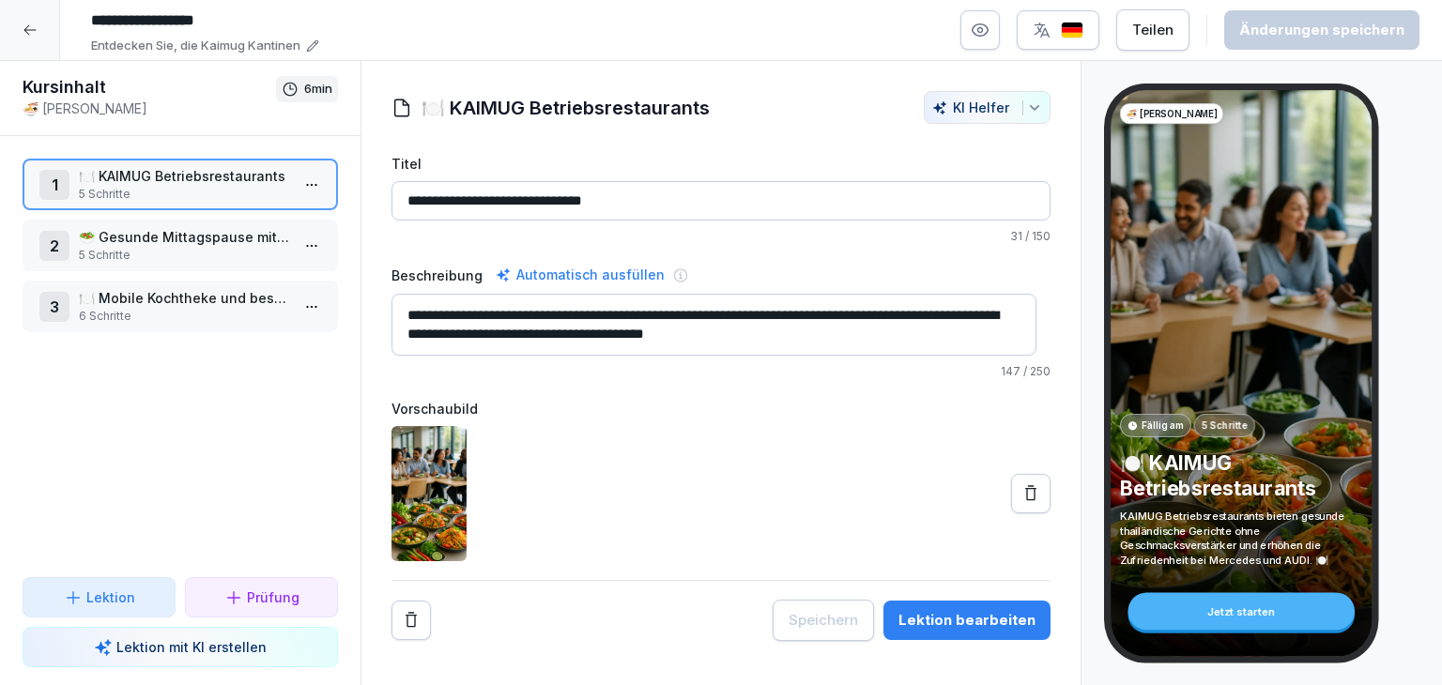
click at [177, 242] on p "🥗 Gesunde Mittagspause mit KAIMUG" at bounding box center [184, 237] width 210 height 20
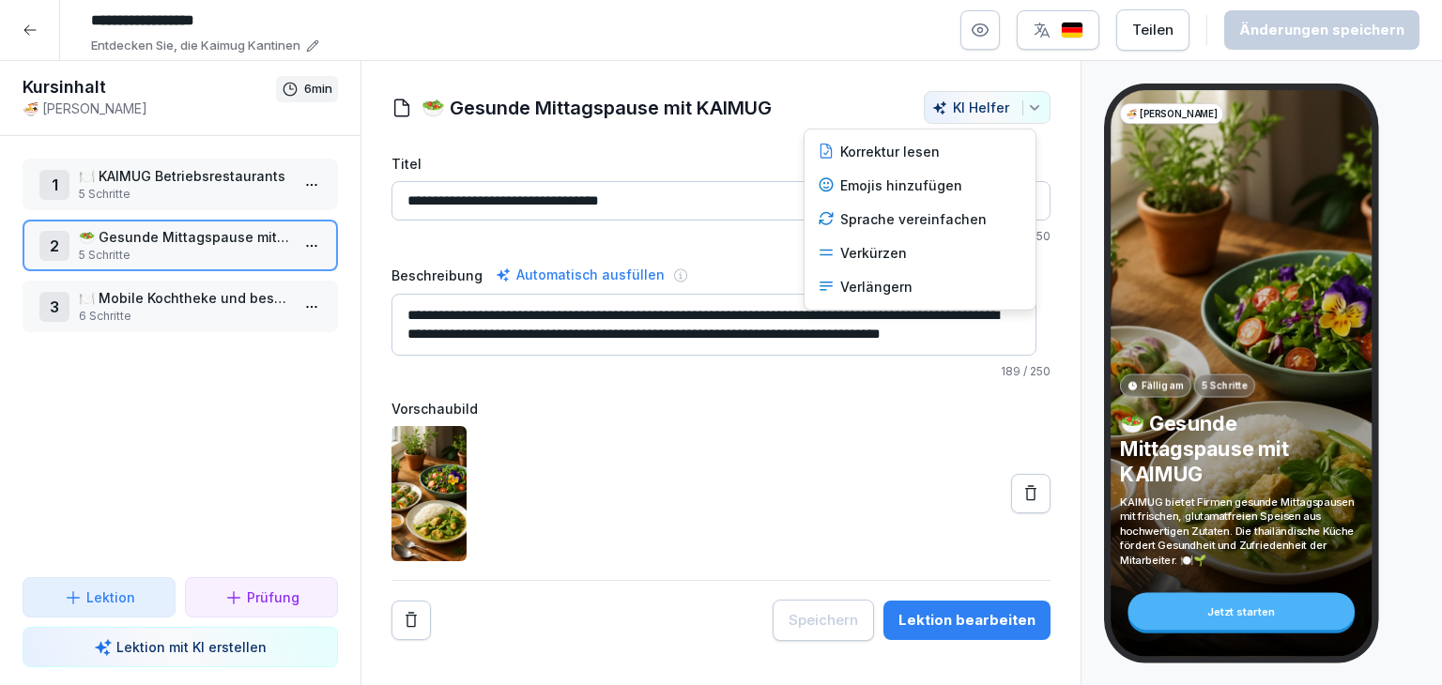
click at [1027, 107] on icon "button" at bounding box center [1034, 107] width 15 height 15
click at [920, 245] on div "Verkürzen" at bounding box center [920, 254] width 220 height 34
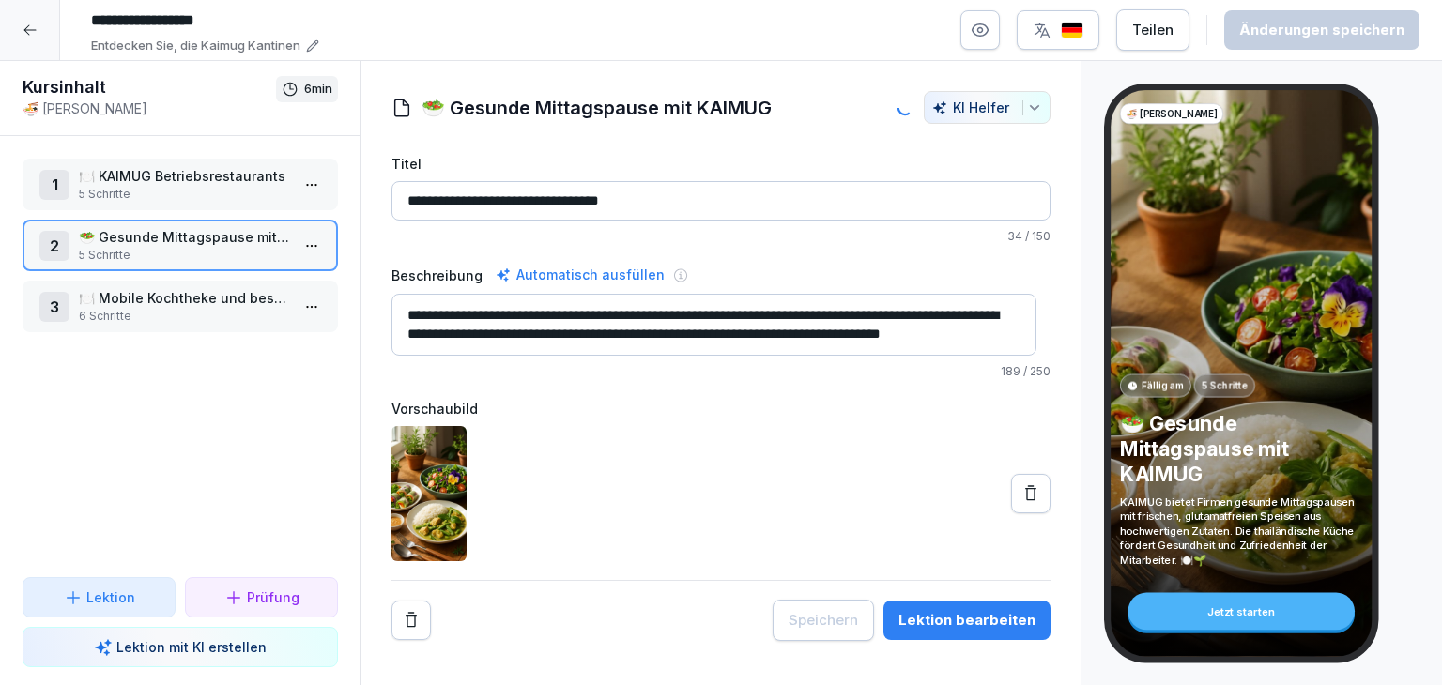
type textarea "**********"
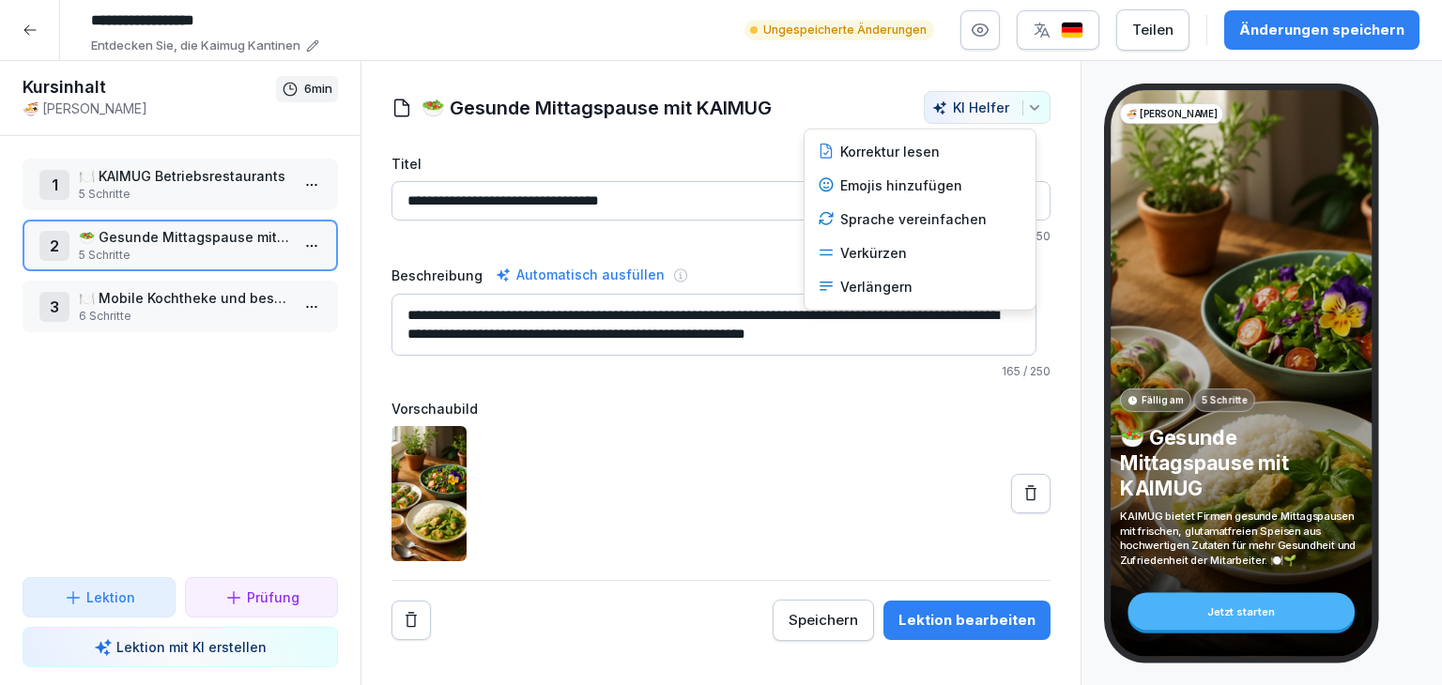
click at [1002, 100] on div "KI Helfer" at bounding box center [987, 107] width 110 height 16
click at [910, 252] on div "Verkürzen" at bounding box center [920, 254] width 220 height 34
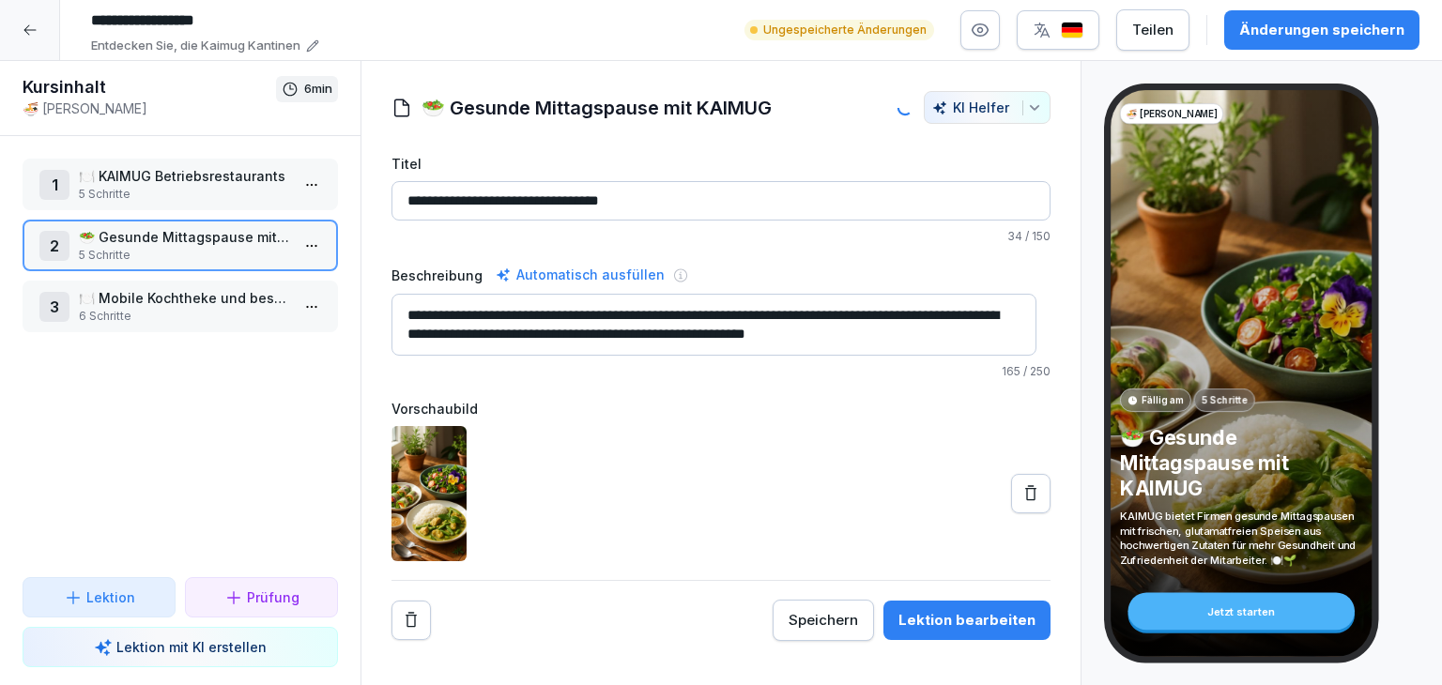
type input "**********"
type textarea "**********"
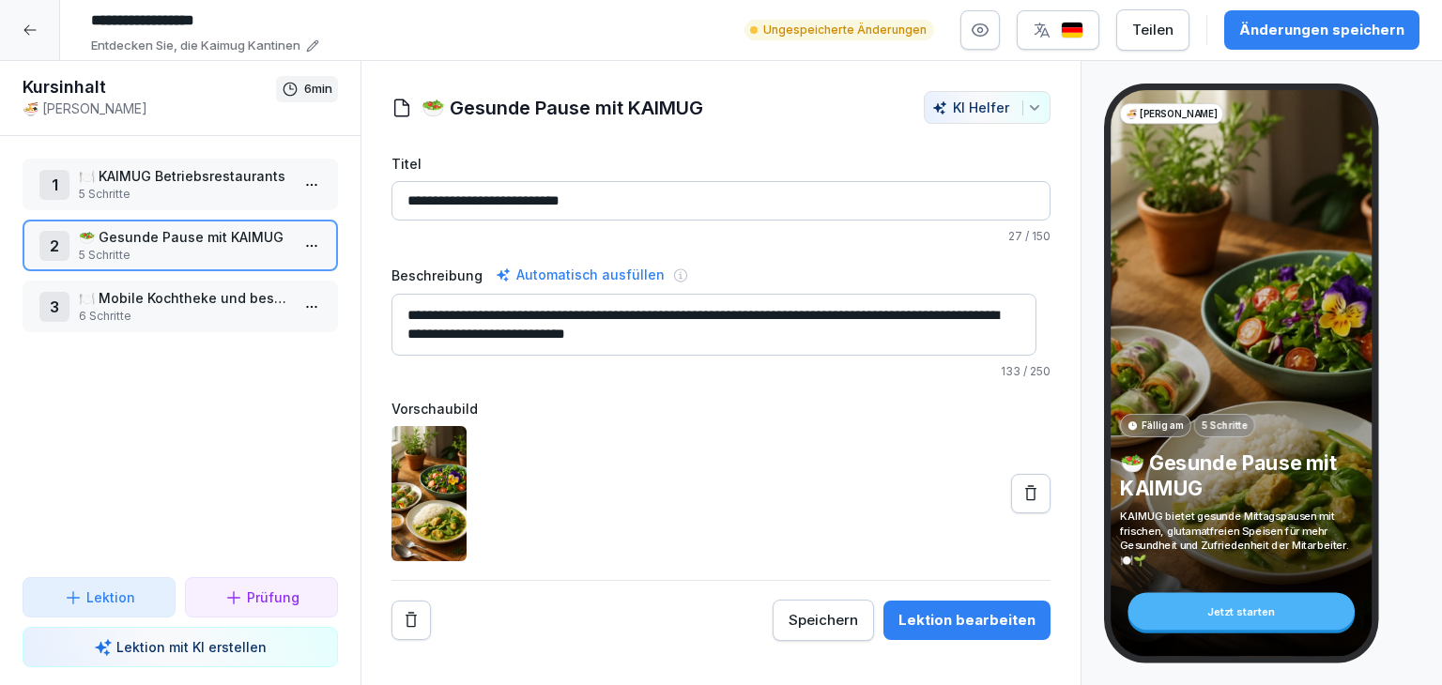
click at [1261, 28] on div "Änderungen speichern" at bounding box center [1321, 30] width 165 height 21
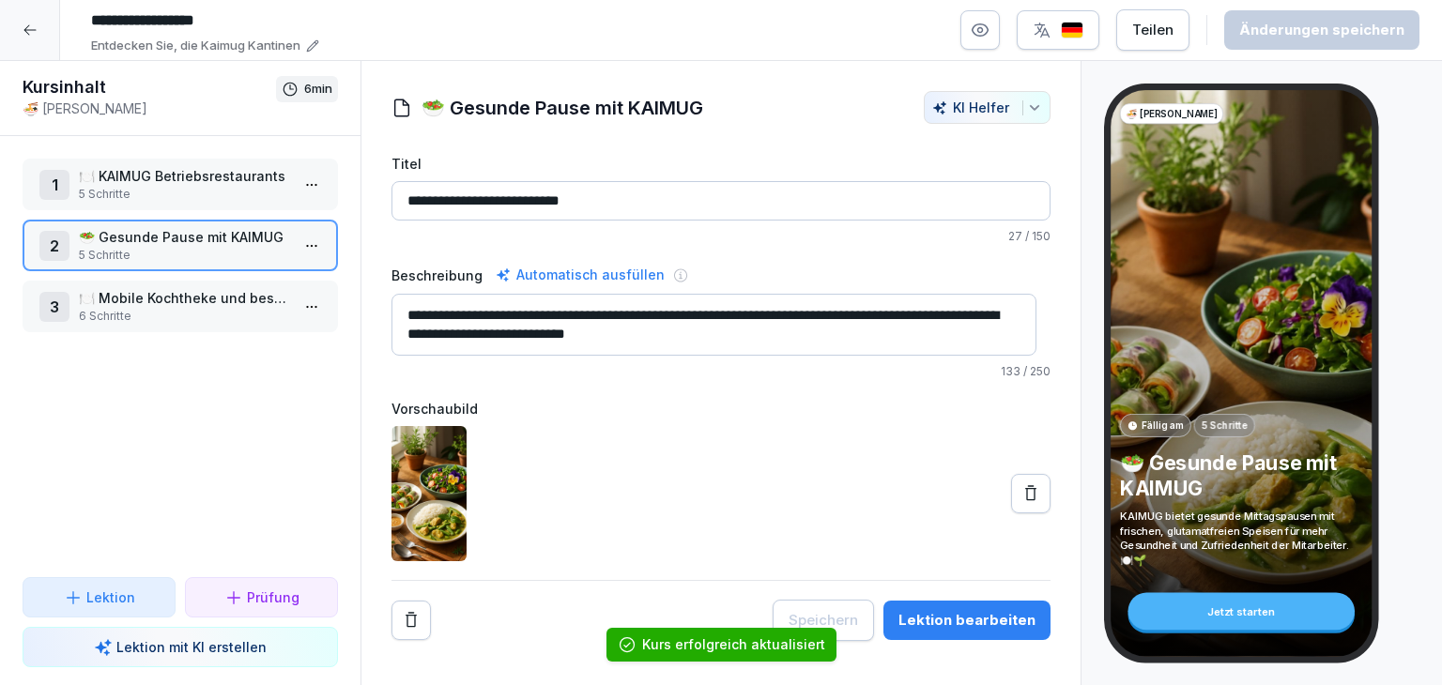
click at [180, 303] on p "🍽️ Mobile Kochtheke und bestehende Betriebskantinen" at bounding box center [184, 298] width 210 height 20
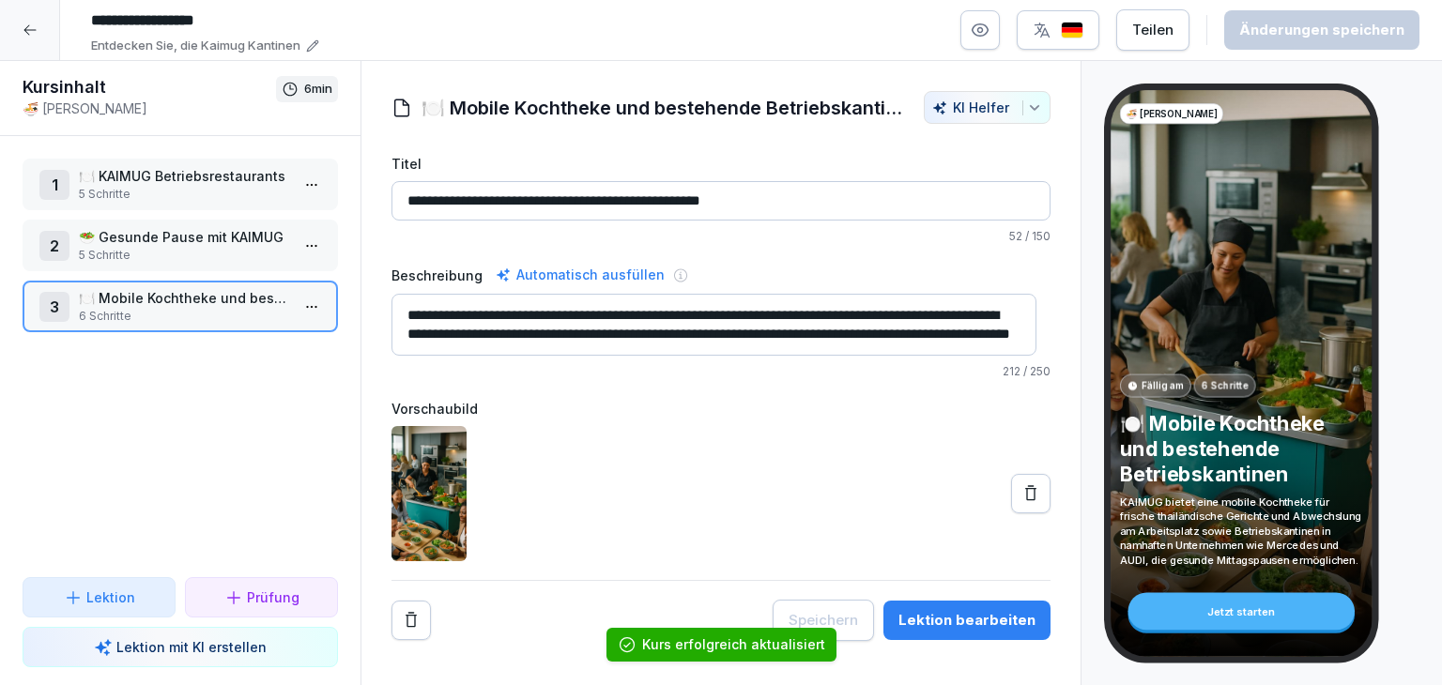
click at [1012, 115] on button "KI Helfer" at bounding box center [987, 107] width 127 height 33
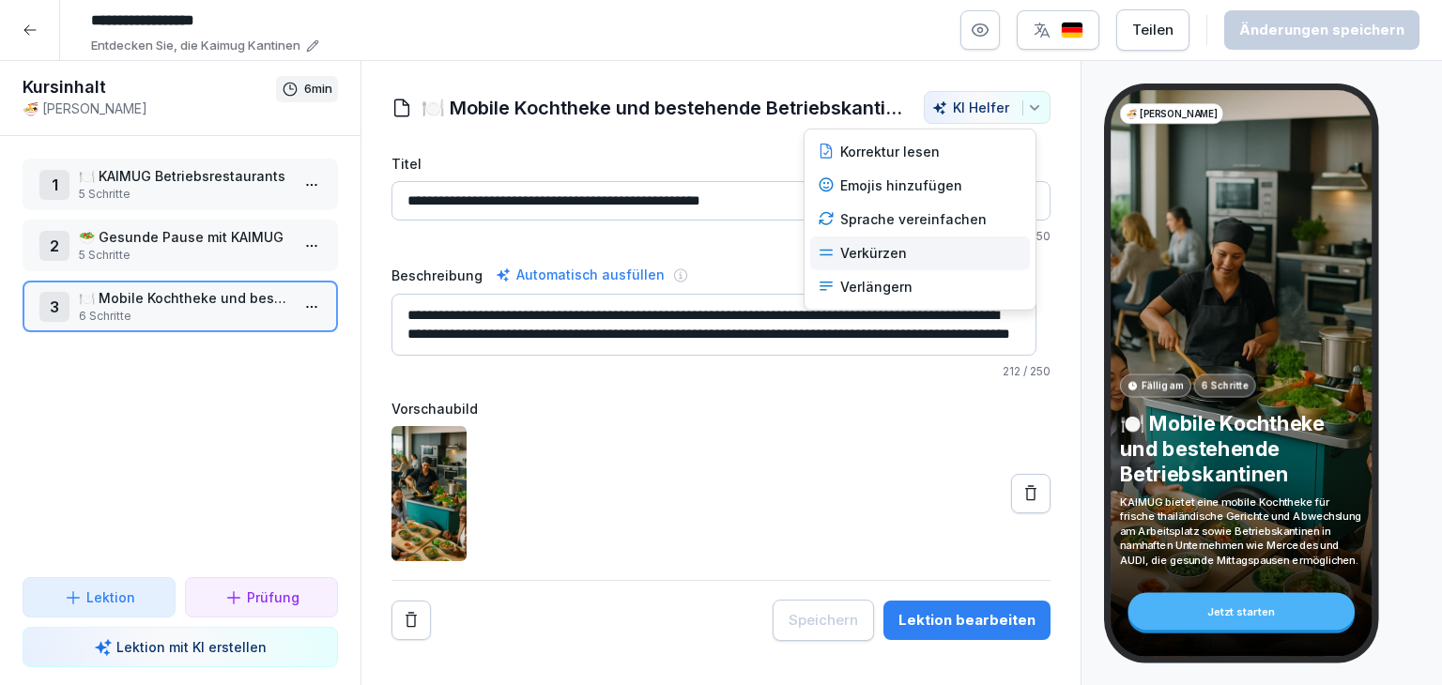
click at [897, 257] on div "Verkürzen" at bounding box center [920, 254] width 220 height 34
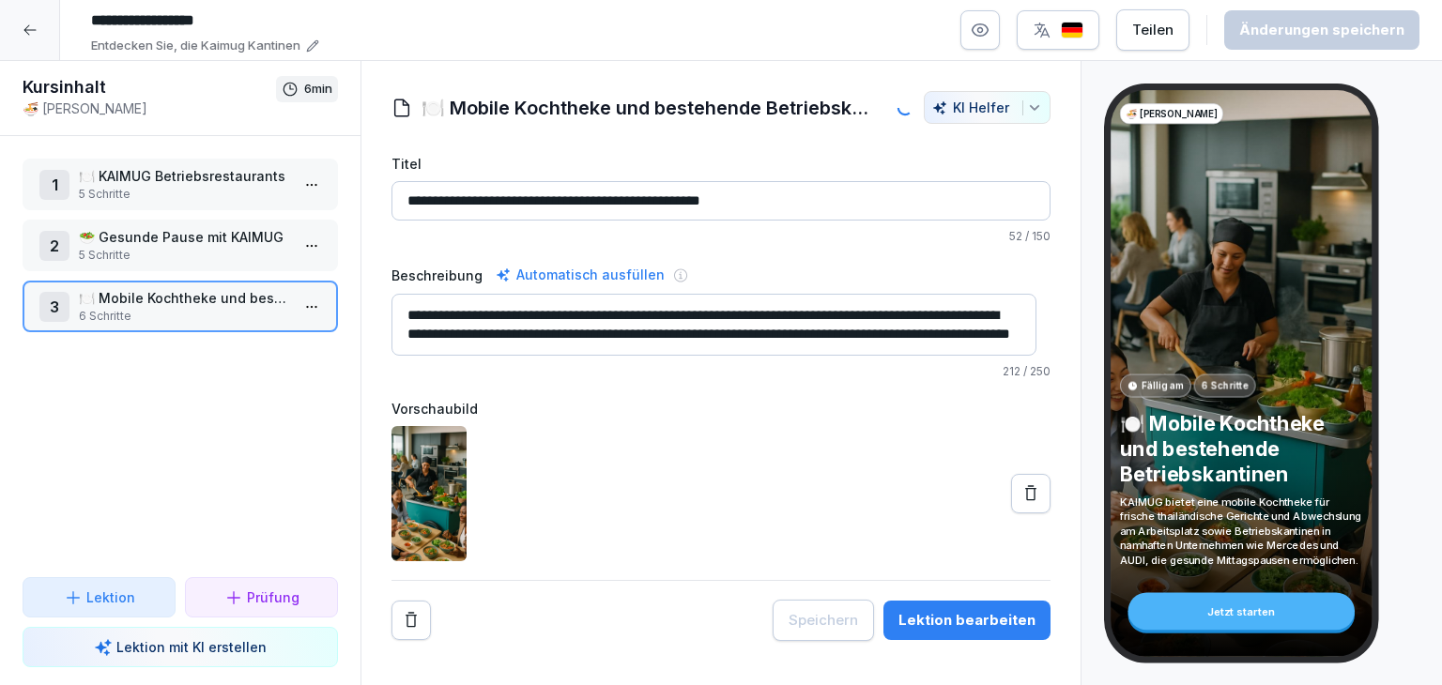
type input "**********"
type textarea "**********"
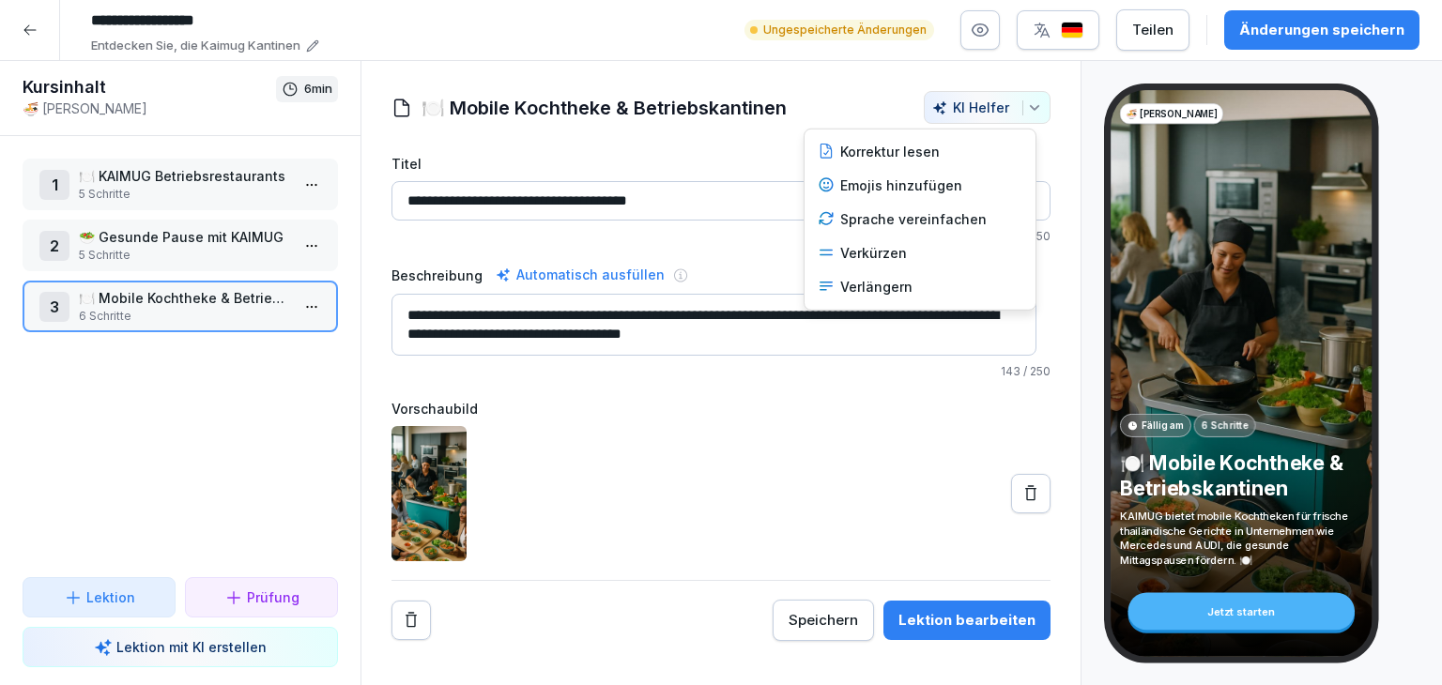
click at [1027, 104] on icon "button" at bounding box center [1034, 107] width 15 height 15
click at [930, 260] on div "Verkürzen" at bounding box center [920, 254] width 220 height 34
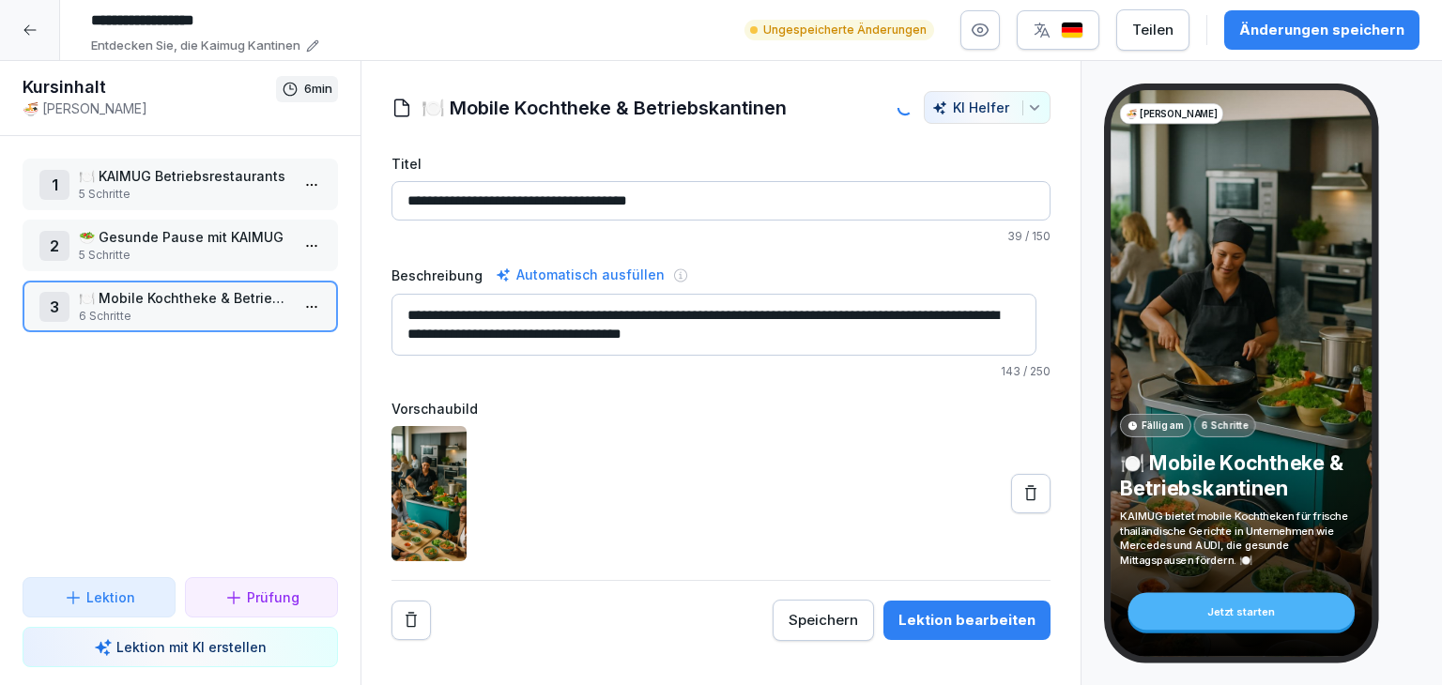
type input "**********"
type textarea "**********"
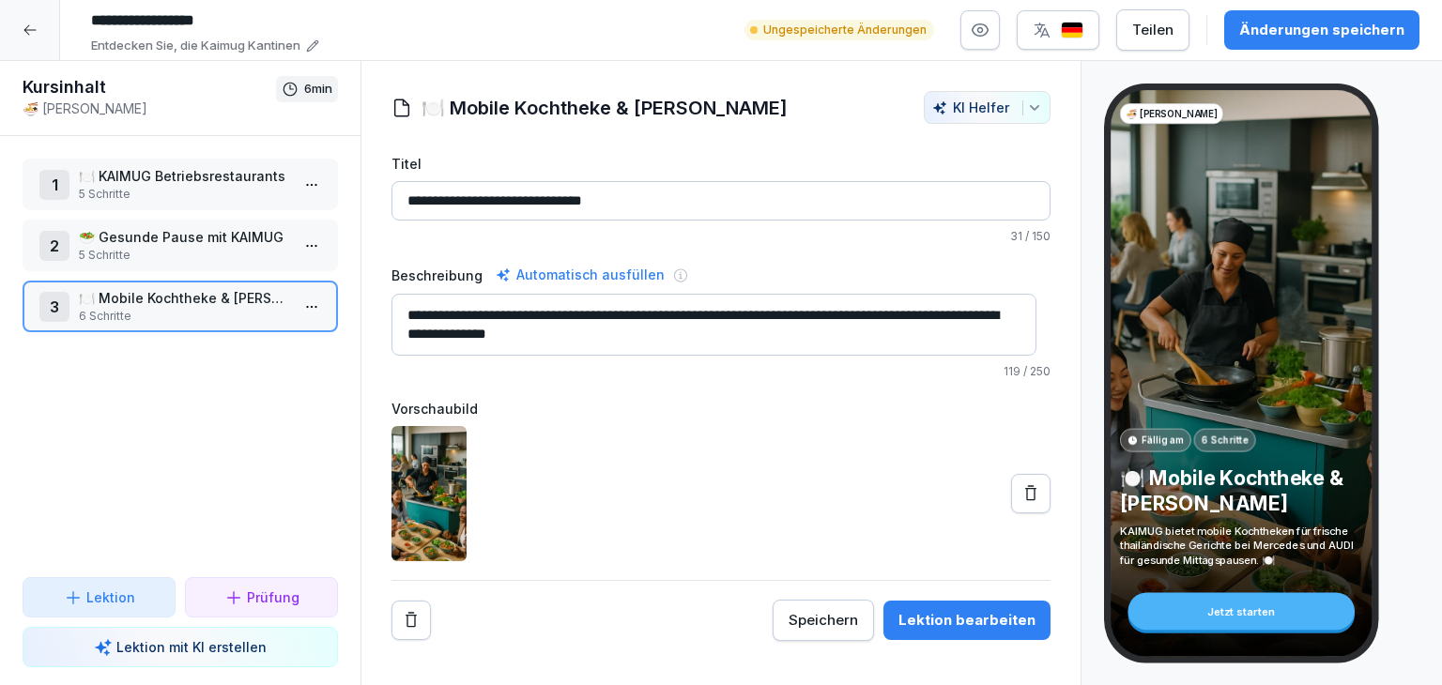
click at [1273, 26] on div "Änderungen speichern" at bounding box center [1321, 30] width 165 height 21
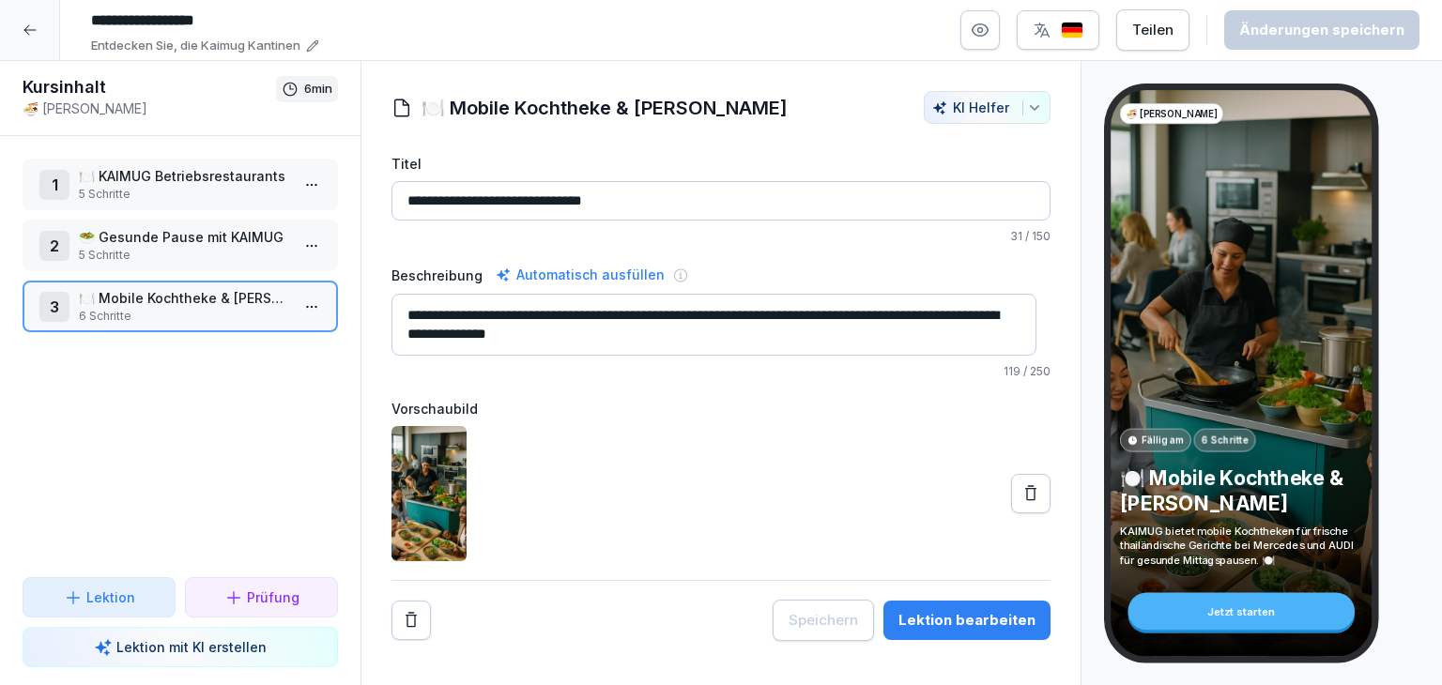
click at [130, 192] on p "5 Schritte" at bounding box center [184, 194] width 210 height 17
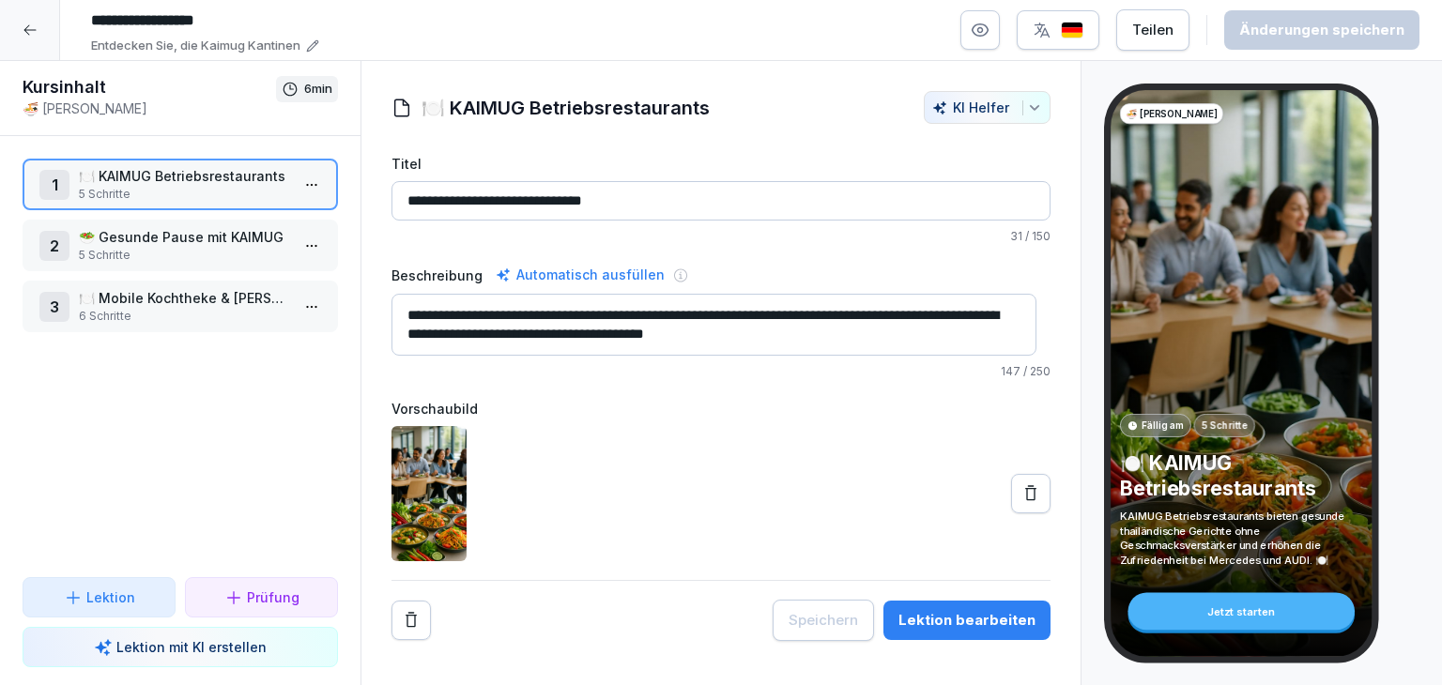
click at [36, 21] on div at bounding box center [30, 30] width 60 height 60
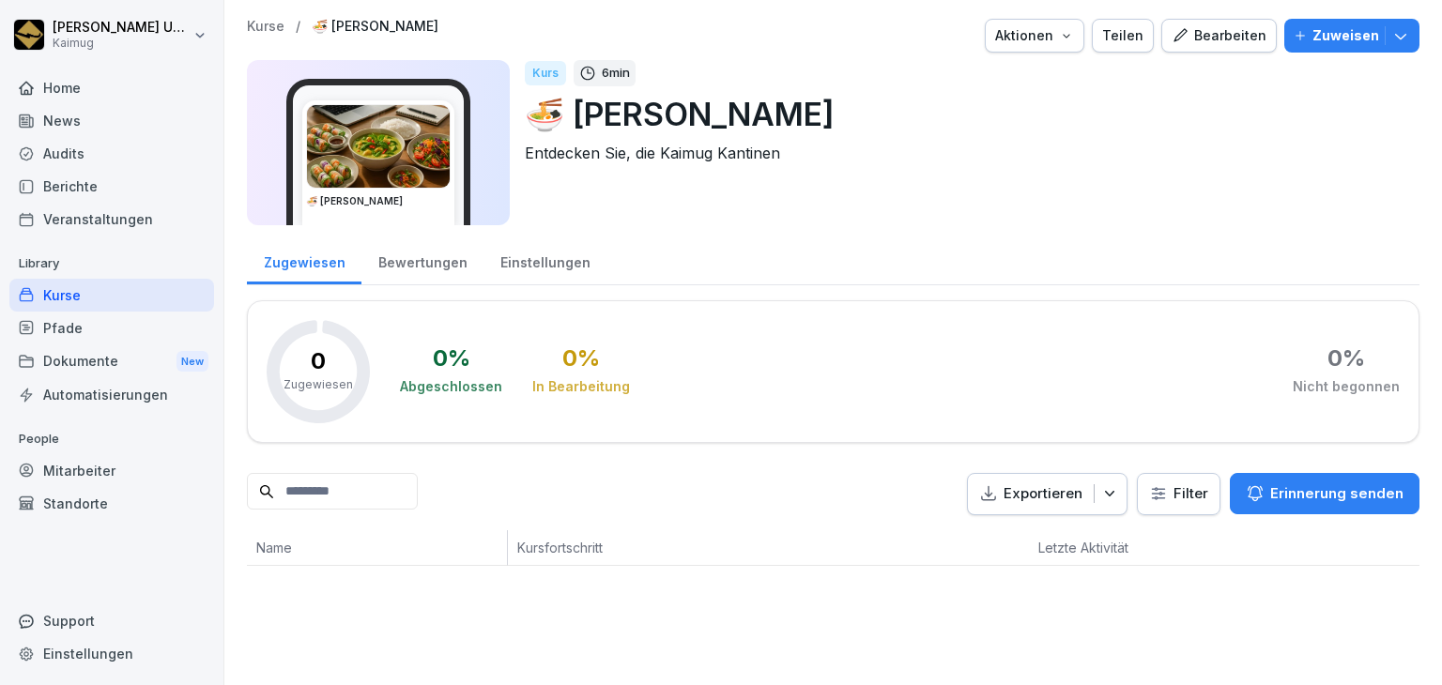
click at [269, 25] on p "Kurse" at bounding box center [266, 27] width 38 height 16
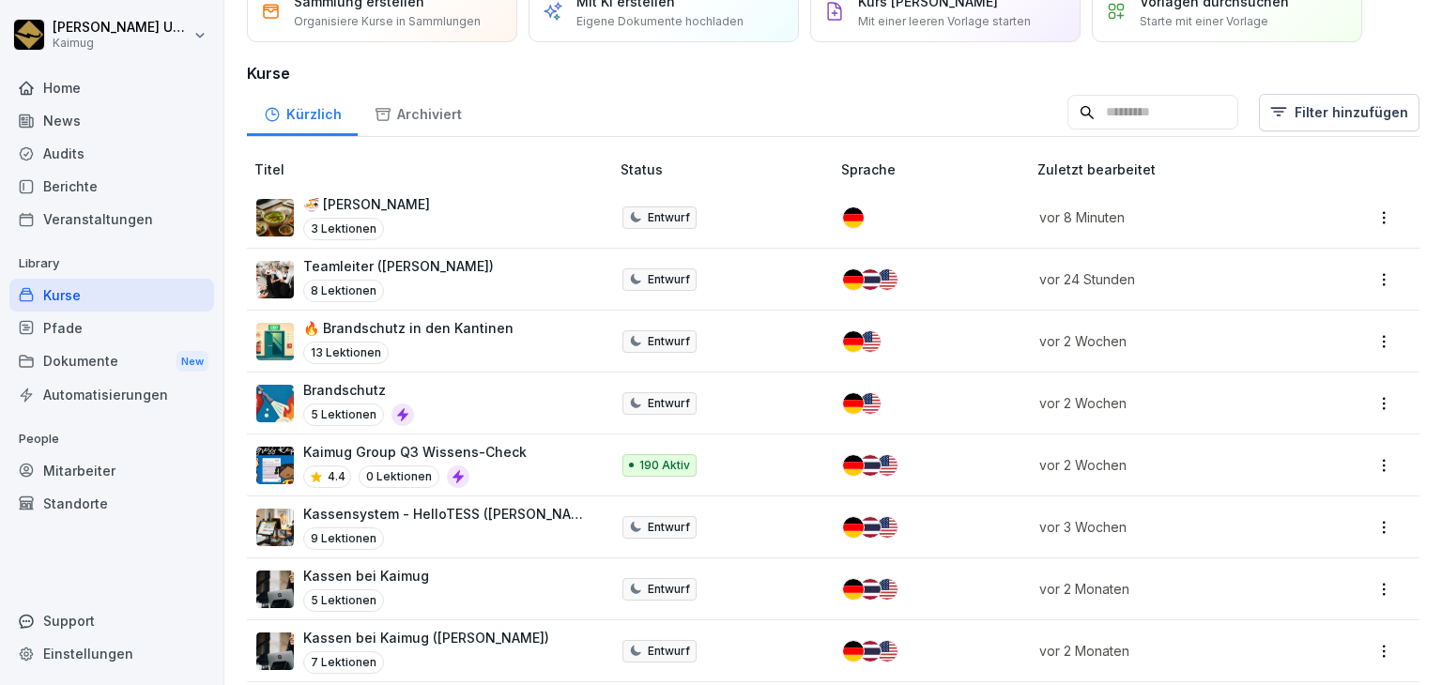
scroll to position [94, 0]
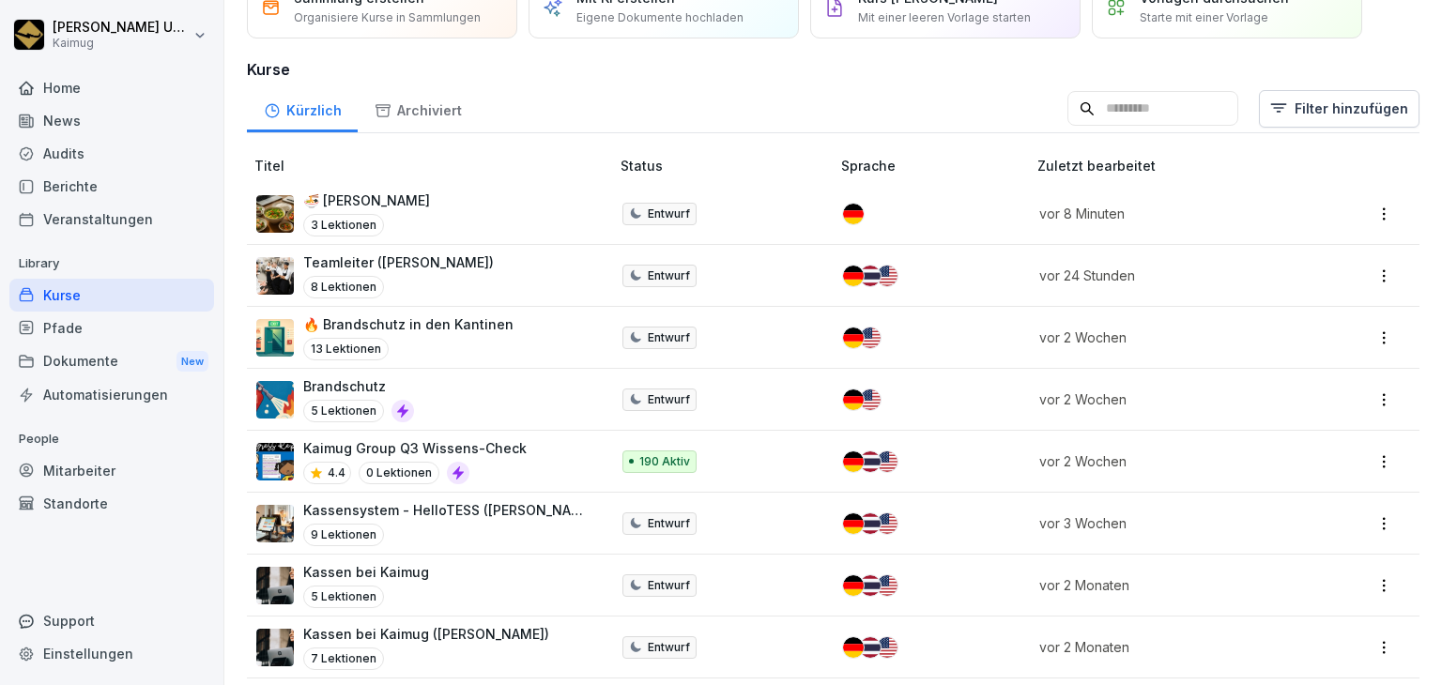
click at [501, 328] on p "🔥 Brandschutz in den Kantinen" at bounding box center [408, 324] width 210 height 20
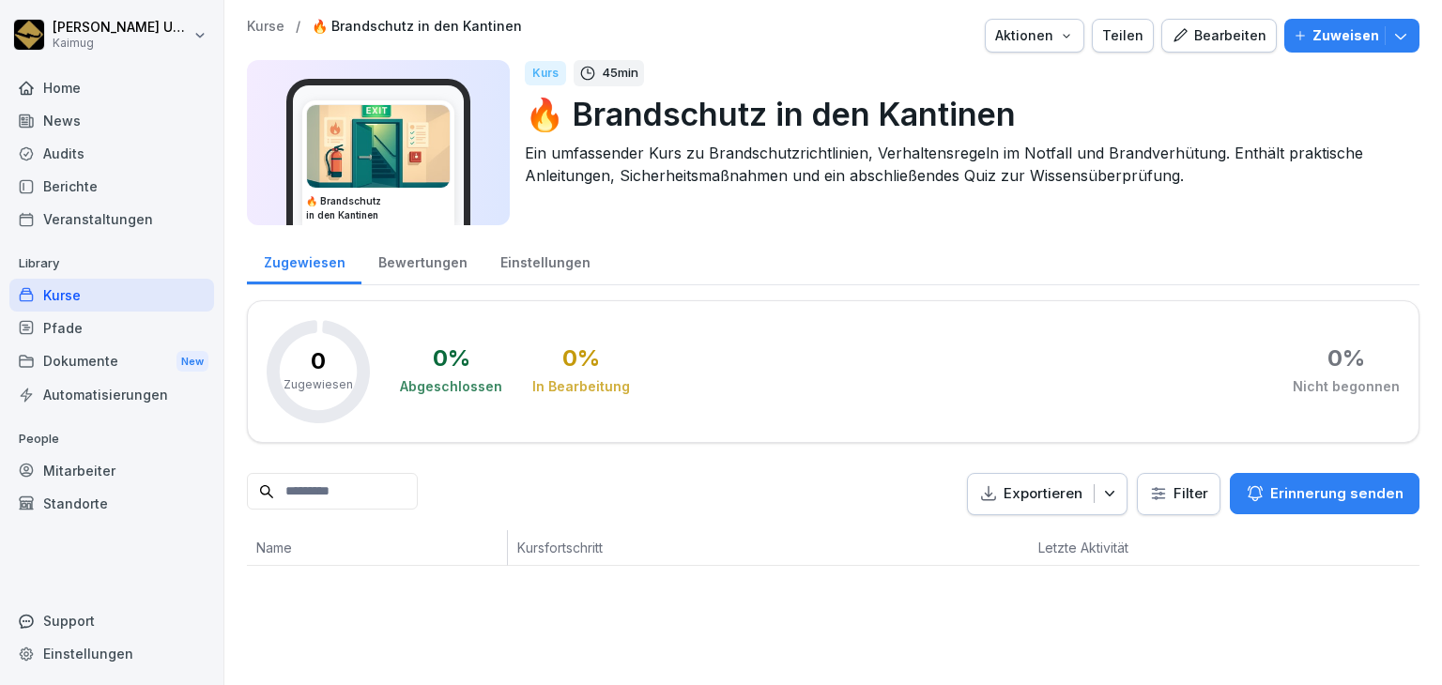
click at [267, 23] on p "Kurse" at bounding box center [266, 27] width 38 height 16
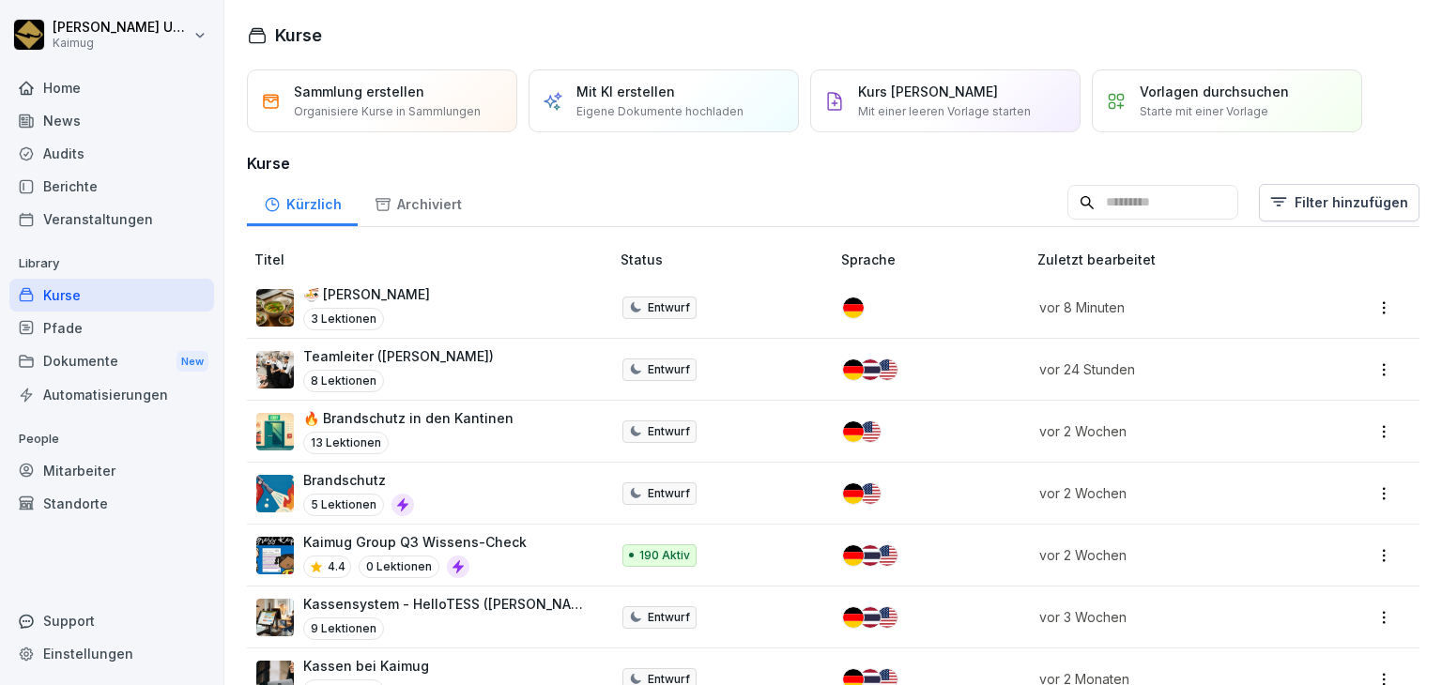
click at [482, 504] on div "Brandschutz 5 Lektionen" at bounding box center [423, 493] width 334 height 46
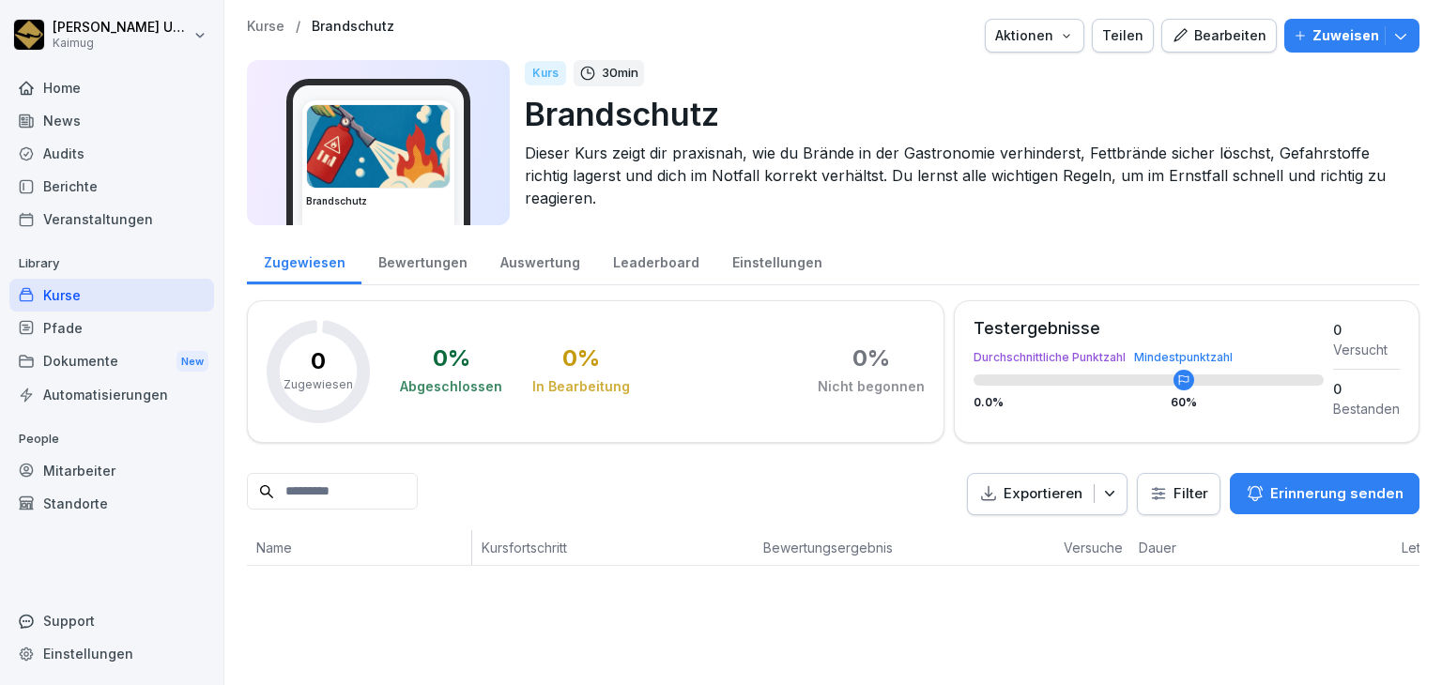
click at [1228, 25] on div "Bearbeiten" at bounding box center [1218, 35] width 95 height 21
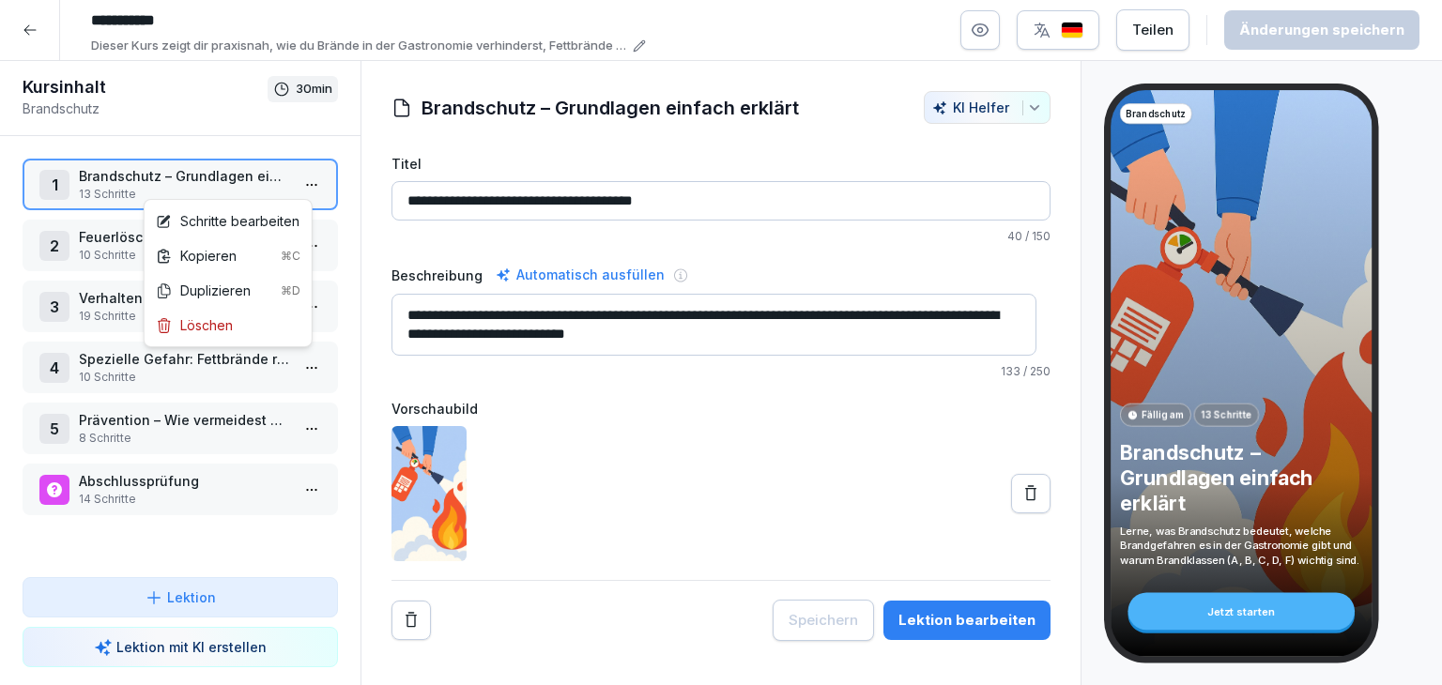
click at [310, 181] on html "**********" at bounding box center [721, 342] width 1442 height 685
click at [274, 226] on div "Schritte bearbeiten" at bounding box center [228, 221] width 144 height 20
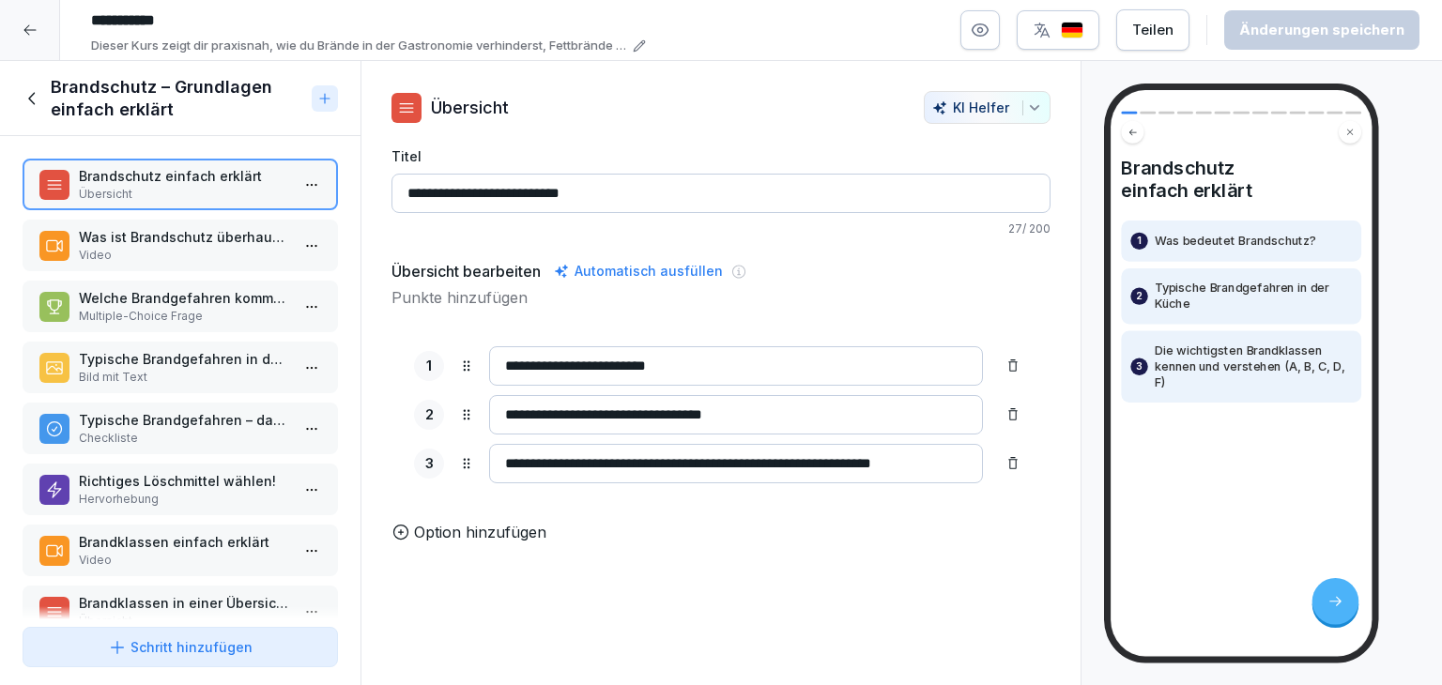
click at [170, 262] on p "Video" at bounding box center [184, 255] width 210 height 17
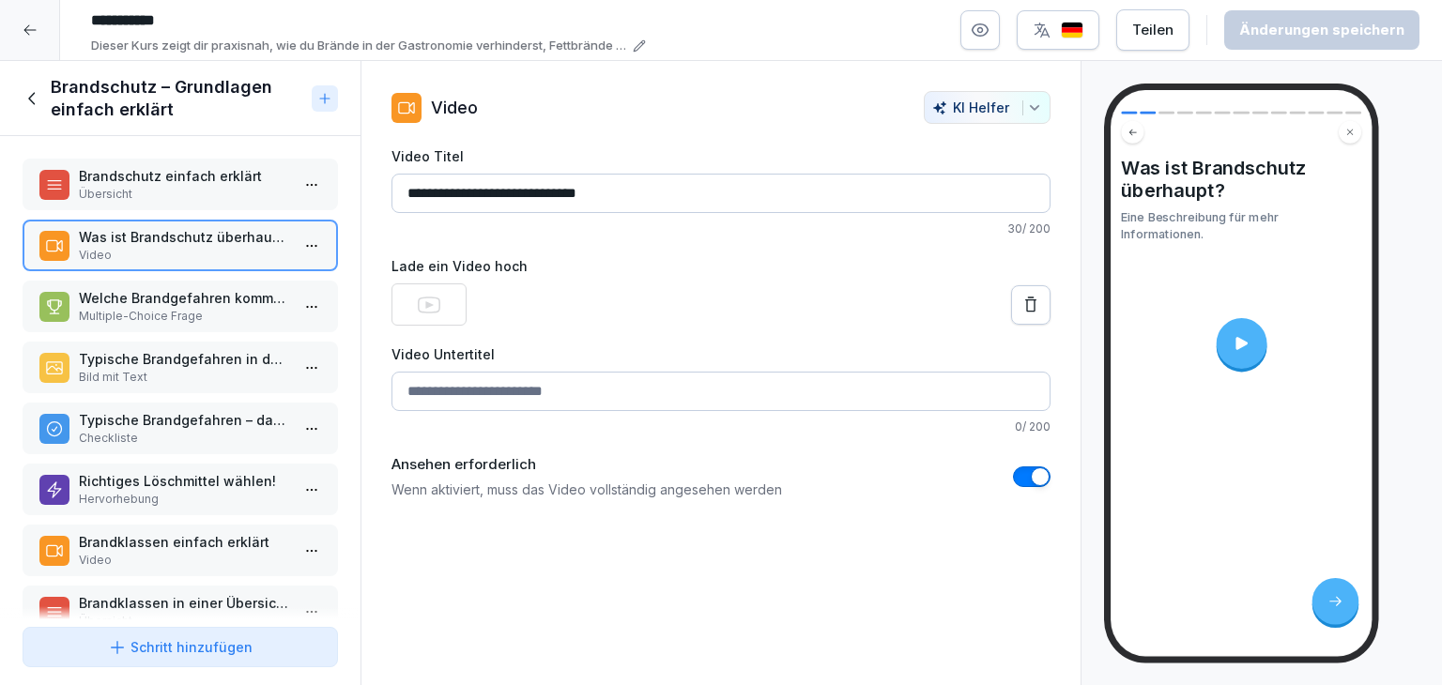
click at [177, 309] on p "Multiple-Choice Frage" at bounding box center [184, 316] width 210 height 17
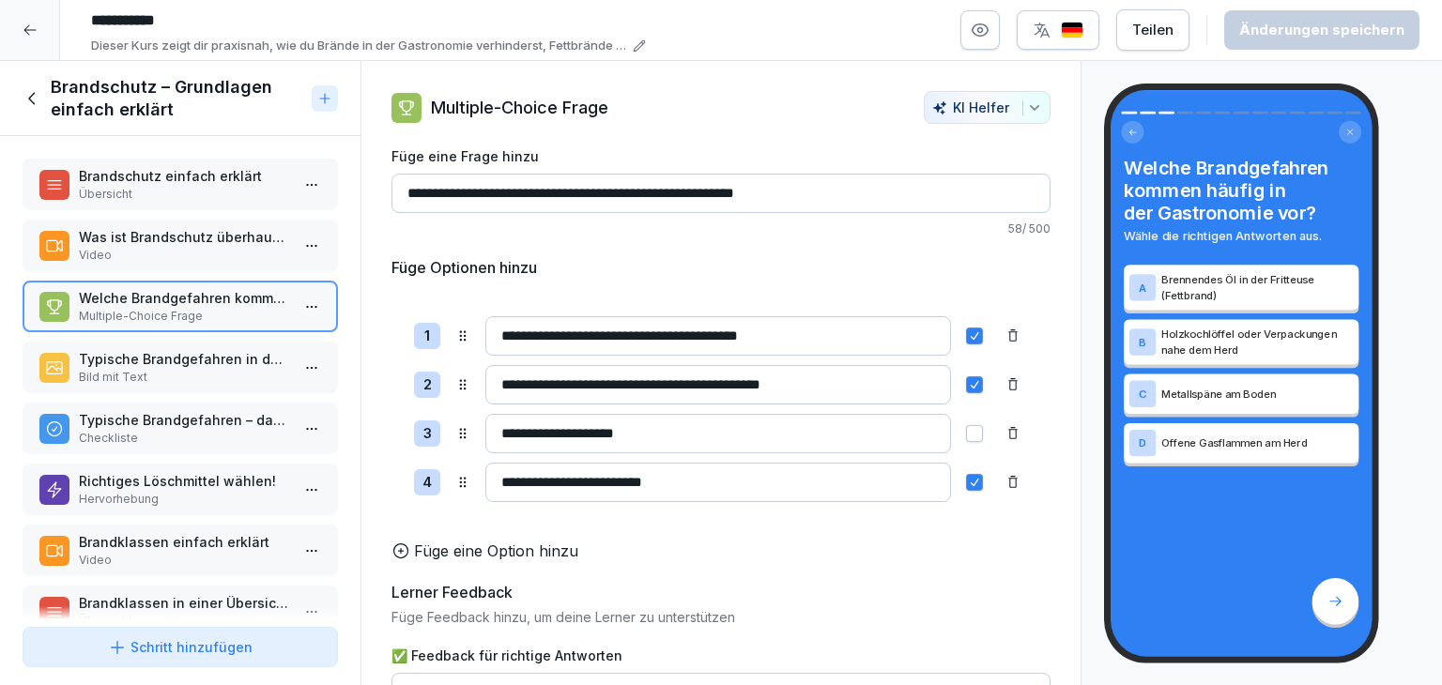
click at [172, 369] on p "Bild mit Text" at bounding box center [184, 377] width 210 height 17
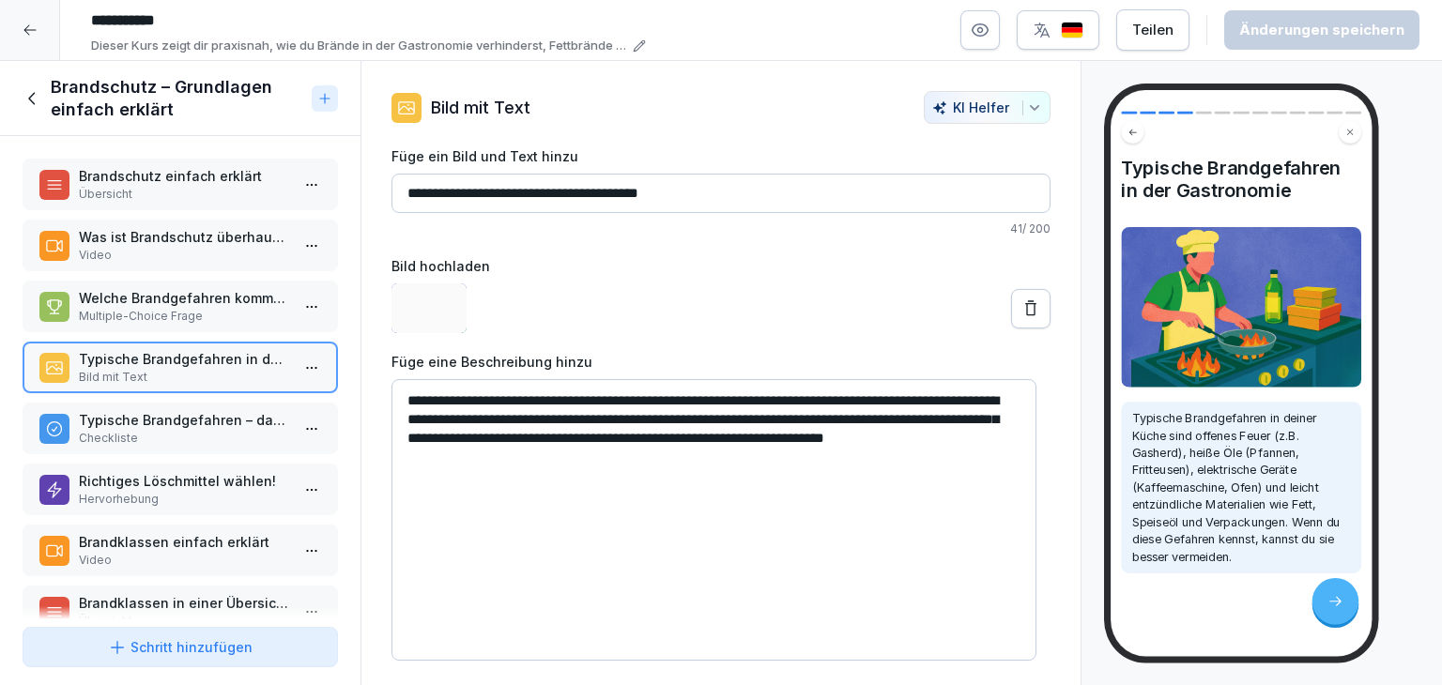
click at [143, 435] on p "Checkliste" at bounding box center [184, 438] width 210 height 17
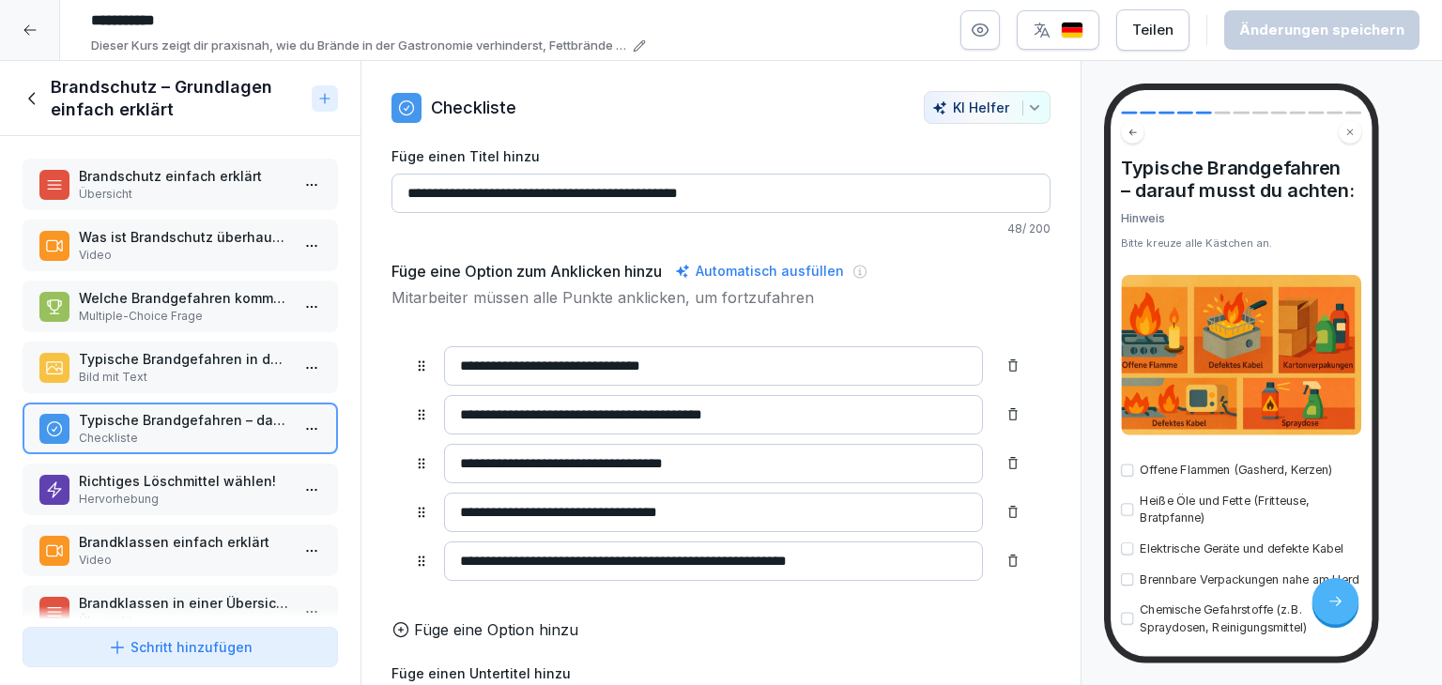
click at [158, 491] on p "Hervorhebung" at bounding box center [184, 499] width 210 height 17
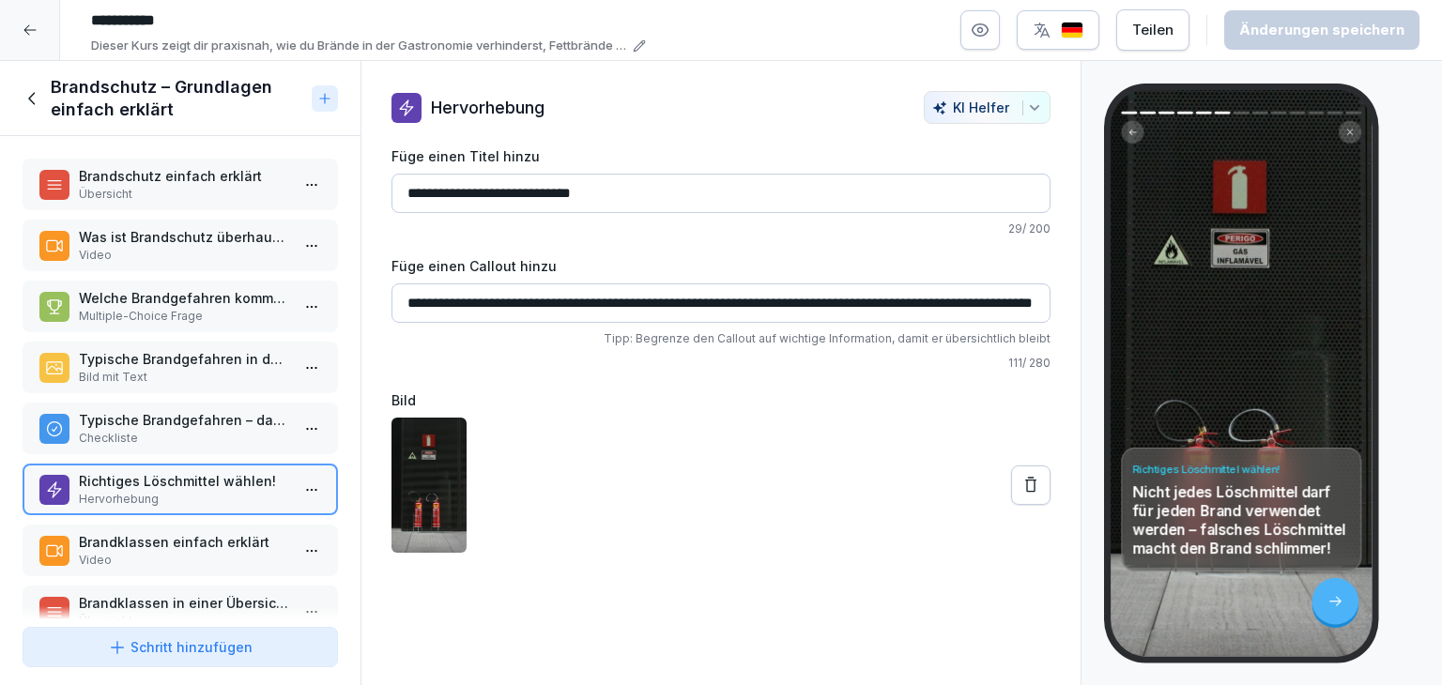
click at [159, 552] on p "Video" at bounding box center [184, 560] width 210 height 17
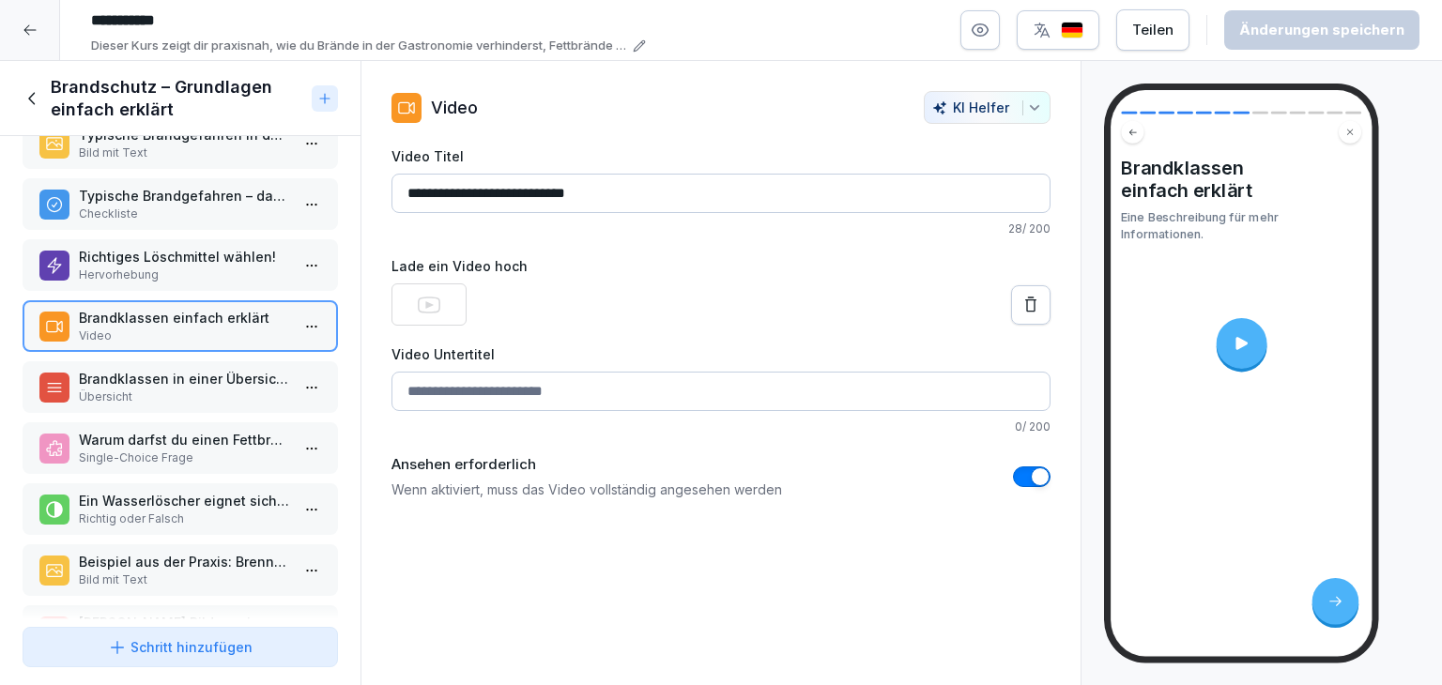
scroll to position [282, 0]
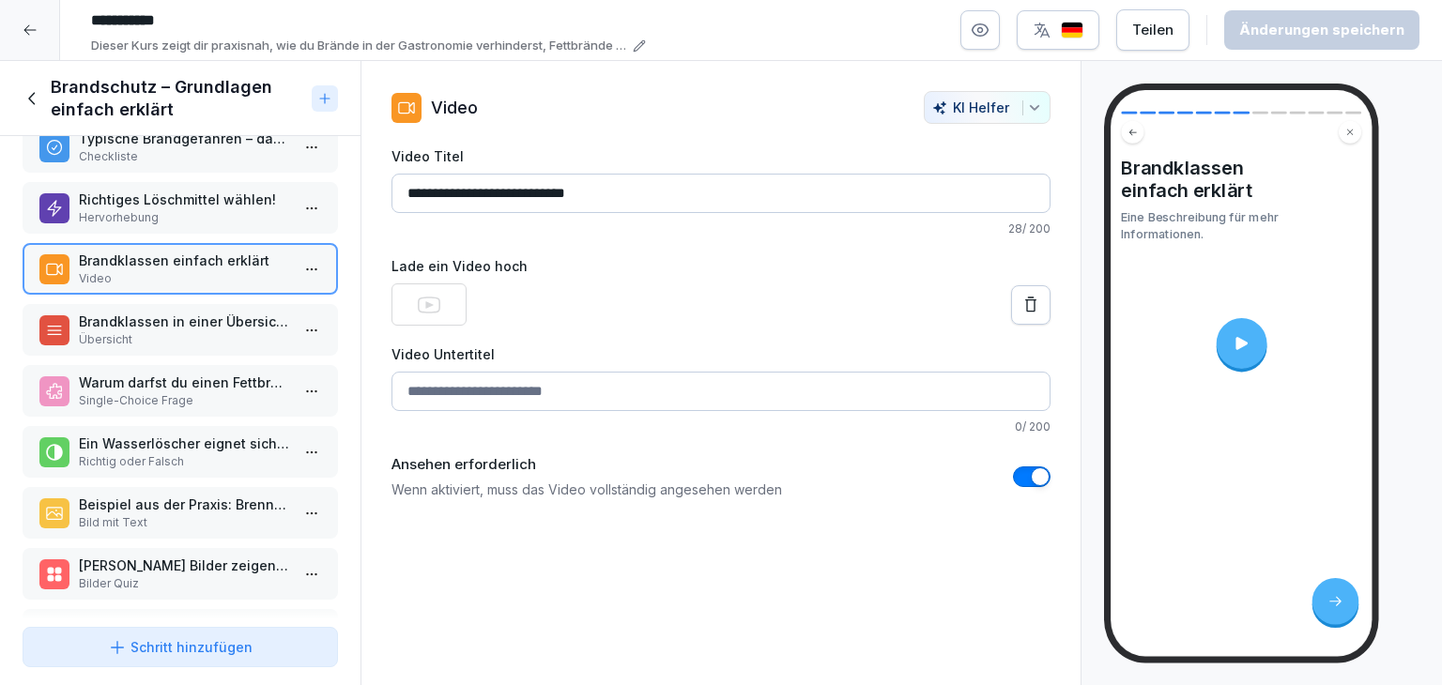
click at [26, 35] on icon at bounding box center [30, 30] width 15 height 15
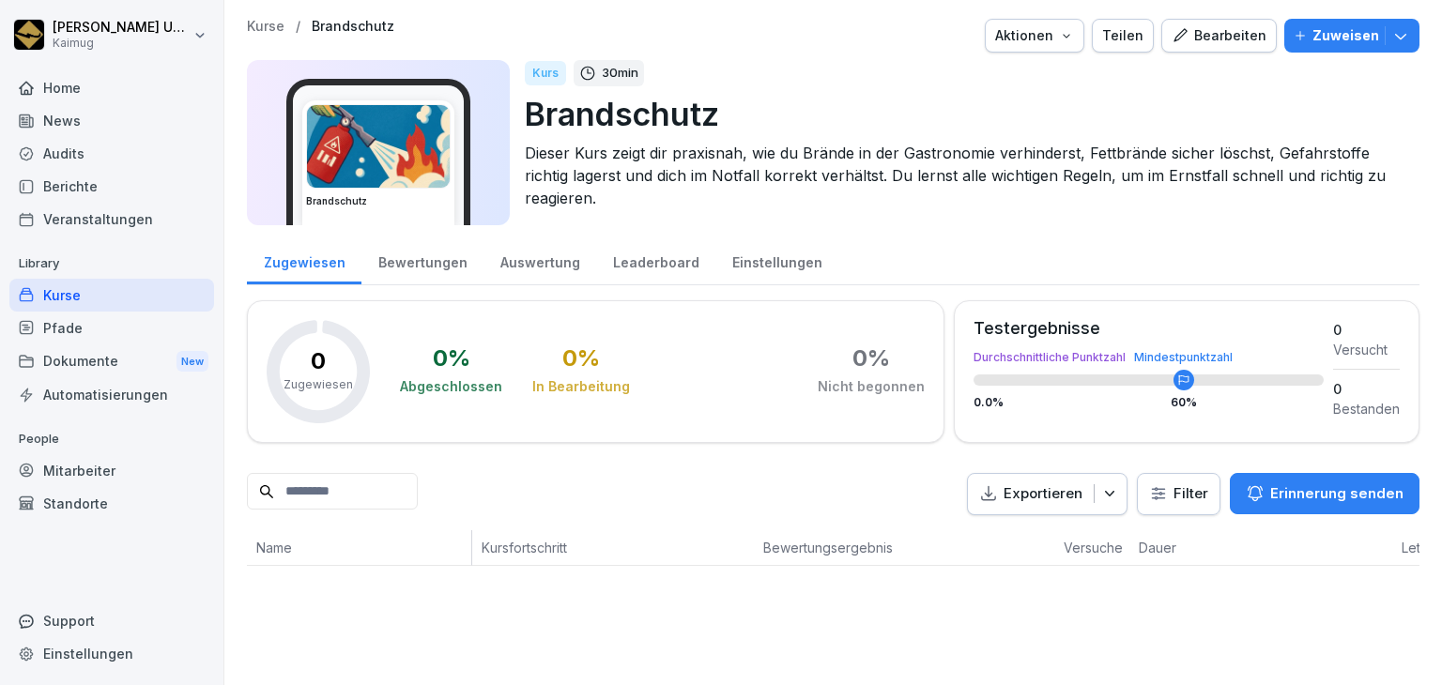
click at [281, 40] on div "Kurse / Brandschutz Aktionen Teilen Bearbeiten Zuweisen" at bounding box center [833, 36] width 1172 height 34
click at [281, 29] on p "Kurse" at bounding box center [266, 27] width 38 height 16
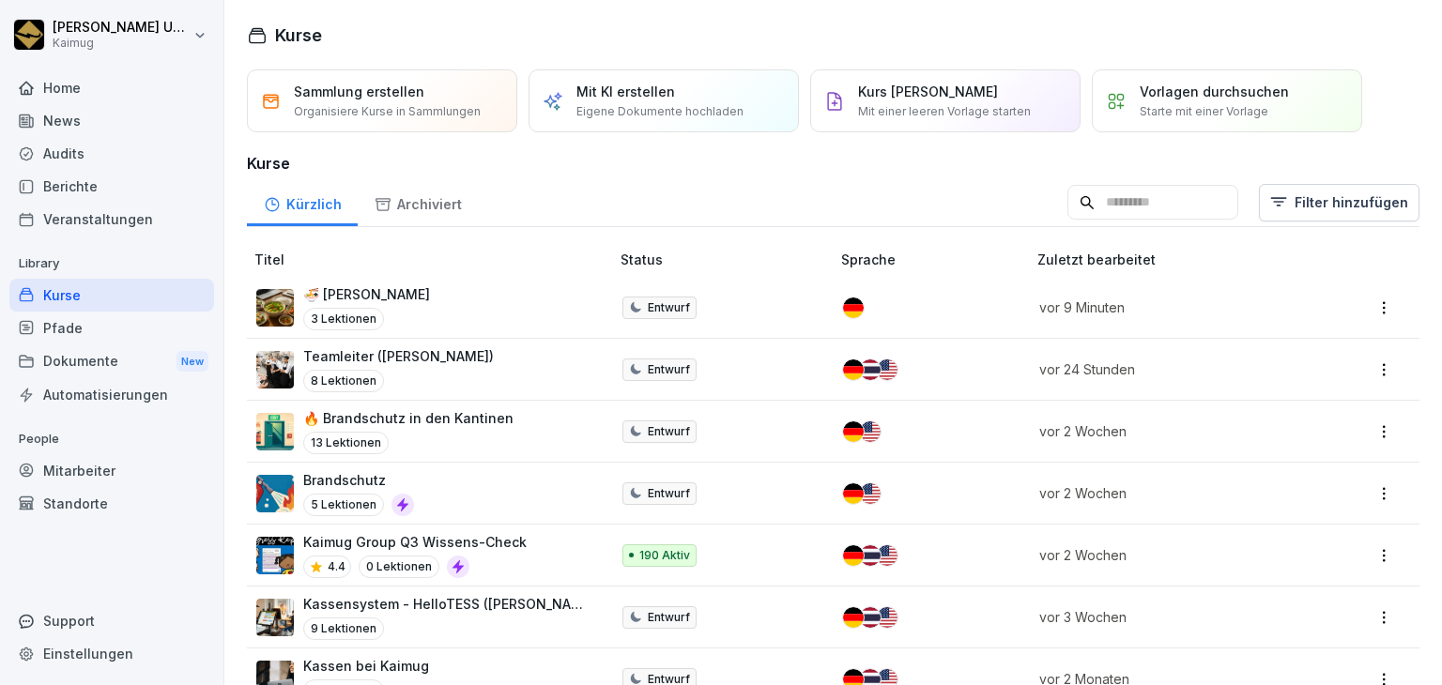
click at [533, 311] on div "🍜 KAIMUG Kantinen 3 Lektionen" at bounding box center [423, 307] width 334 height 46
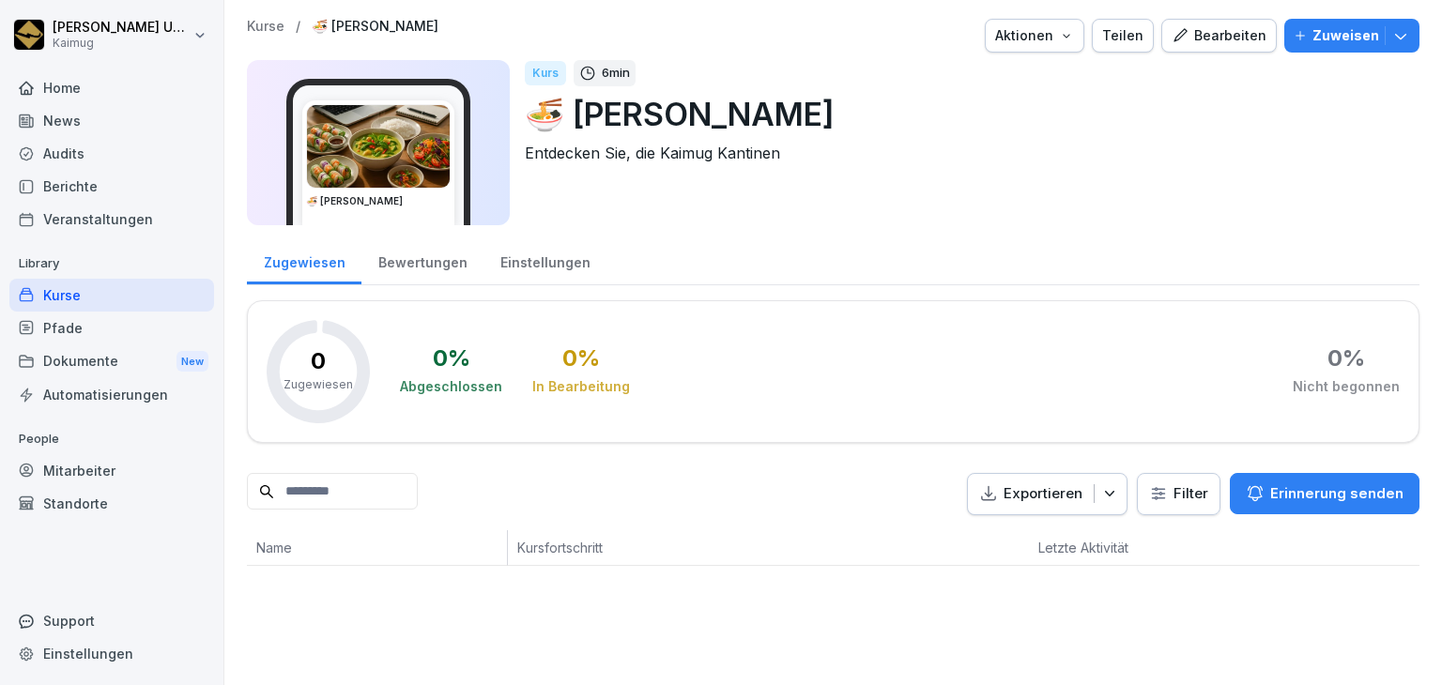
click at [1221, 37] on div "Bearbeiten" at bounding box center [1218, 35] width 95 height 21
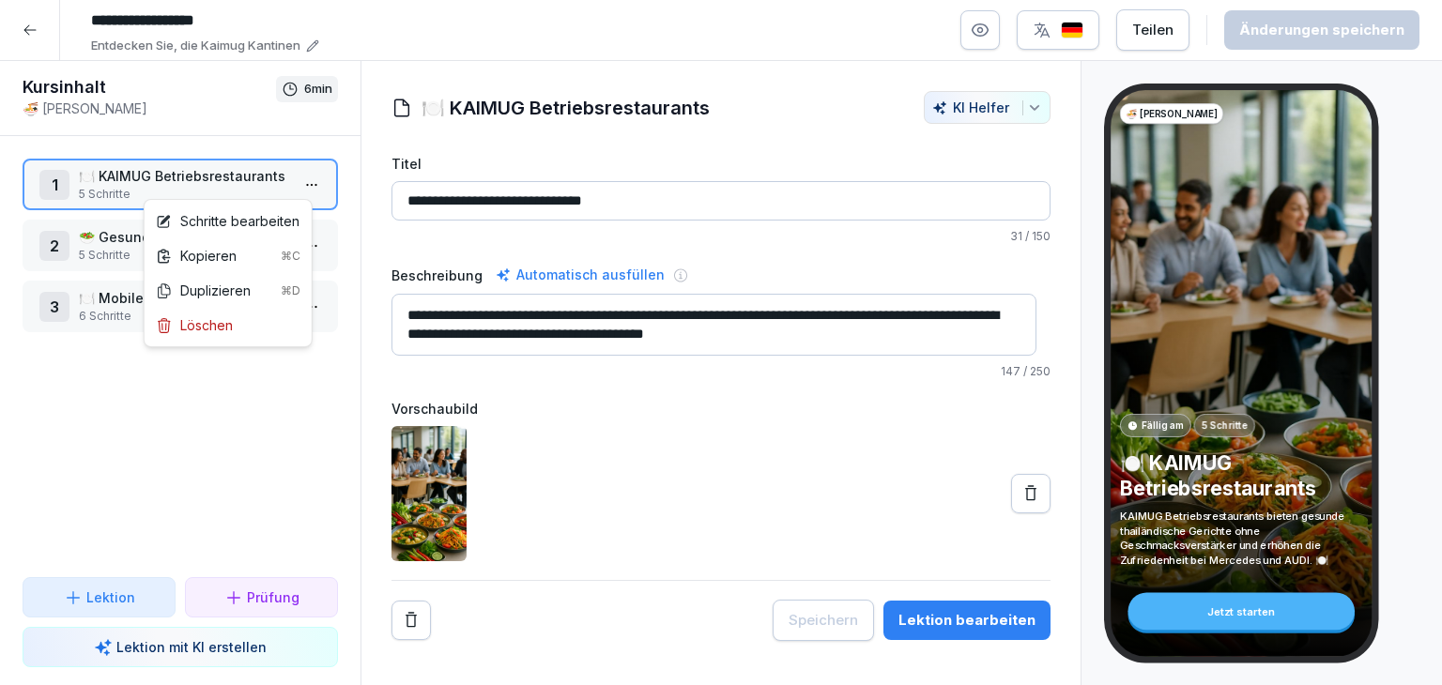
click at [290, 188] on html "**********" at bounding box center [721, 342] width 1442 height 685
click at [244, 227] on div "Schritte bearbeiten" at bounding box center [228, 221] width 144 height 20
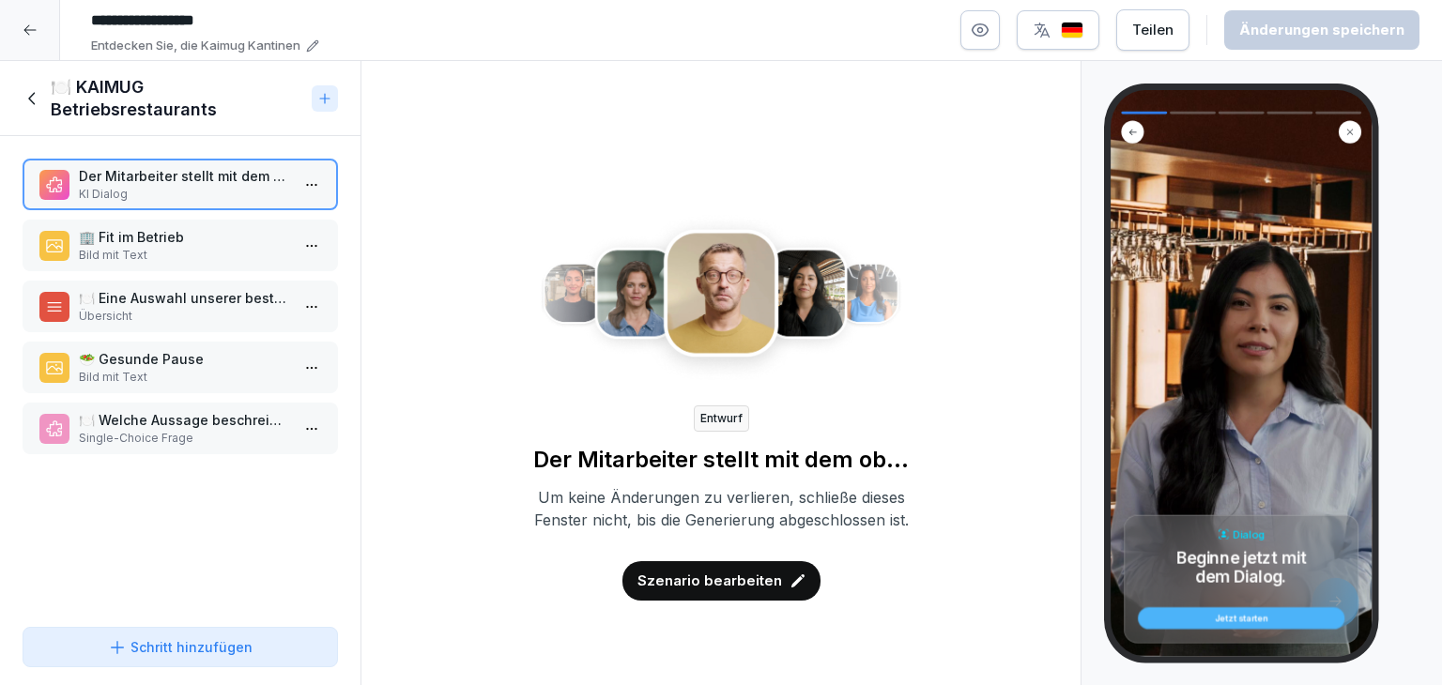
click at [278, 177] on div "Der Mitarbeiter stellt mit dem oben angegebenen Satz die Kantine vor KI Dialog" at bounding box center [180, 184] width 282 height 37
click at [290, 189] on html "**********" at bounding box center [721, 342] width 1442 height 685
click at [270, 523] on html "**********" at bounding box center [721, 342] width 1442 height 685
click at [723, 591] on p "Szenario bearbeiten" at bounding box center [709, 581] width 145 height 21
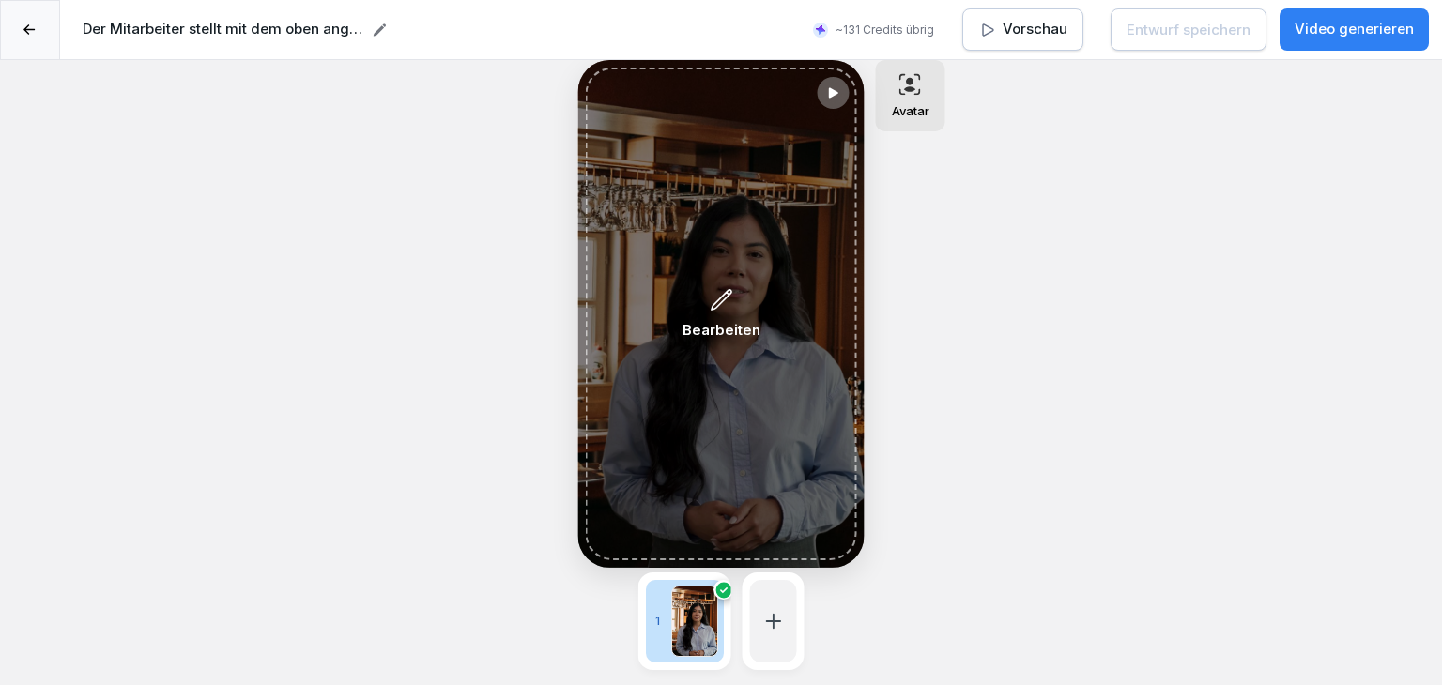
click at [677, 437] on div "Bearbeiten" at bounding box center [721, 314] width 271 height 493
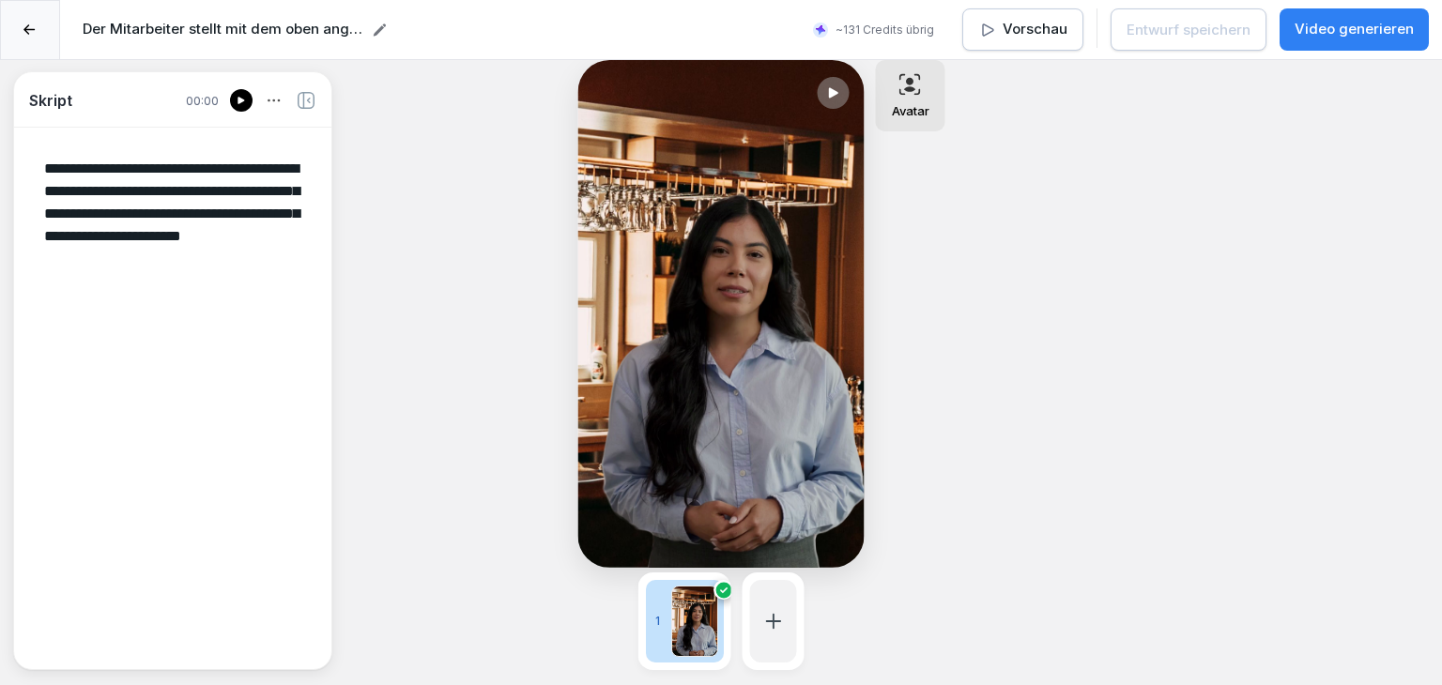
drag, startPoint x: 302, startPoint y: 256, endPoint x: 38, endPoint y: 164, distance: 279.3
click at [38, 164] on textarea "**********" at bounding box center [172, 398] width 287 height 510
click at [36, 33] on icon at bounding box center [29, 29] width 12 height 11
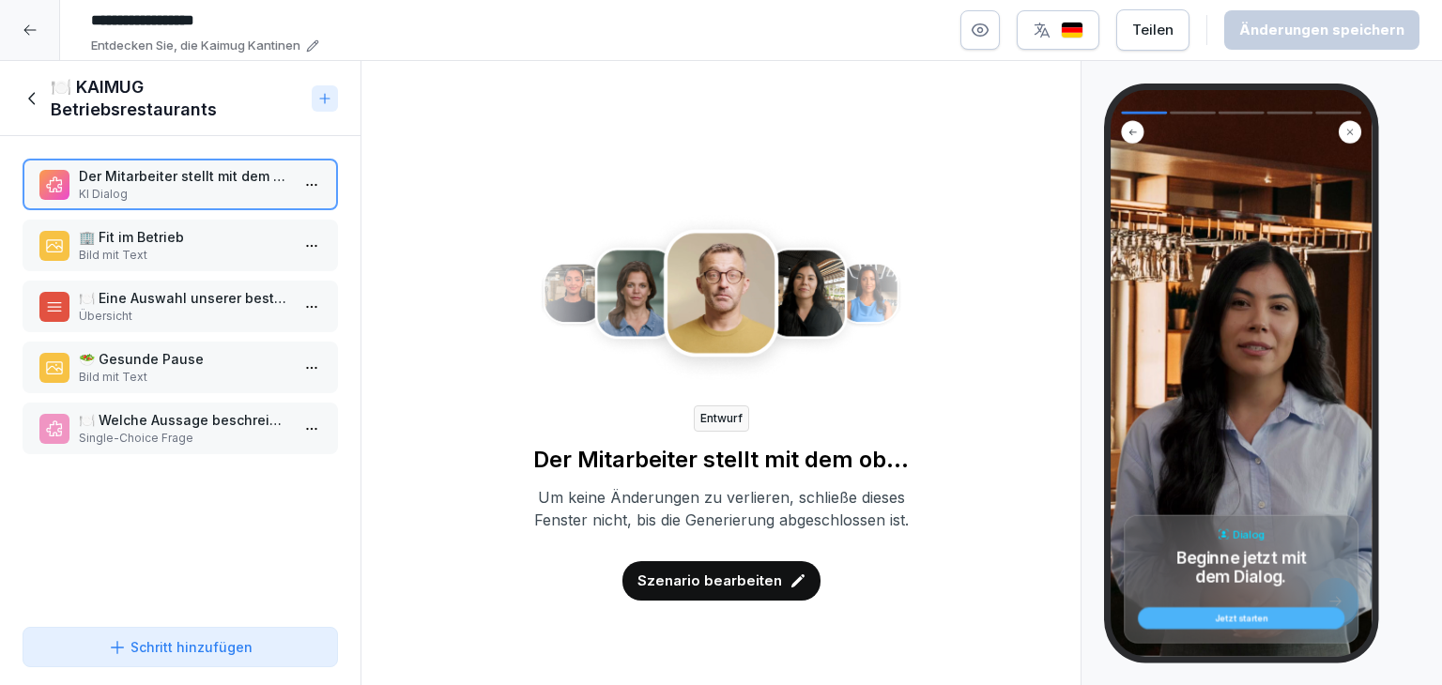
click at [179, 659] on button "Schritt hinzufügen" at bounding box center [180, 647] width 315 height 40
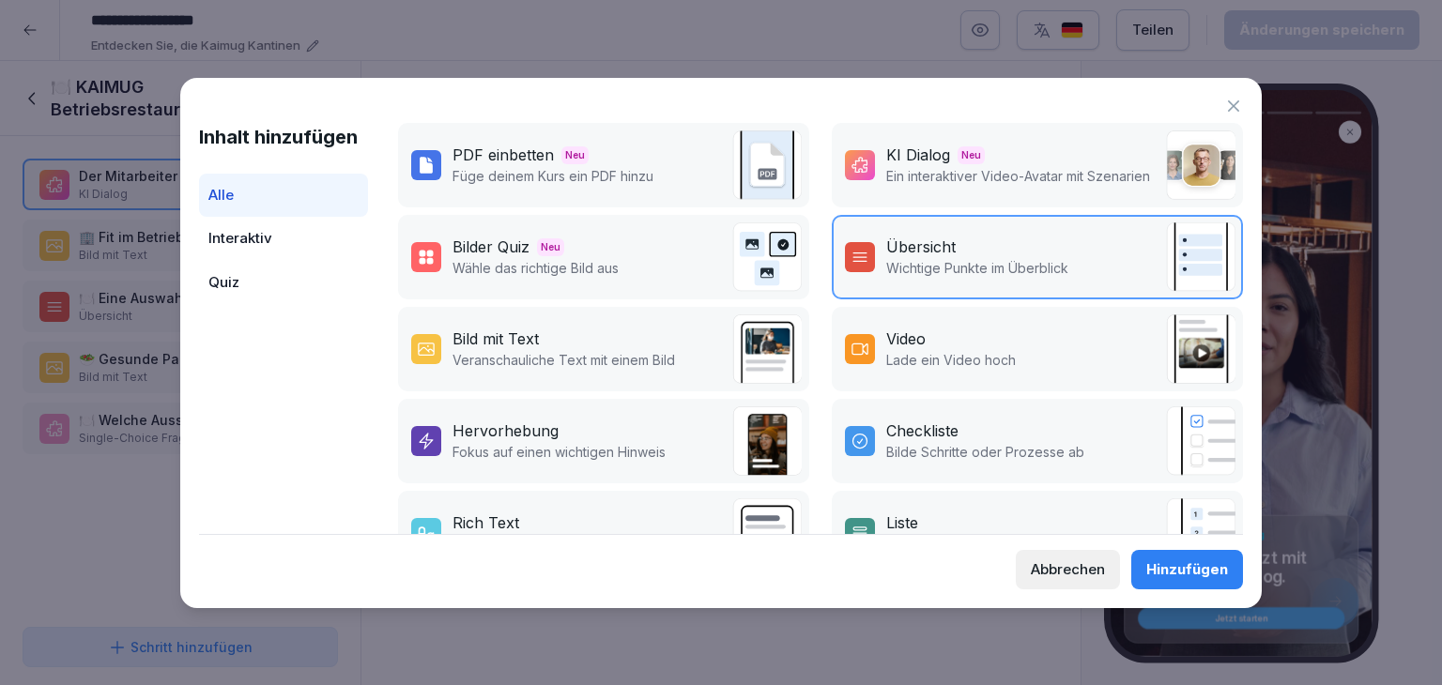
scroll to position [188, 0]
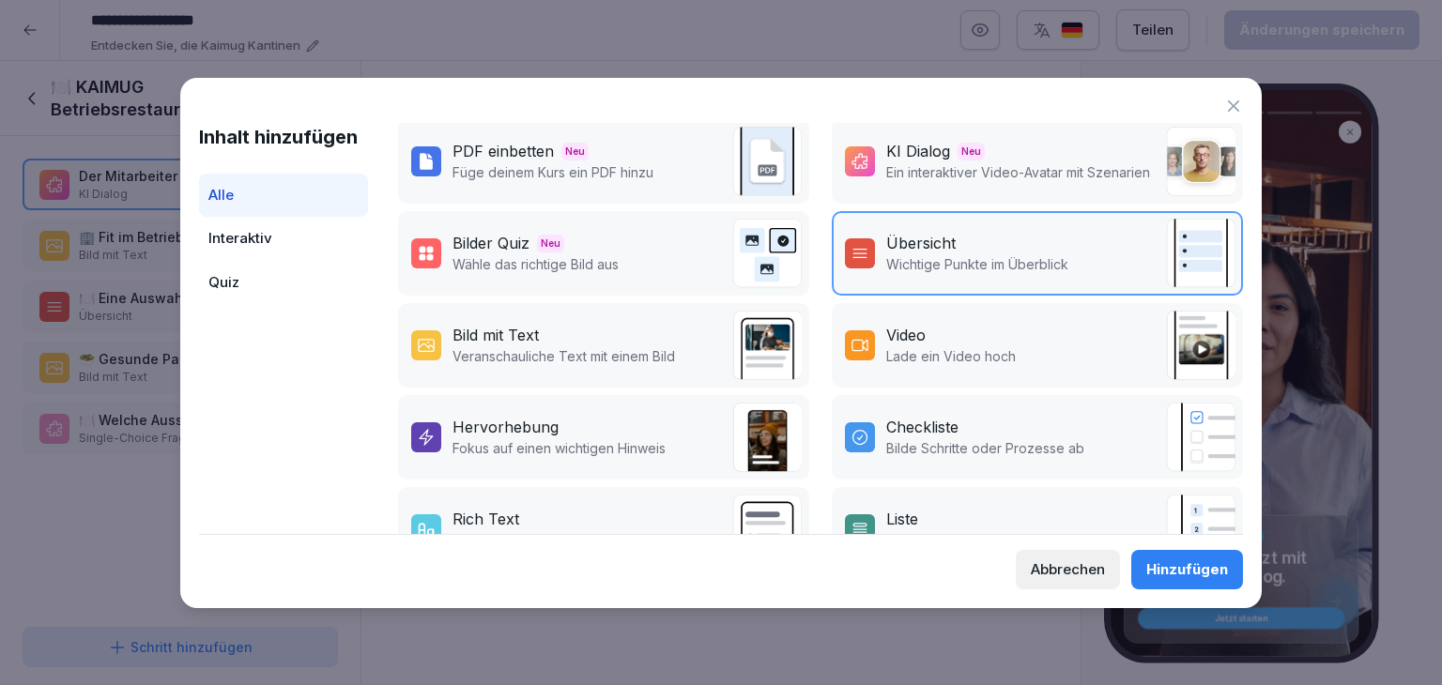
click at [968, 346] on p "Lade ein Video hoch" at bounding box center [951, 356] width 130 height 20
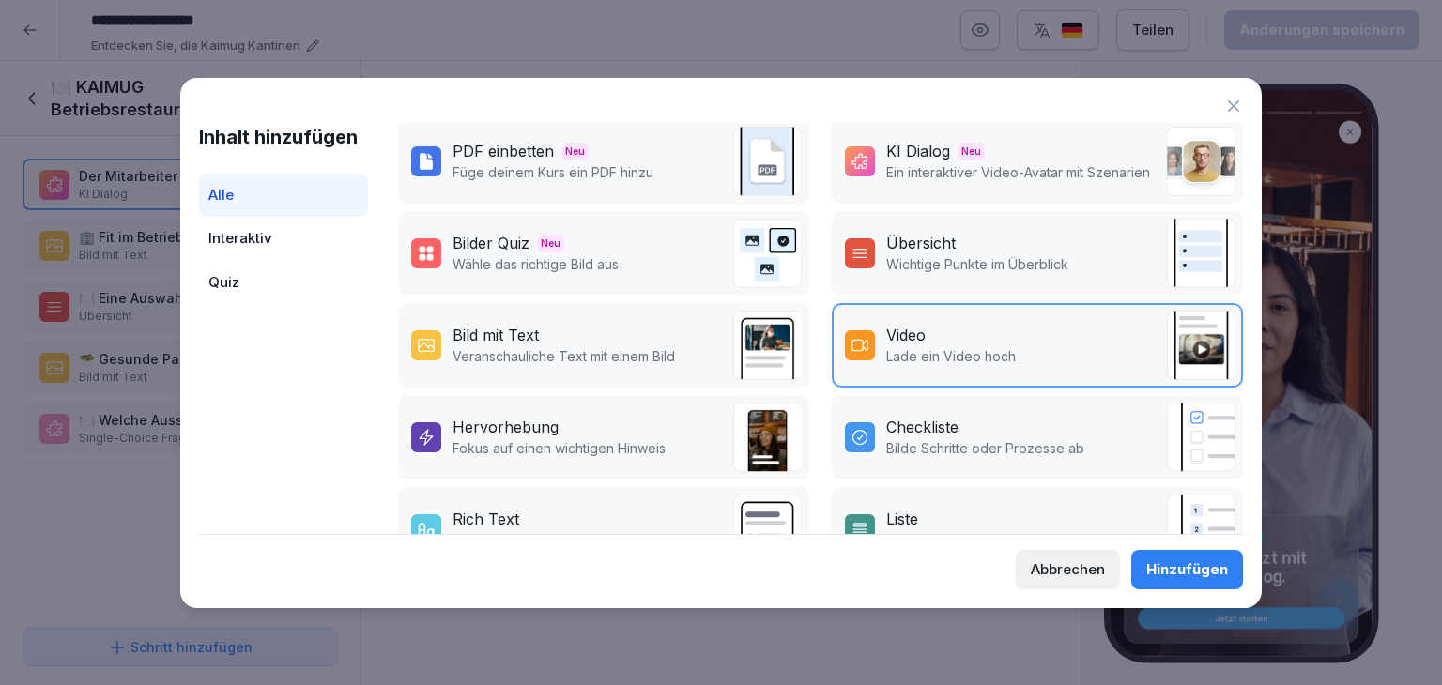
click at [1160, 562] on div "Hinzufügen" at bounding box center [1187, 569] width 82 height 21
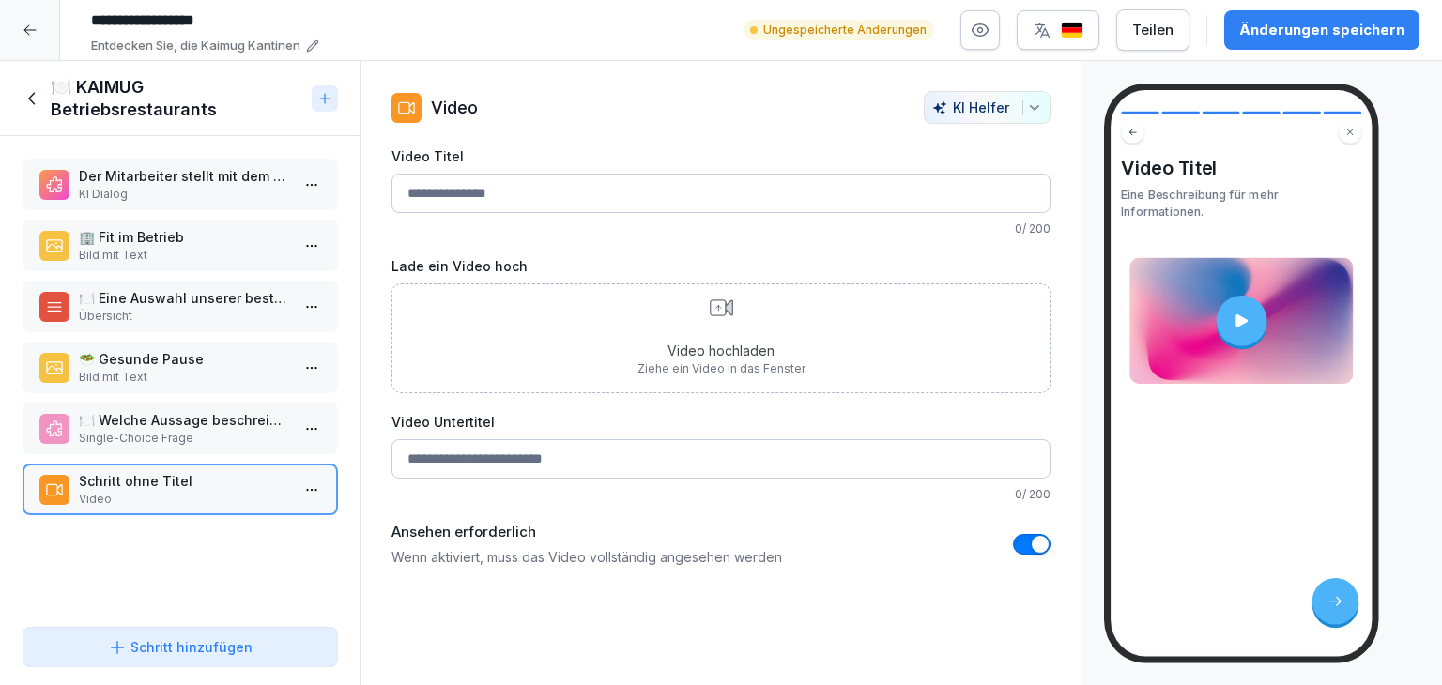
click at [678, 335] on div "Video hochladen Ziehe ein Video in das Fenster" at bounding box center [721, 338] width 168 height 78
click at [1226, 319] on div at bounding box center [1240, 321] width 51 height 51
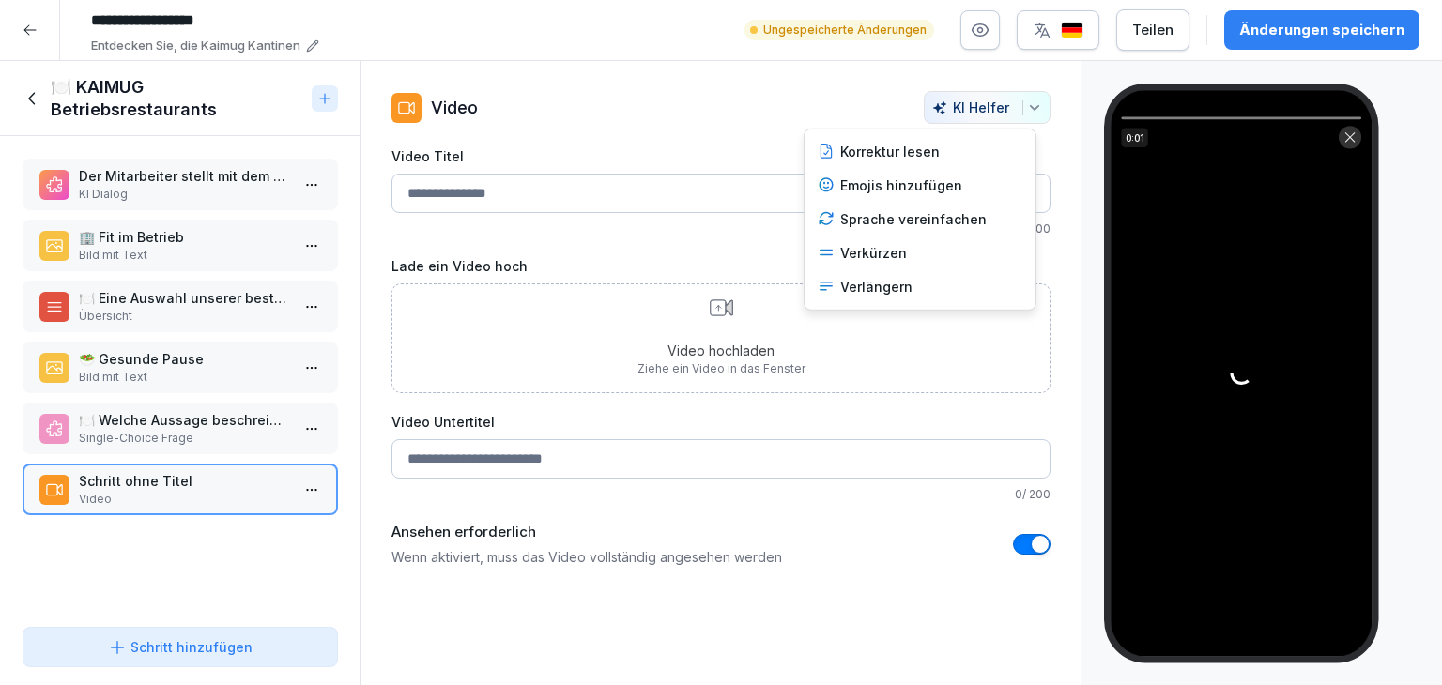
click at [1027, 112] on icon "button" at bounding box center [1034, 107] width 15 height 15
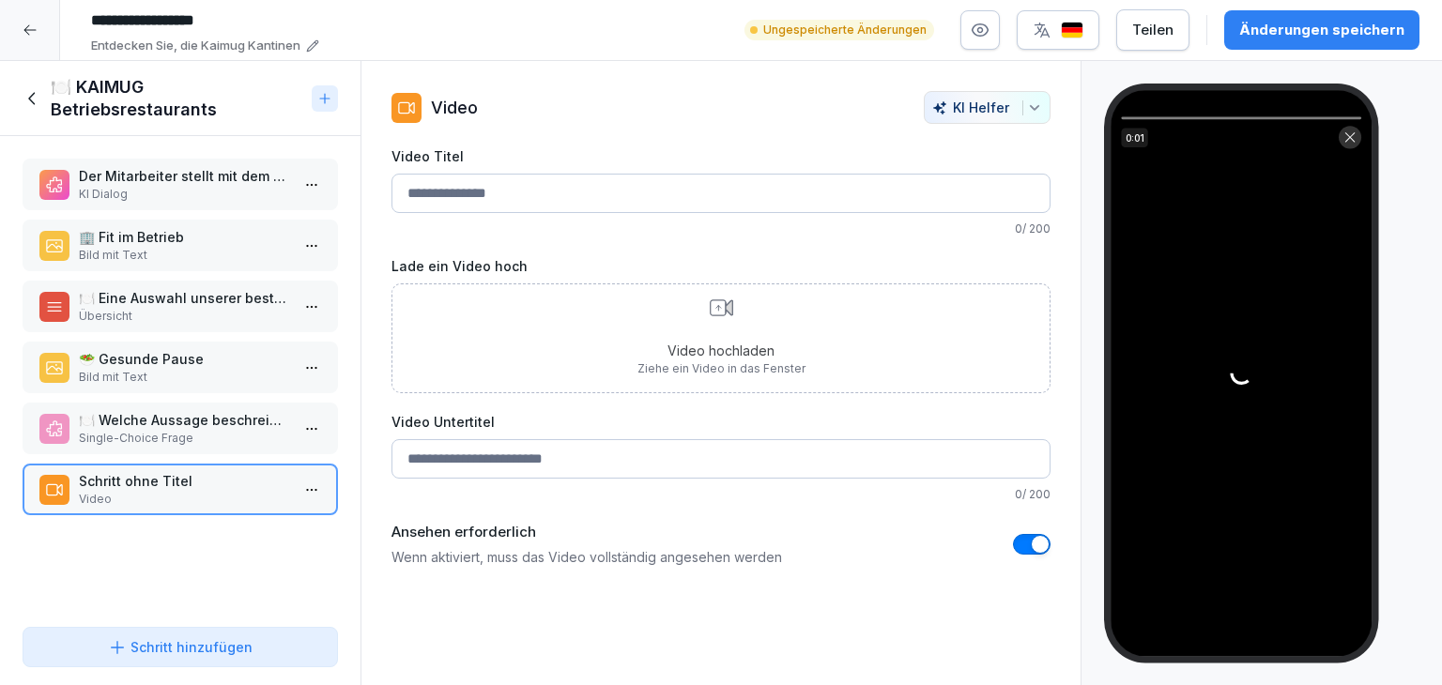
click at [620, 318] on html "**********" at bounding box center [721, 342] width 1442 height 685
click at [701, 327] on div "Video hochladen Ziehe ein Video in das Fenster" at bounding box center [721, 338] width 168 height 78
click at [1353, 137] on icon at bounding box center [1349, 136] width 13 height 13
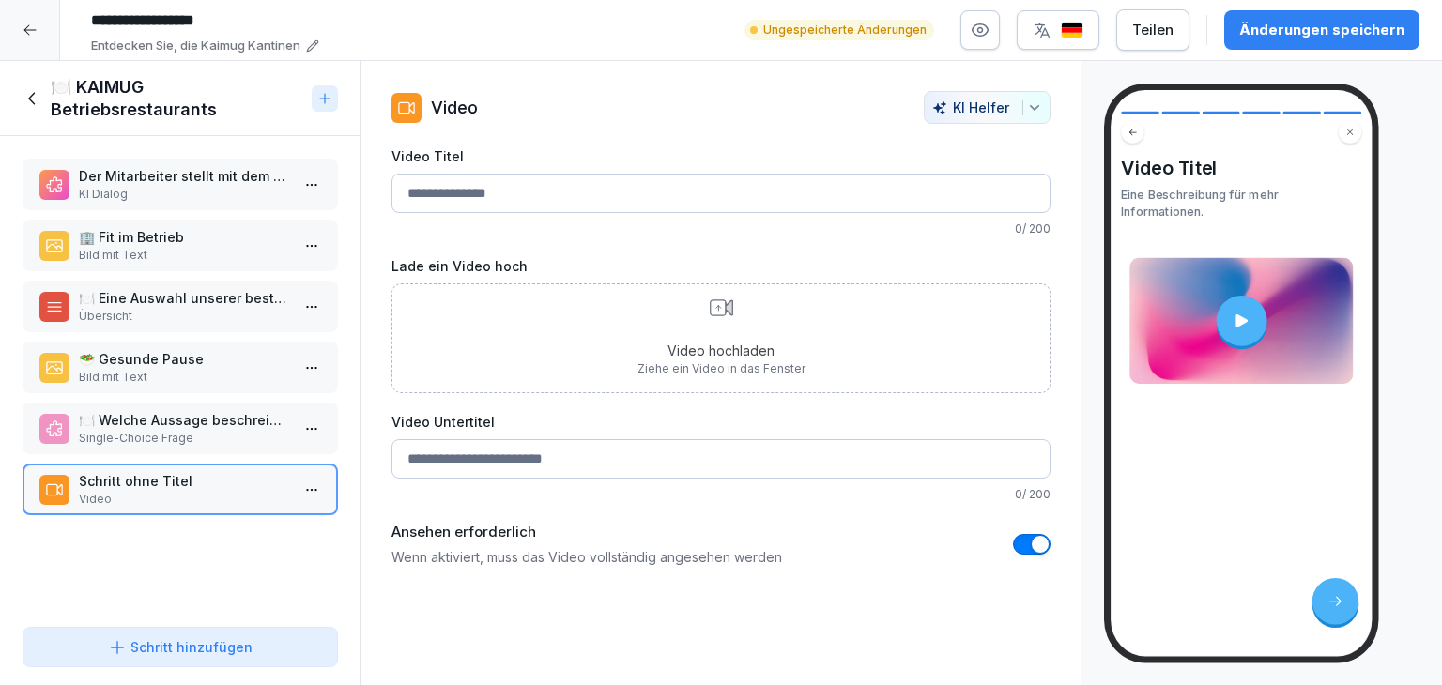
click at [300, 475] on html "**********" at bounding box center [721, 342] width 1442 height 685
click at [460, 587] on html "**********" at bounding box center [721, 342] width 1442 height 685
click at [726, 308] on icon at bounding box center [729, 307] width 7 height 15
click at [292, 494] on html "**********" at bounding box center [721, 342] width 1442 height 685
click at [199, 590] on div "Löschen" at bounding box center [194, 592] width 77 height 20
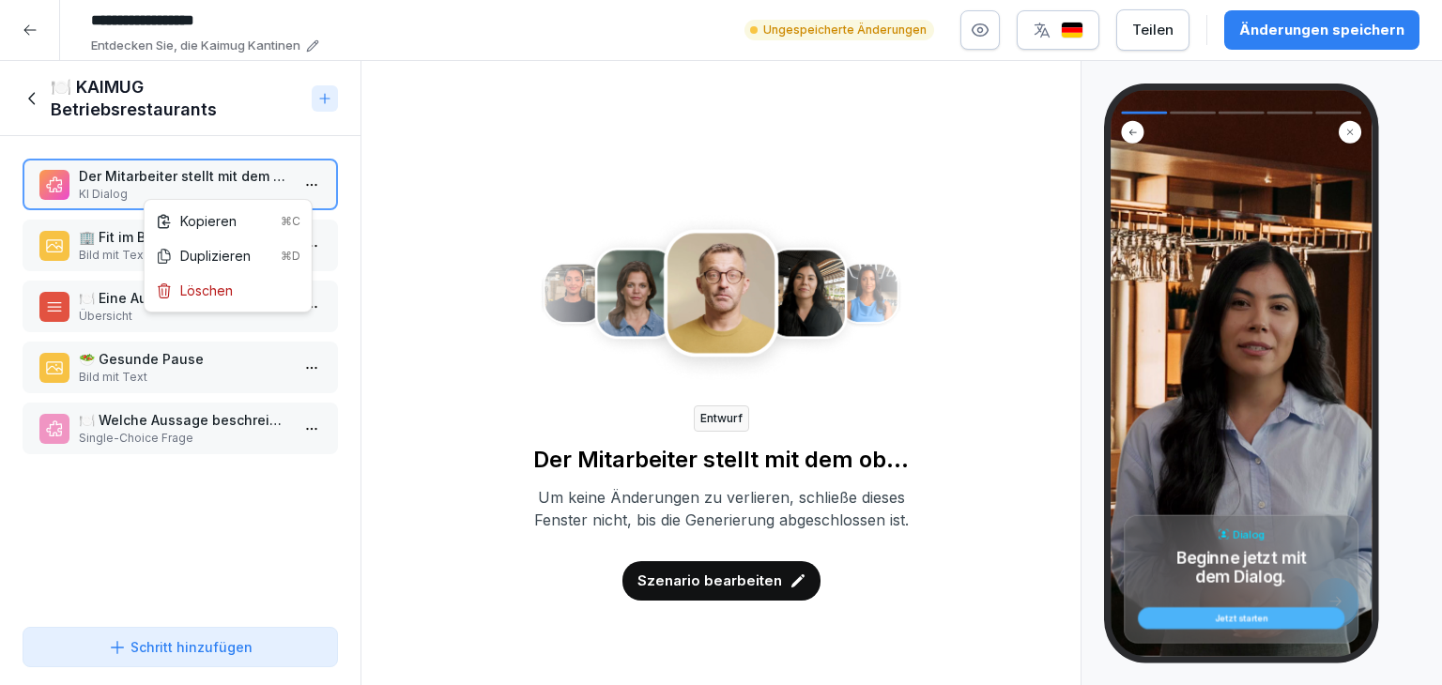
click at [305, 189] on html "**********" at bounding box center [721, 342] width 1442 height 685
click at [249, 215] on div "Kopieren ⌘C" at bounding box center [228, 221] width 145 height 20
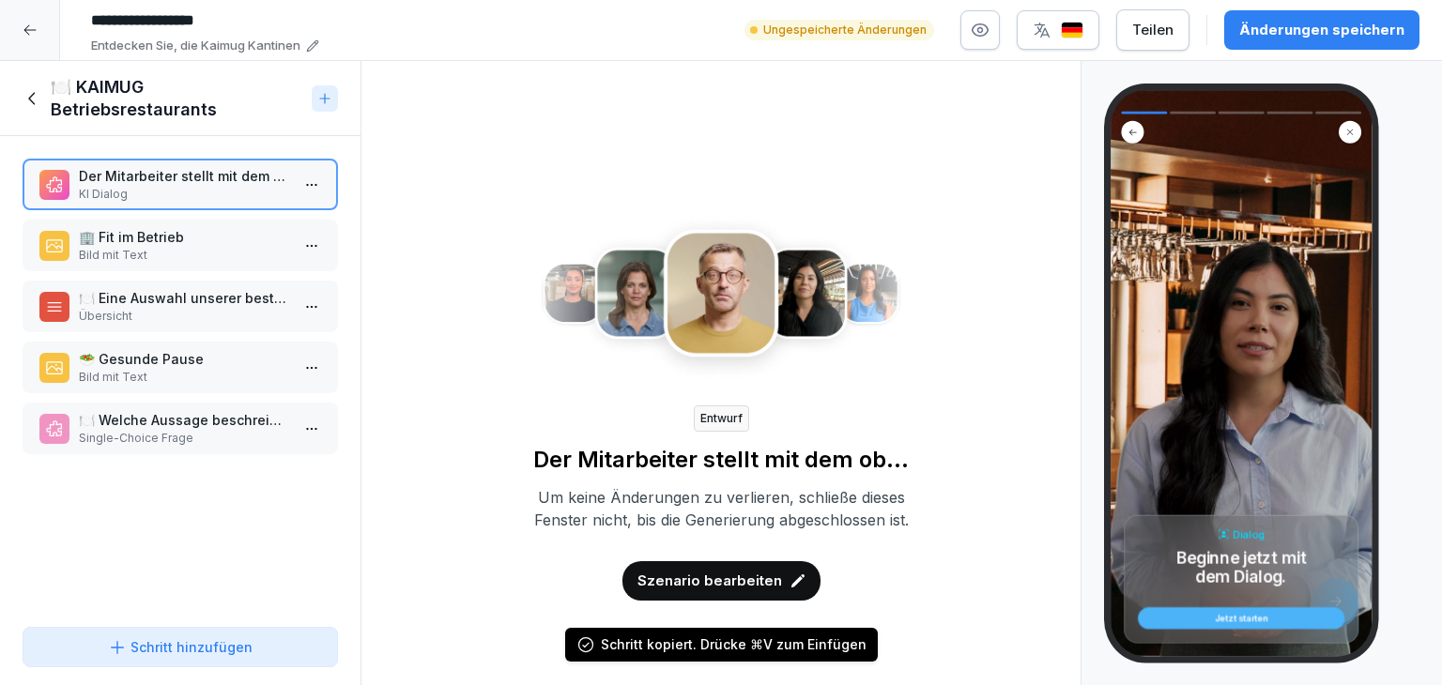
click at [300, 190] on html "**********" at bounding box center [721, 342] width 1442 height 685
click at [248, 257] on div "Duplizieren ⌘D" at bounding box center [228, 256] width 145 height 20
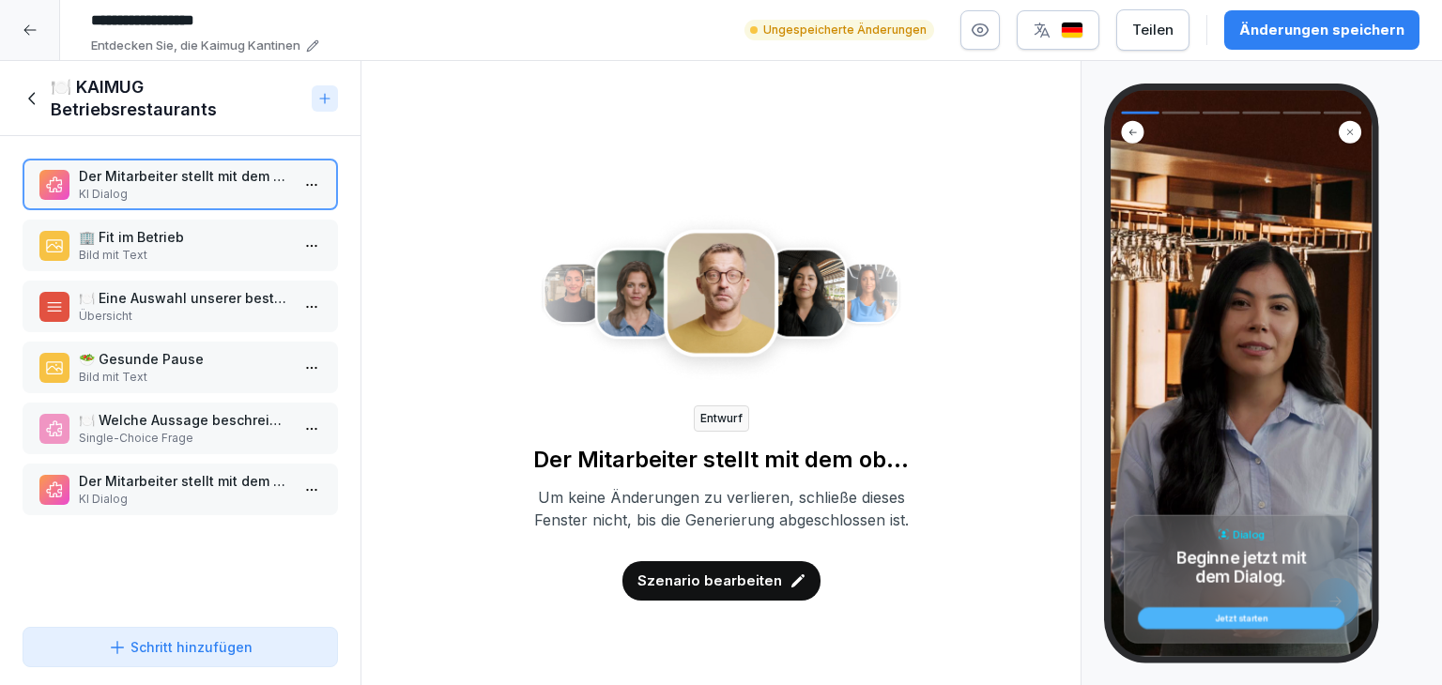
click at [306, 490] on html "**********" at bounding box center [721, 342] width 1442 height 685
click at [178, 589] on div "Löschen" at bounding box center [194, 592] width 77 height 20
click at [1190, 607] on button "Jetzt starten" at bounding box center [1241, 618] width 206 height 22
click at [1205, 619] on div "Jetzt starten" at bounding box center [1241, 618] width 186 height 8
click at [112, 640] on icon at bounding box center [117, 647] width 19 height 19
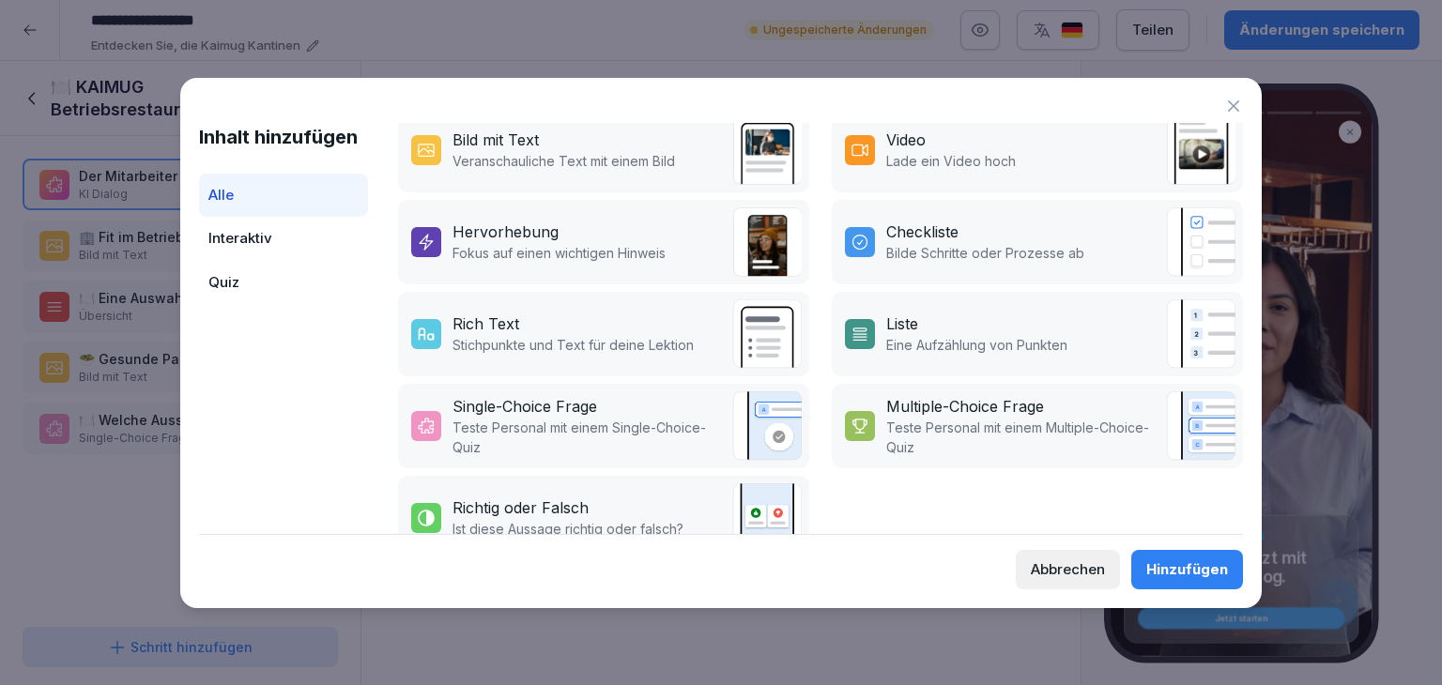
scroll to position [338, 0]
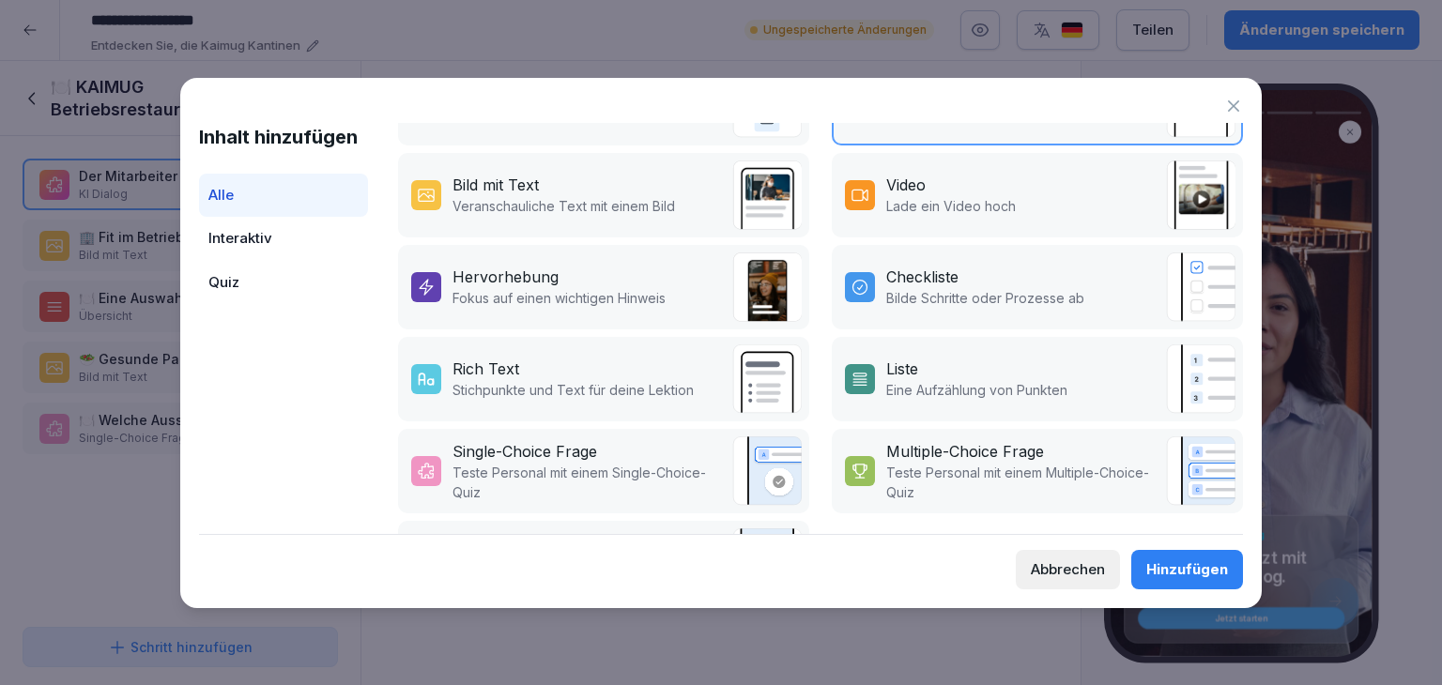
click at [252, 249] on div "Interaktiv" at bounding box center [283, 239] width 169 height 44
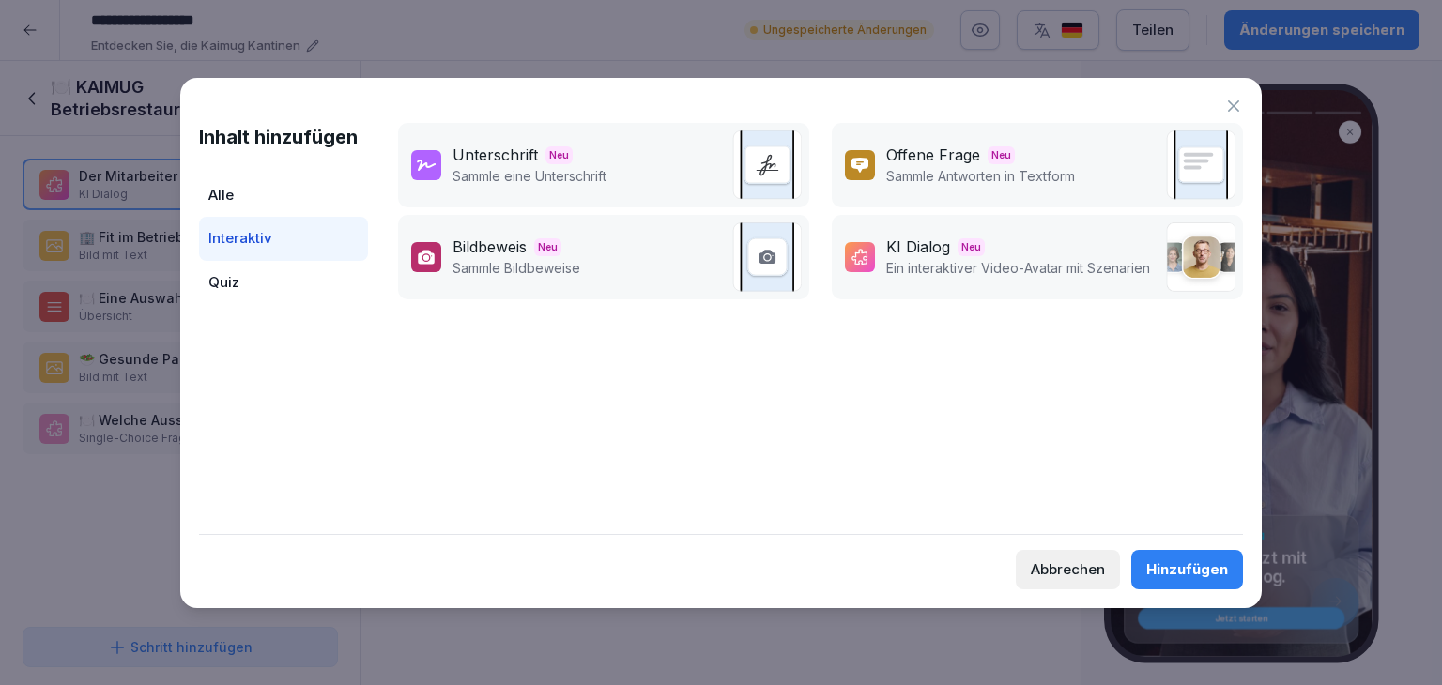
click at [208, 295] on div "Quiz" at bounding box center [283, 283] width 169 height 44
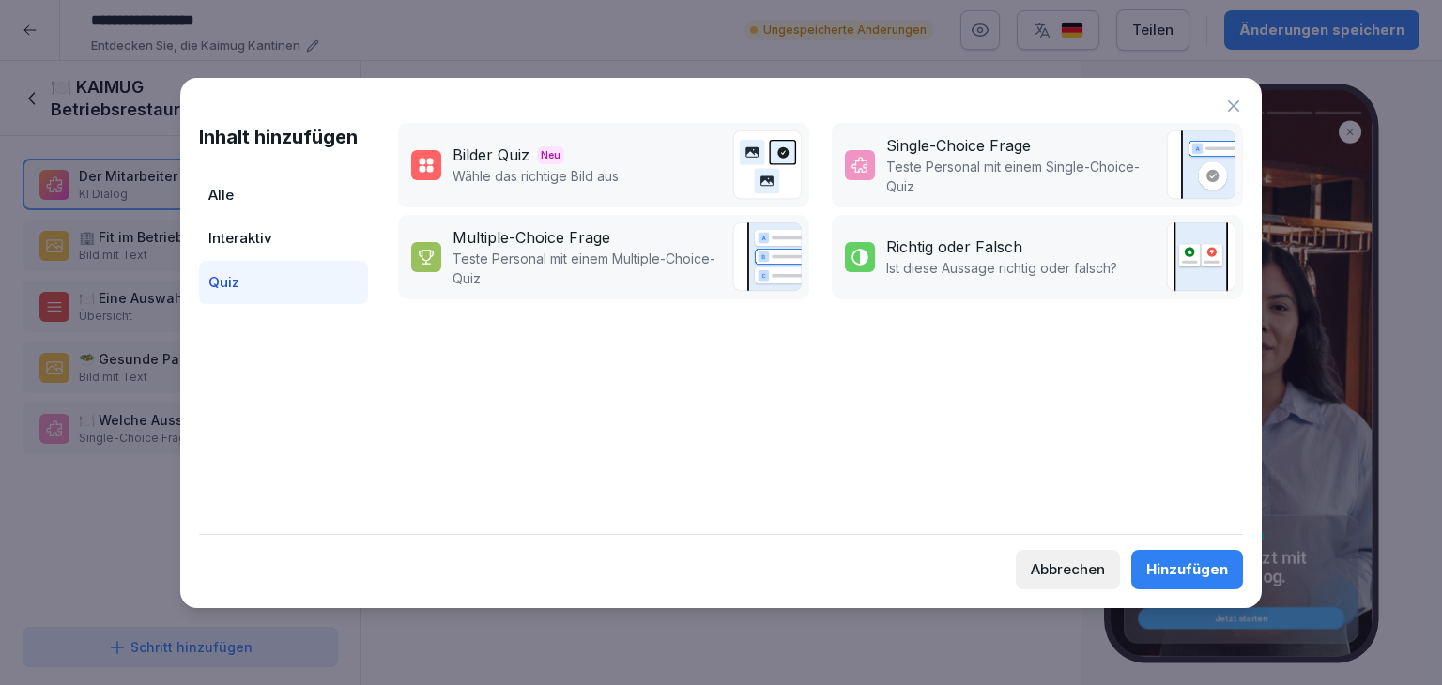
click at [275, 185] on div "Alle" at bounding box center [283, 196] width 169 height 44
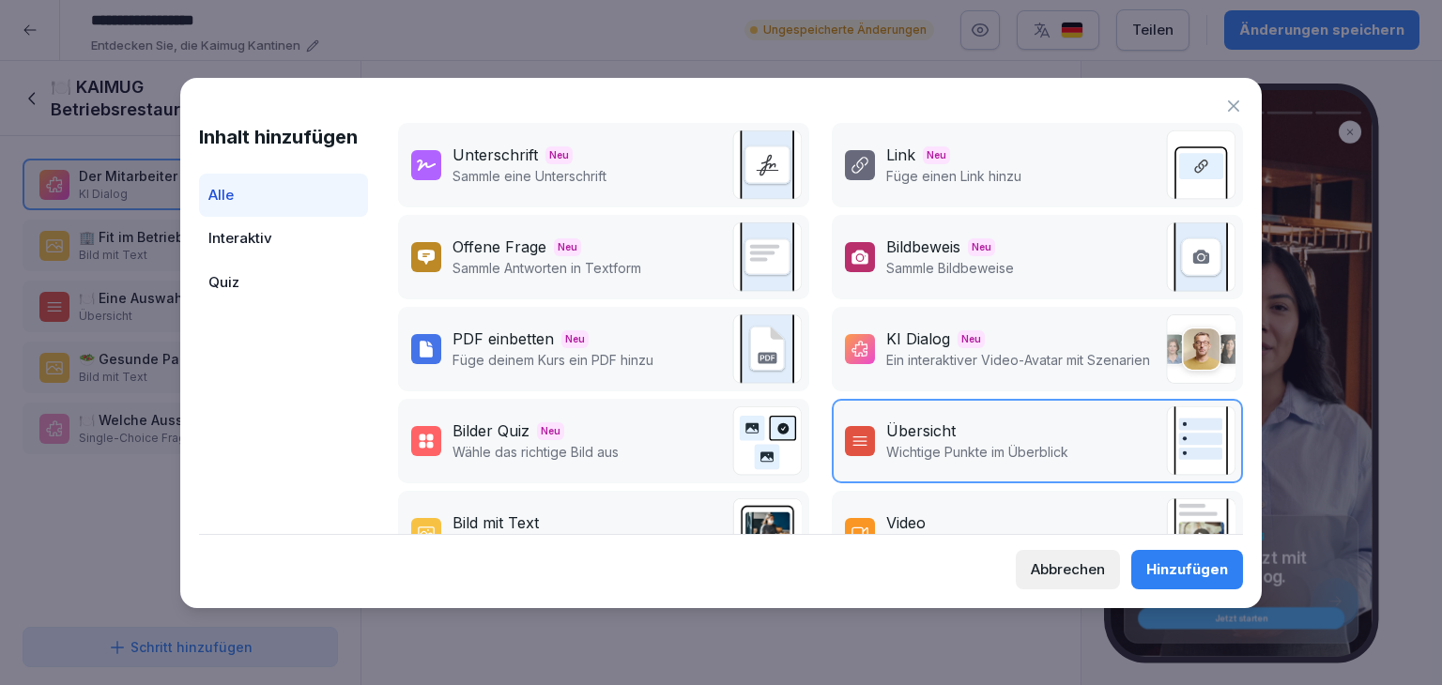
scroll to position [94, 0]
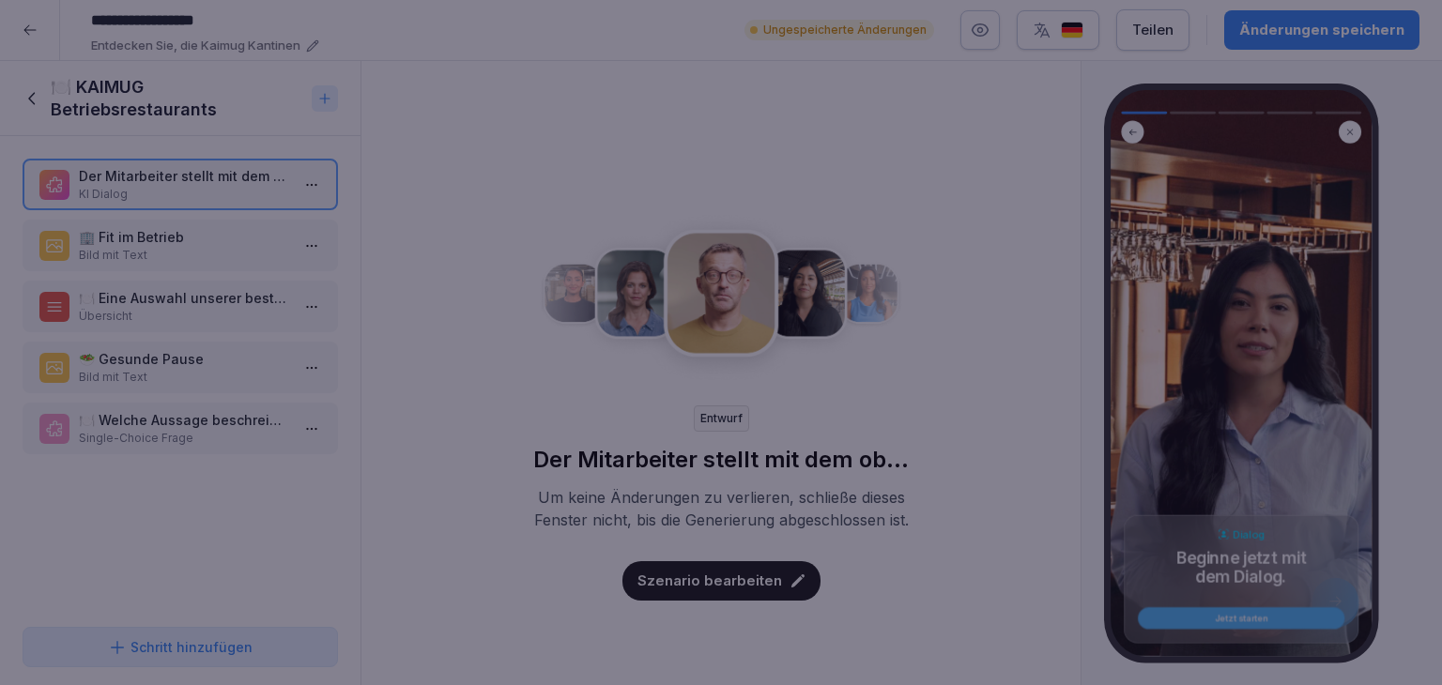
click at [897, 45] on div at bounding box center [721, 342] width 1442 height 685
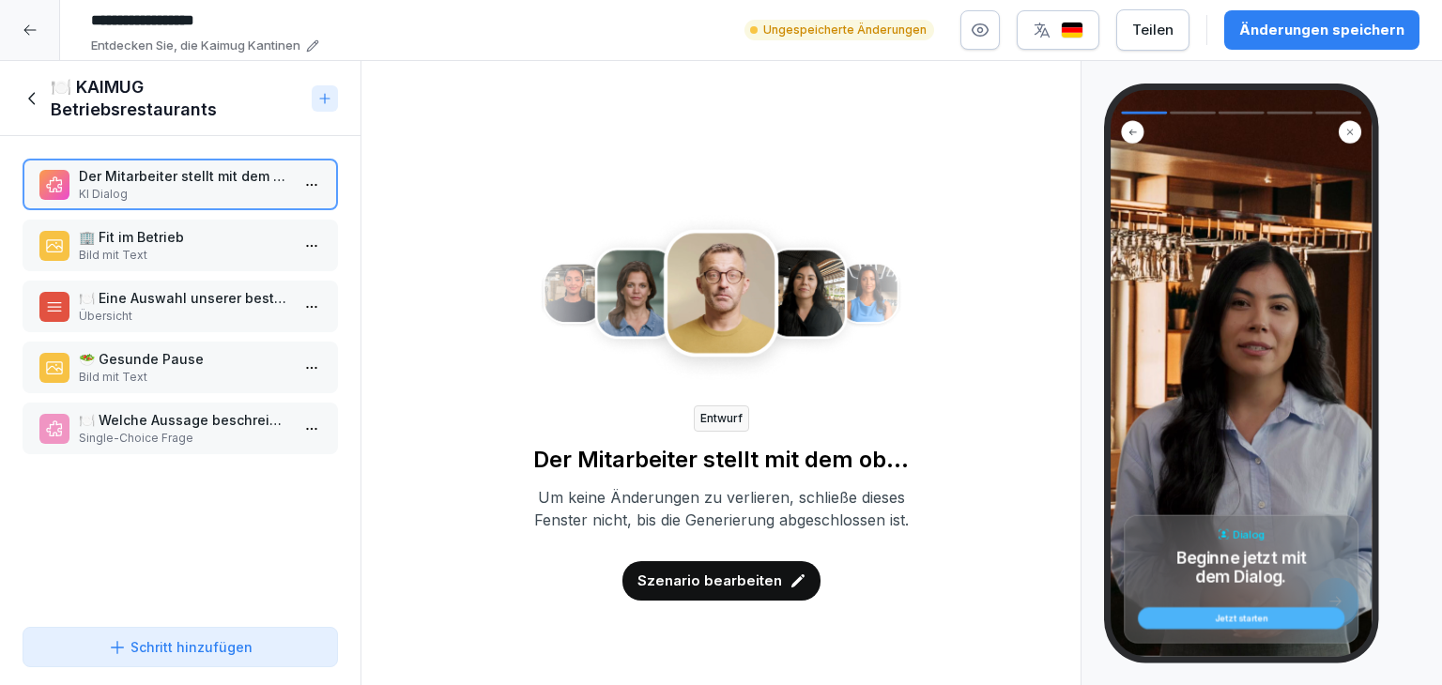
click at [28, 96] on icon at bounding box center [33, 98] width 21 height 21
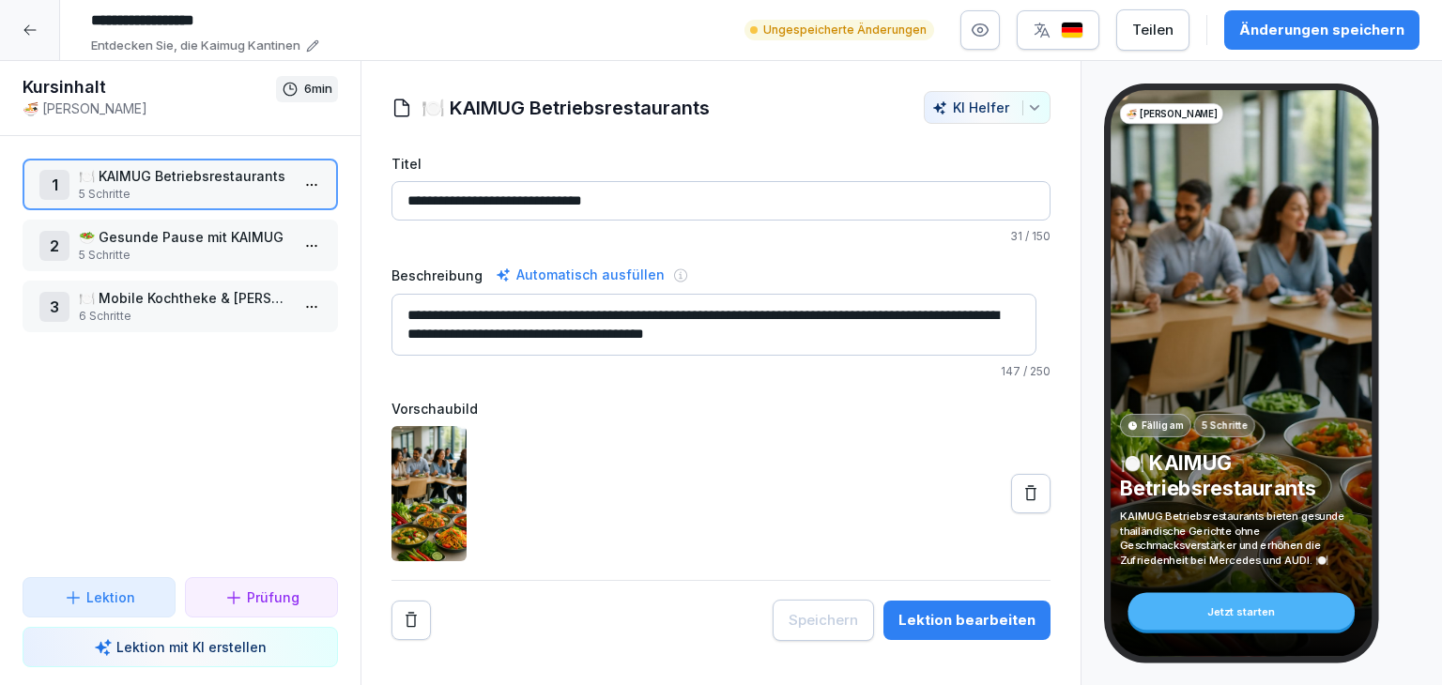
click at [40, 36] on div at bounding box center [30, 30] width 60 height 60
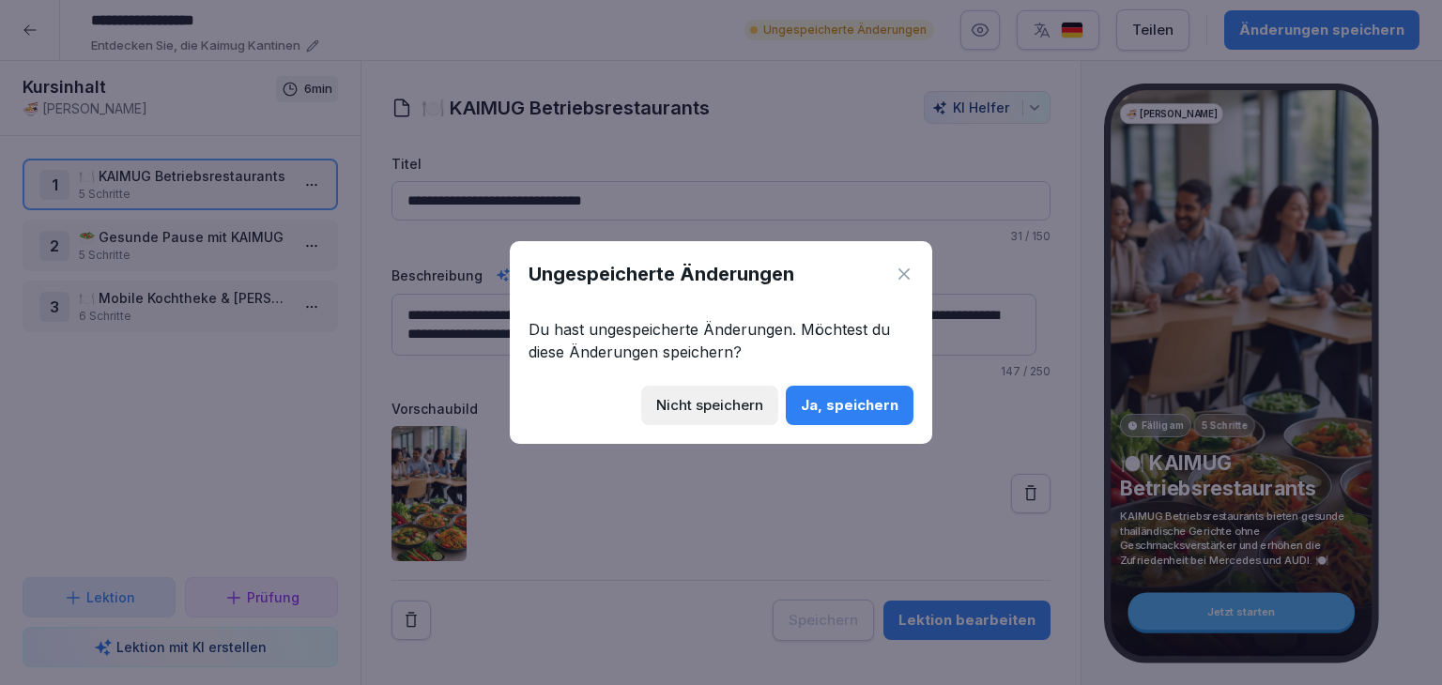
click at [871, 405] on div "Ja, speichern" at bounding box center [850, 405] width 98 height 21
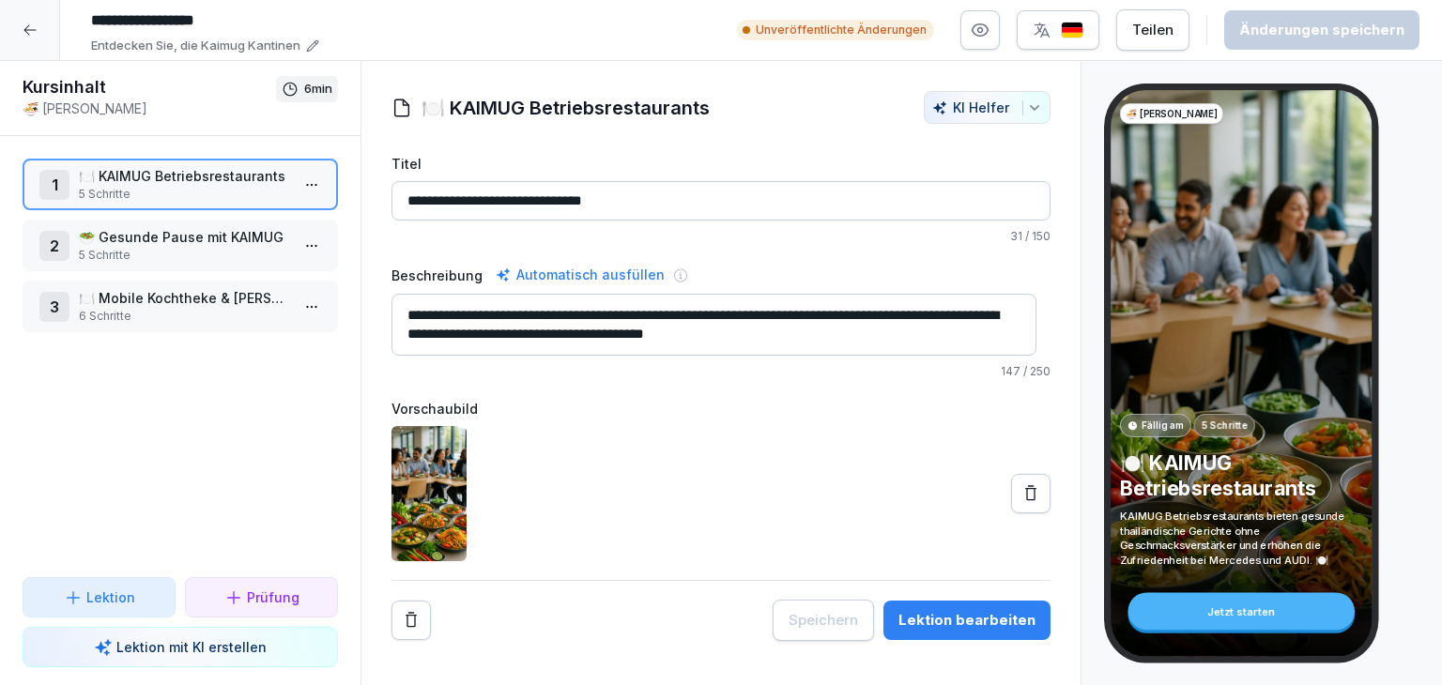
click at [196, 238] on p "🥗 Gesunde Pause mit KAIMUG" at bounding box center [184, 237] width 210 height 20
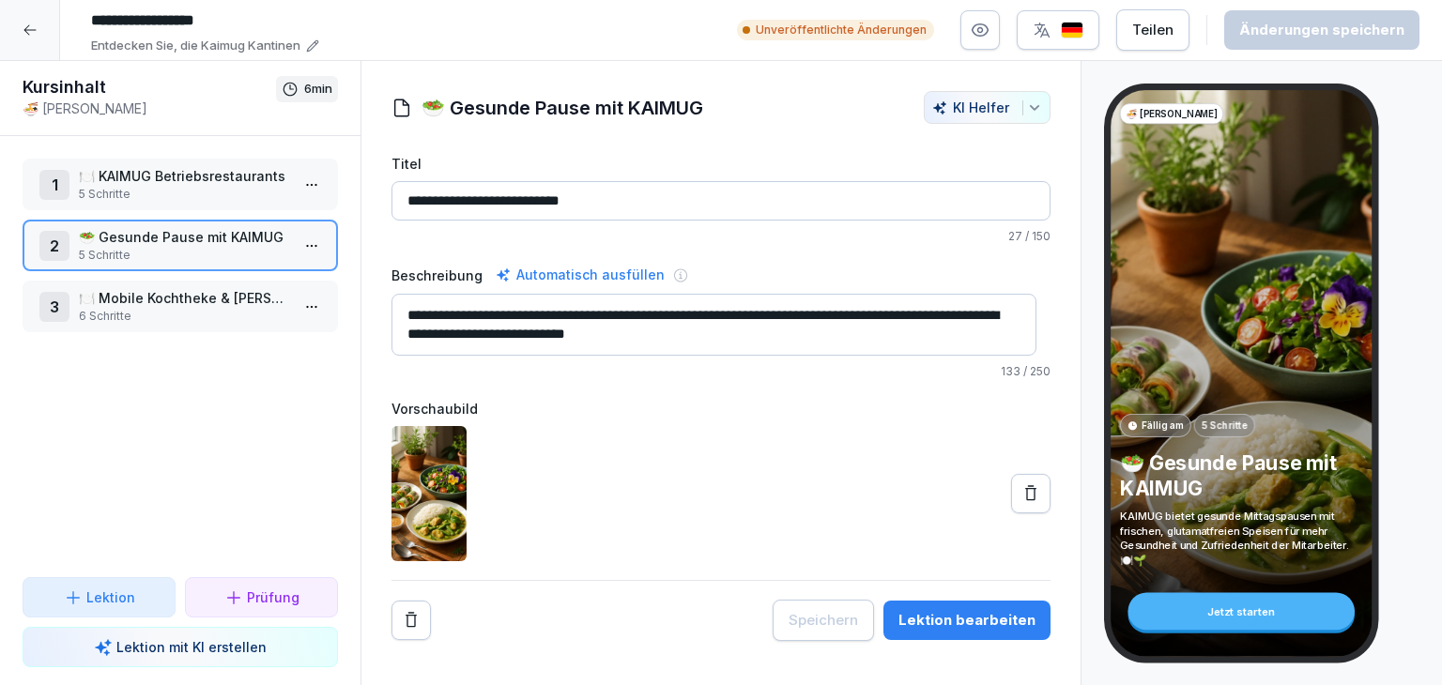
click at [34, 23] on icon at bounding box center [30, 30] width 15 height 15
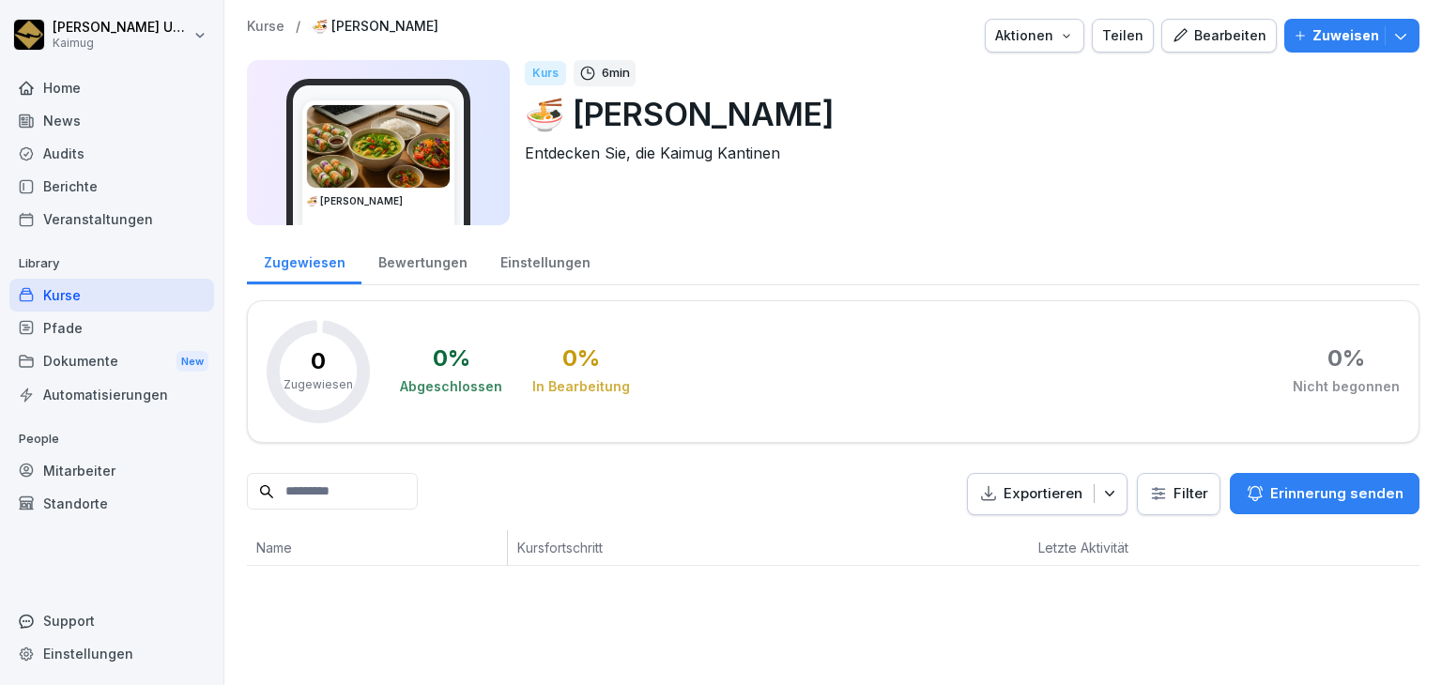
click at [254, 29] on p "Kurse" at bounding box center [266, 27] width 38 height 16
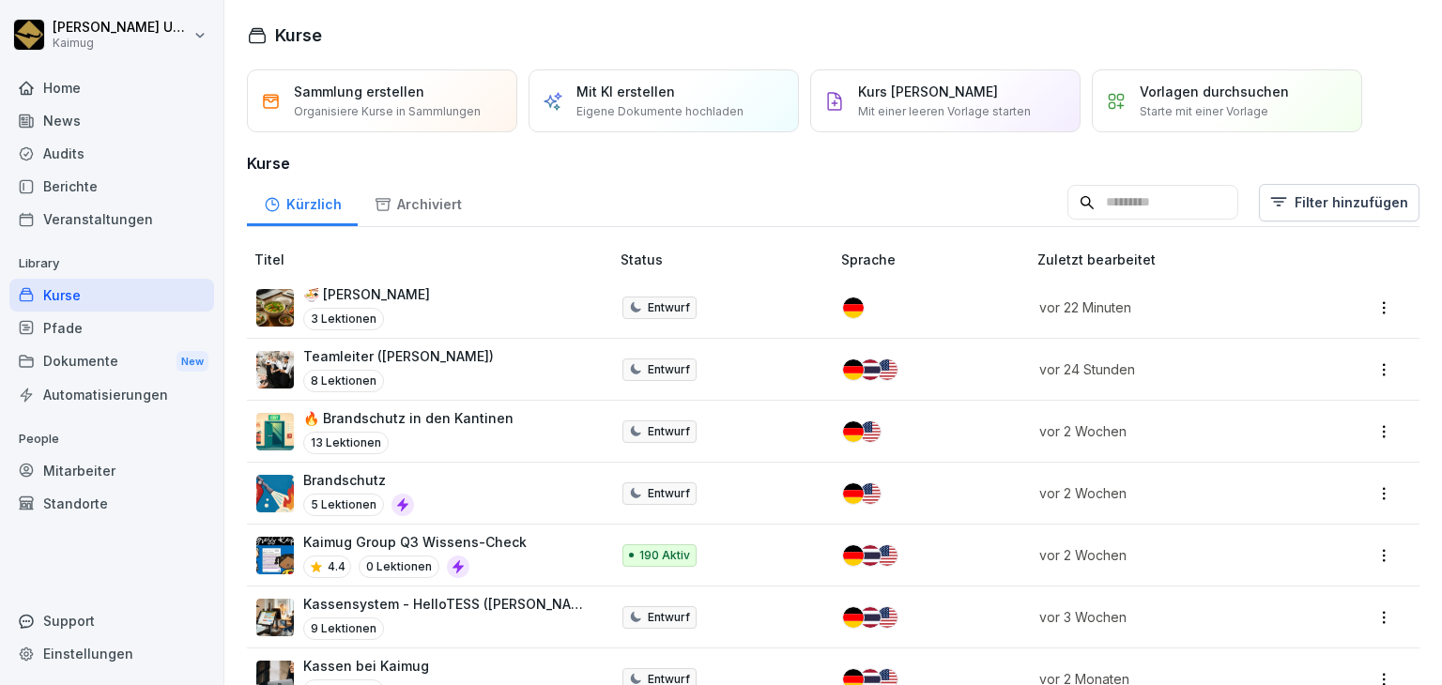
click at [473, 515] on td "Brandschutz 5 Lektionen" at bounding box center [430, 494] width 366 height 62
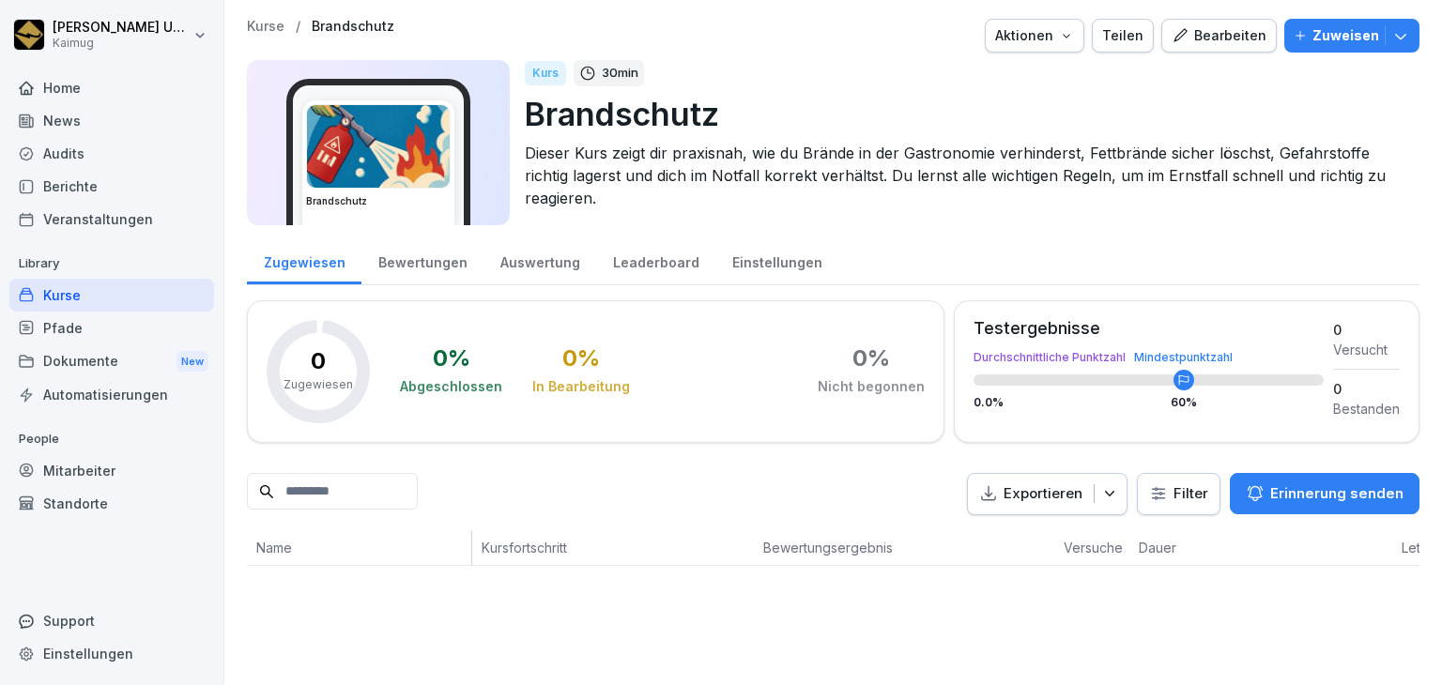
click at [1250, 34] on div "Bearbeiten" at bounding box center [1218, 35] width 95 height 21
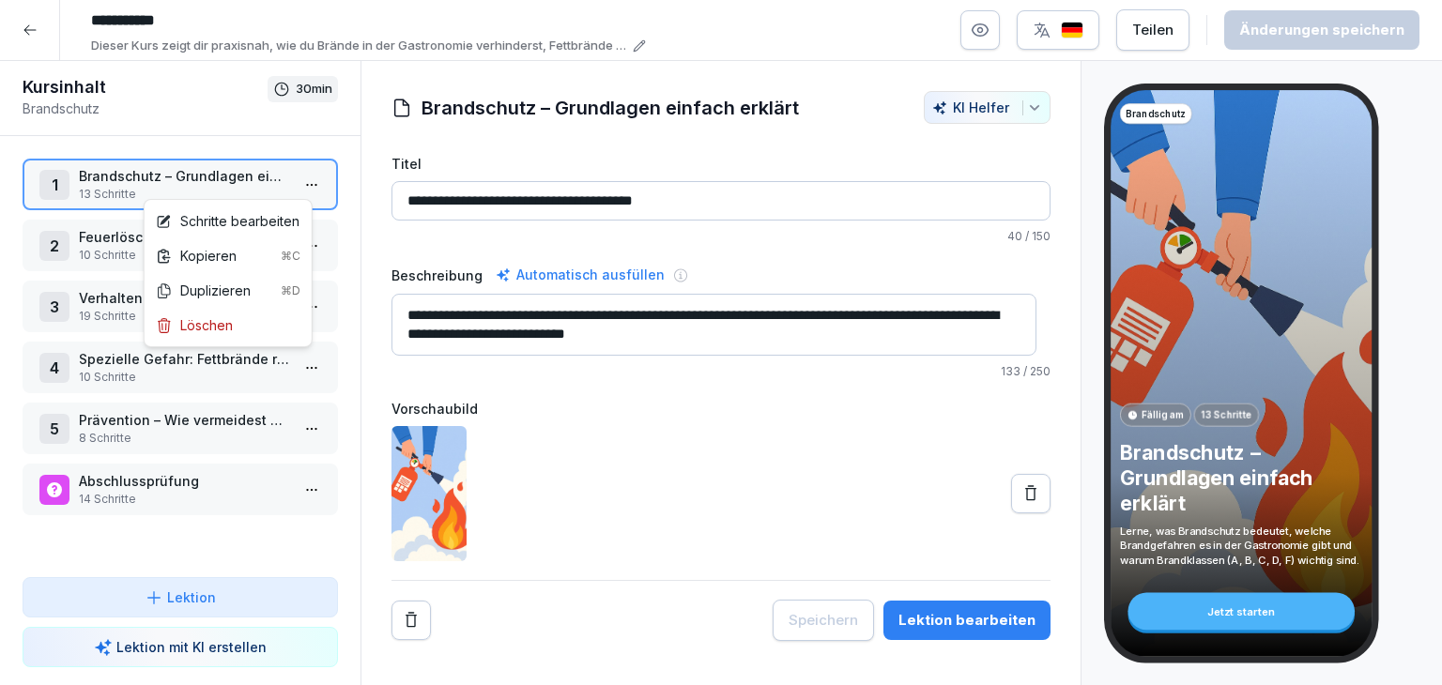
click at [300, 201] on body "**********" at bounding box center [721, 342] width 1442 height 685
click at [242, 232] on div "Schritte bearbeiten" at bounding box center [228, 221] width 160 height 35
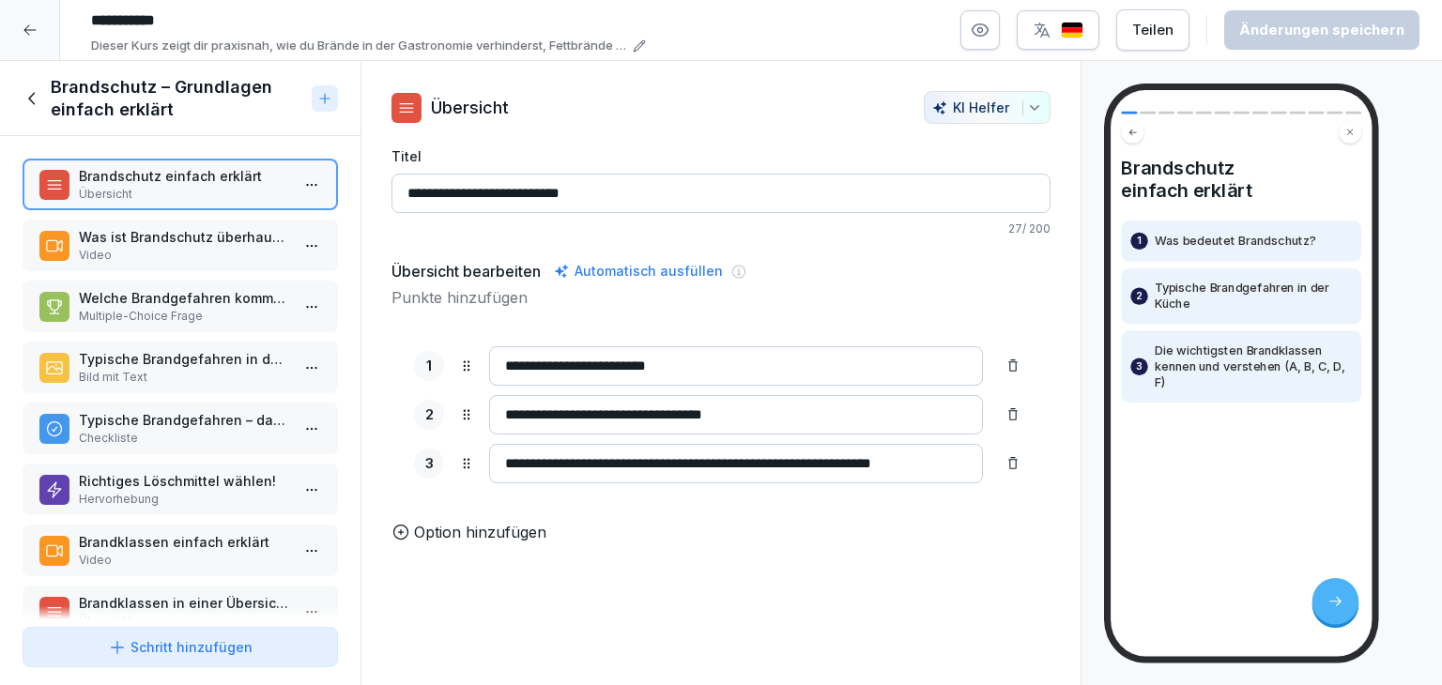
click at [193, 254] on p "Video" at bounding box center [184, 255] width 210 height 17
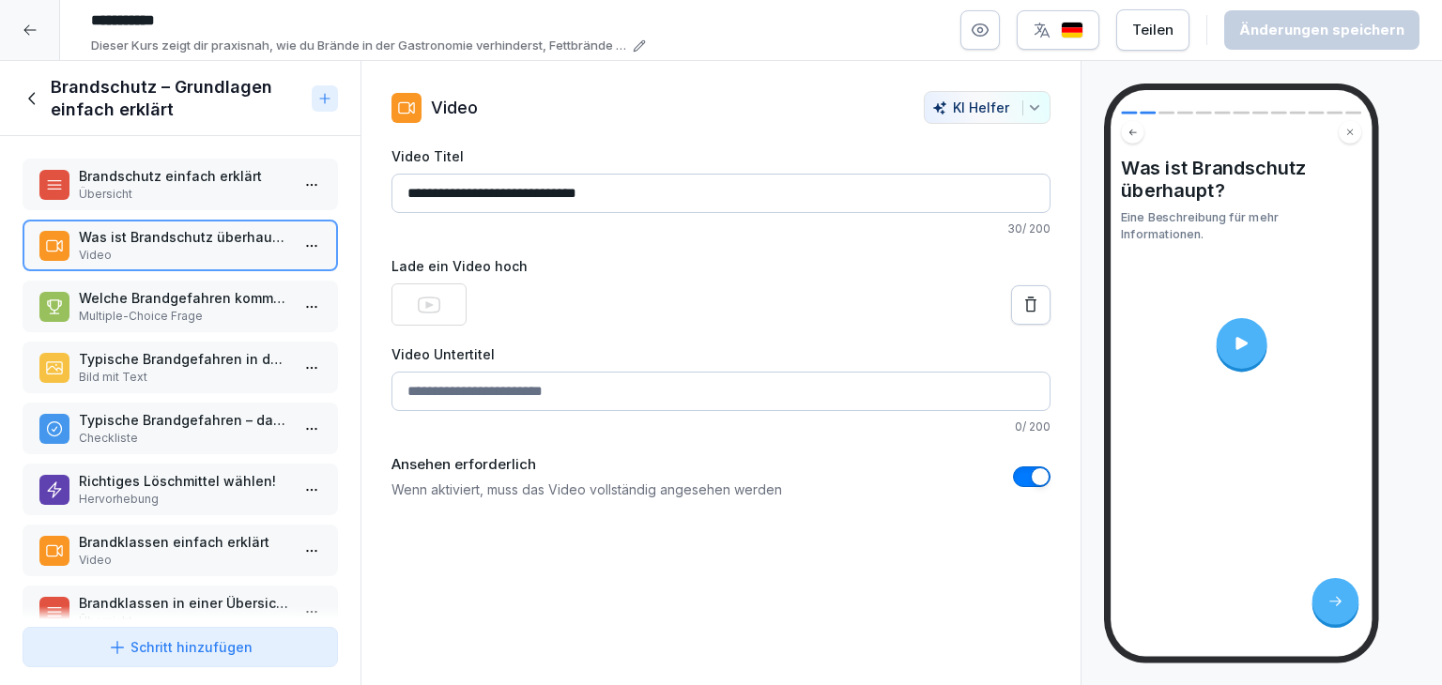
click at [1246, 350] on icon at bounding box center [1240, 343] width 19 height 19
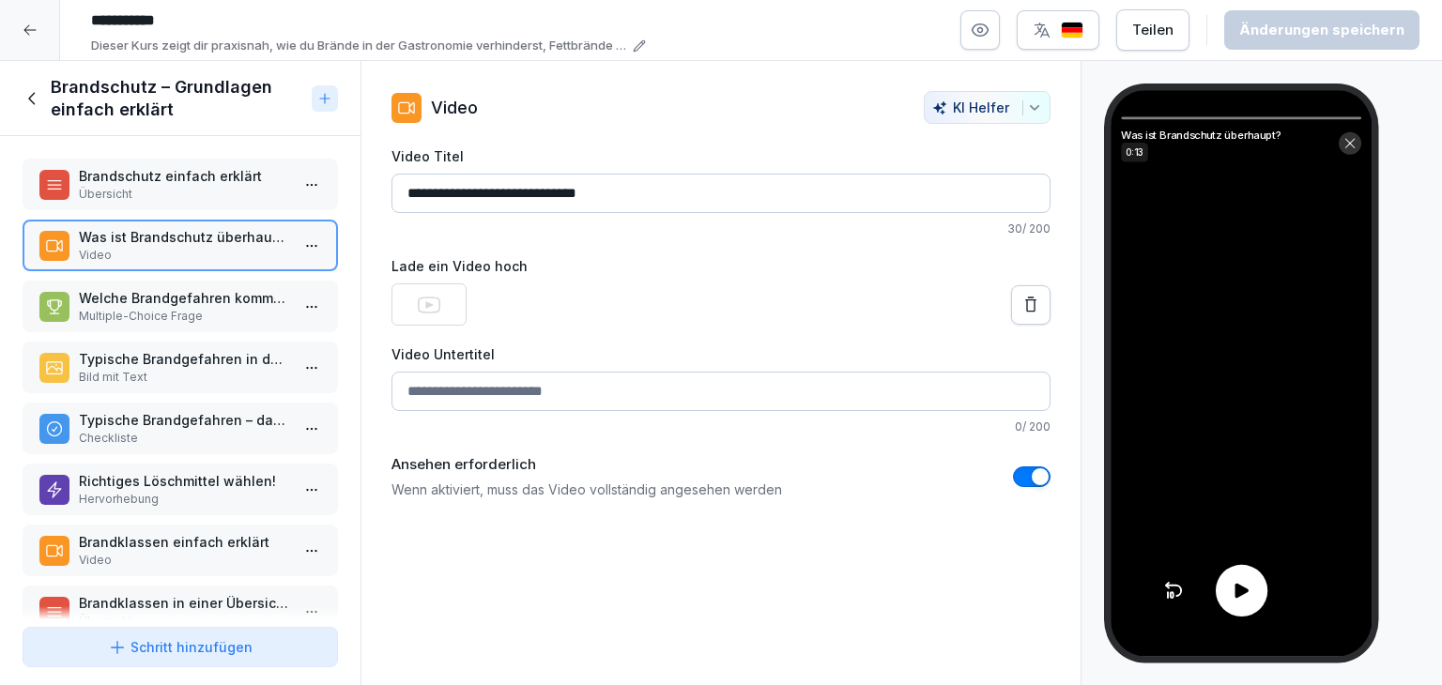
click at [31, 106] on icon at bounding box center [33, 98] width 21 height 21
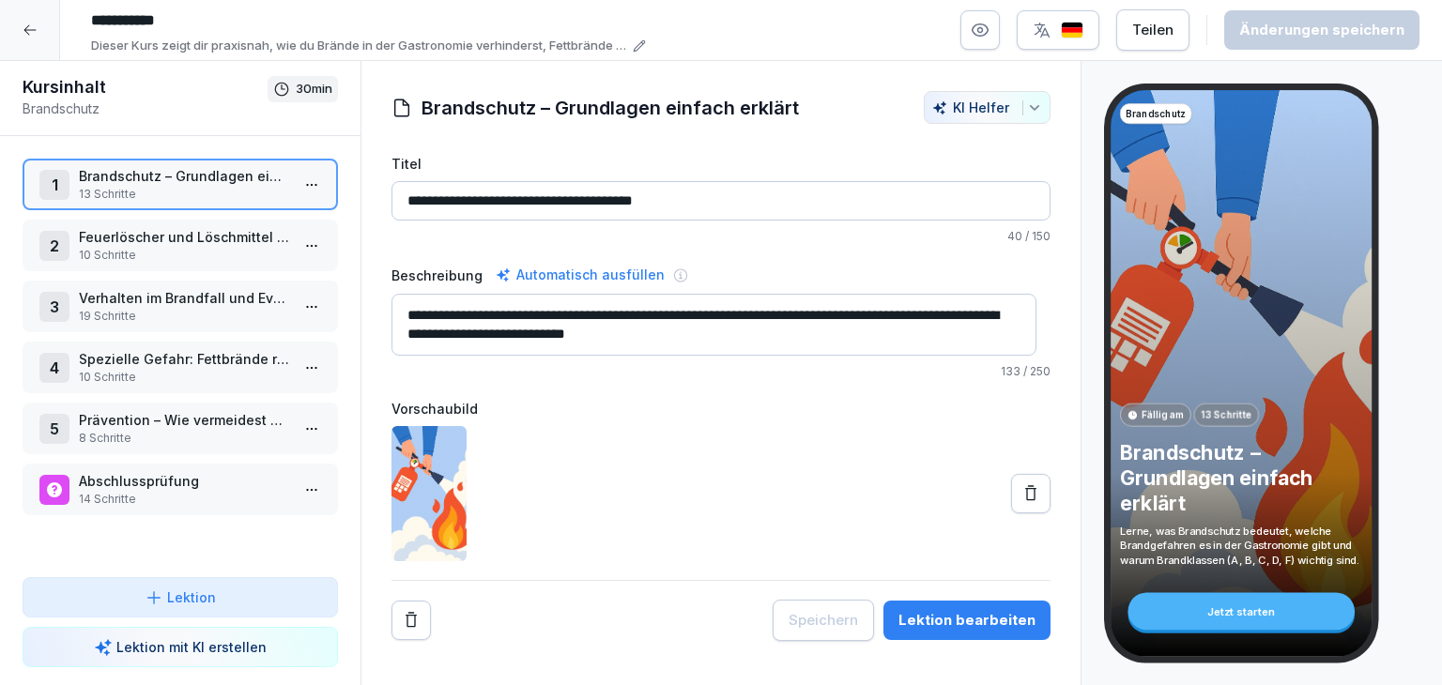
click at [35, 43] on div at bounding box center [30, 30] width 60 height 60
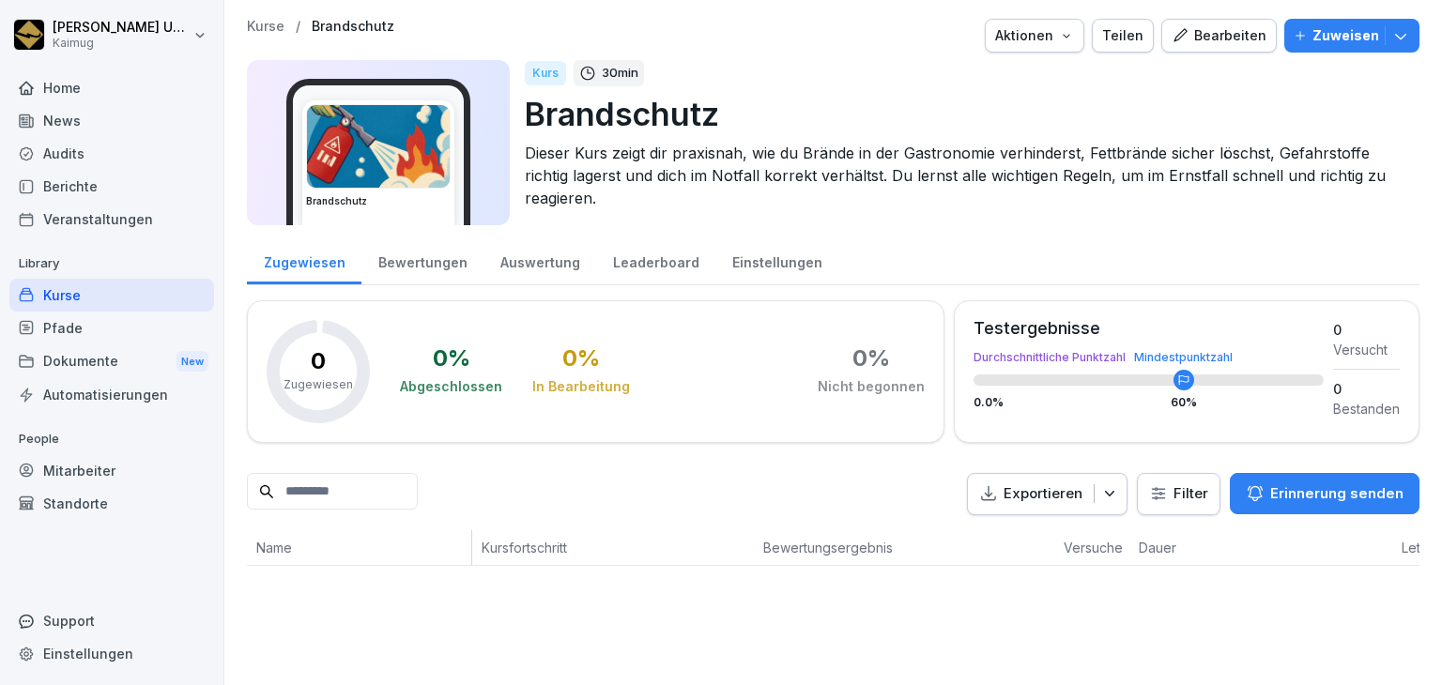
click at [251, 27] on p "Kurse" at bounding box center [266, 27] width 38 height 16
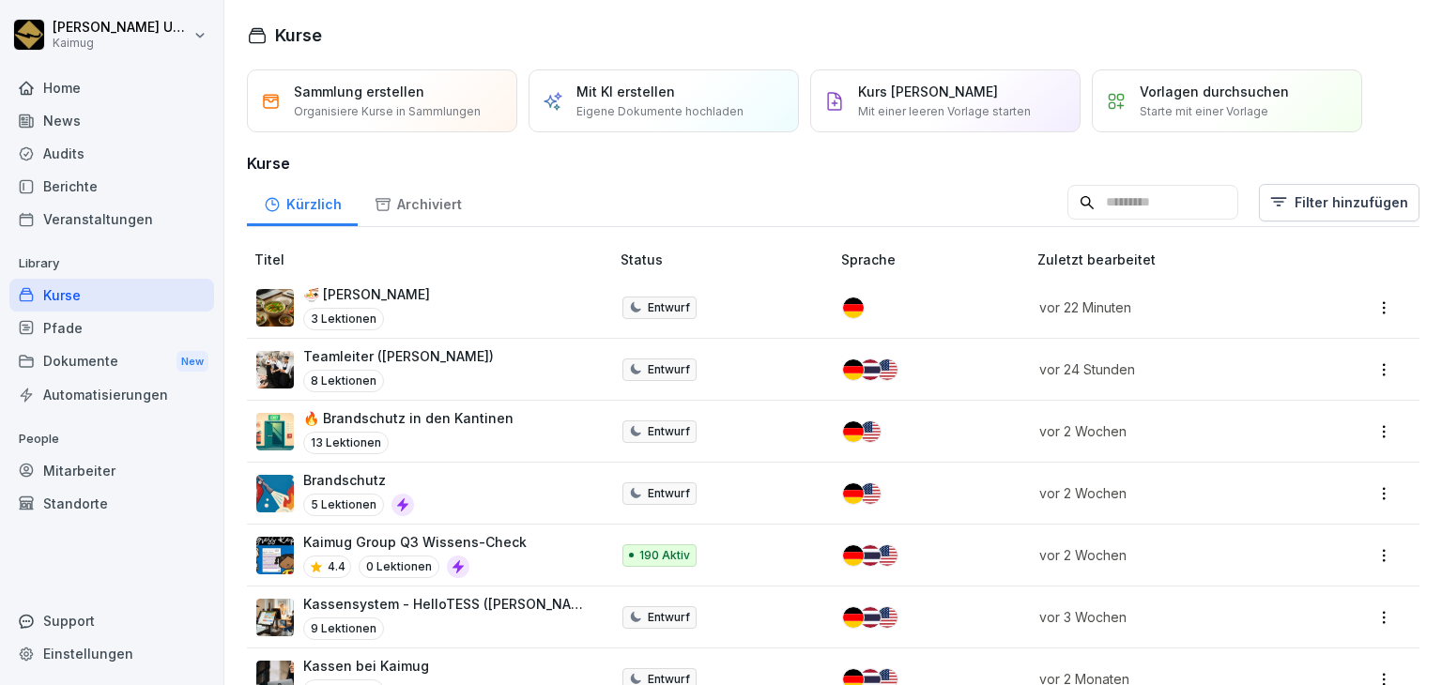
click at [1235, 279] on td "vor 22 Minuten" at bounding box center [1176, 308] width 292 height 62
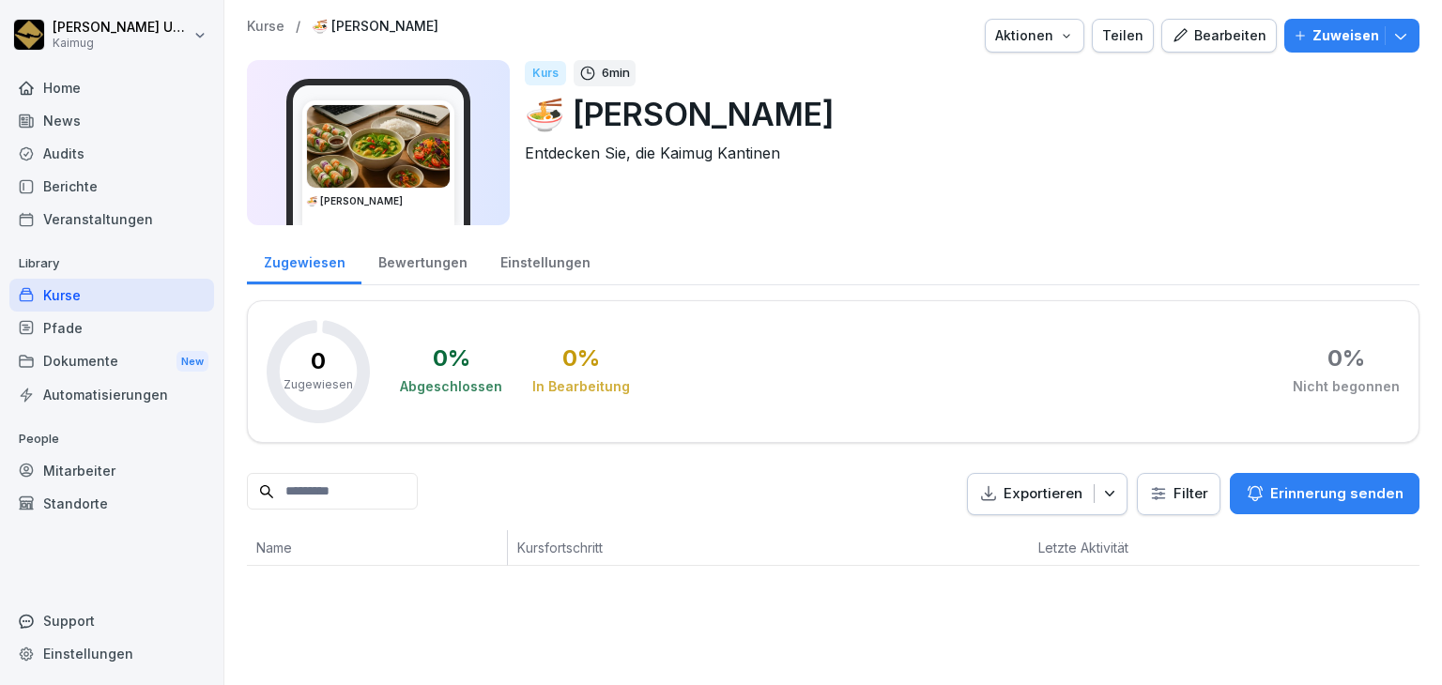
click at [105, 323] on div "Pfade" at bounding box center [111, 328] width 205 height 33
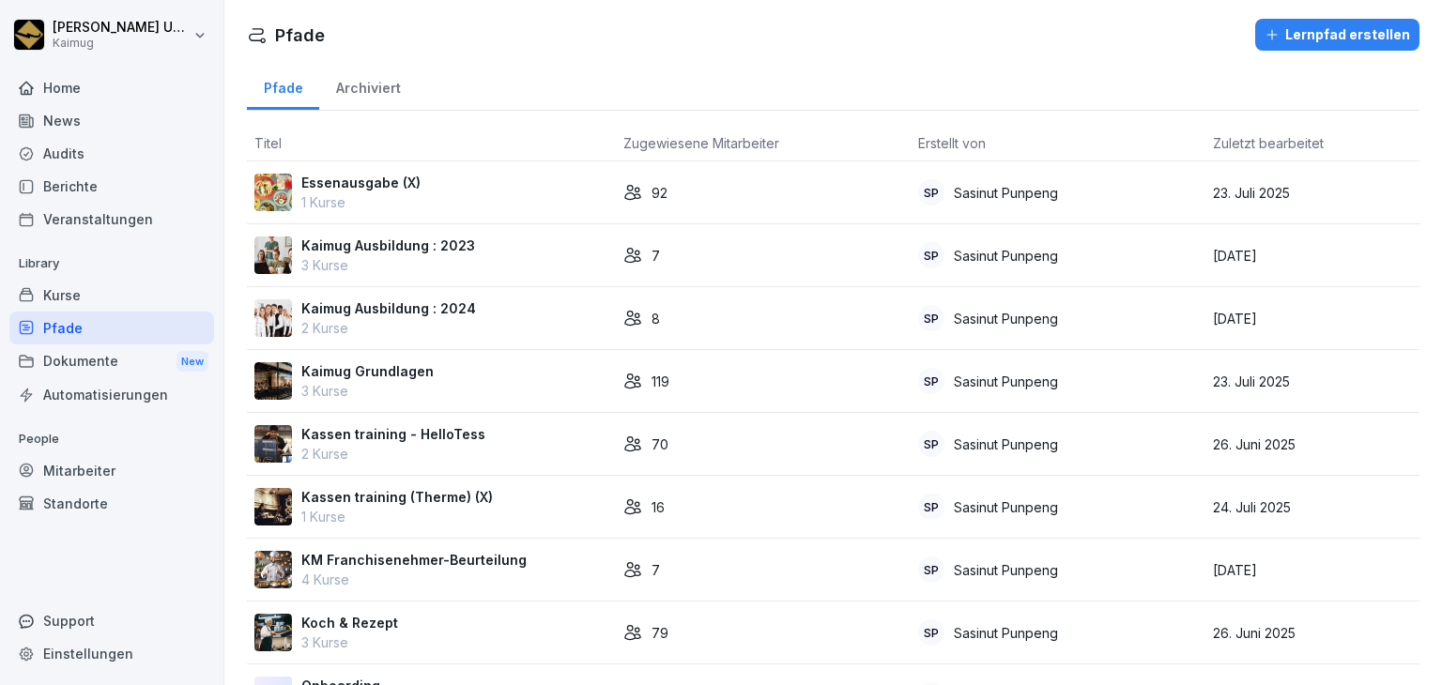
click at [86, 293] on div "Kurse" at bounding box center [111, 295] width 205 height 33
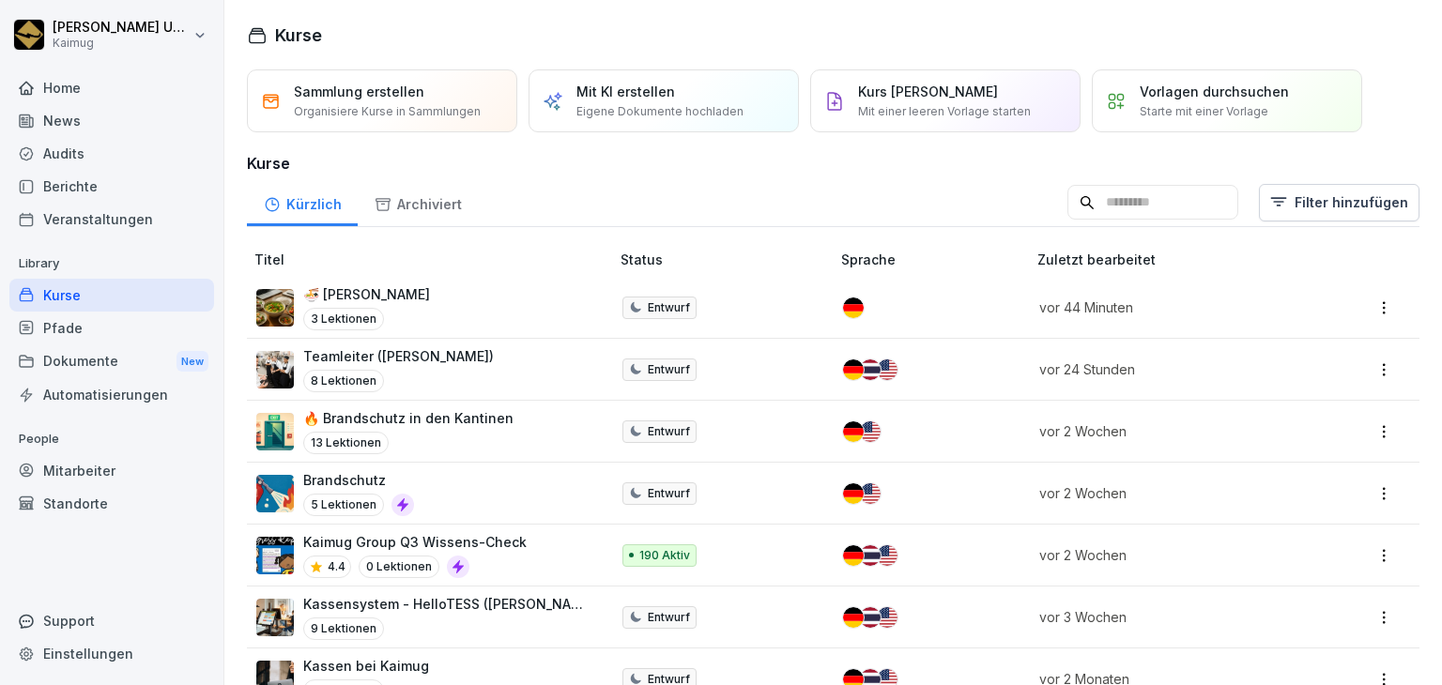
click at [616, 193] on div "Kürzlich Archiviert Filter hinzufügen" at bounding box center [833, 202] width 1172 height 49
click at [157, 177] on div "Berichte" at bounding box center [111, 186] width 205 height 33
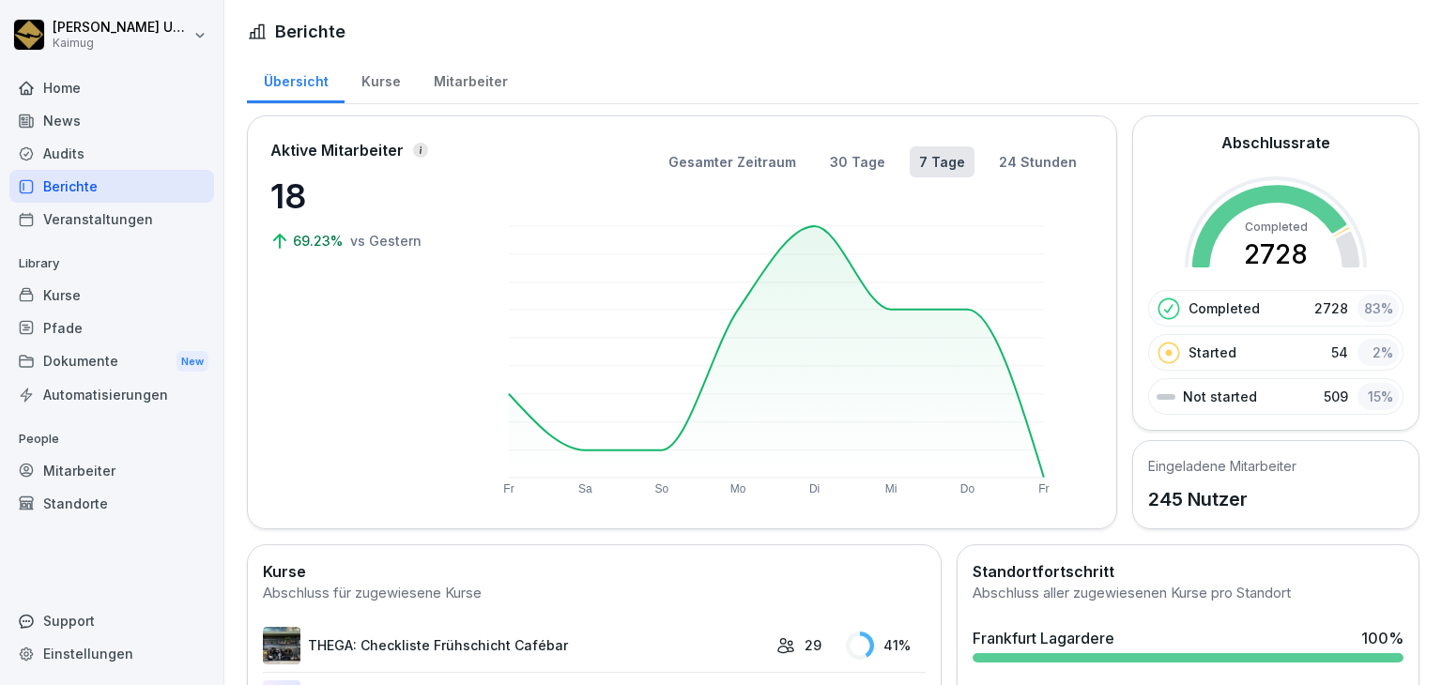
click at [120, 91] on div "Home" at bounding box center [111, 87] width 205 height 33
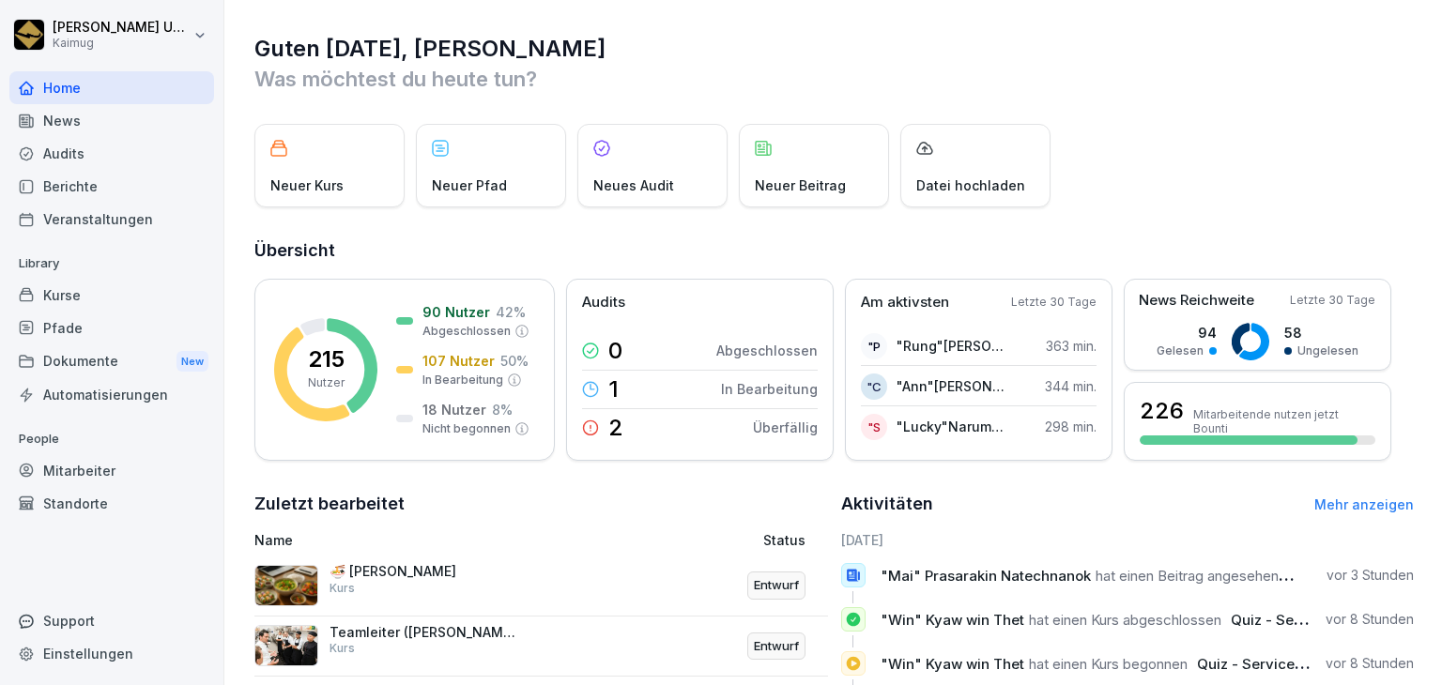
click at [97, 121] on div "News" at bounding box center [111, 120] width 205 height 33
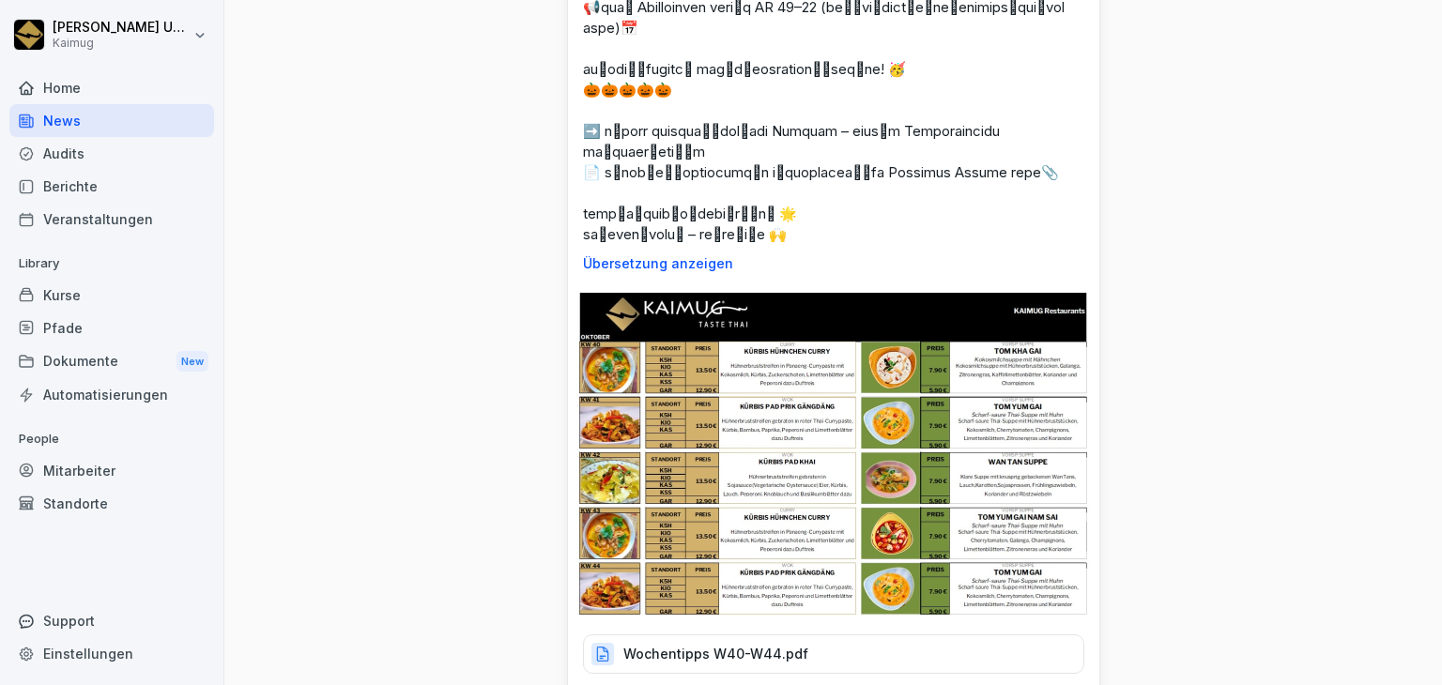
scroll to position [563, 0]
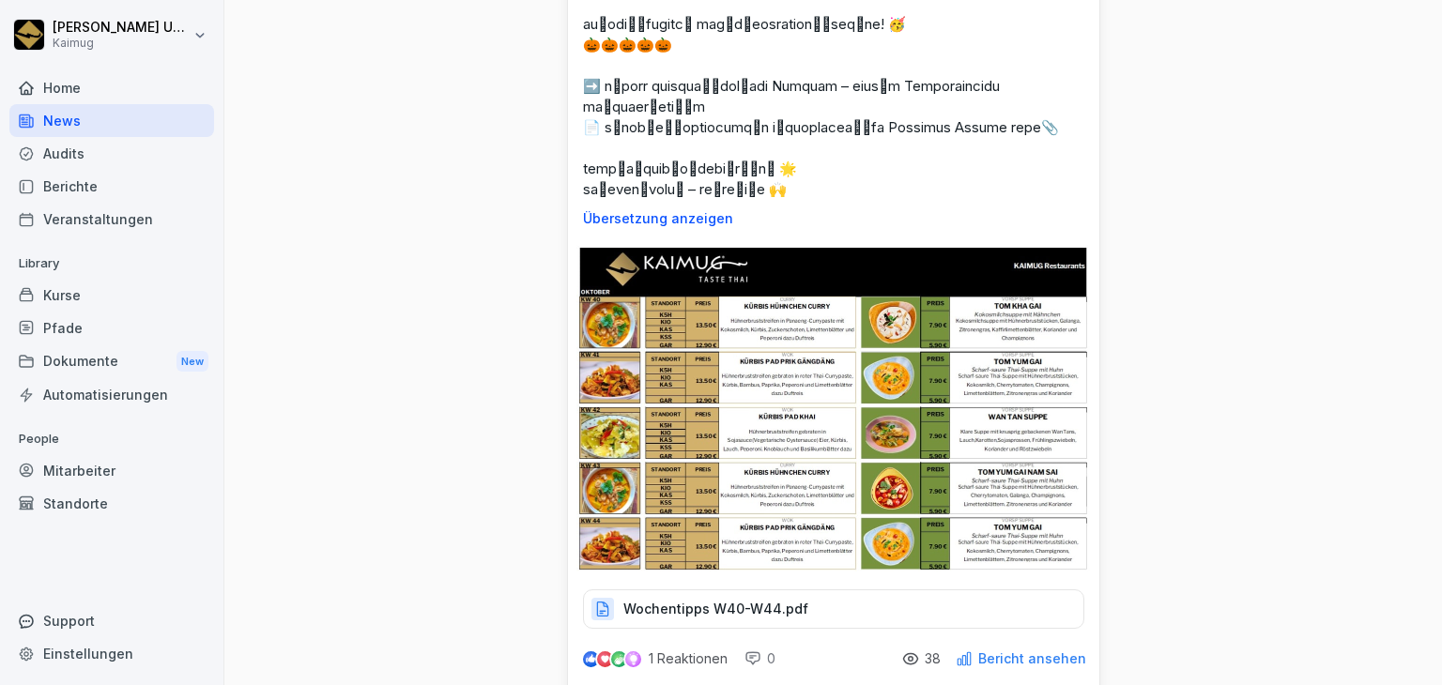
click at [139, 163] on div "Audits" at bounding box center [111, 153] width 205 height 33
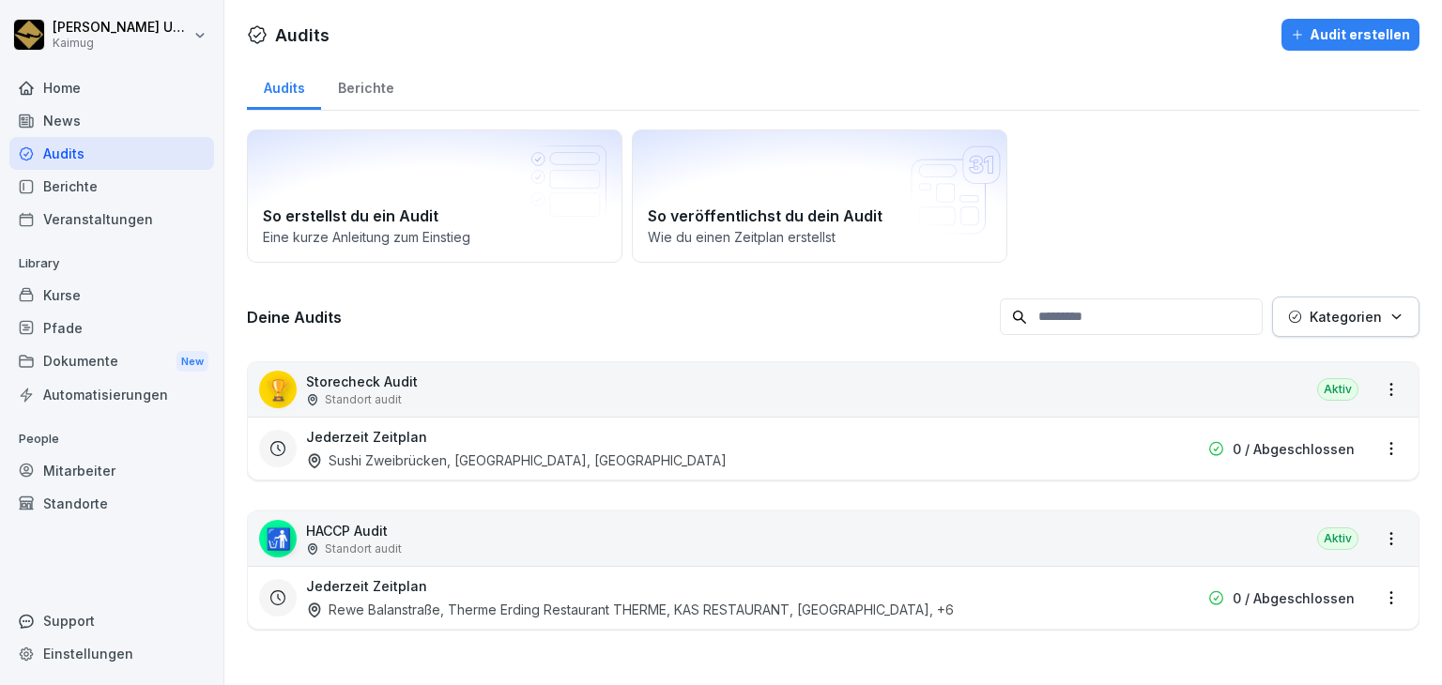
scroll to position [2, 0]
click at [1188, 164] on div "So erstellst du ein Audit Eine kurze Anleitung zum Einstieg So veröffentlichst …" at bounding box center [833, 196] width 1172 height 133
click at [106, 196] on div "Berichte" at bounding box center [111, 186] width 205 height 33
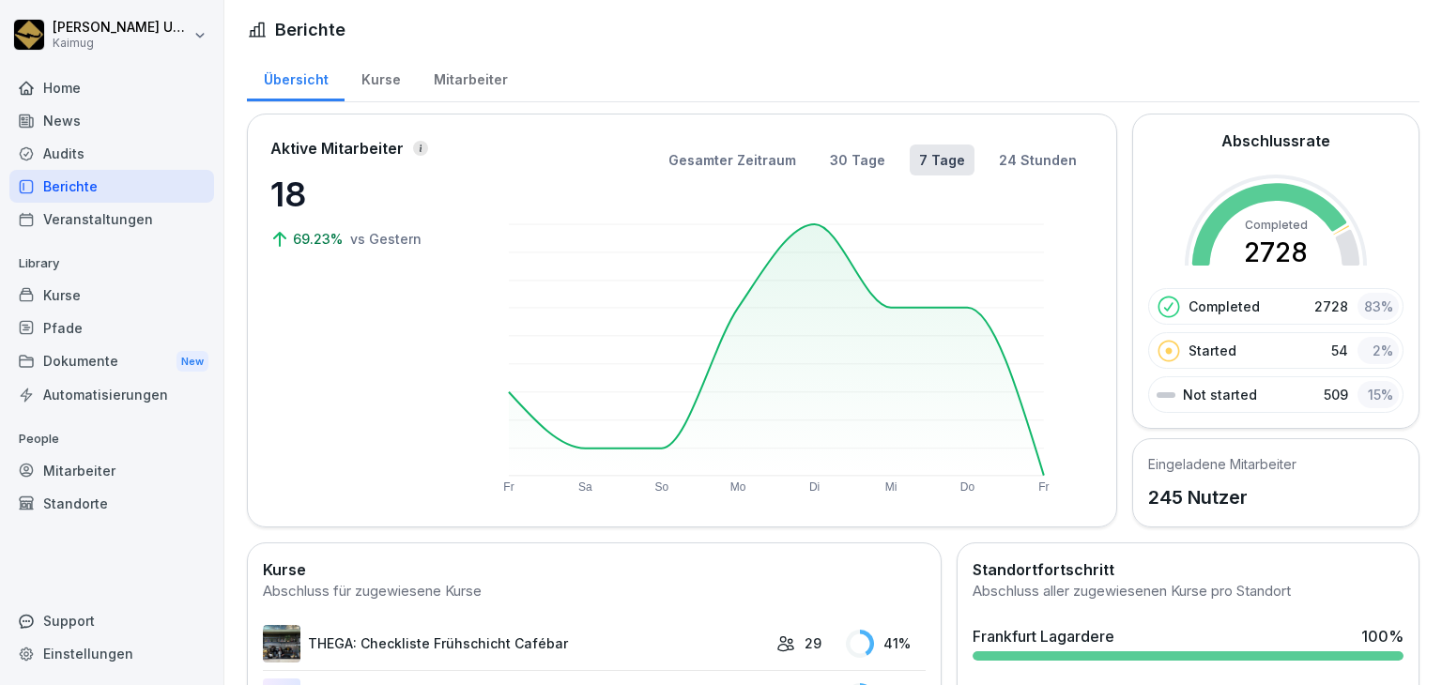
click at [108, 221] on div "Veranstaltungen" at bounding box center [111, 219] width 205 height 33
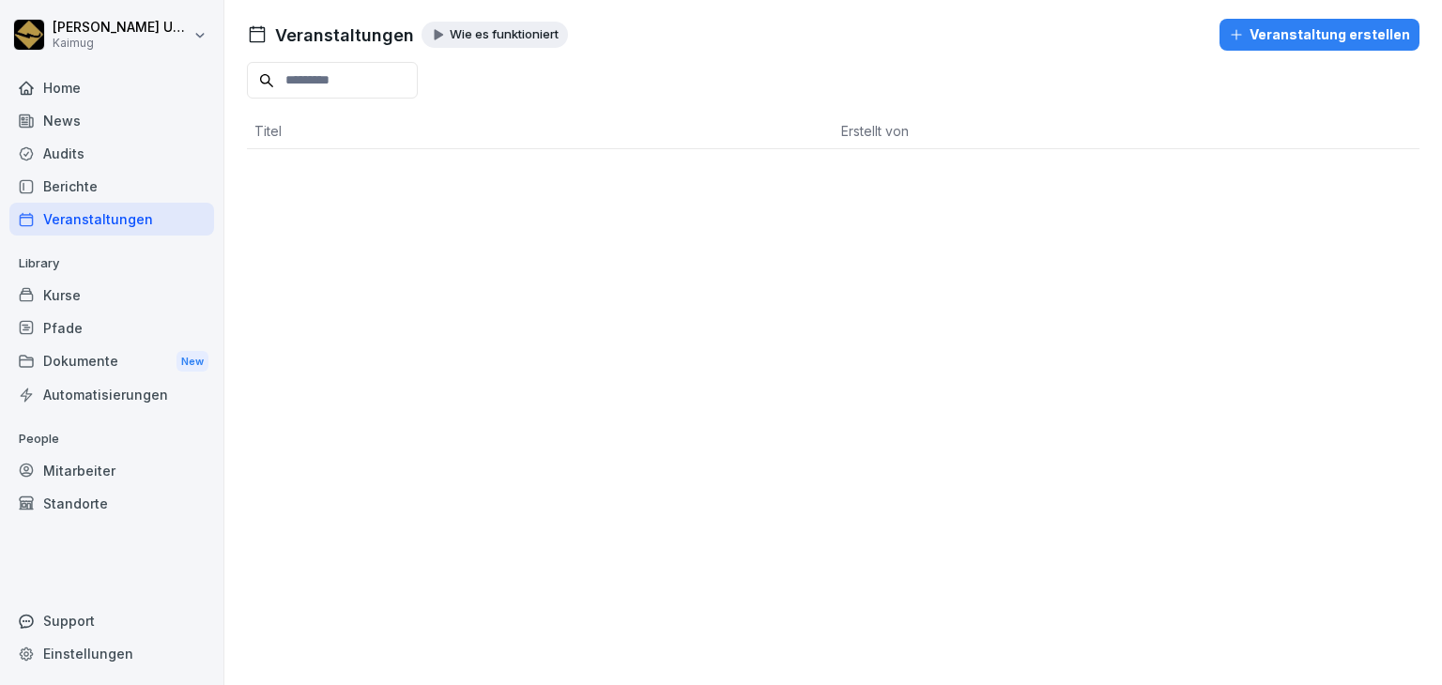
click at [88, 304] on div "Kurse" at bounding box center [111, 295] width 205 height 33
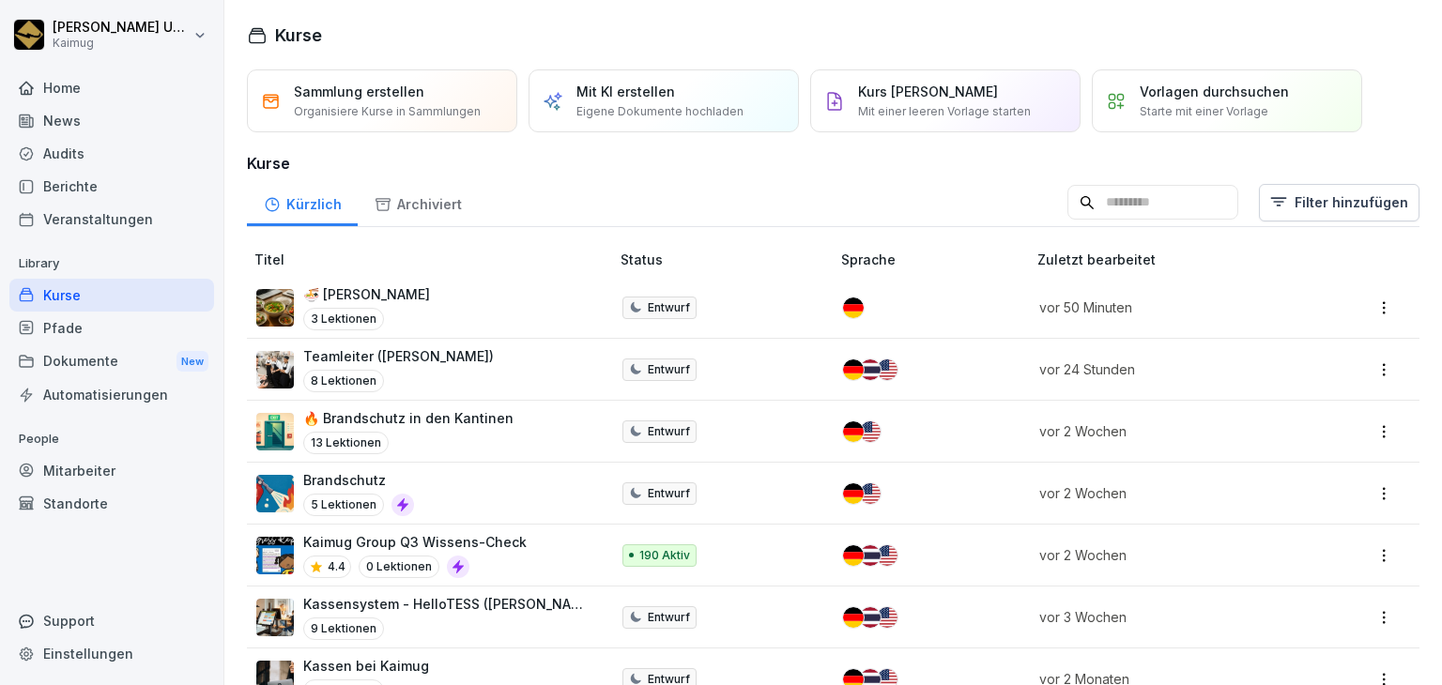
drag, startPoint x: 646, startPoint y: 417, endPoint x: 533, endPoint y: 162, distance: 278.2
click at [533, 162] on h3 "Kurse" at bounding box center [833, 163] width 1172 height 23
click at [1172, 161] on h3 "Kurse" at bounding box center [833, 163] width 1172 height 23
click at [524, 305] on div "🍜 KAIMUG Kantinen 3 Lektionen" at bounding box center [423, 307] width 334 height 46
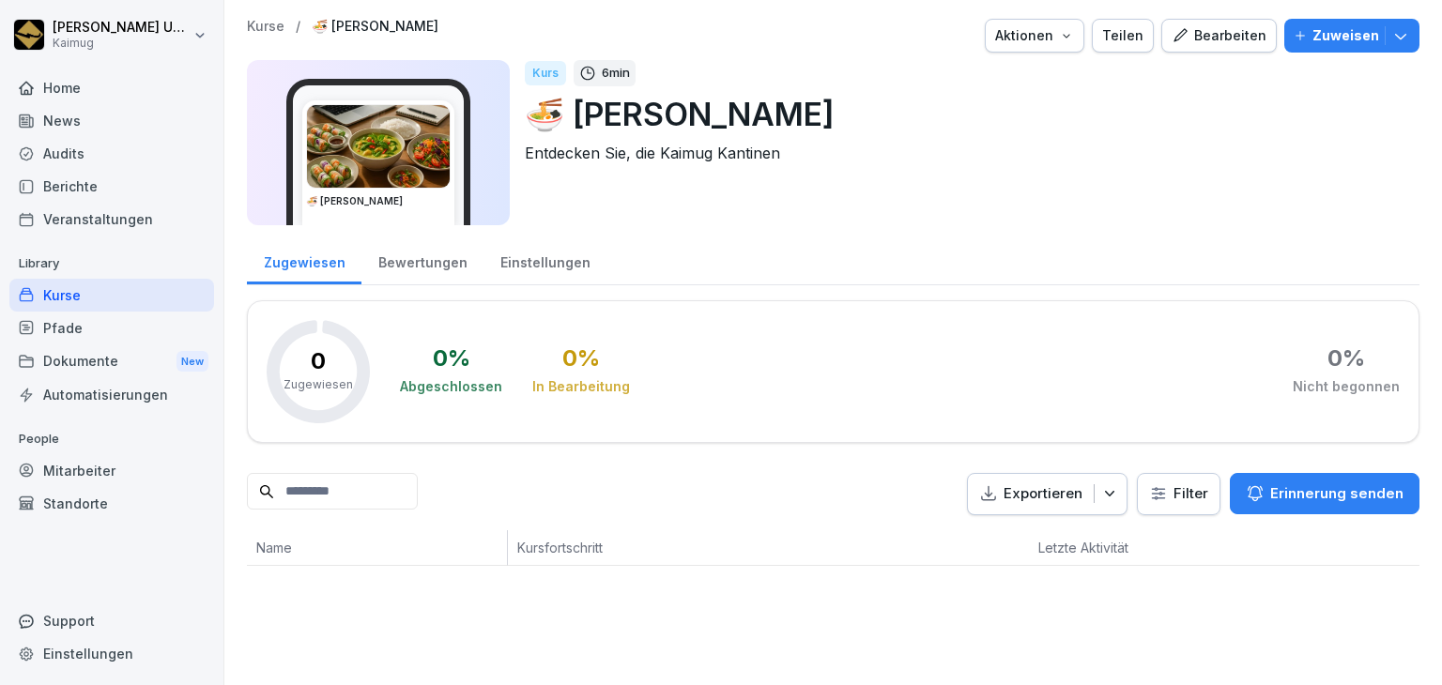
click at [1180, 42] on icon "button" at bounding box center [1179, 35] width 17 height 17
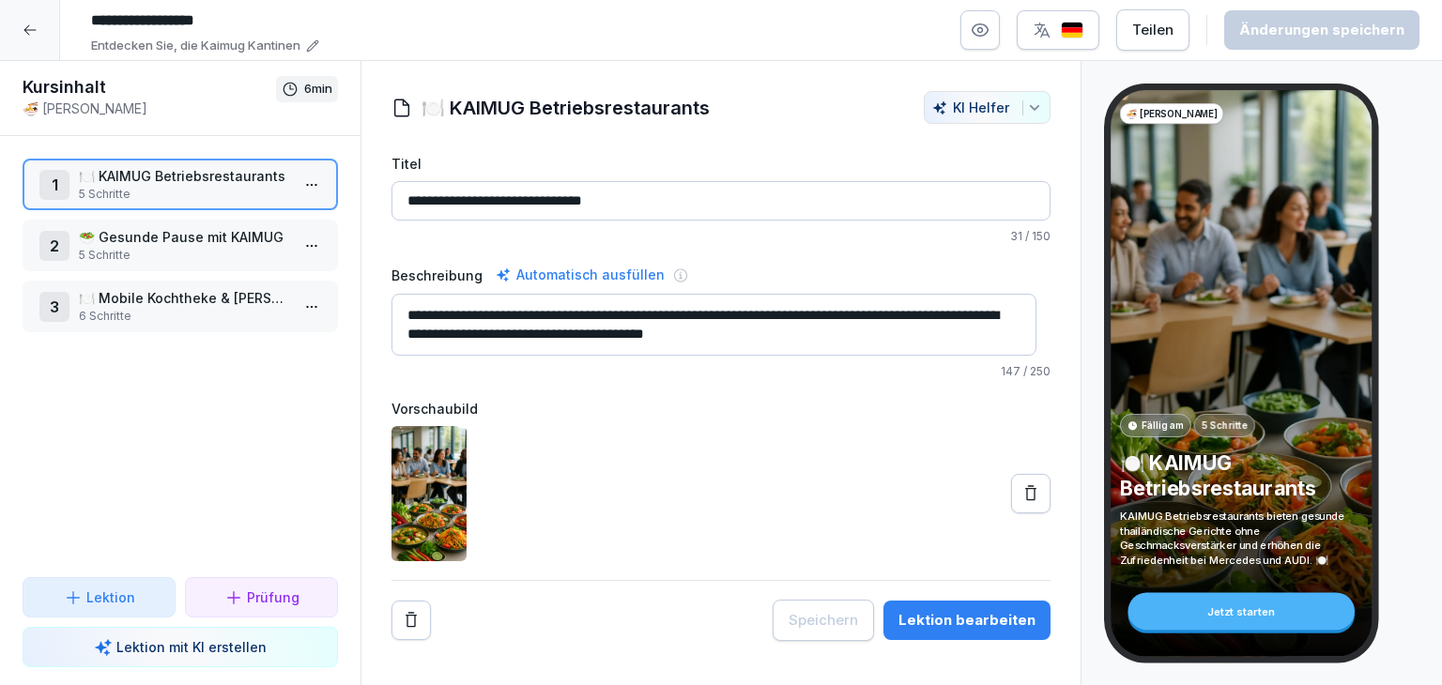
click at [284, 194] on html "**********" at bounding box center [721, 342] width 1442 height 685
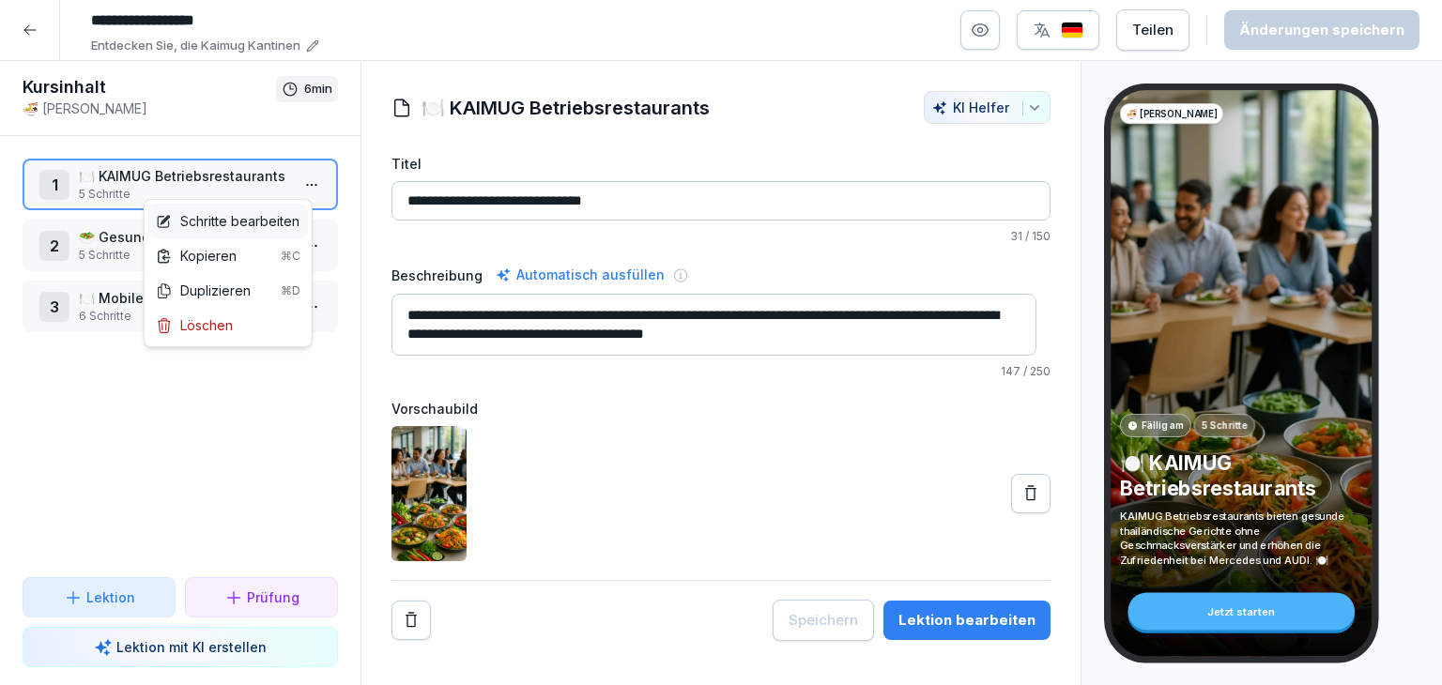
click at [252, 222] on div "Schritte bearbeiten" at bounding box center [228, 221] width 144 height 20
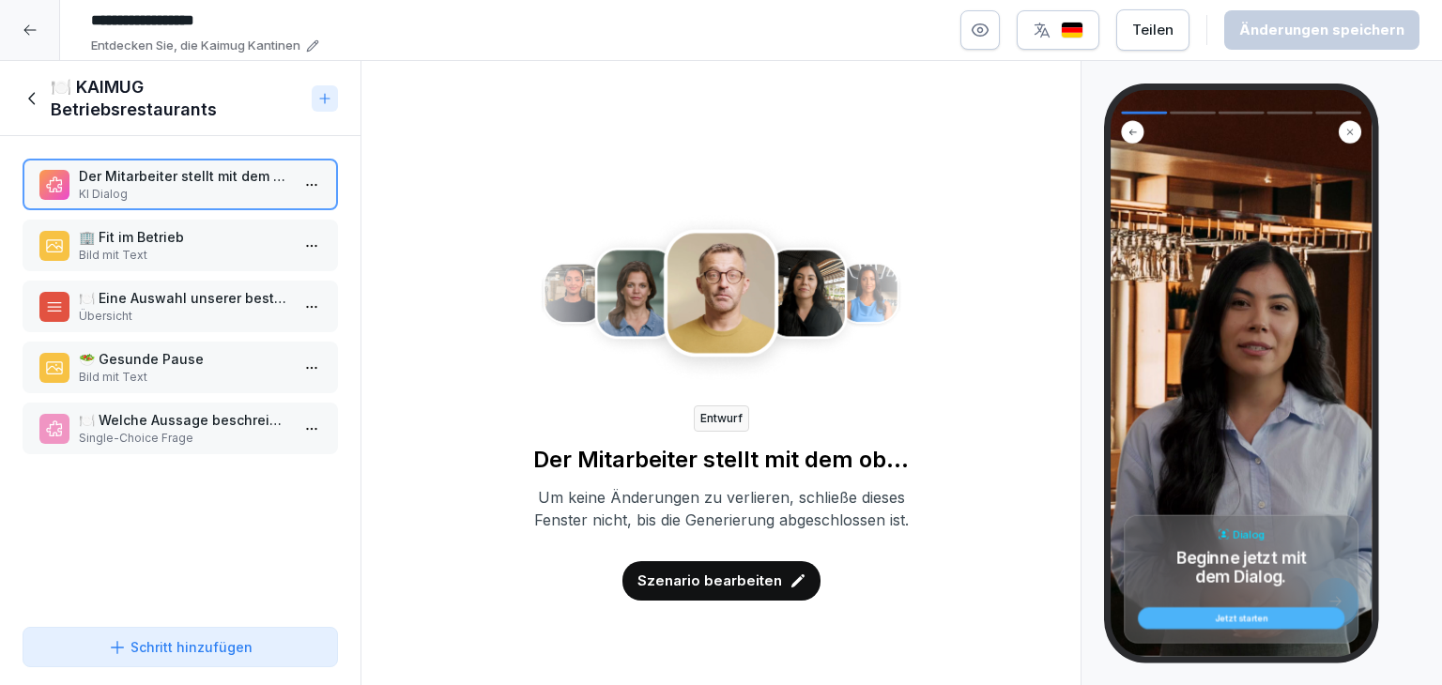
click at [205, 654] on div "Schritt hinzufügen" at bounding box center [180, 647] width 145 height 20
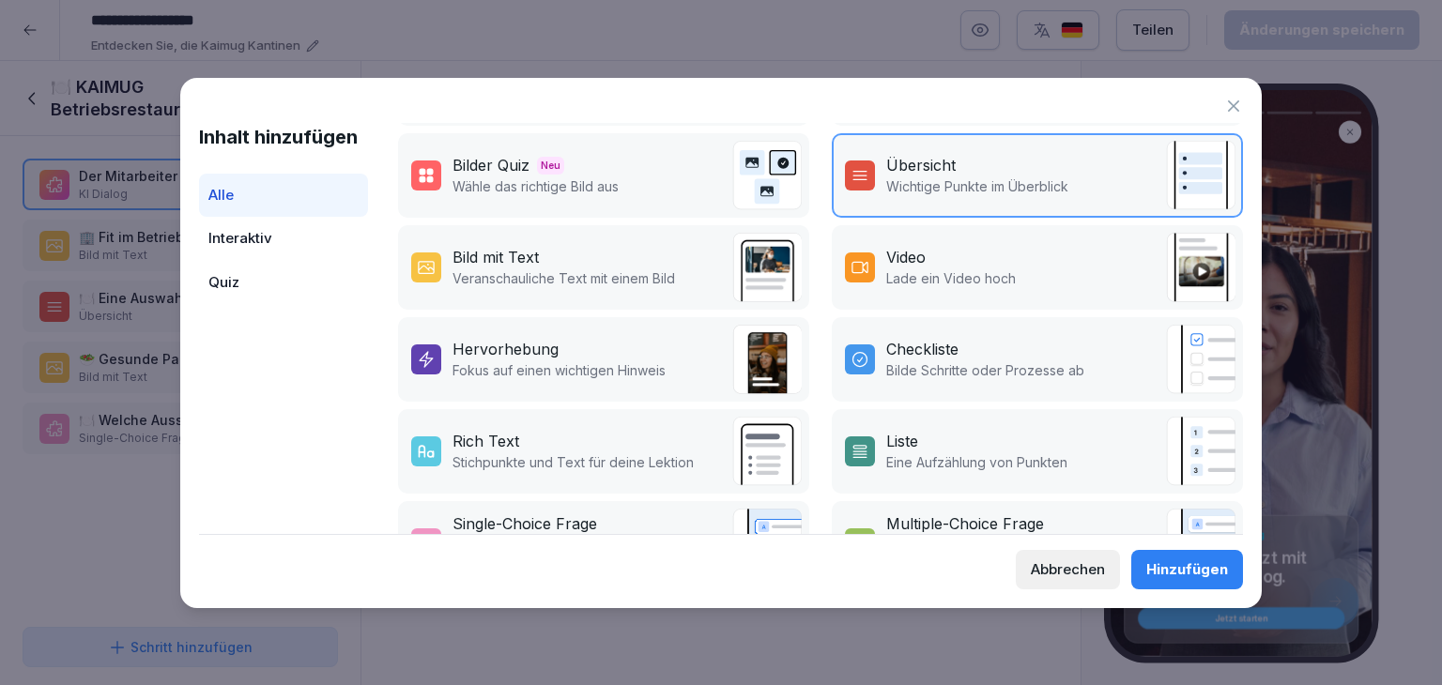
scroll to position [375, 0]
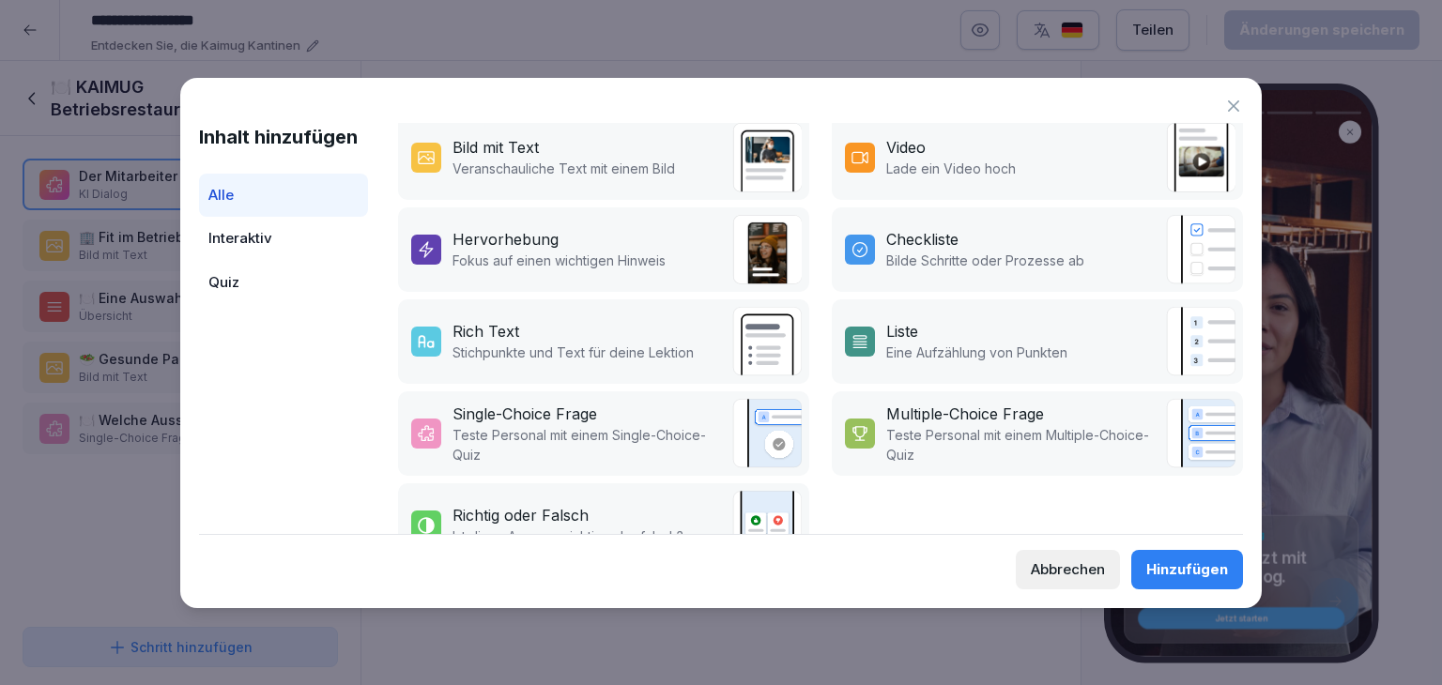
click at [1236, 106] on icon at bounding box center [1233, 106] width 19 height 19
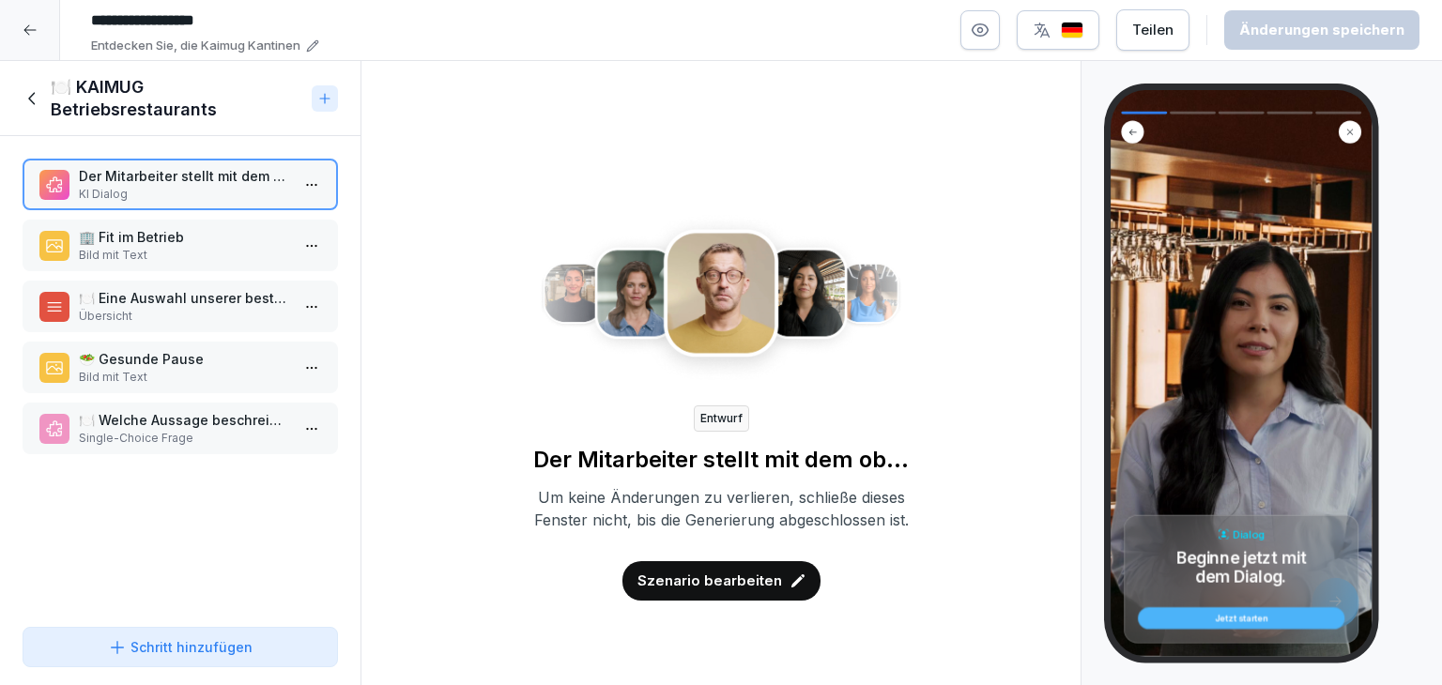
click at [33, 106] on icon at bounding box center [33, 98] width 21 height 21
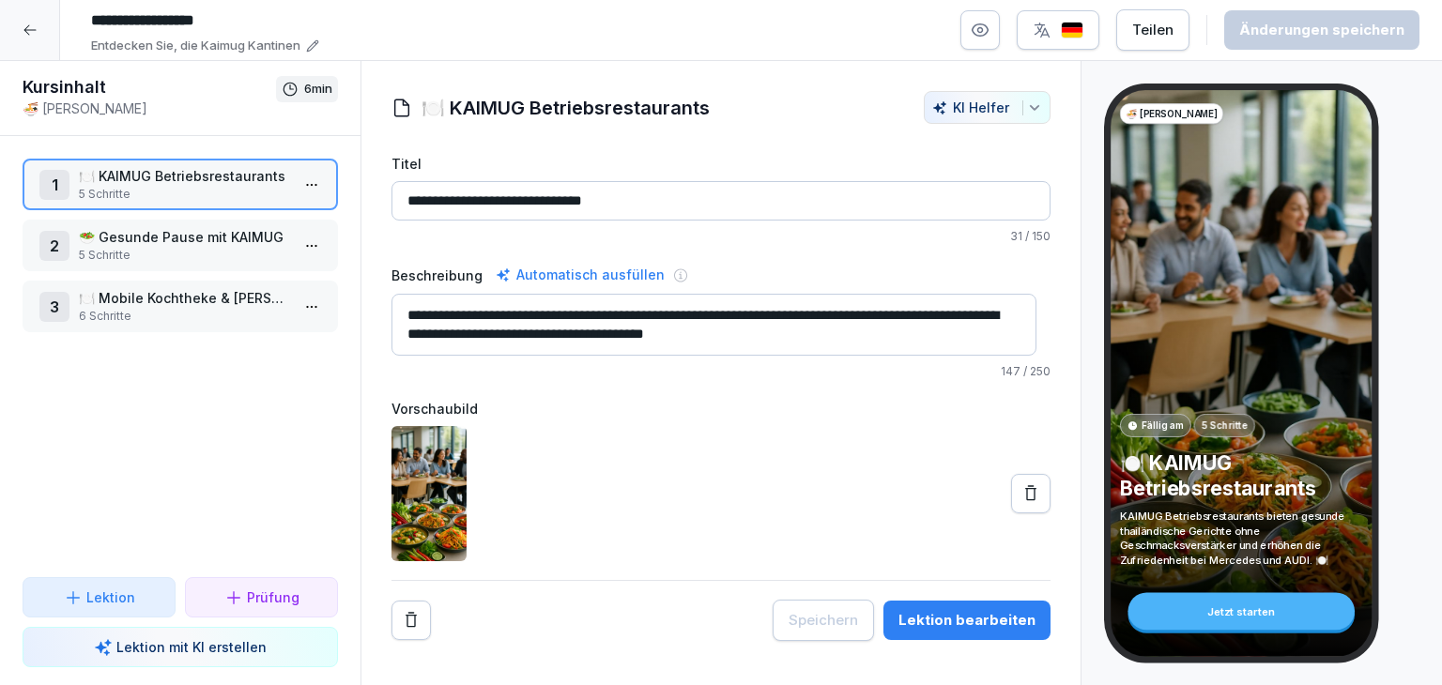
click at [1196, 115] on p "🍜 [PERSON_NAME]" at bounding box center [1170, 114] width 91 height 14
click at [34, 30] on icon at bounding box center [29, 30] width 12 height 10
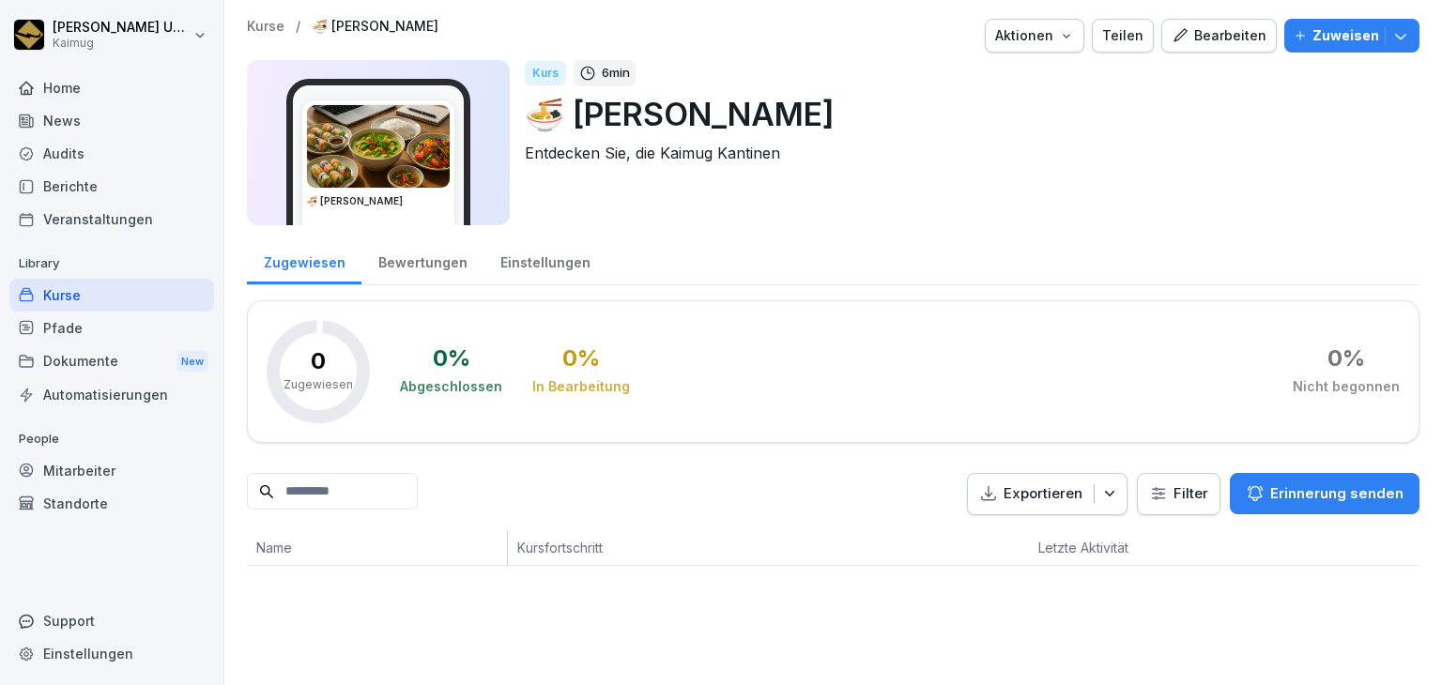
click at [265, 35] on div "Kurse / 🍜 KAIMUG Kantinen Aktionen Teilen Bearbeiten Zuweisen" at bounding box center [833, 36] width 1172 height 34
click at [267, 26] on p "Kurse" at bounding box center [266, 27] width 38 height 16
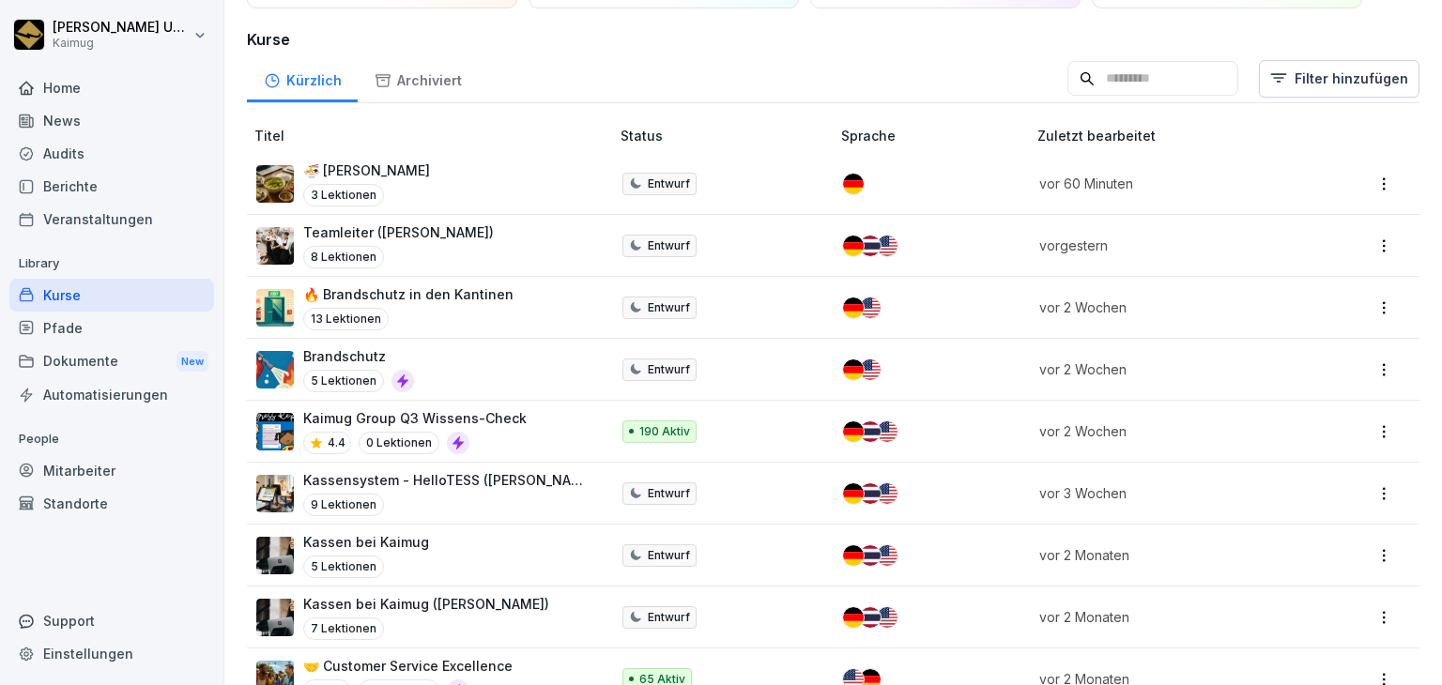
scroll to position [94, 0]
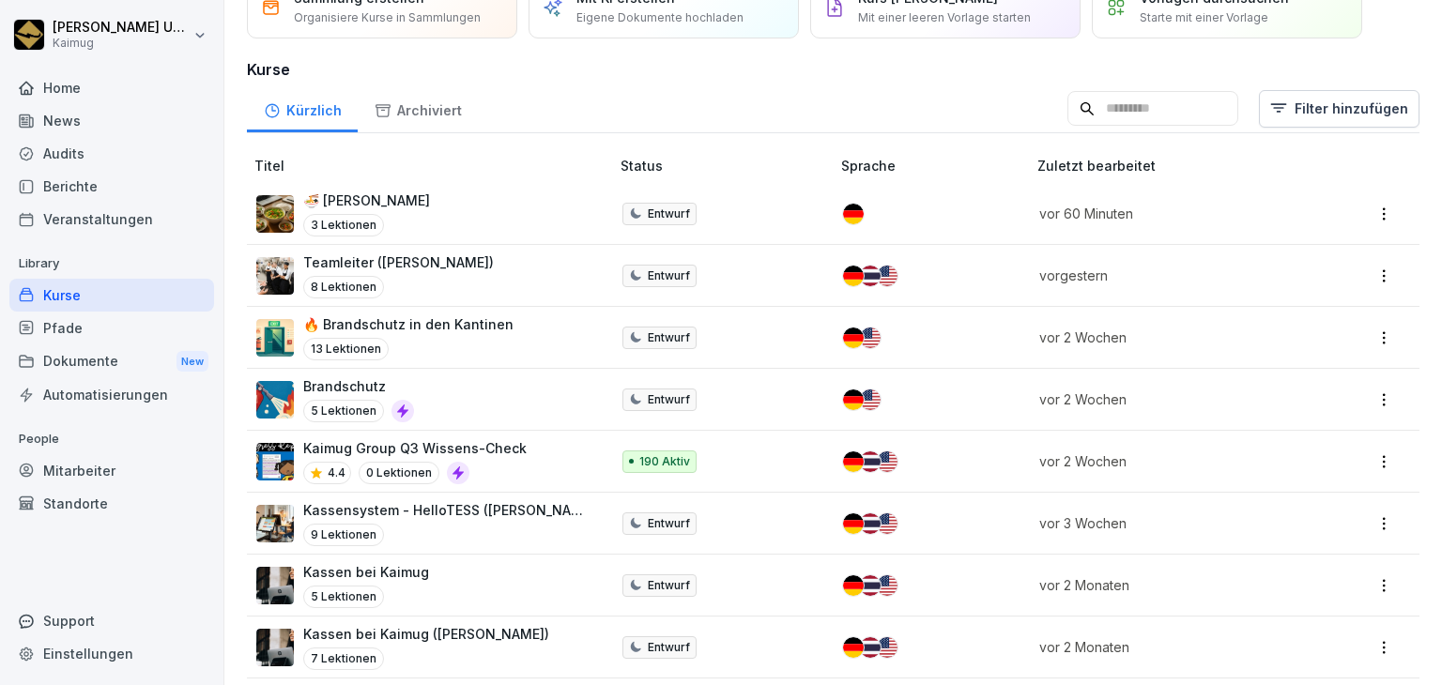
click at [110, 330] on div "Pfade" at bounding box center [111, 328] width 205 height 33
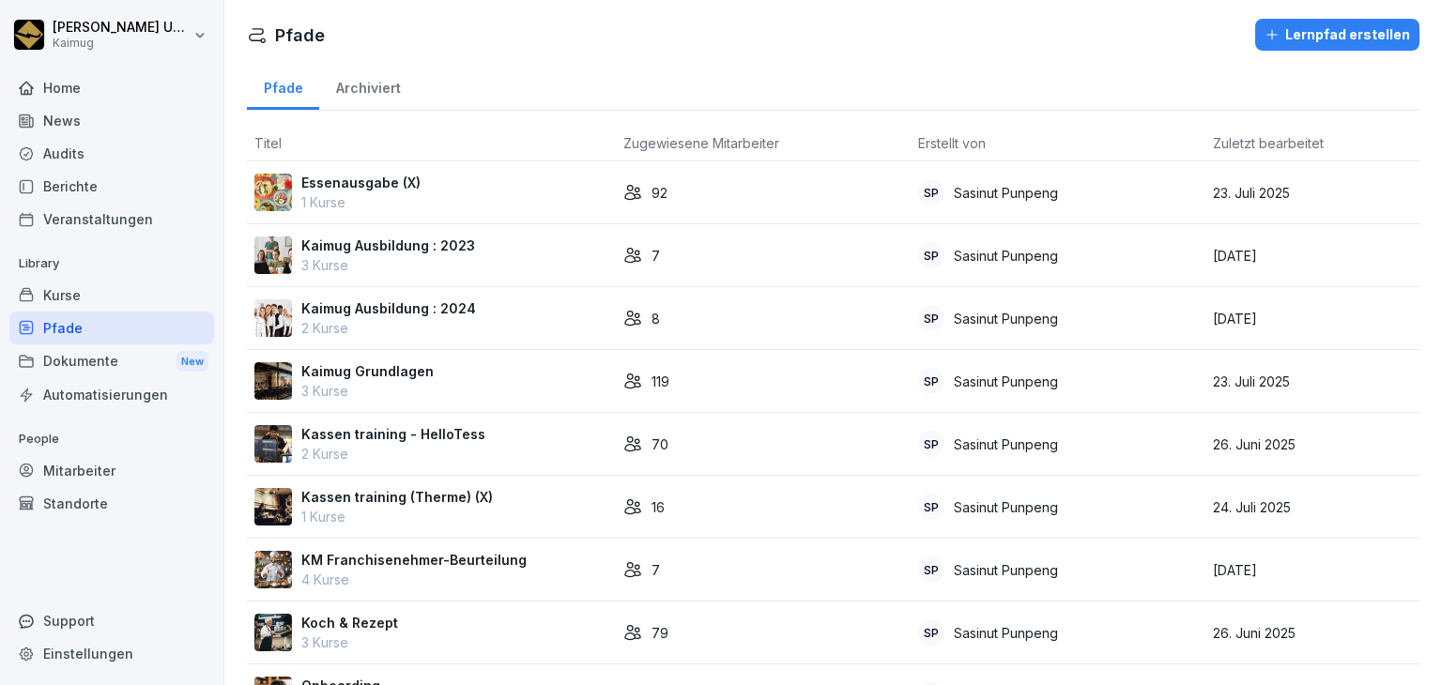
click at [135, 286] on div "Kurse" at bounding box center [111, 295] width 205 height 33
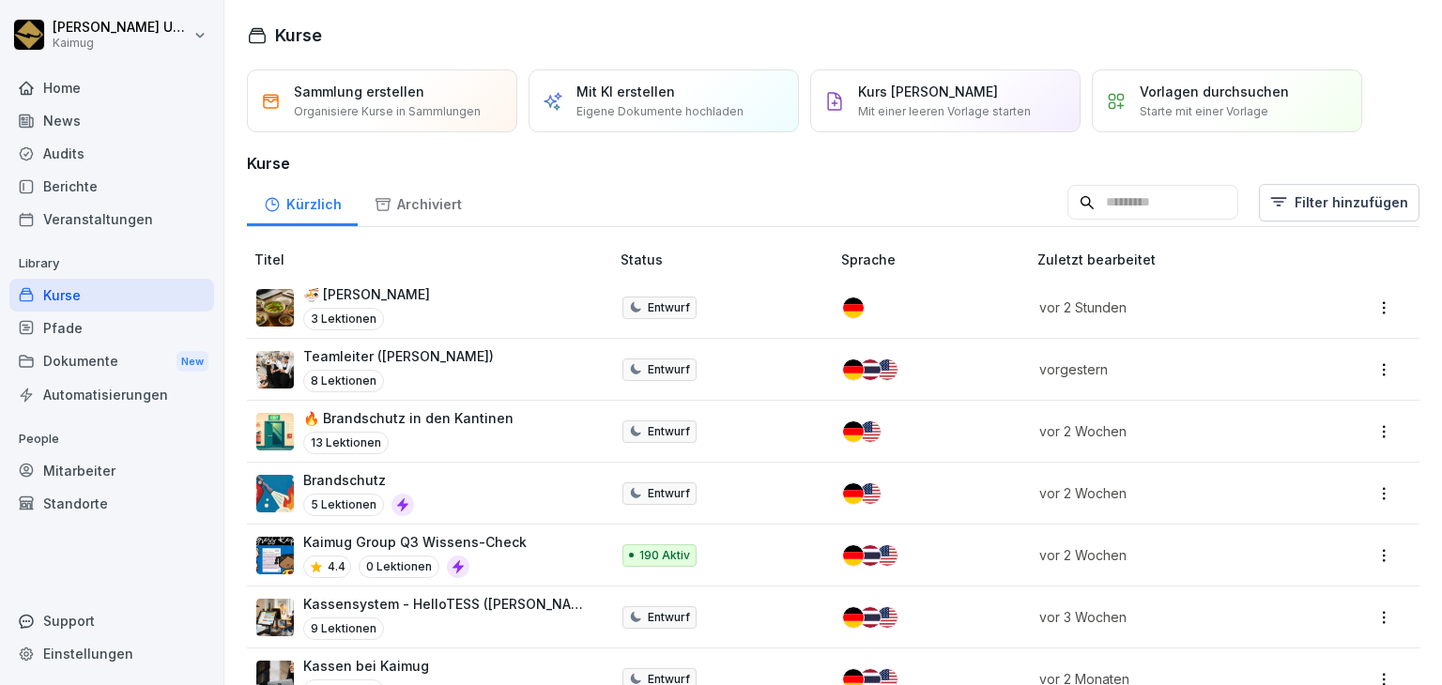
click at [458, 313] on div "🍜 [PERSON_NAME] 3 Lektionen" at bounding box center [423, 307] width 334 height 46
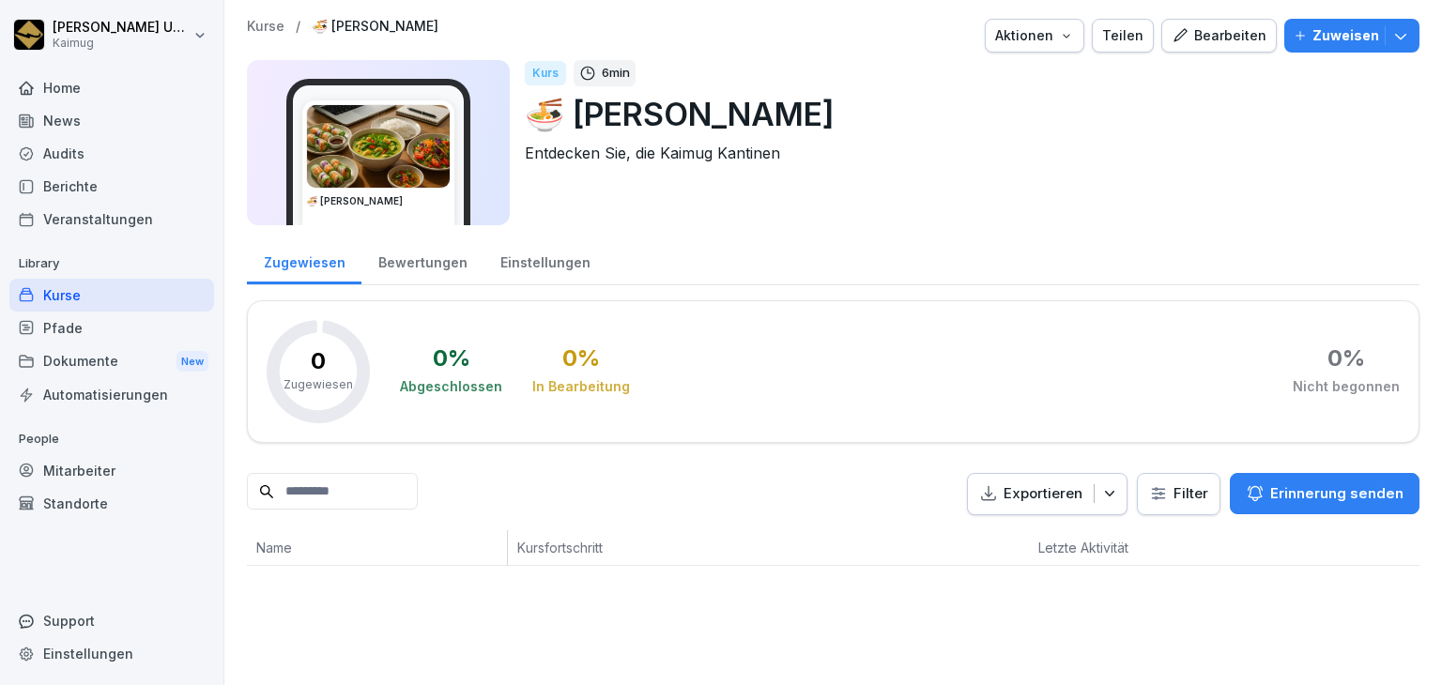
click at [1183, 35] on div "Bearbeiten" at bounding box center [1218, 35] width 95 height 21
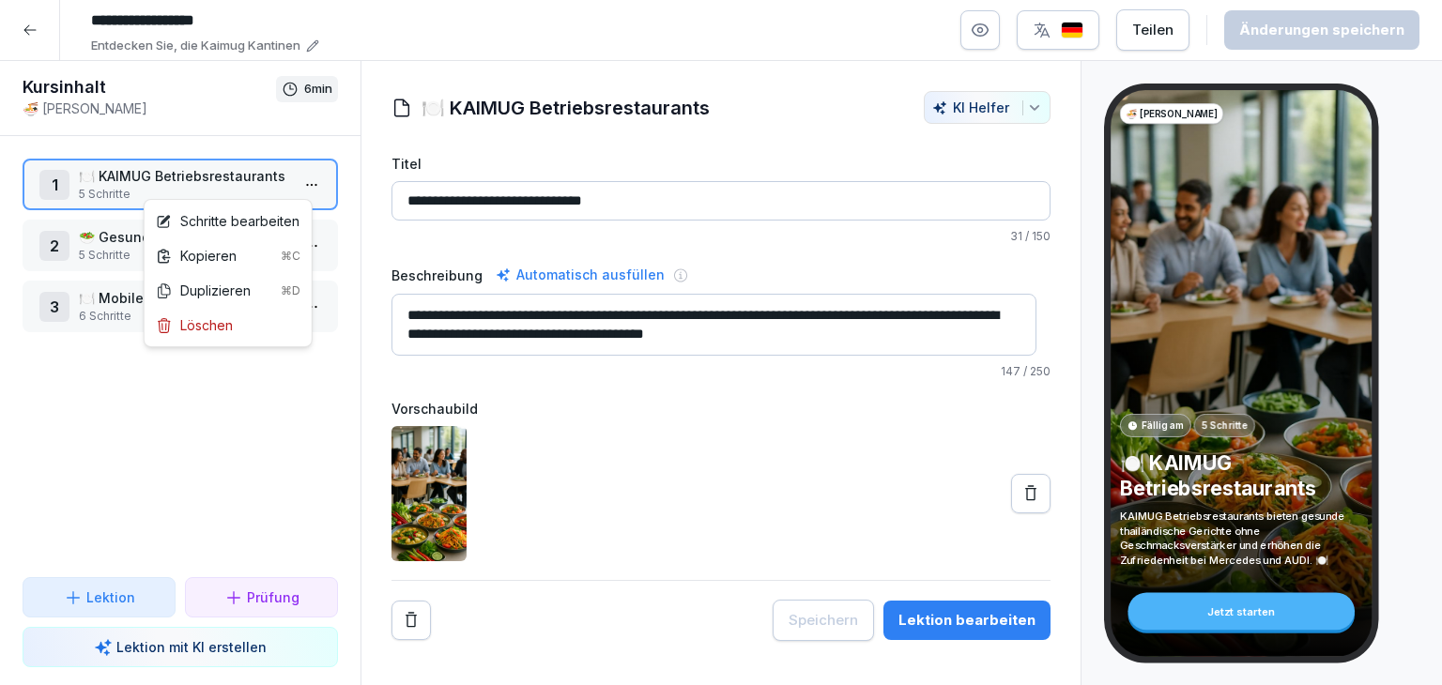
click at [284, 196] on html "**********" at bounding box center [721, 342] width 1442 height 685
click at [264, 227] on div "Schritte bearbeiten" at bounding box center [228, 221] width 144 height 20
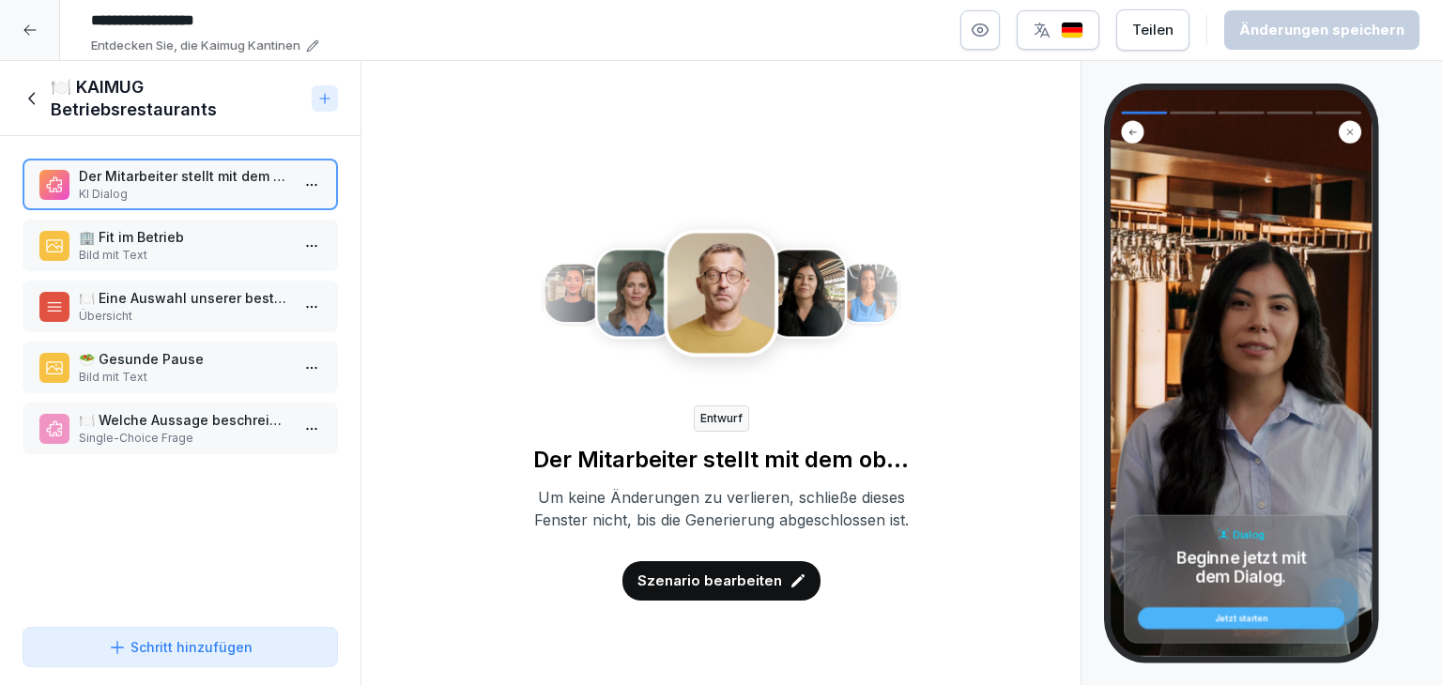
click at [223, 242] on p "🏢 Fit im Betrieb" at bounding box center [184, 237] width 210 height 20
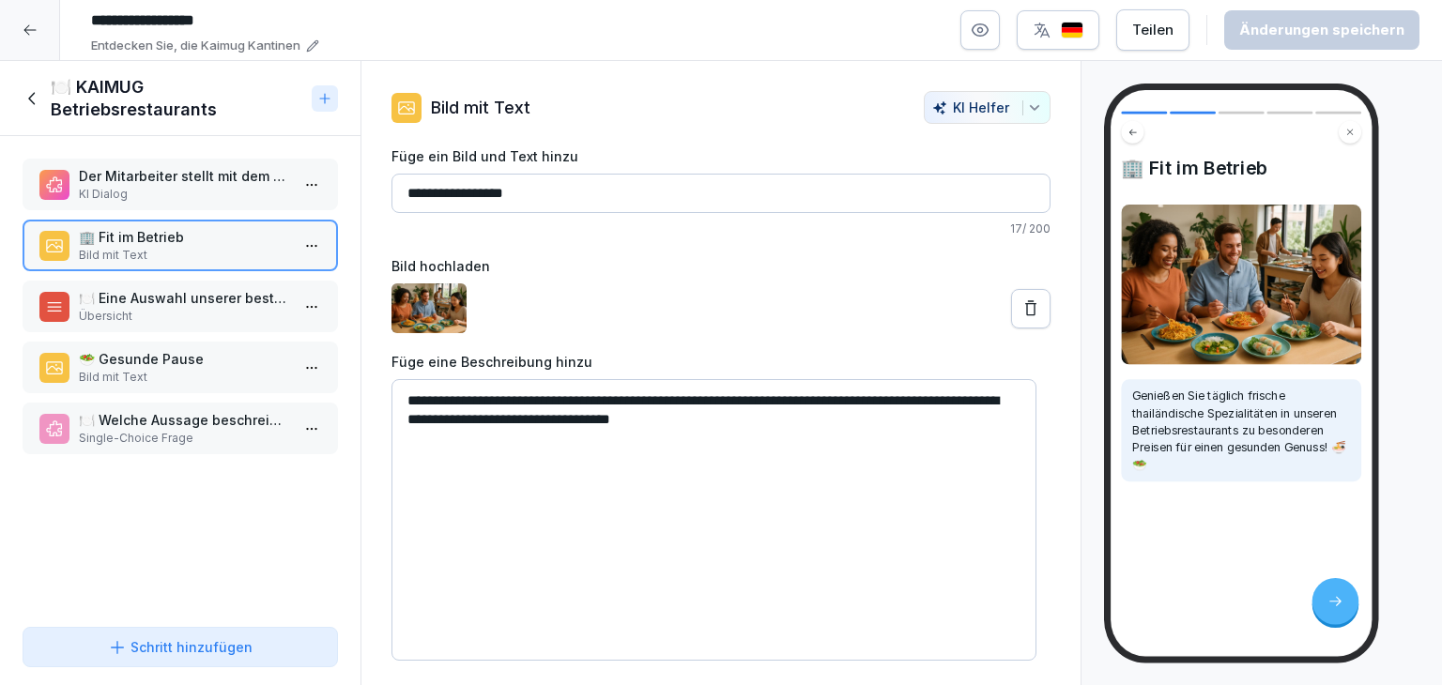
click at [212, 191] on p "KI Dialog" at bounding box center [184, 194] width 210 height 17
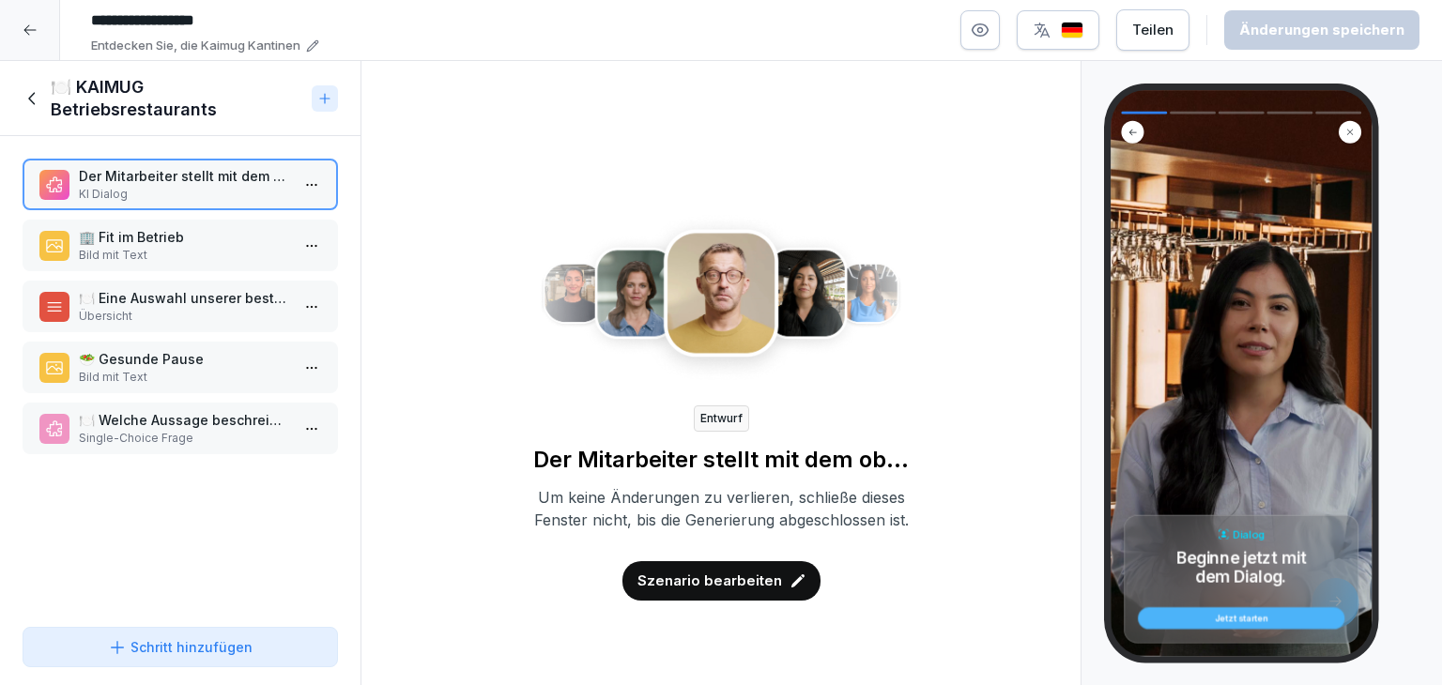
click at [210, 241] on p "🏢 Fit im Betrieb" at bounding box center [184, 237] width 210 height 20
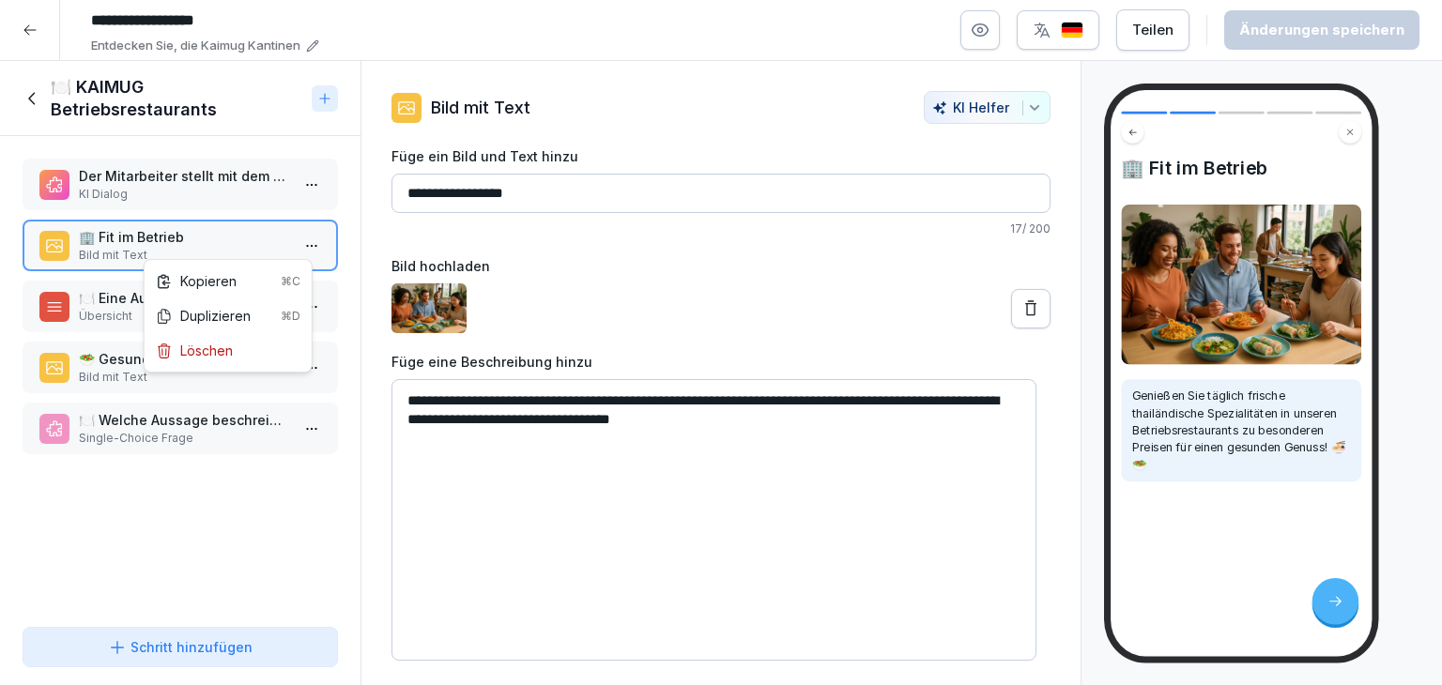
click at [302, 240] on html "**********" at bounding box center [721, 342] width 1442 height 685
click at [251, 362] on div "Löschen" at bounding box center [228, 350] width 160 height 35
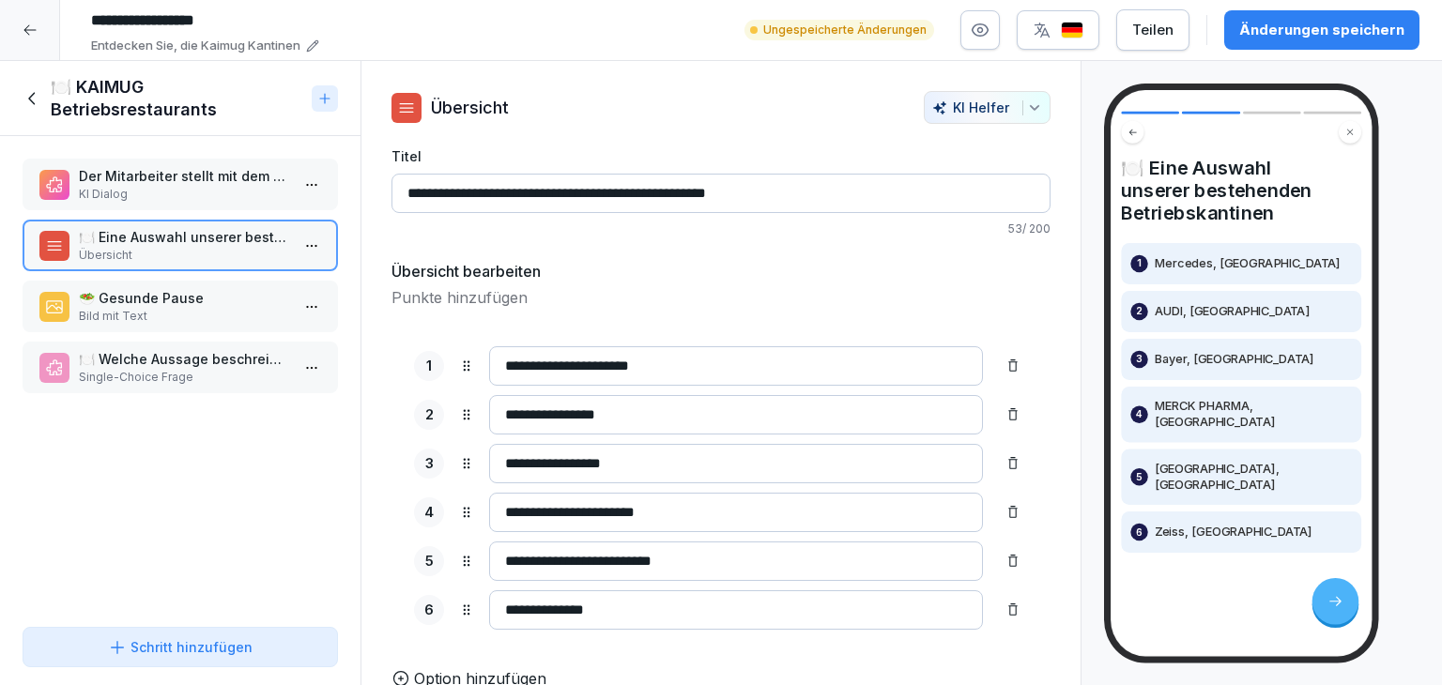
click at [212, 324] on div "🥗 Gesunde Pause Bild mit Text" at bounding box center [180, 307] width 315 height 52
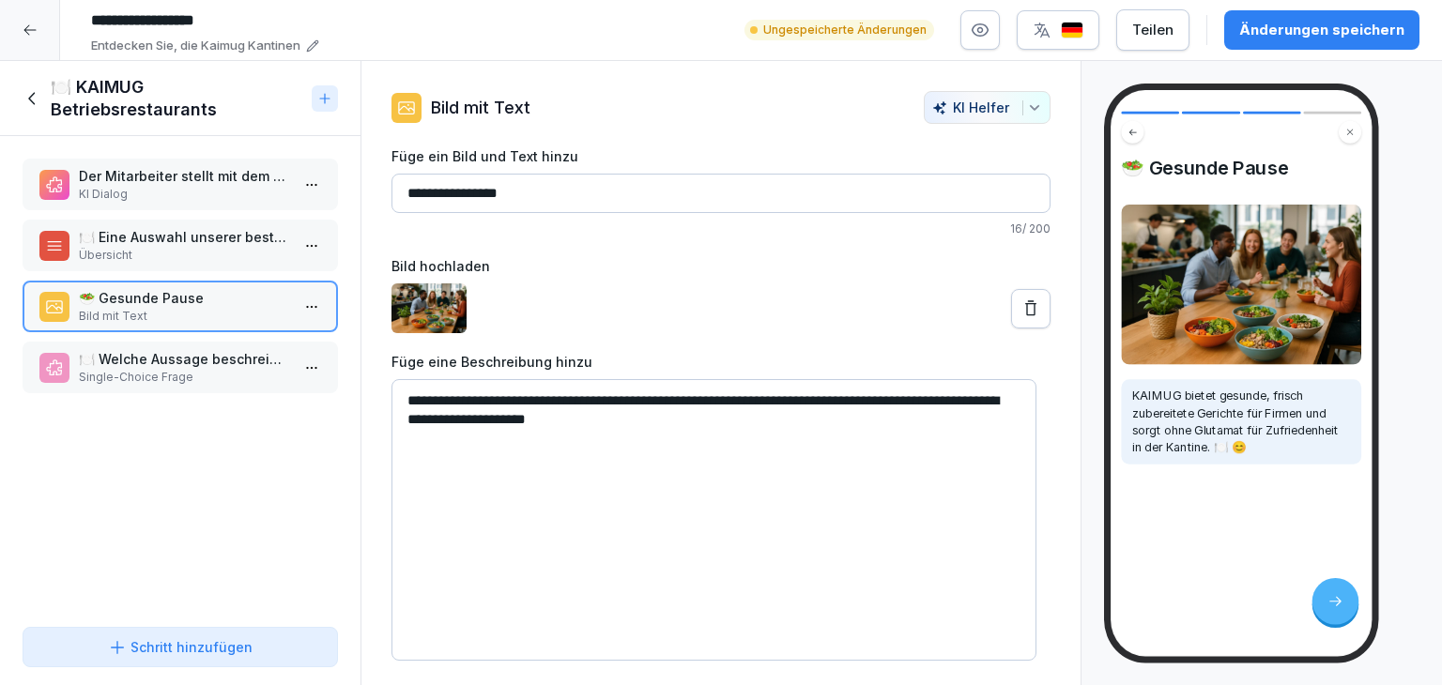
click at [217, 359] on p "🍽️ Welche Aussage beschreibt die KAIMUG Betriebsrestaurants am besten?" at bounding box center [184, 359] width 210 height 20
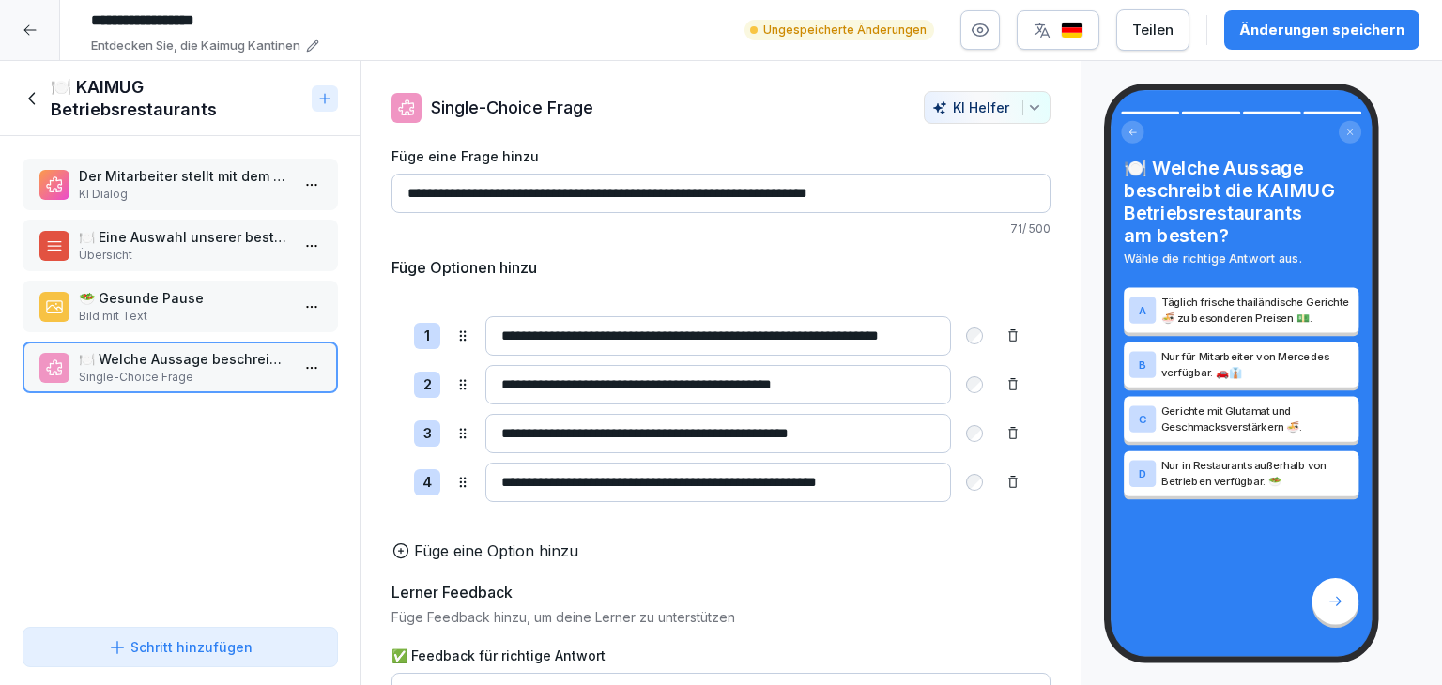
click at [1257, 36] on div "Änderungen speichern" at bounding box center [1321, 30] width 165 height 21
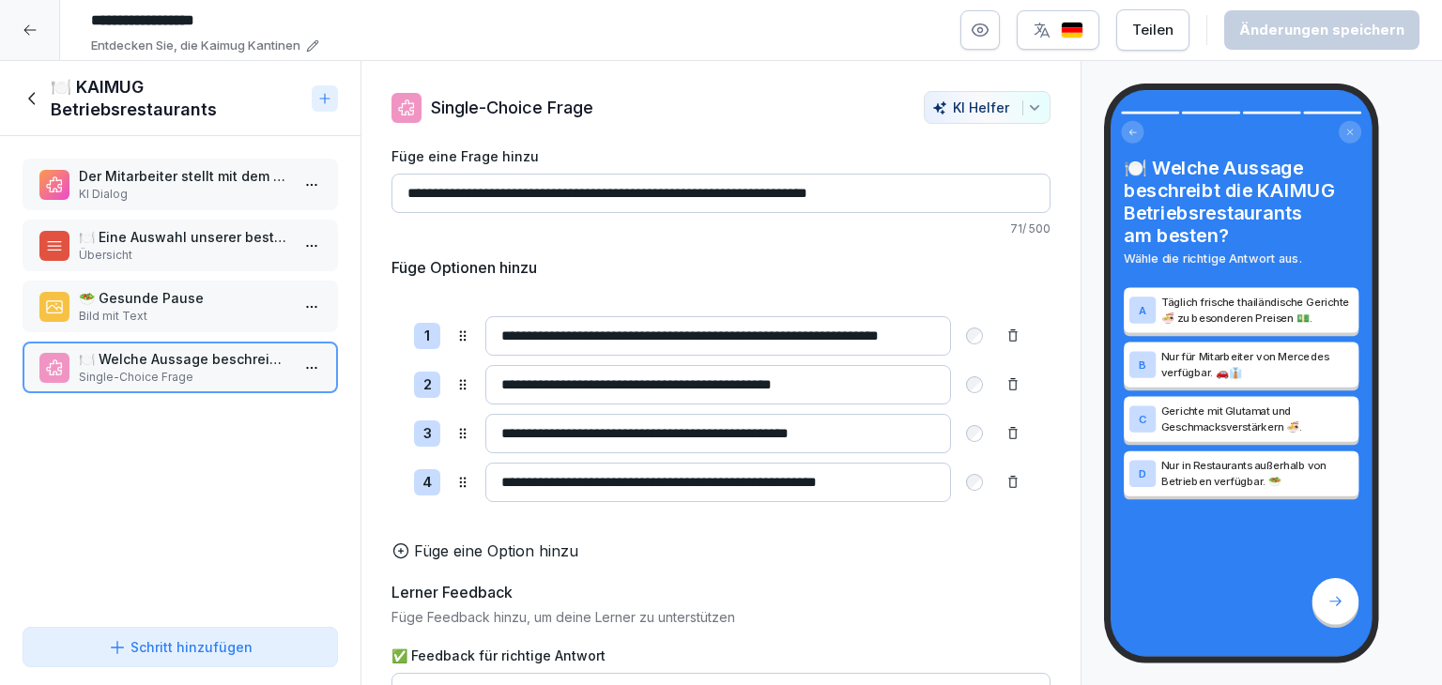
click at [26, 102] on icon at bounding box center [33, 98] width 21 height 21
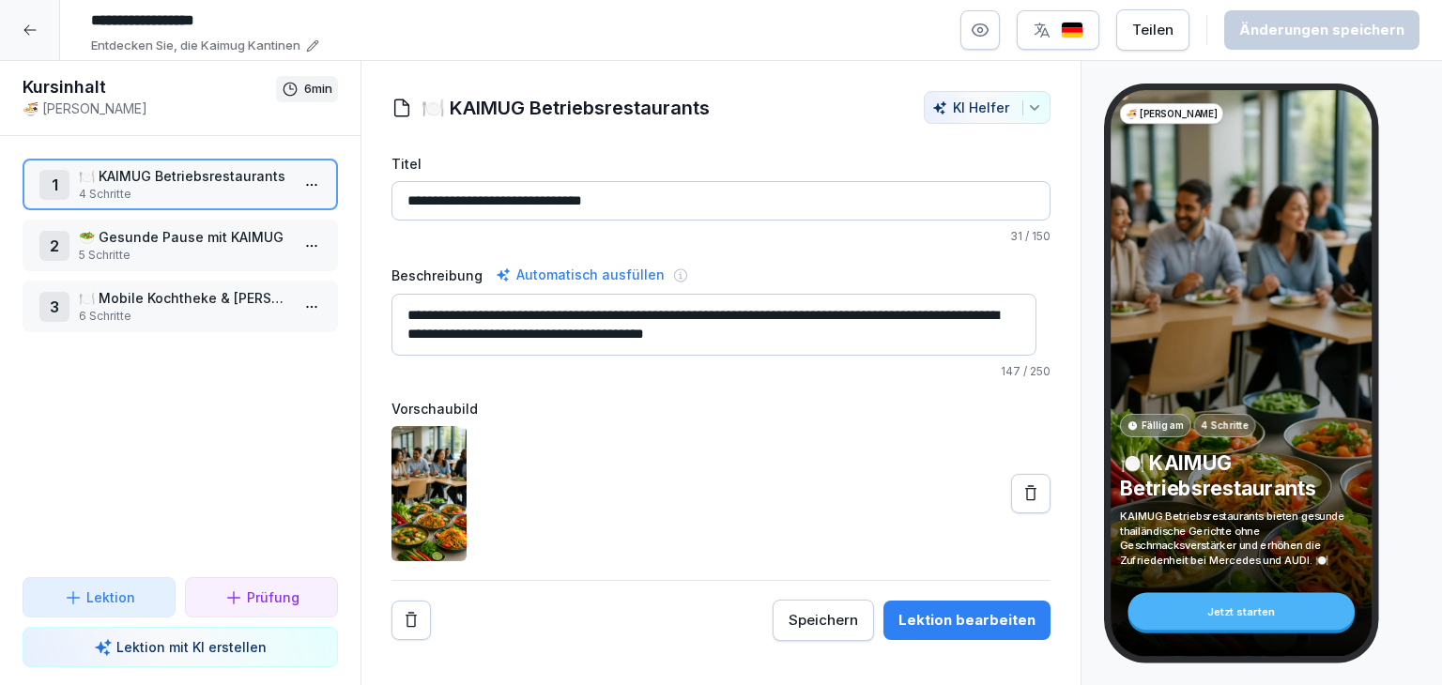
click at [286, 251] on html "**********" at bounding box center [721, 342] width 1442 height 685
click at [269, 283] on div "Schritte bearbeiten" at bounding box center [228, 281] width 144 height 20
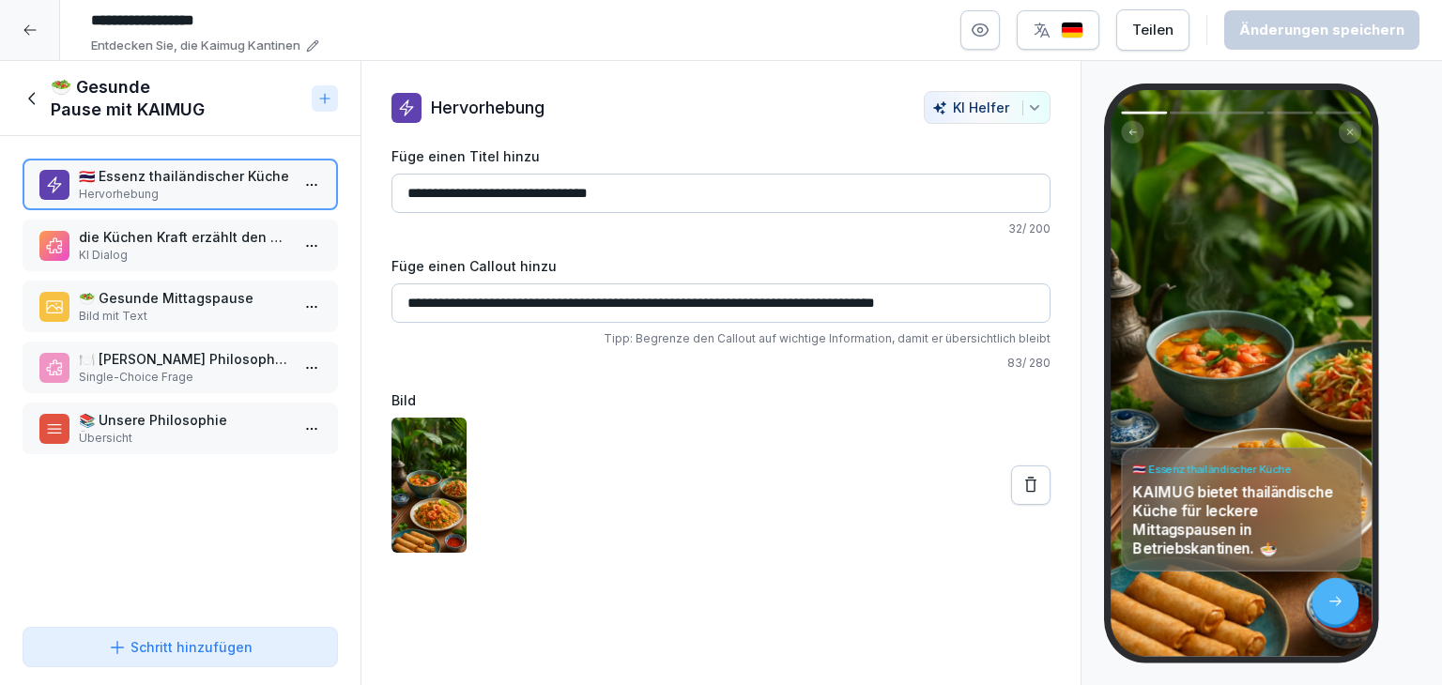
drag, startPoint x: 248, startPoint y: 239, endPoint x: 252, endPoint y: 209, distance: 30.3
click at [248, 234] on p "die Küchen Kraft erzählt den oben angegebenen Text" at bounding box center [184, 237] width 210 height 20
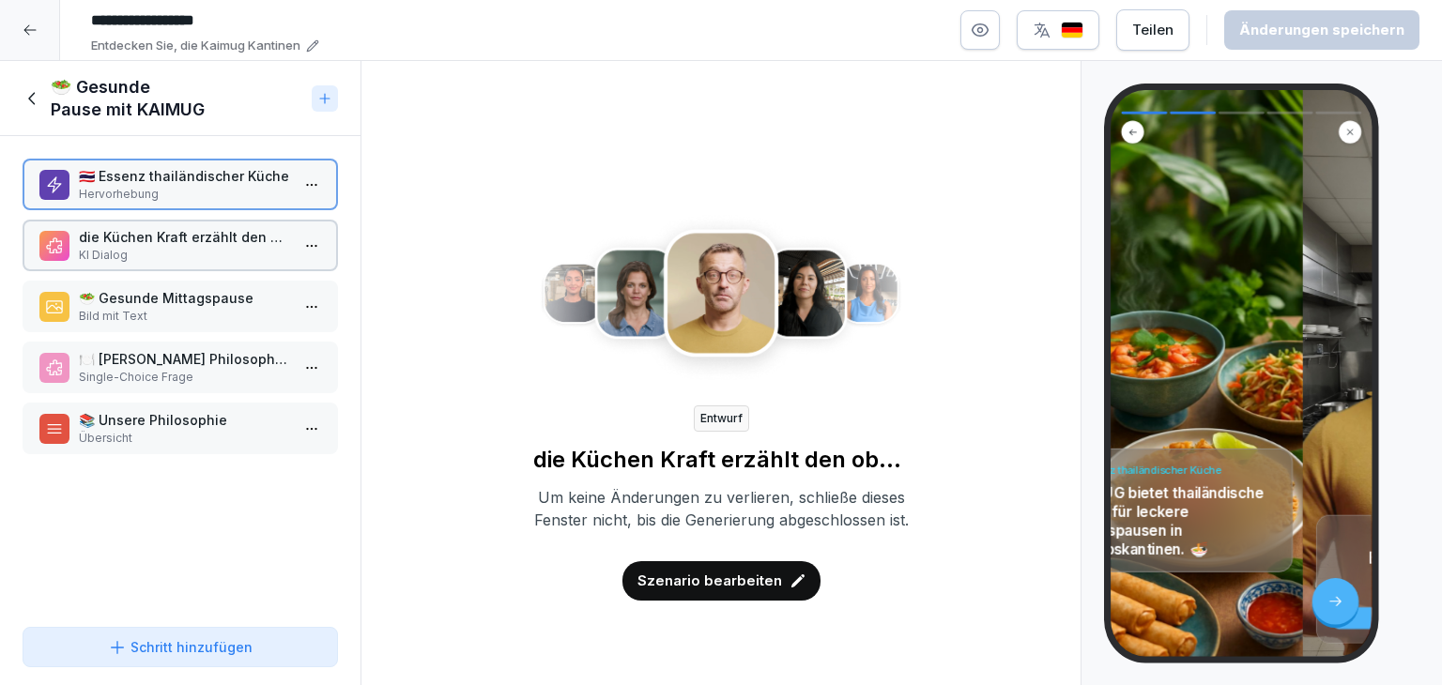
drag, startPoint x: 252, startPoint y: 209, endPoint x: 252, endPoint y: 196, distance: 13.1
click at [252, 196] on div "🇹🇭 Essenz thailändischer Küche Hervorhebung die Küchen Kraft erzählt den oben a…" at bounding box center [180, 377] width 360 height 483
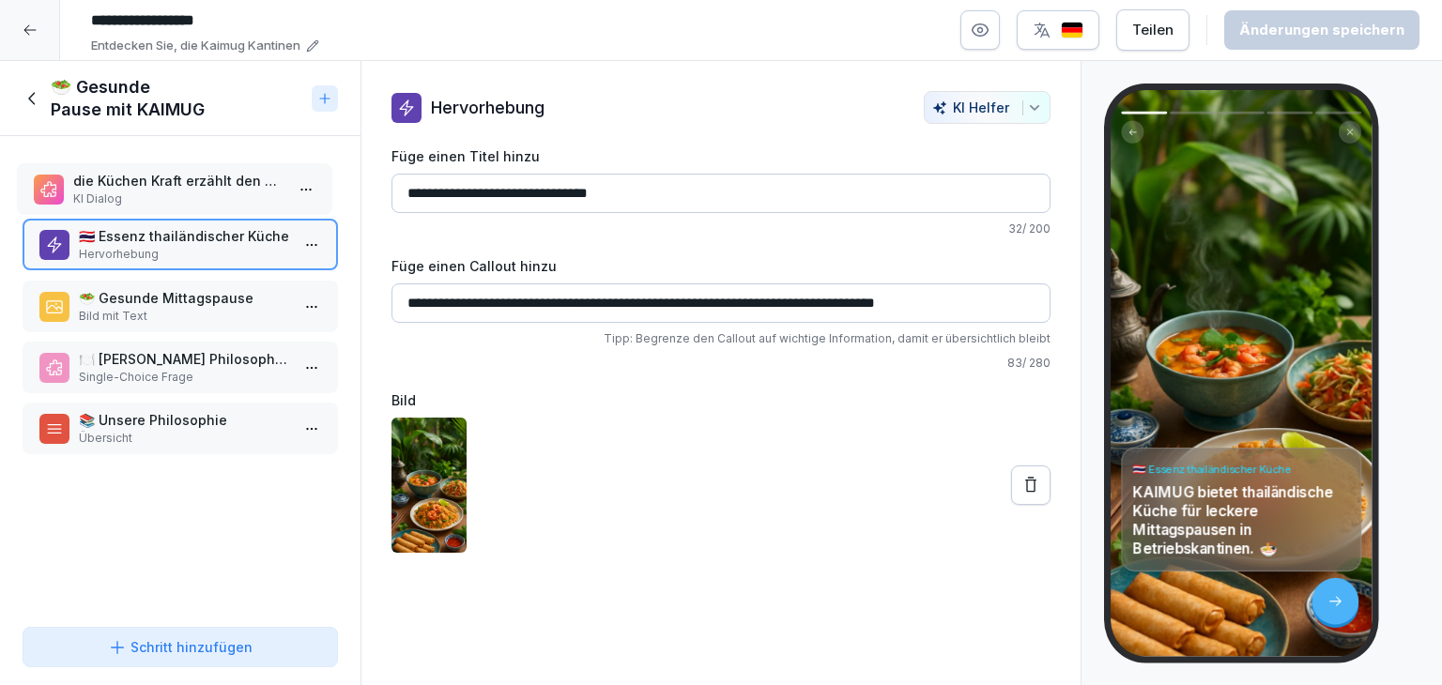
drag, startPoint x: 252, startPoint y: 239, endPoint x: 246, endPoint y: 176, distance: 64.1
click at [246, 176] on p "die Küchen Kraft erzählt den oben angegebenen Text" at bounding box center [178, 181] width 210 height 20
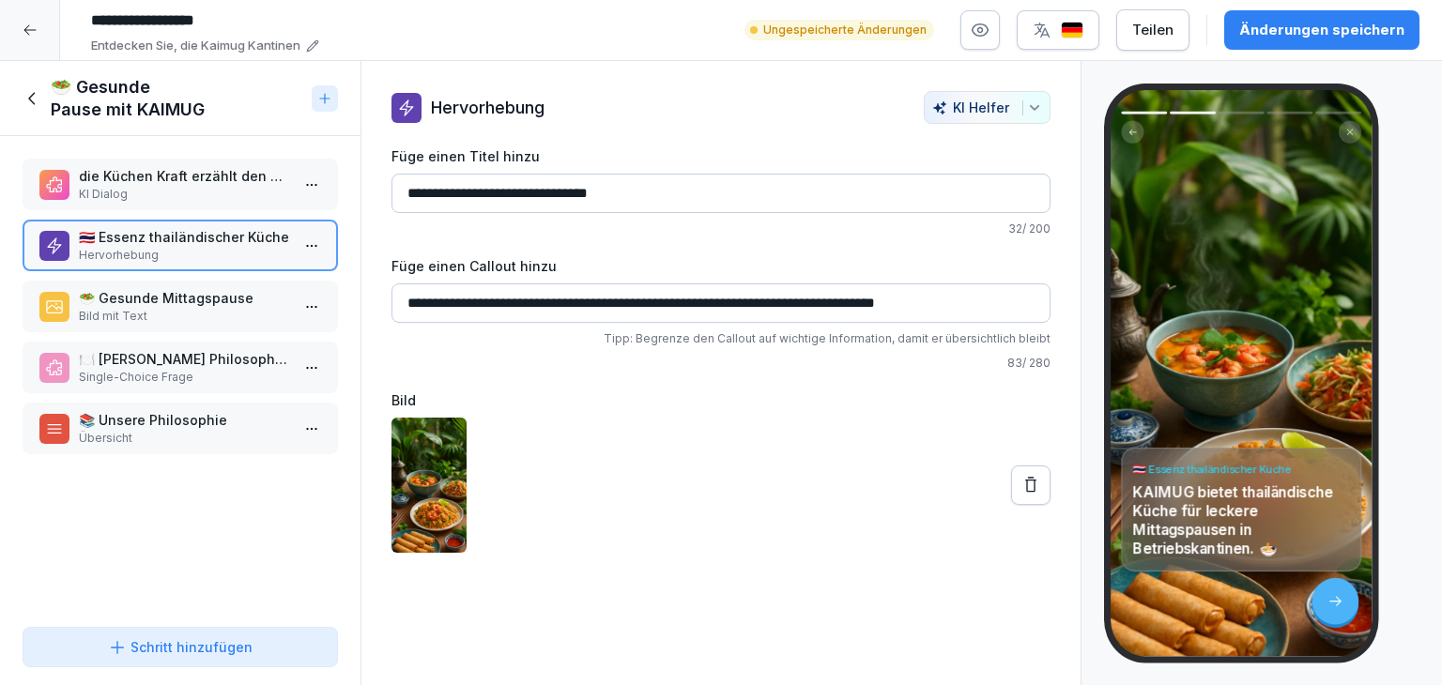
click at [231, 244] on p "🇹🇭 Essenz thailändischer Küche" at bounding box center [184, 237] width 210 height 20
click at [268, 175] on p "die Küchen Kraft erzählt den oben angegebenen Text" at bounding box center [184, 176] width 210 height 20
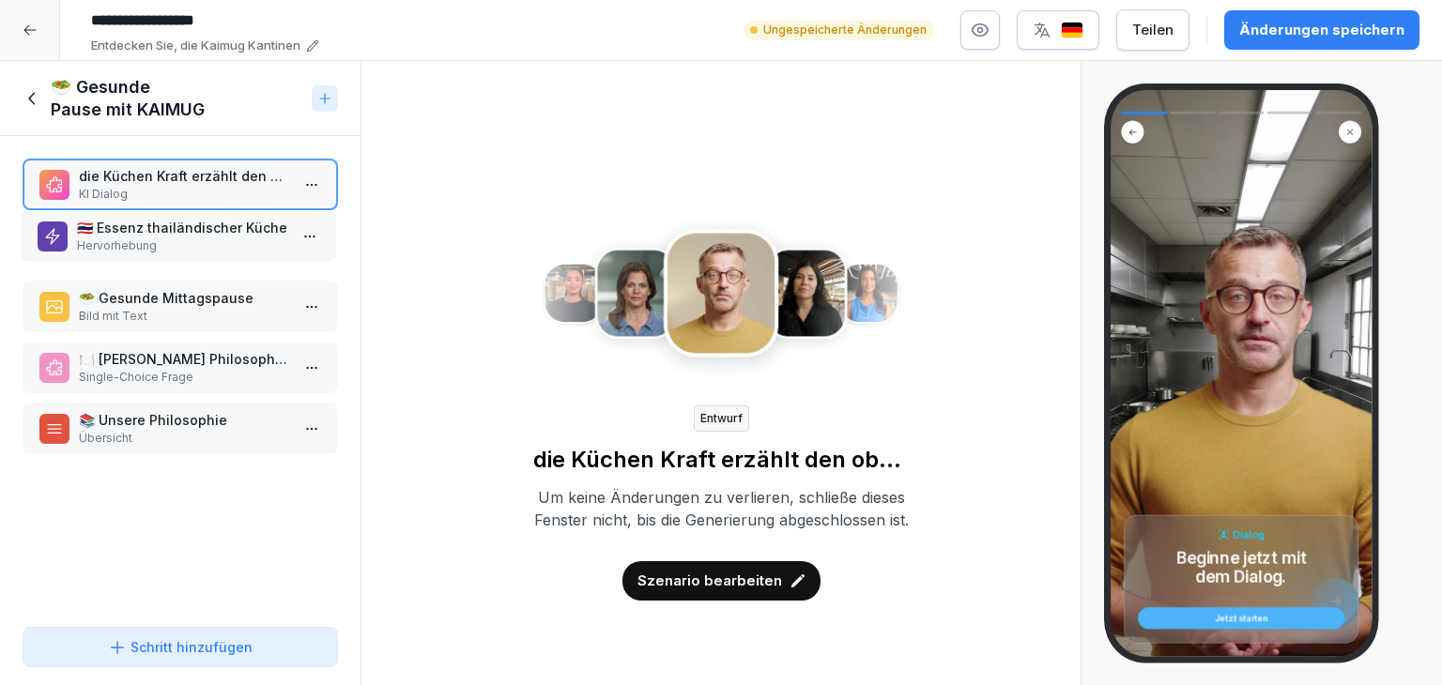
drag, startPoint x: 241, startPoint y: 250, endPoint x: 236, endPoint y: 204, distance: 46.3
click at [238, 237] on p "Hervorhebung" at bounding box center [182, 245] width 210 height 17
click at [236, 202] on div "die Küchen [PERSON_NAME] erzählt den oben angegebenen Text KI Dialog" at bounding box center [180, 185] width 315 height 52
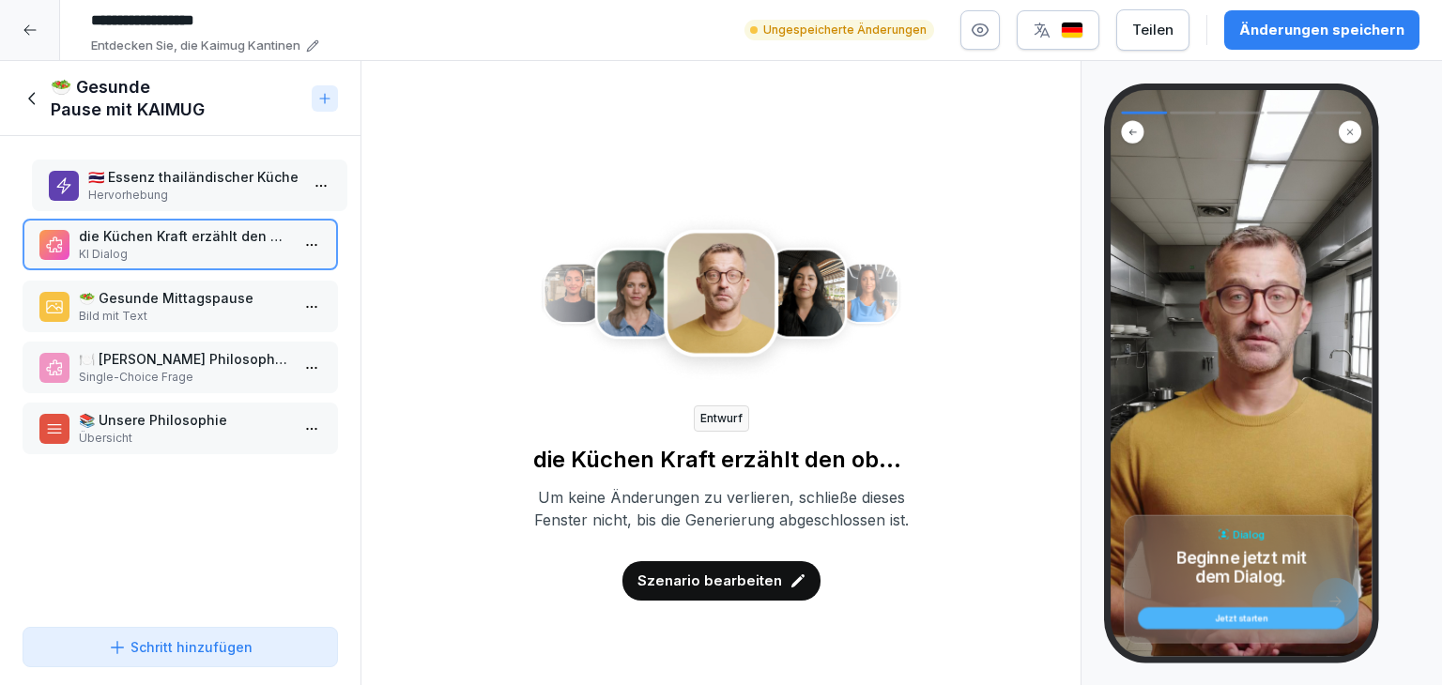
drag, startPoint x: 222, startPoint y: 237, endPoint x: 229, endPoint y: 175, distance: 63.3
click at [229, 175] on p "🇹🇭 Essenz thailändischer Küche" at bounding box center [193, 177] width 210 height 20
click at [216, 301] on p "🥗 Gesunde Mittagspause" at bounding box center [184, 298] width 210 height 20
